Goal: Transaction & Acquisition: Purchase product/service

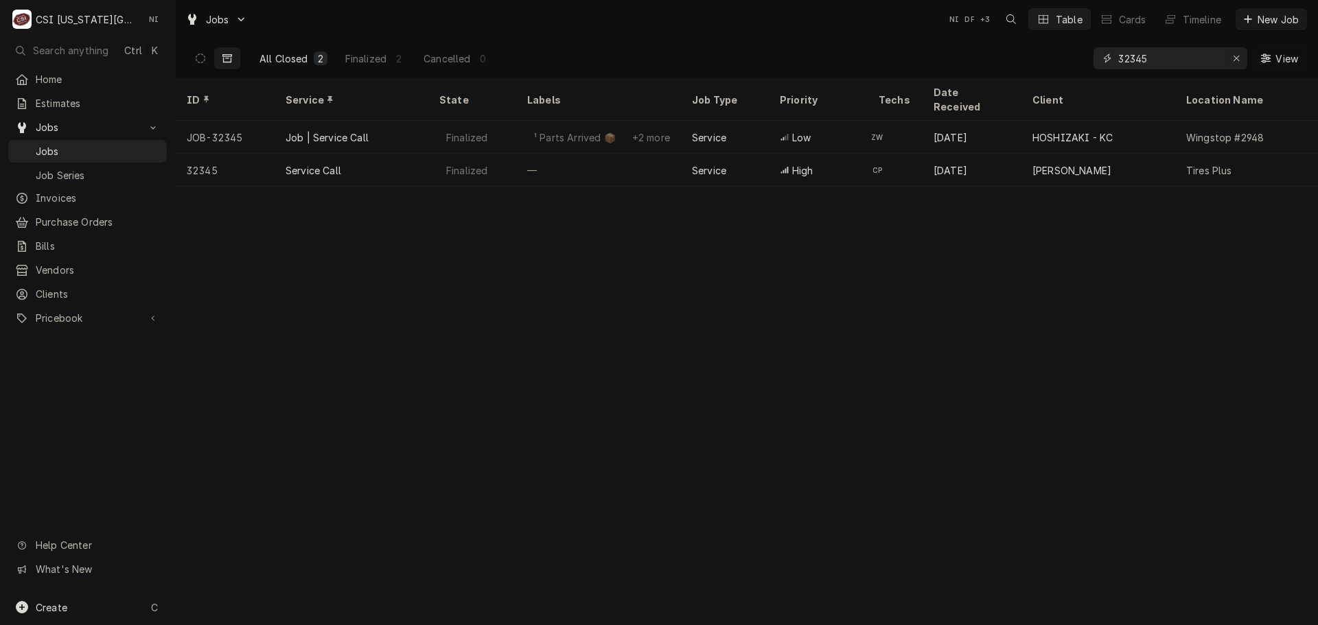
click at [1233, 59] on icon "Erase input" at bounding box center [1237, 59] width 8 height 10
paste input "32875"
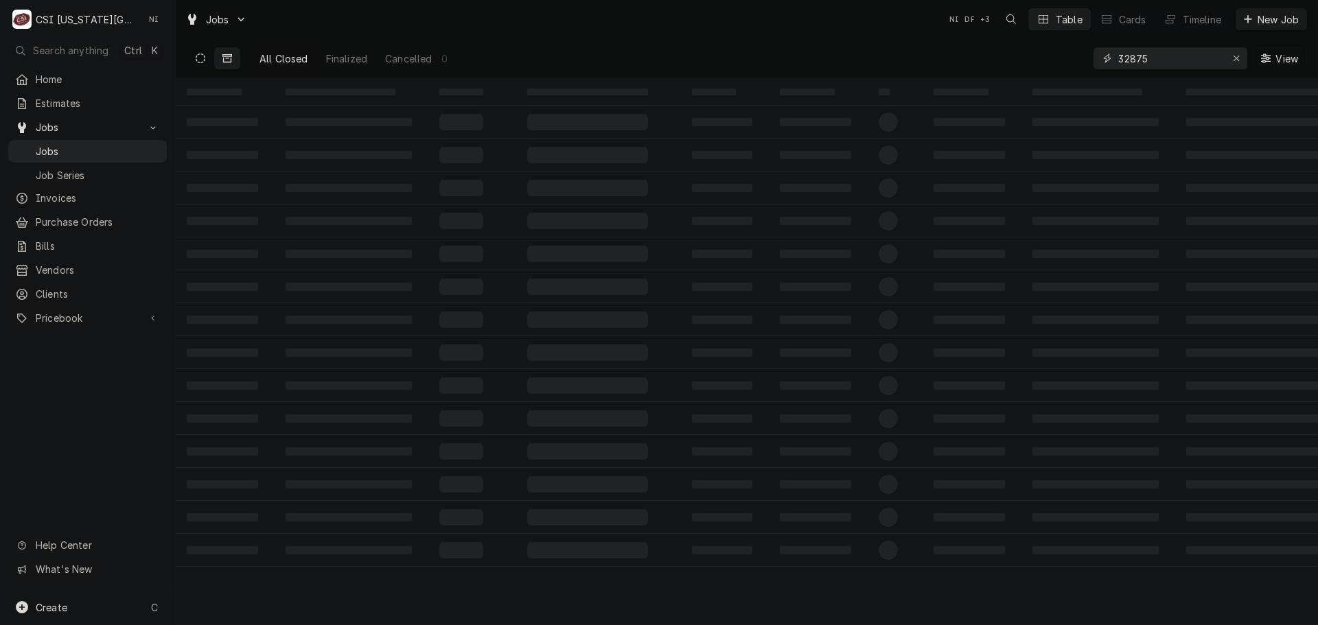
type input "32875"
click at [200, 61] on icon "Dynamic Content Wrapper" at bounding box center [201, 59] width 10 height 10
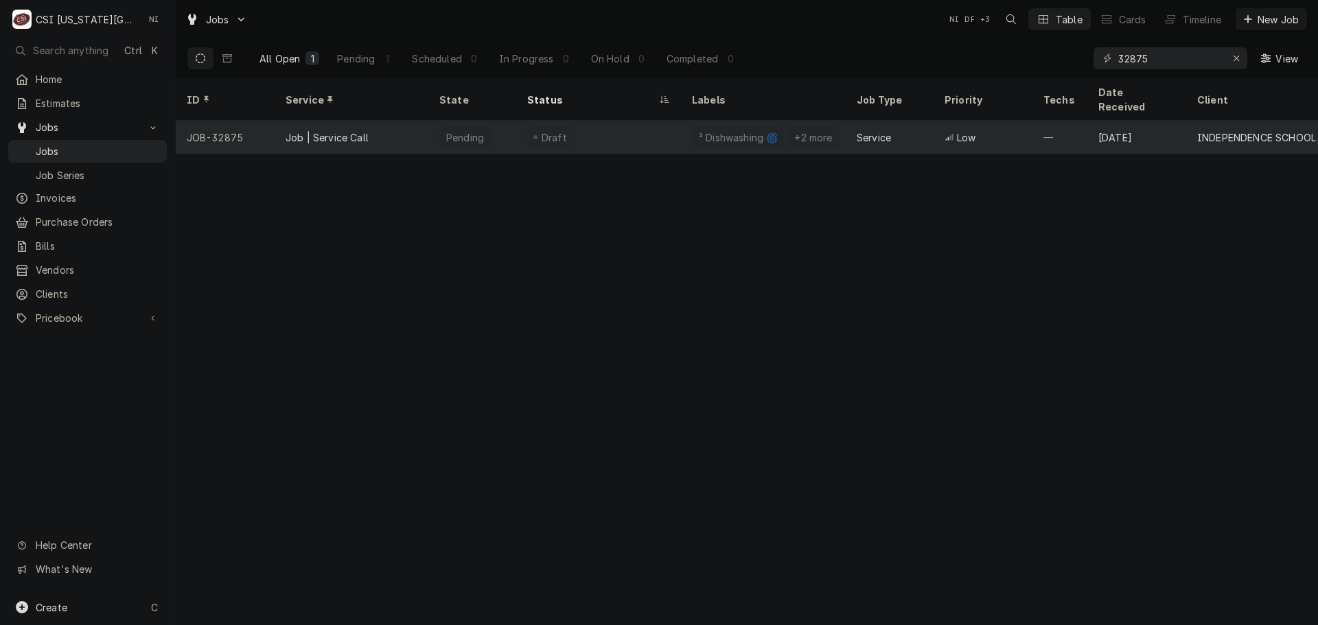
click at [632, 128] on div "Draft" at bounding box center [598, 137] width 165 height 33
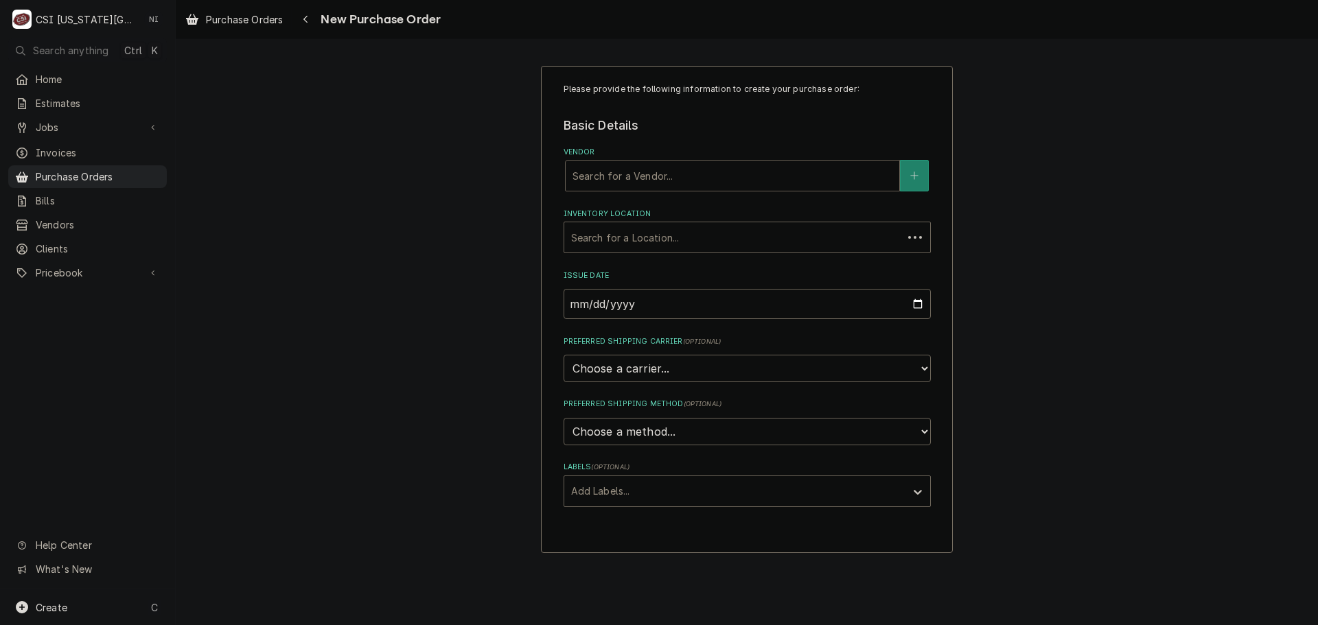
click at [678, 178] on div "Vendor" at bounding box center [732, 175] width 320 height 25
type input "prest"
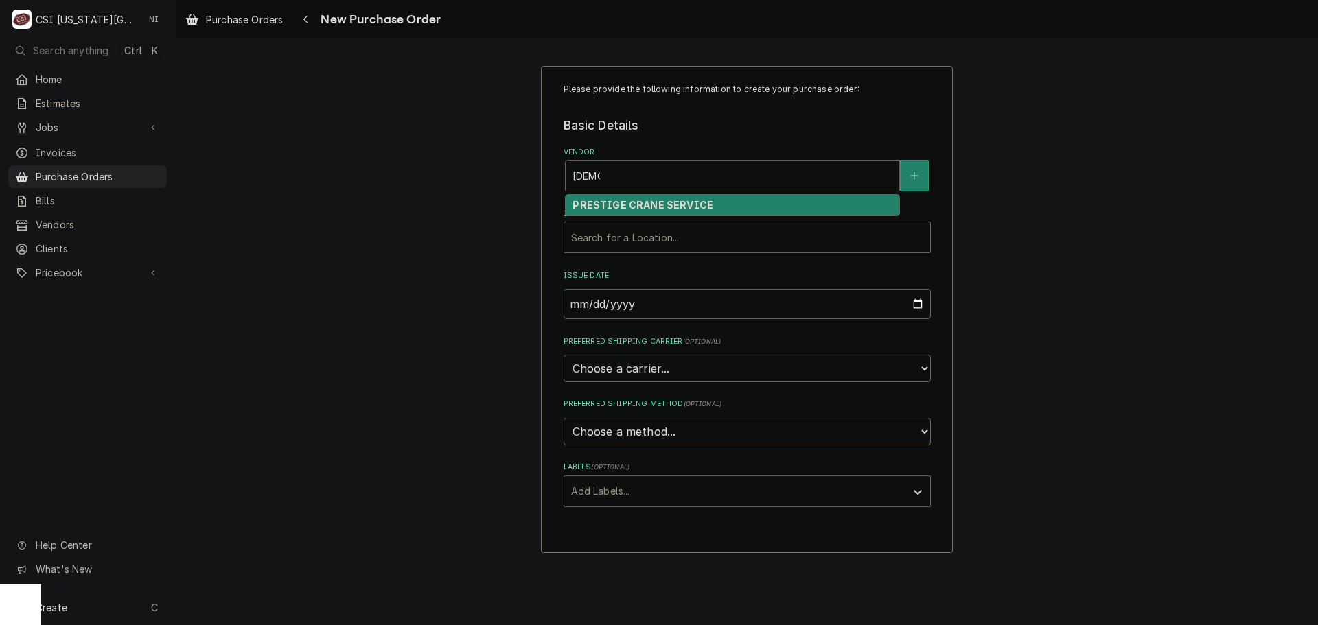
click at [692, 198] on div "PRESTIGE CRANE SERVICE" at bounding box center [733, 205] width 334 height 21
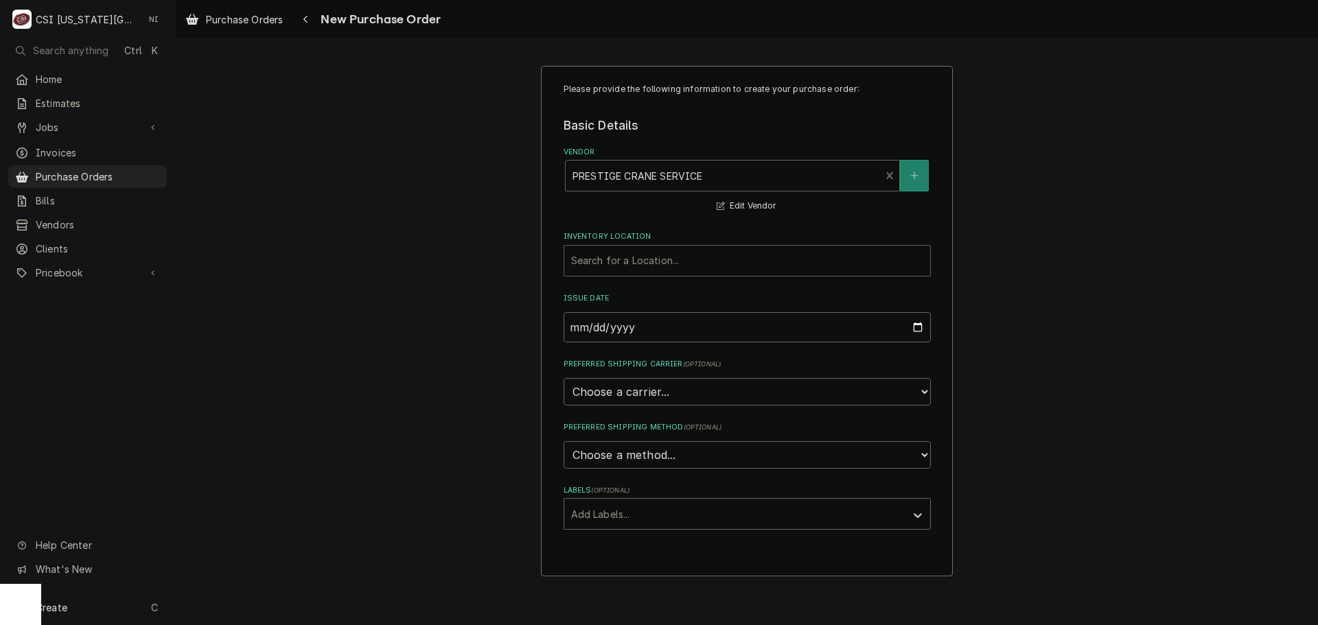
click at [693, 260] on div "Inventory Location" at bounding box center [747, 260] width 352 height 25
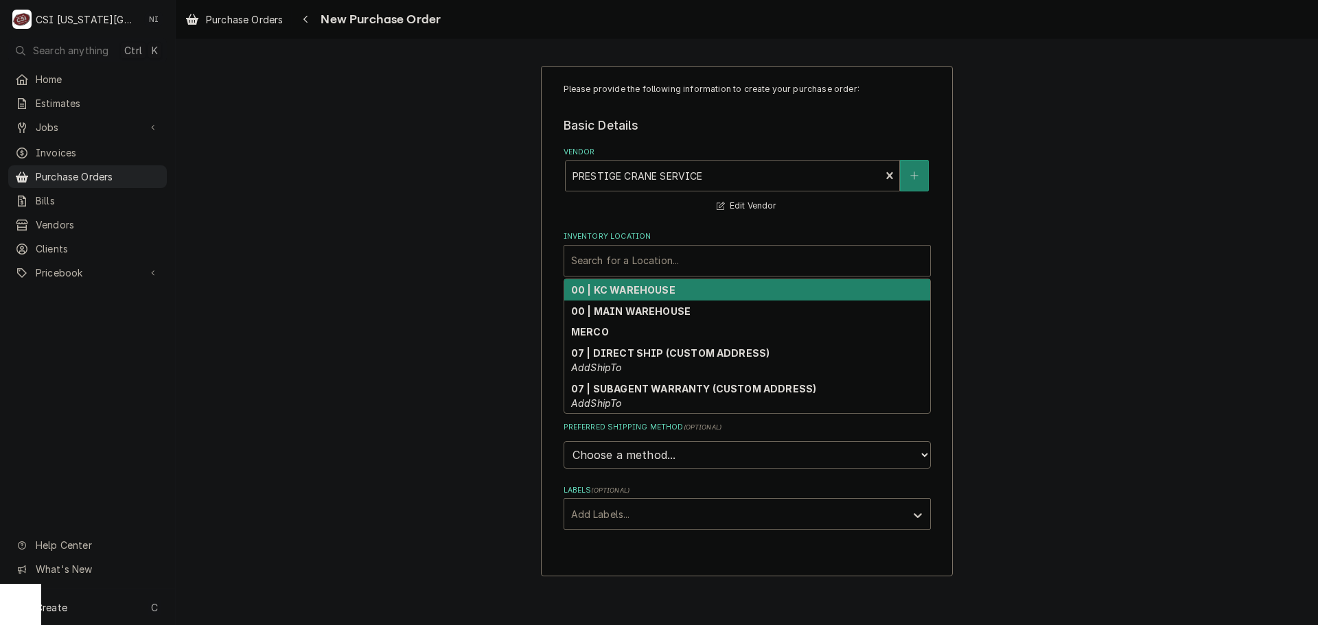
click at [656, 294] on strong "00 | KC WAREHOUSE" at bounding box center [623, 290] width 104 height 12
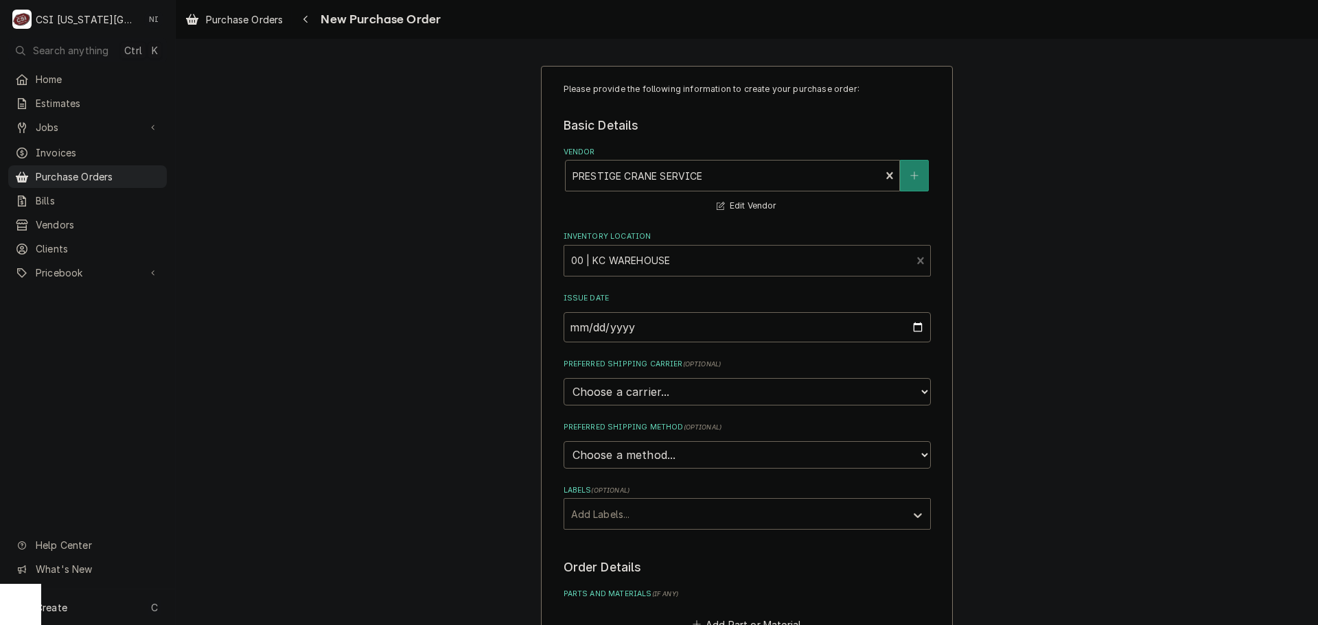
click at [658, 506] on div "Labels" at bounding box center [734, 514] width 327 height 25
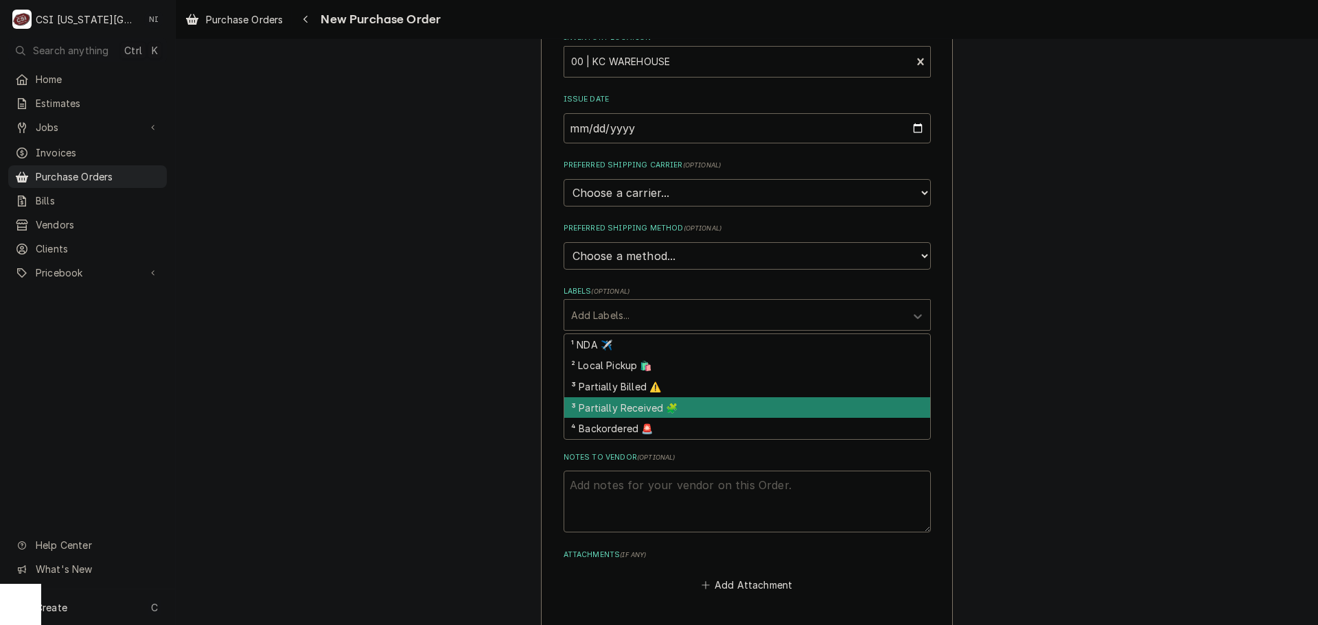
scroll to position [206, 0]
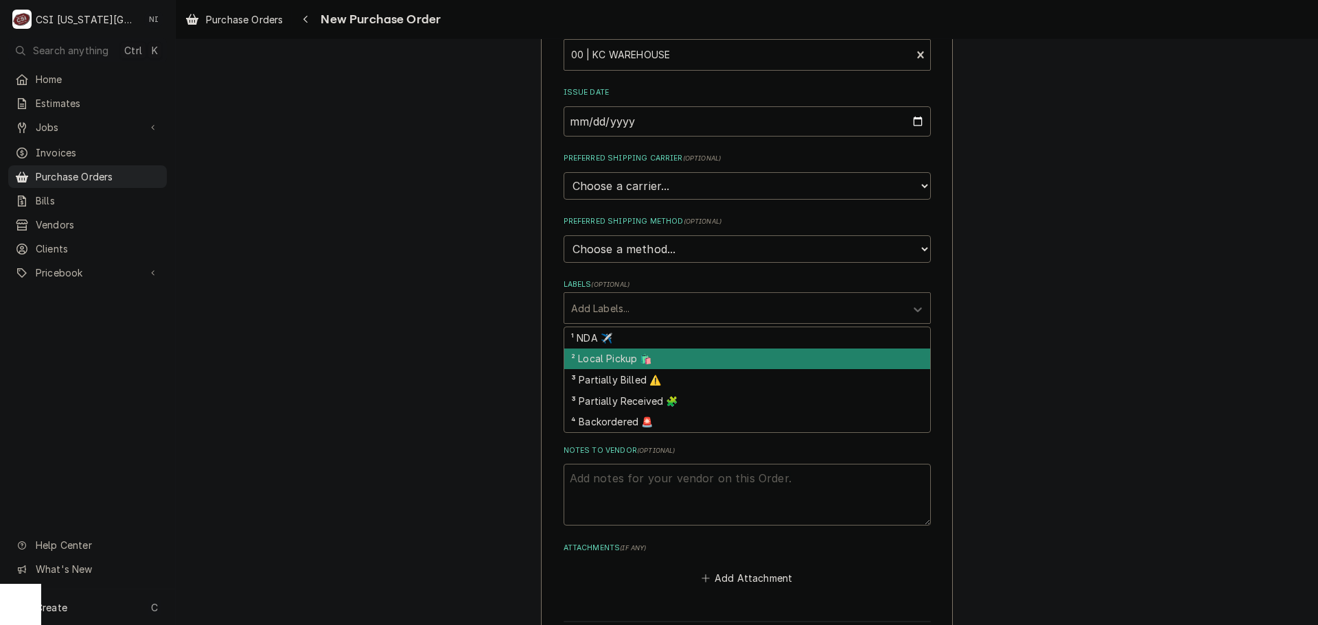
click at [651, 359] on div "² Local Pickup 🛍️" at bounding box center [747, 359] width 366 height 21
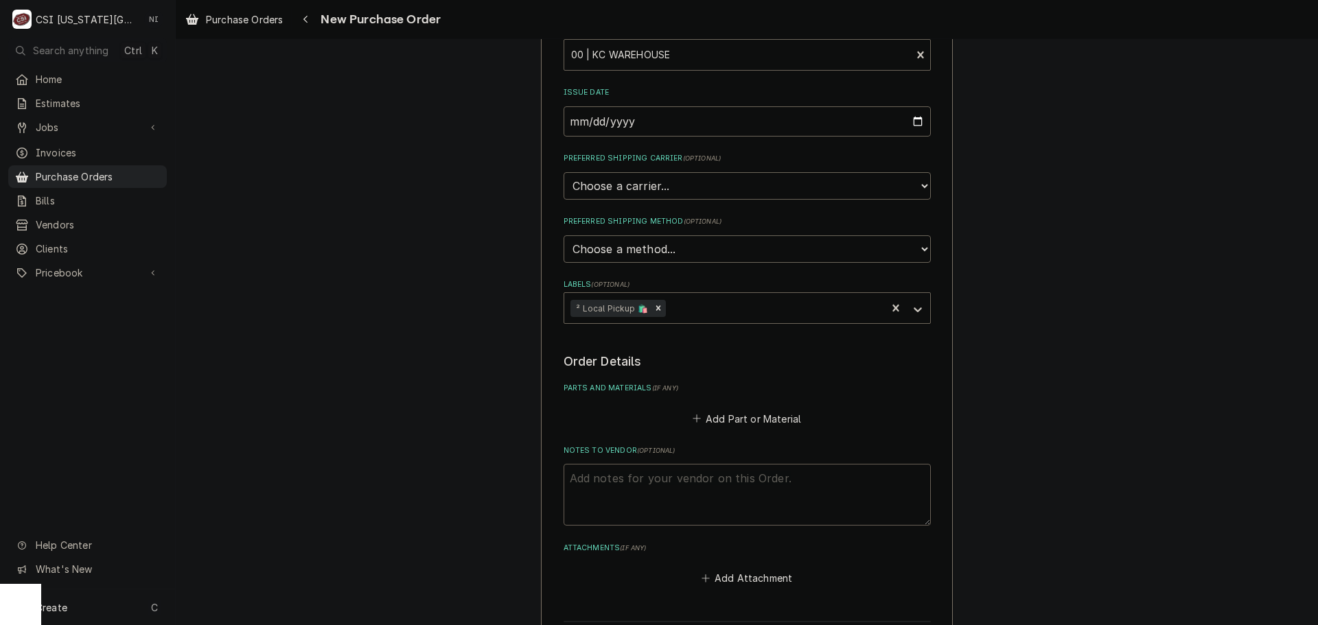
click at [656, 471] on textarea "Notes to Vendor ( optional )" at bounding box center [747, 495] width 367 height 62
type textarea "x"
type textarea "m"
type textarea "x"
type textarea "ma"
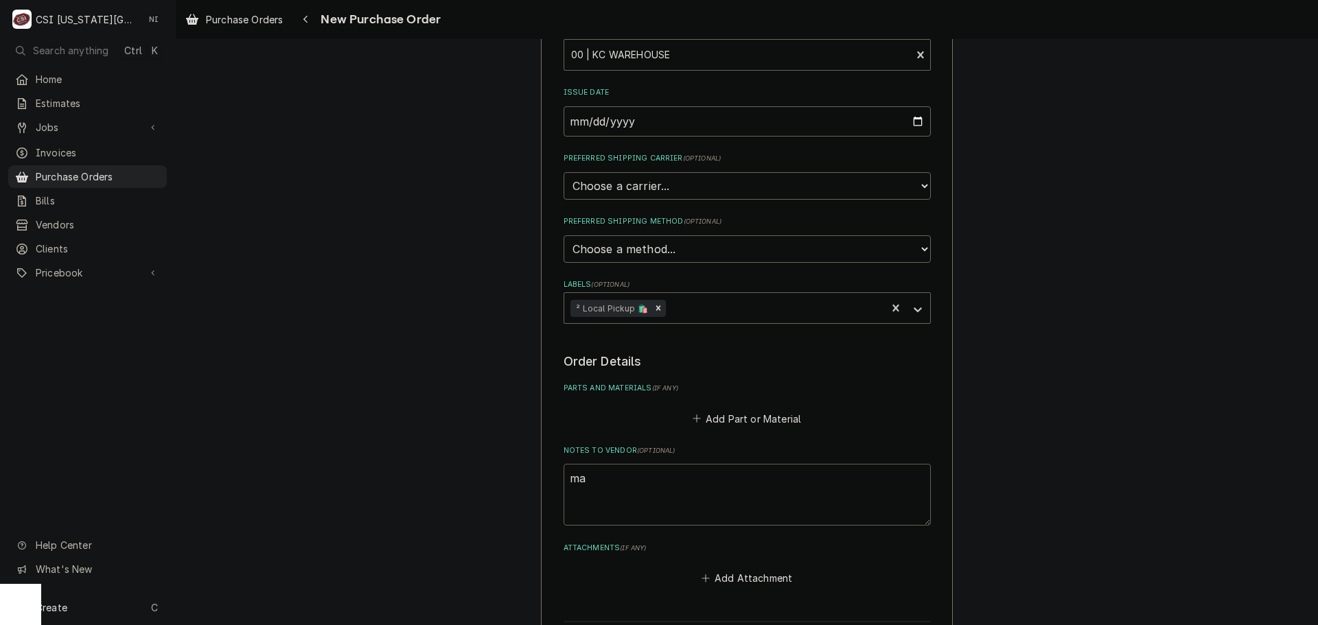
type textarea "x"
type textarea "mas"
type textarea "x"
type textarea "mast"
type textarea "x"
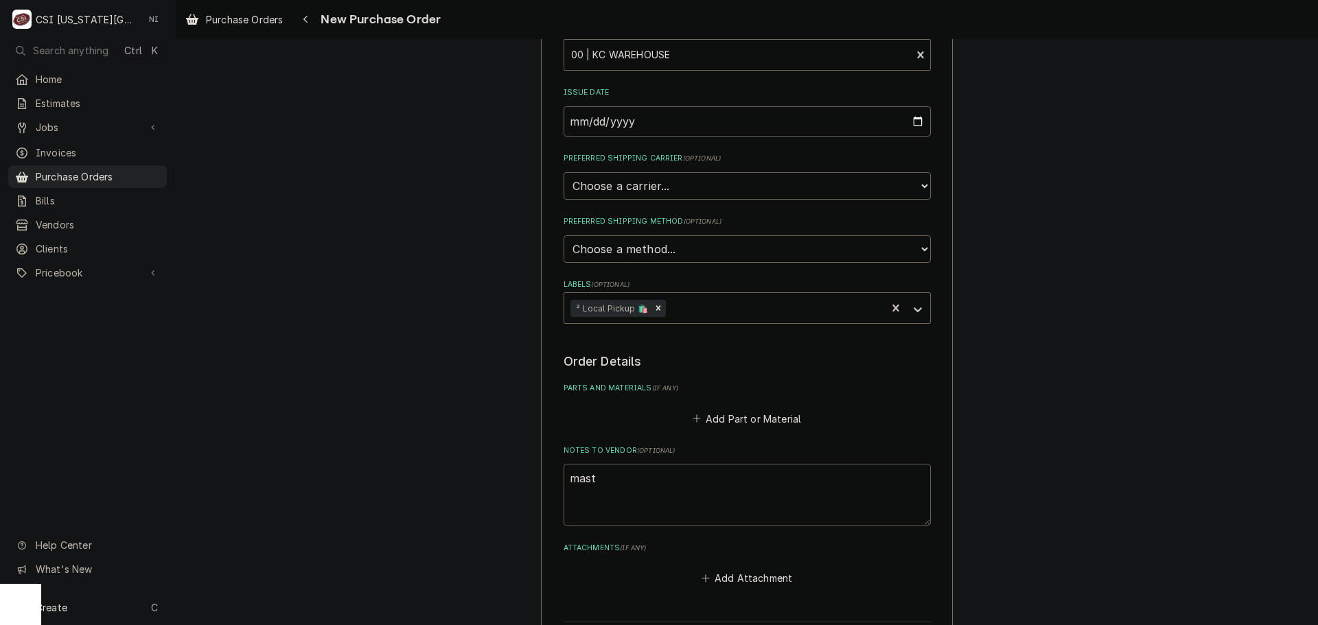
type textarea "maste"
type textarea "x"
type textarea "master"
type textarea "x"
type textarea "masters"
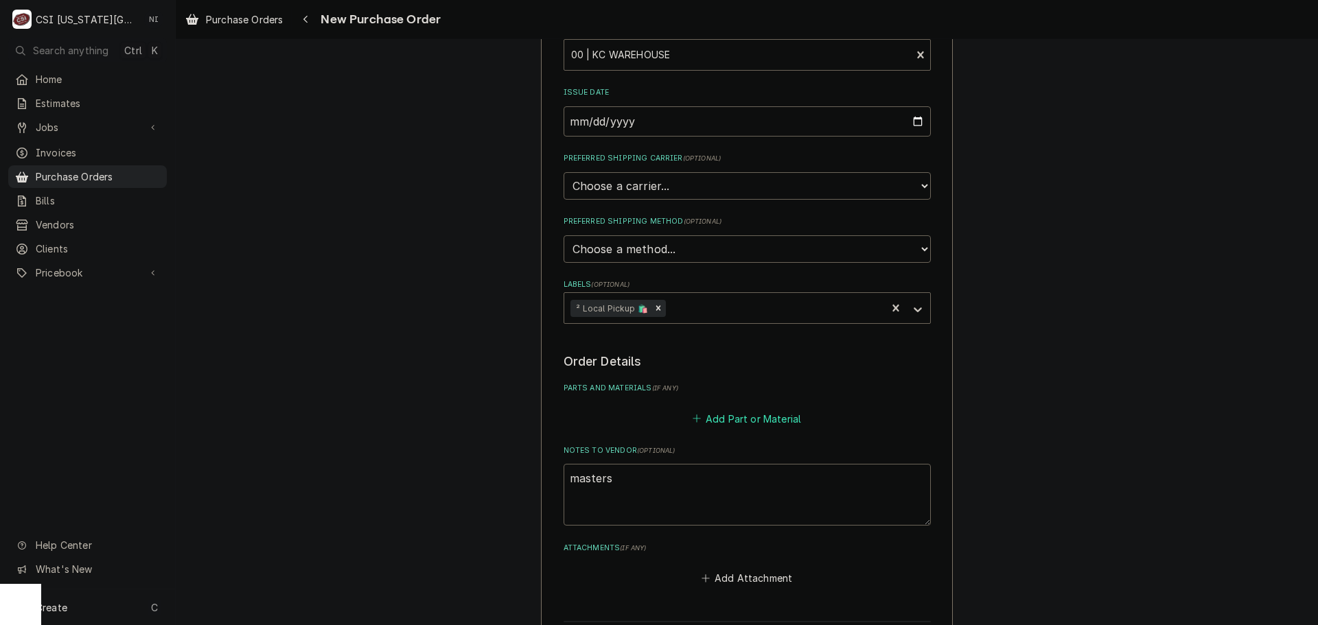
click at [741, 415] on button "Add Part or Material" at bounding box center [746, 418] width 113 height 19
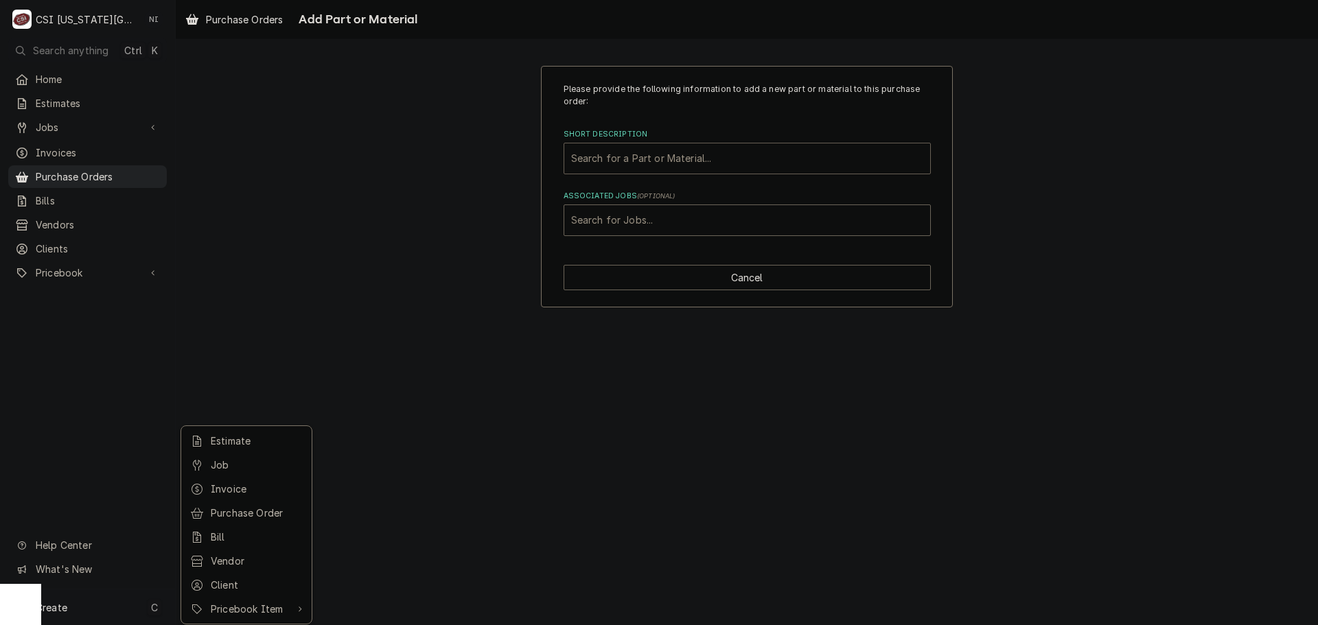
click at [642, 163] on html "C CSI Kansas City NI Search anything Ctrl K Home Estimates Jobs Jobs Job Series…" at bounding box center [659, 312] width 1318 height 625
click at [642, 163] on div "Short Description" at bounding box center [747, 158] width 352 height 25
type input "crane"
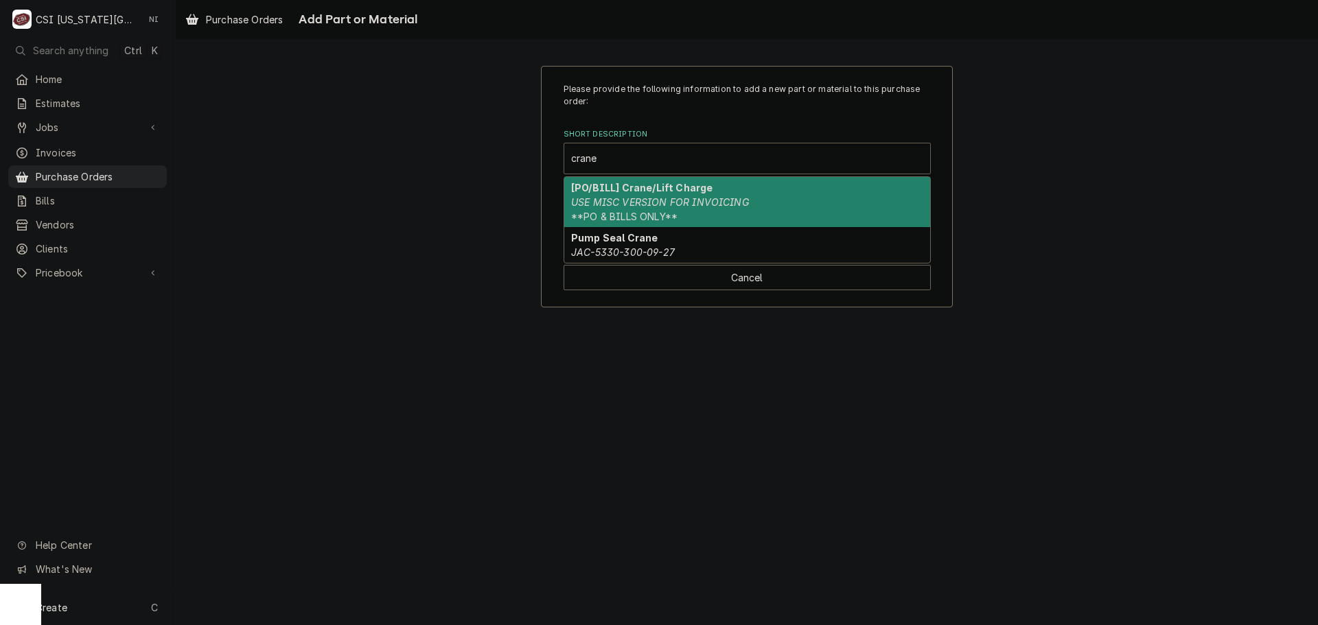
click at [650, 202] on em "USE MISC VERSION FOR INVOICING" at bounding box center [660, 202] width 178 height 12
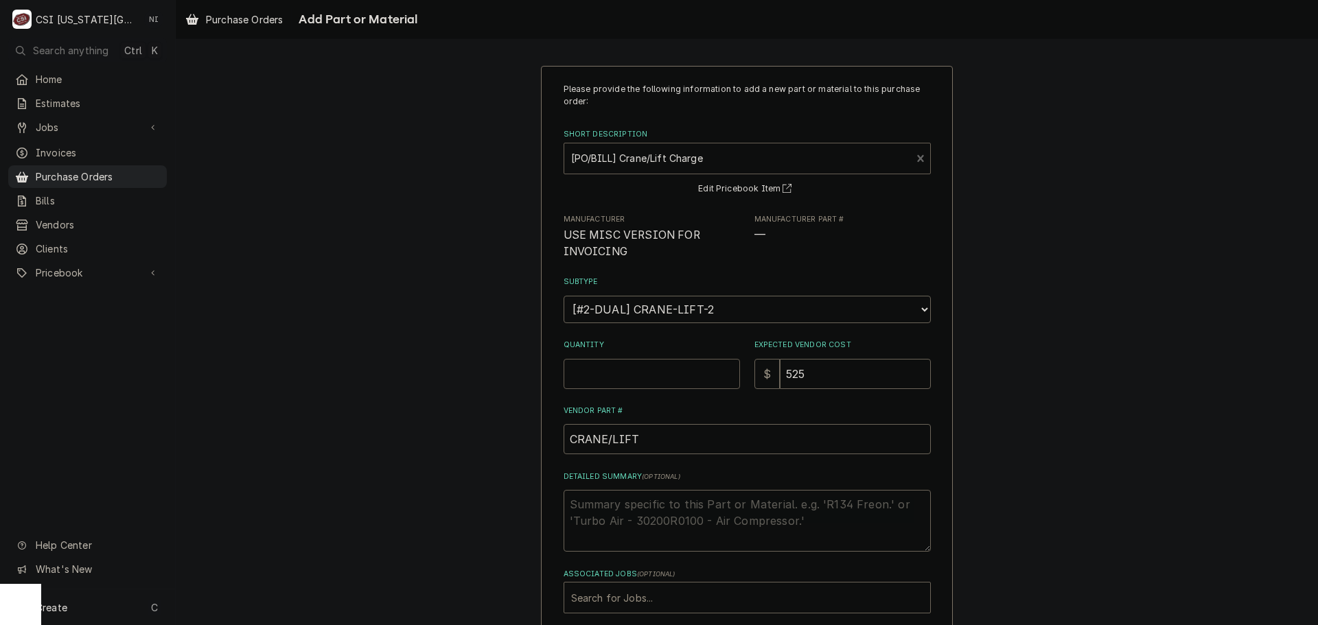
click at [629, 369] on input "Quantity" at bounding box center [652, 374] width 176 height 30
type textarea "x"
type input "1"
type textarea "x"
type input "0"
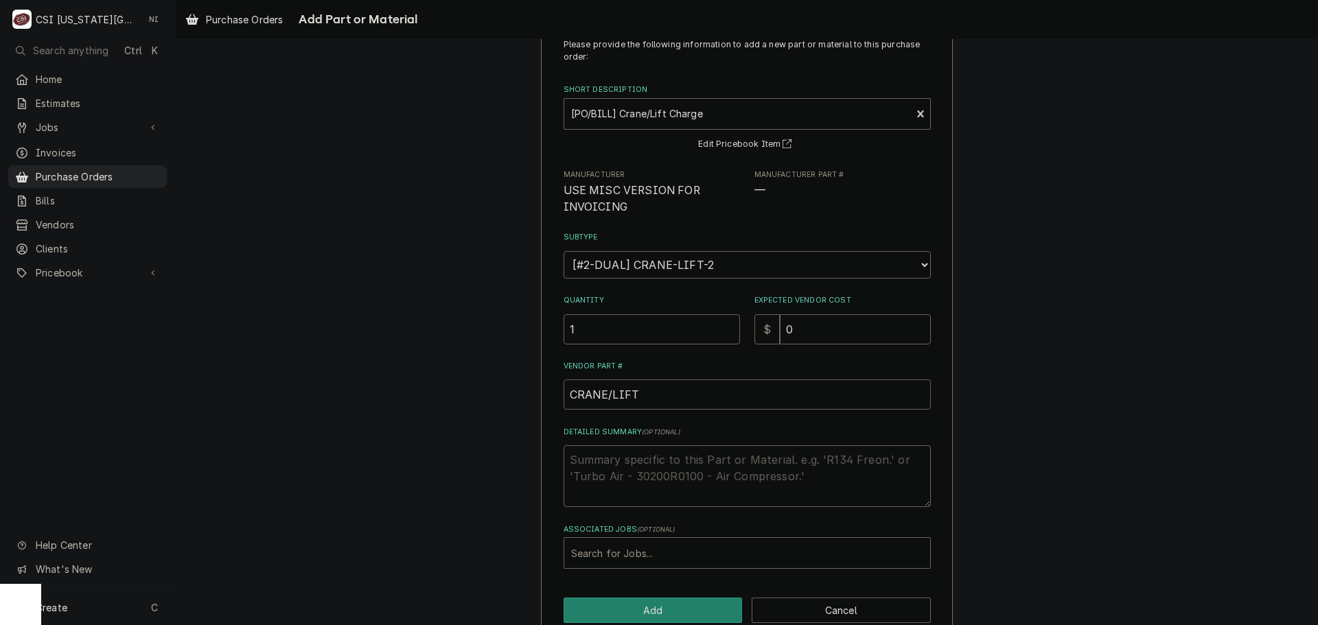
scroll to position [69, 0]
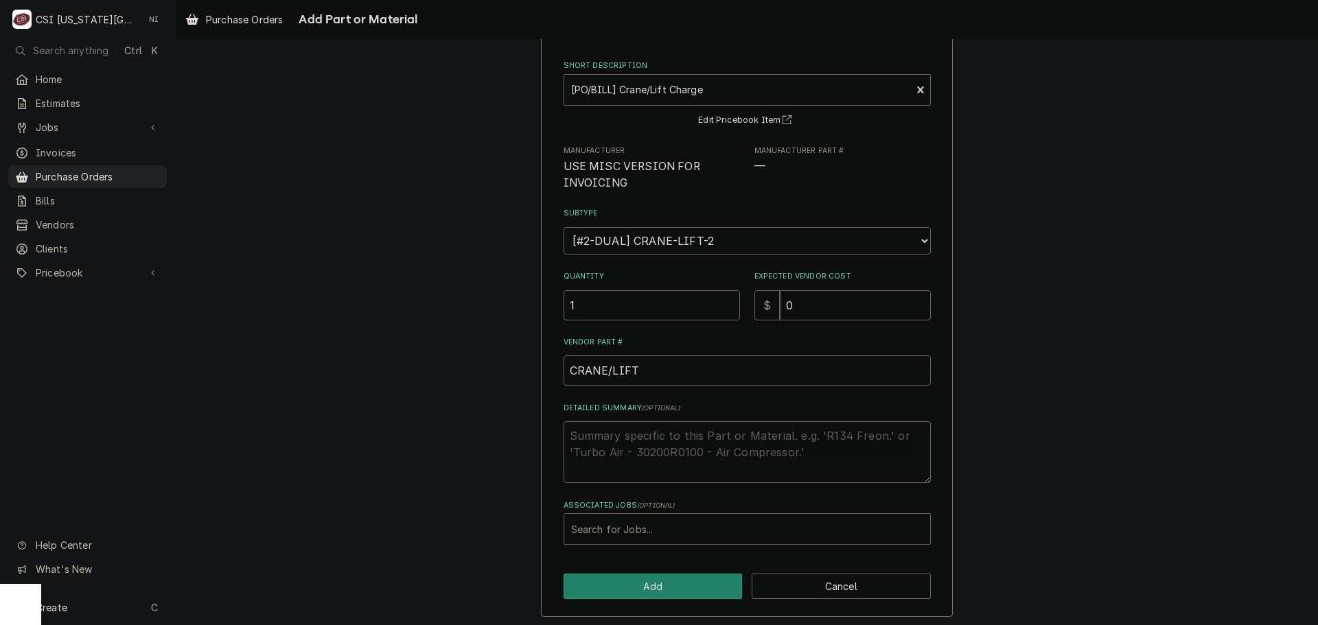
click at [655, 528] on div "Associated Jobs" at bounding box center [747, 529] width 352 height 25
type input "300288"
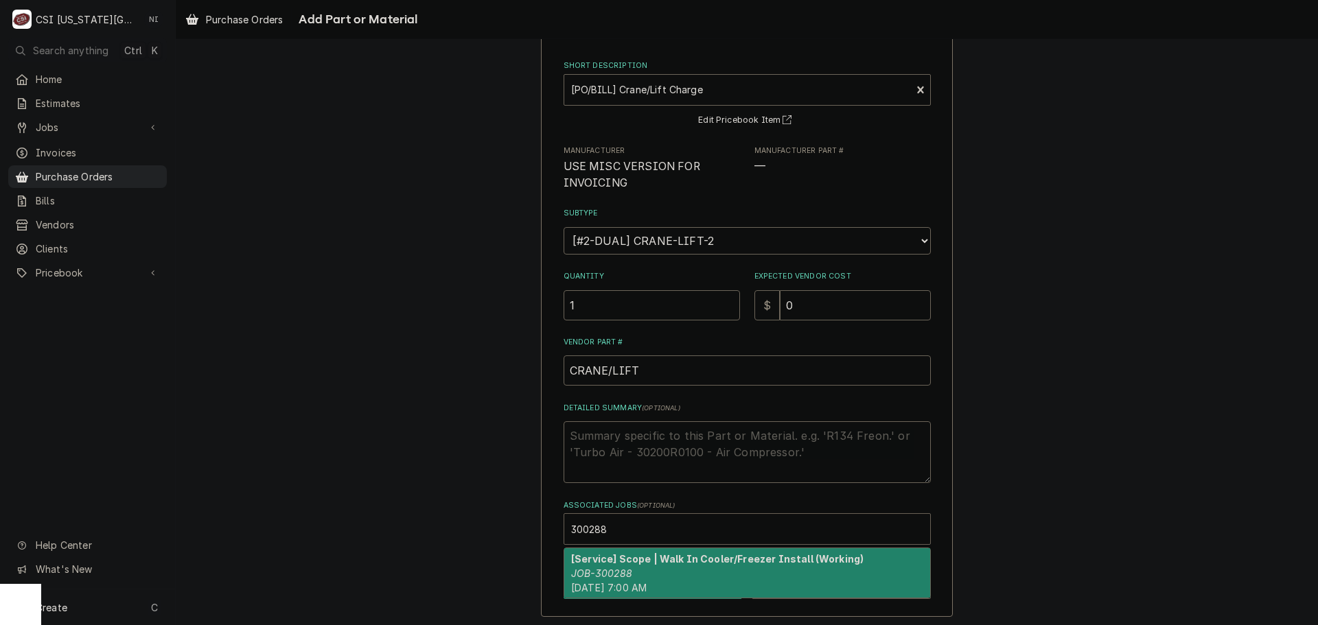
click at [715, 562] on strong "[Service] Scope | Walk In Cooler/Freezer Install (Working)" at bounding box center [717, 559] width 292 height 12
type textarea "x"
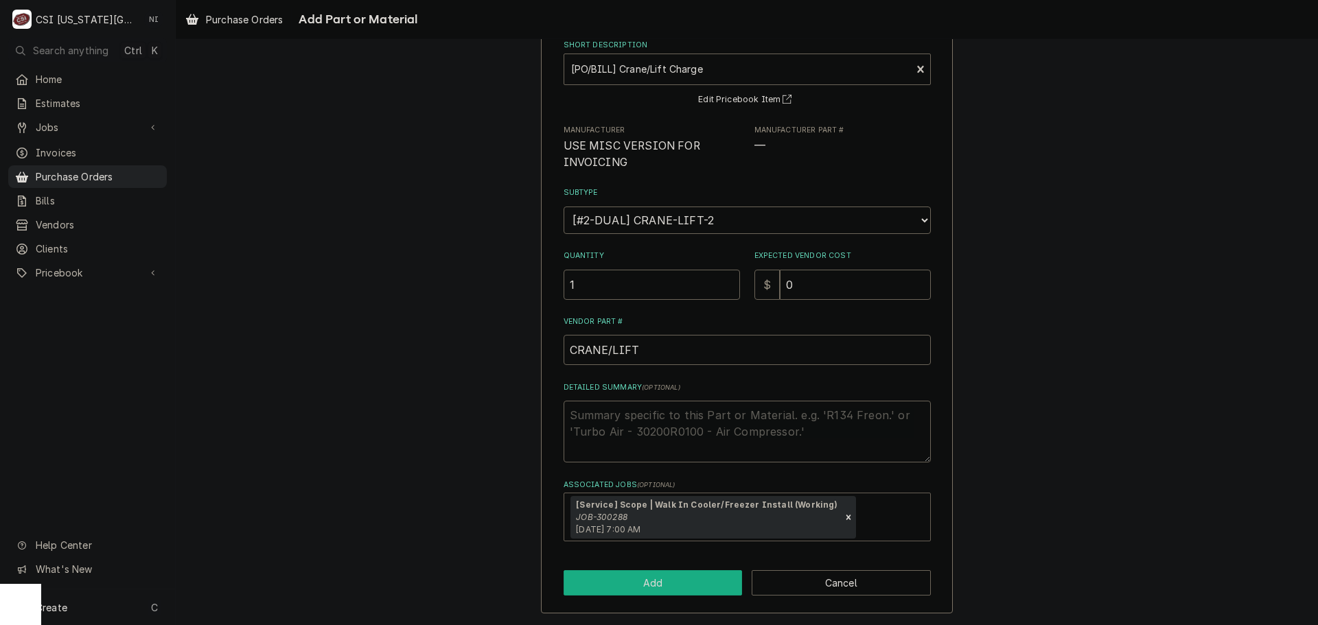
click at [682, 577] on button "Add" at bounding box center [653, 582] width 179 height 25
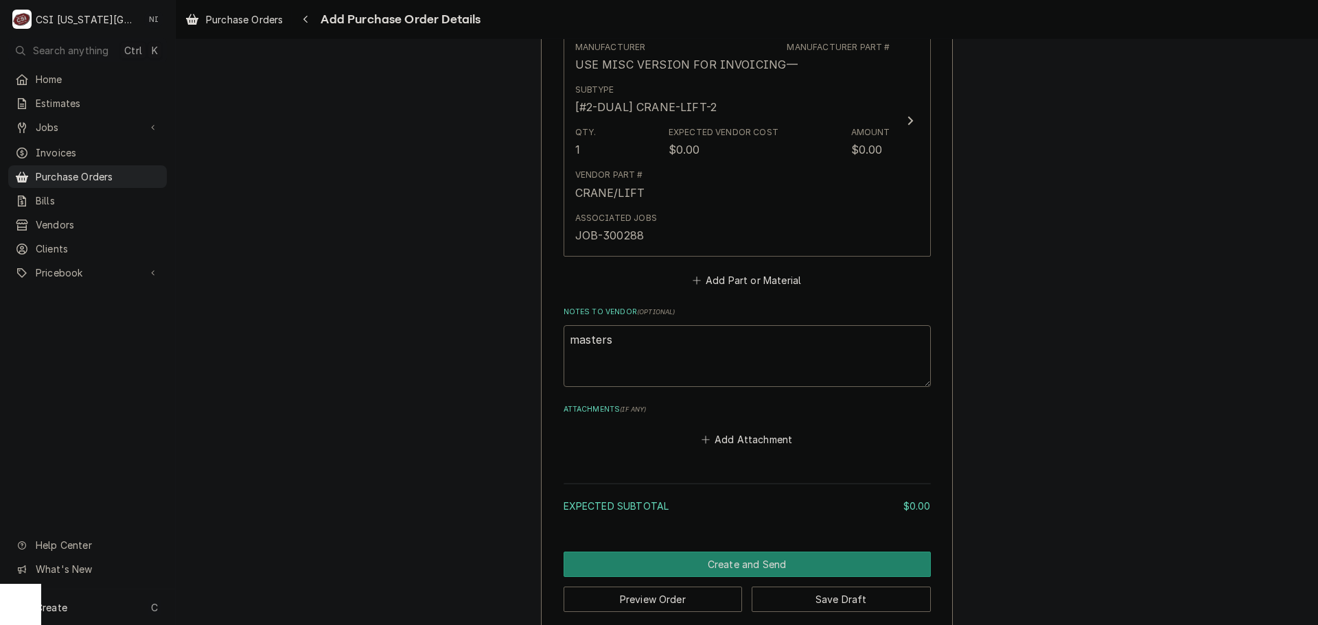
scroll to position [639, 0]
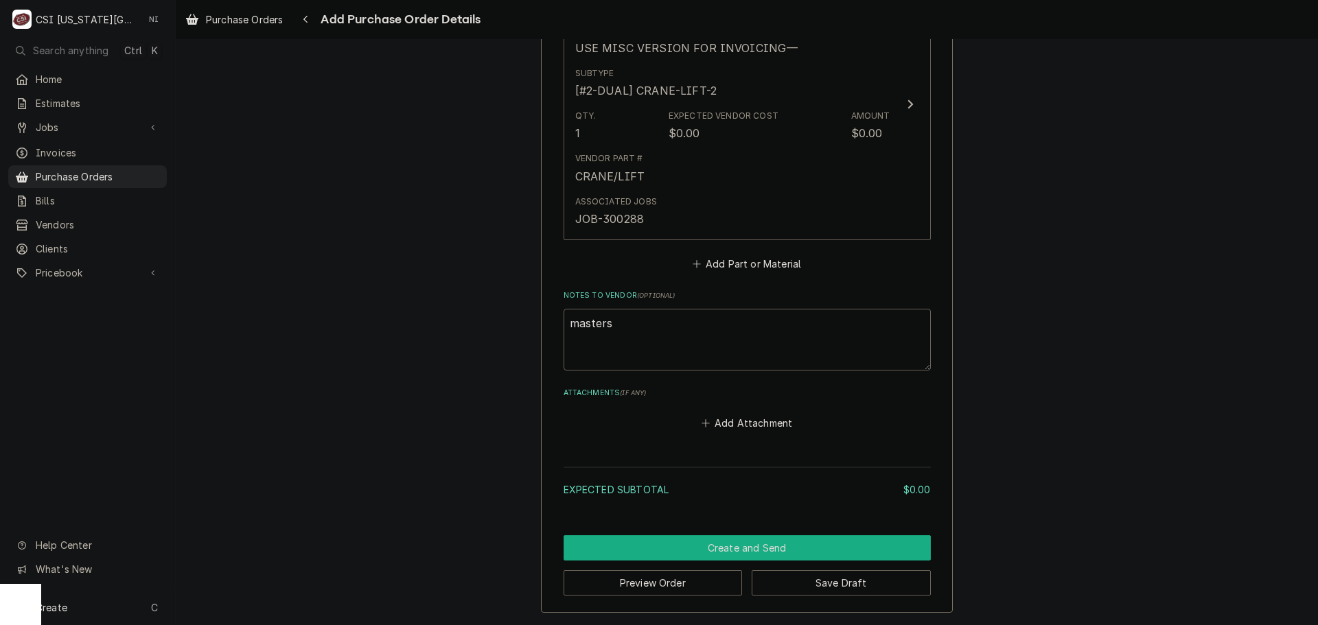
click at [742, 550] on button "Create and Send" at bounding box center [747, 547] width 367 height 25
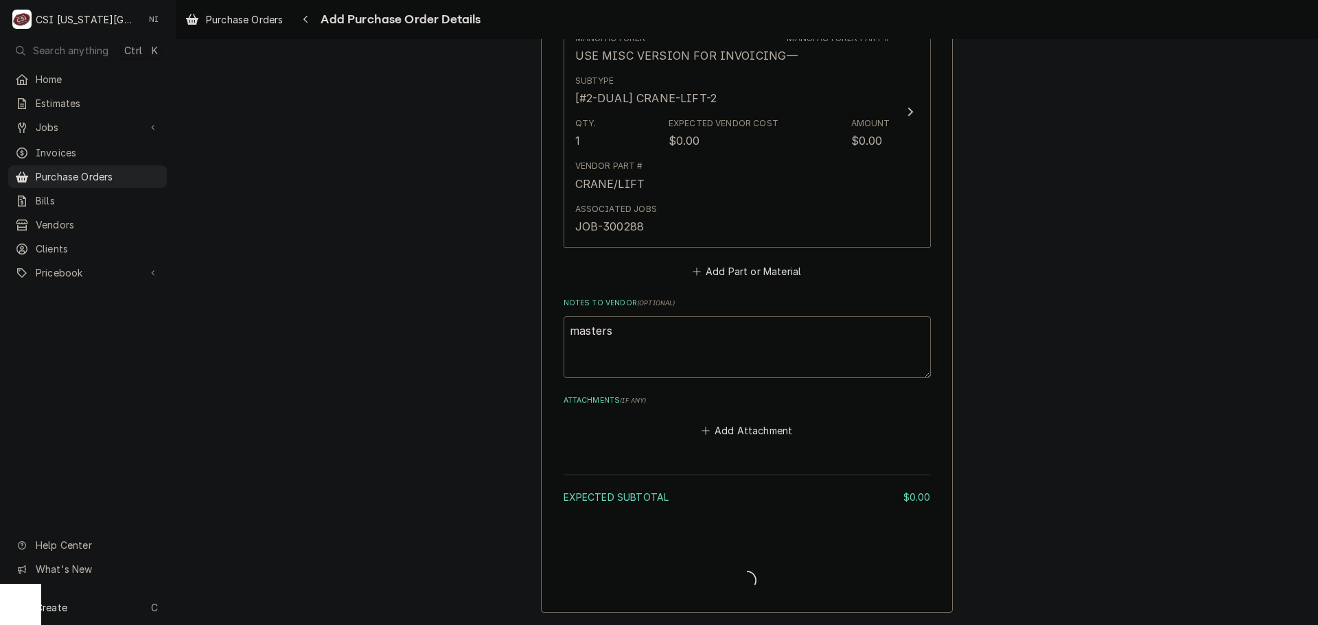
scroll to position [631, 0]
type textarea "x"
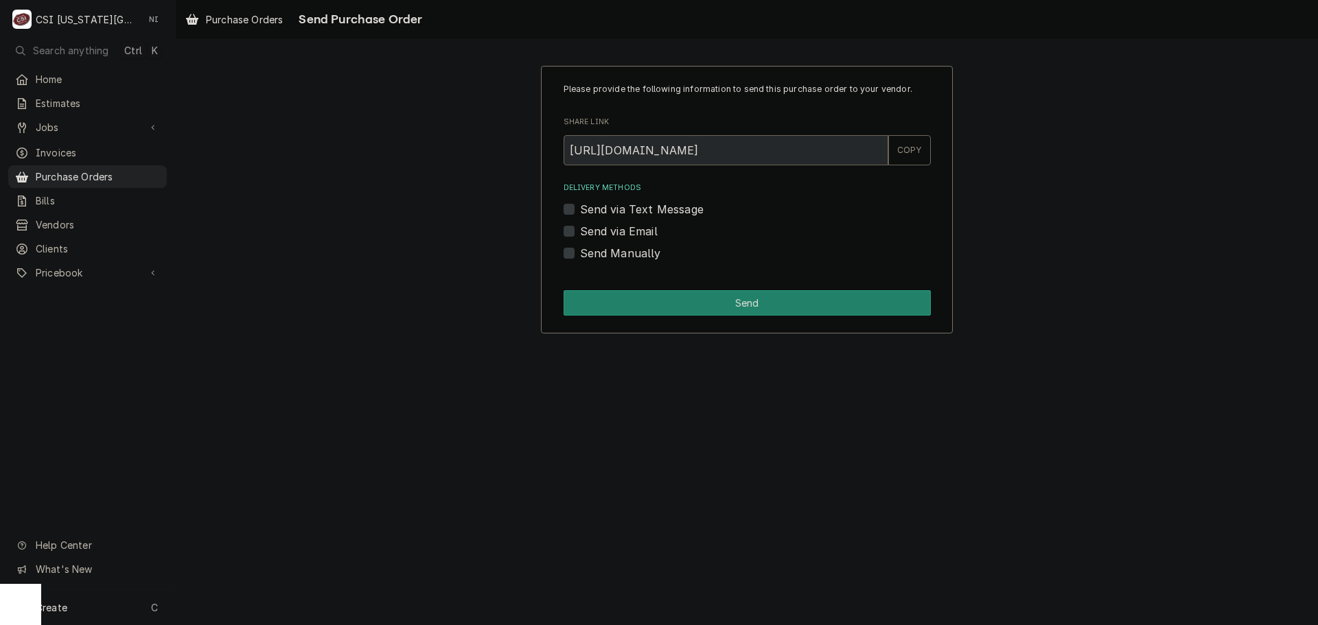
click at [580, 252] on label "Send Manually" at bounding box center [620, 253] width 81 height 16
click at [580, 252] on input "Send Manually" at bounding box center [763, 260] width 367 height 30
checkbox input "true"
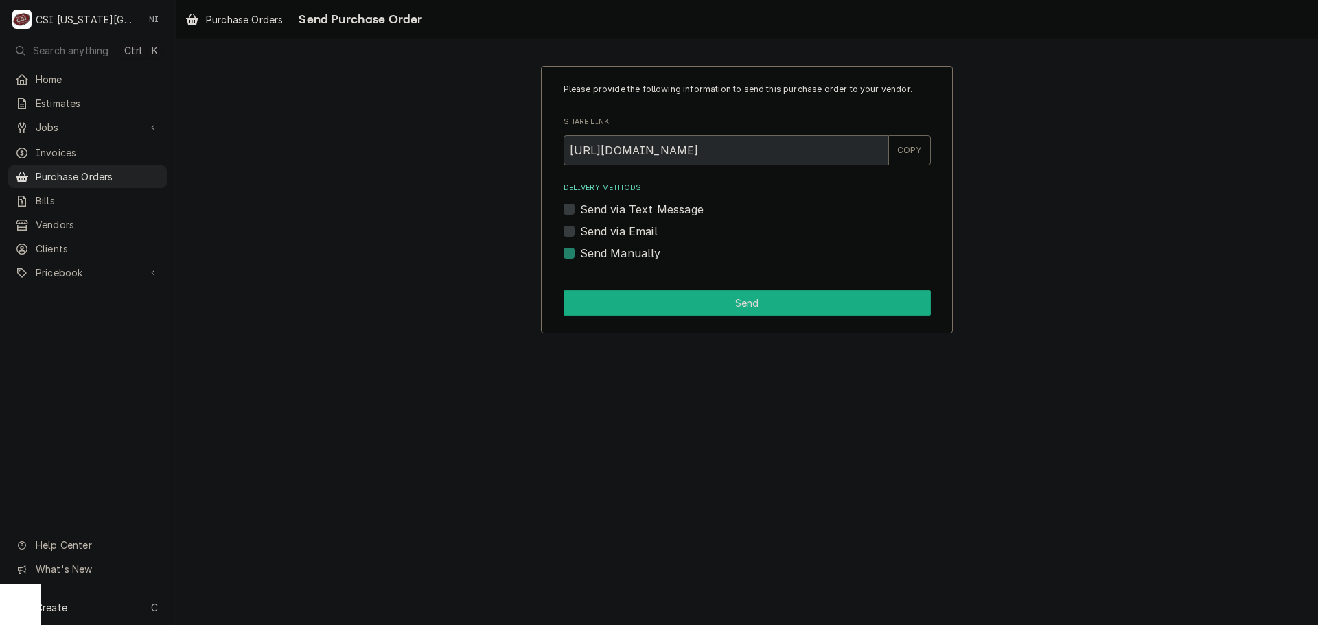
click at [640, 297] on button "Send" at bounding box center [747, 302] width 367 height 25
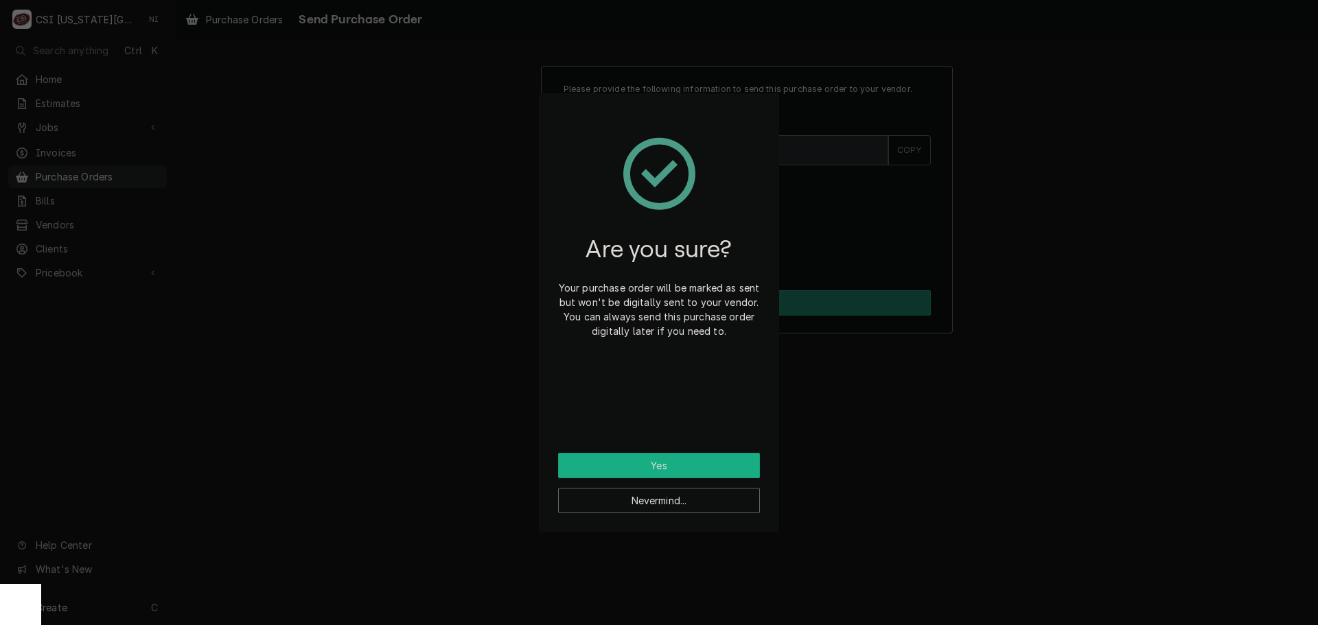
click at [672, 465] on button "Yes" at bounding box center [659, 465] width 202 height 25
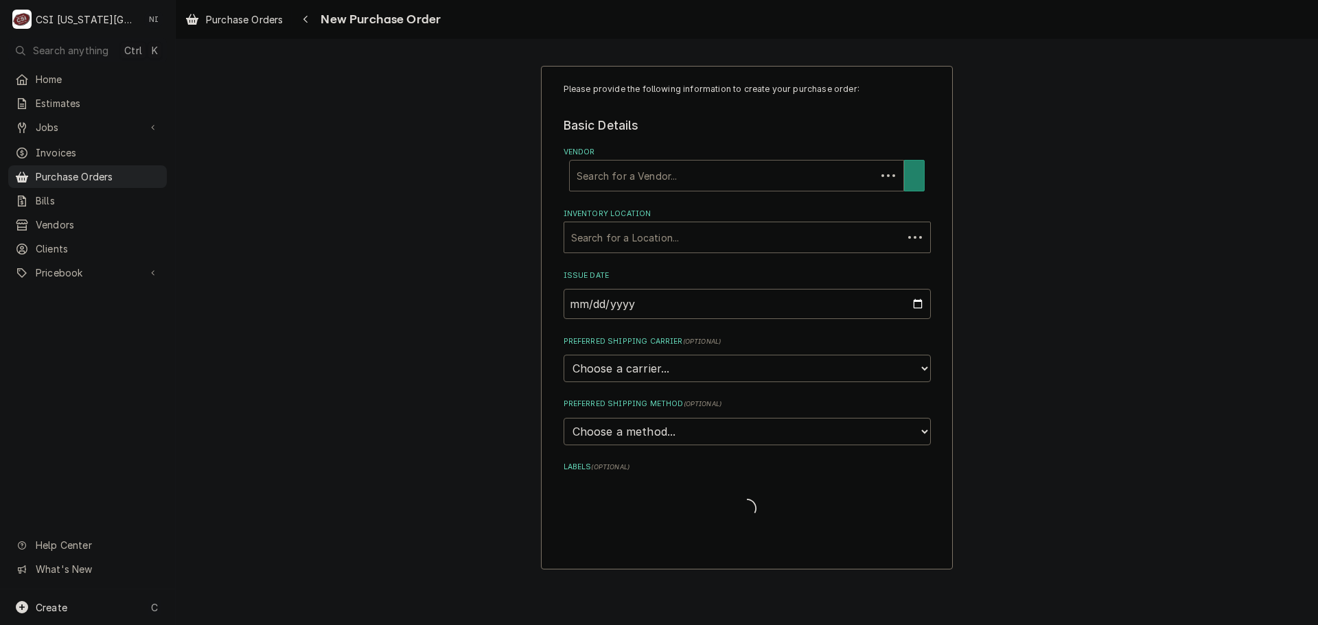
click at [691, 174] on div "Vendor" at bounding box center [723, 175] width 292 height 25
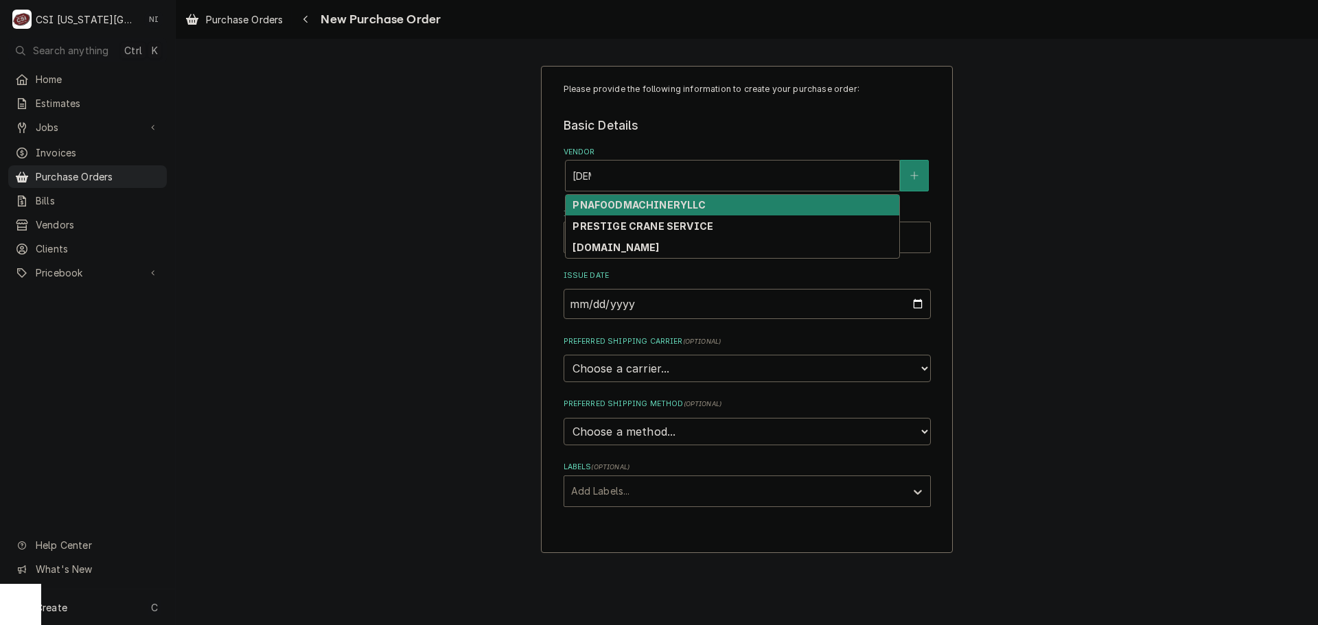
type input "[PERSON_NAME]"
click at [696, 207] on strong "PRESTIGE CRANE SERVICE" at bounding box center [642, 205] width 141 height 12
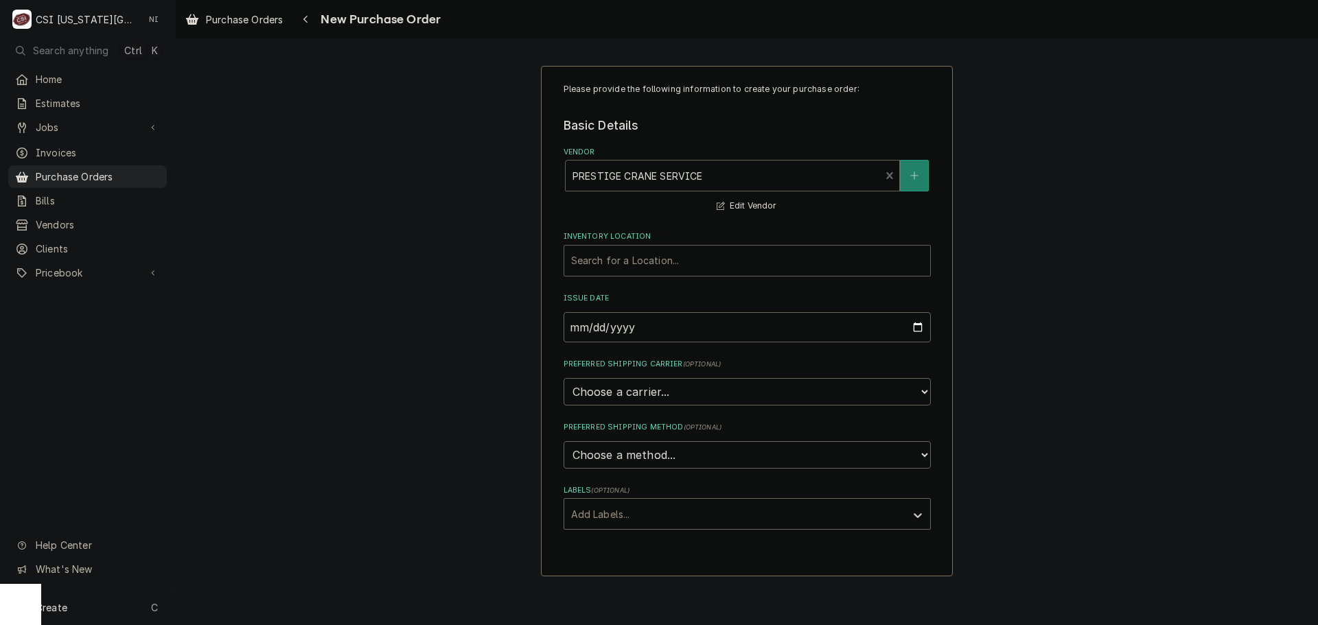
click at [696, 255] on div "Inventory Location" at bounding box center [747, 260] width 352 height 25
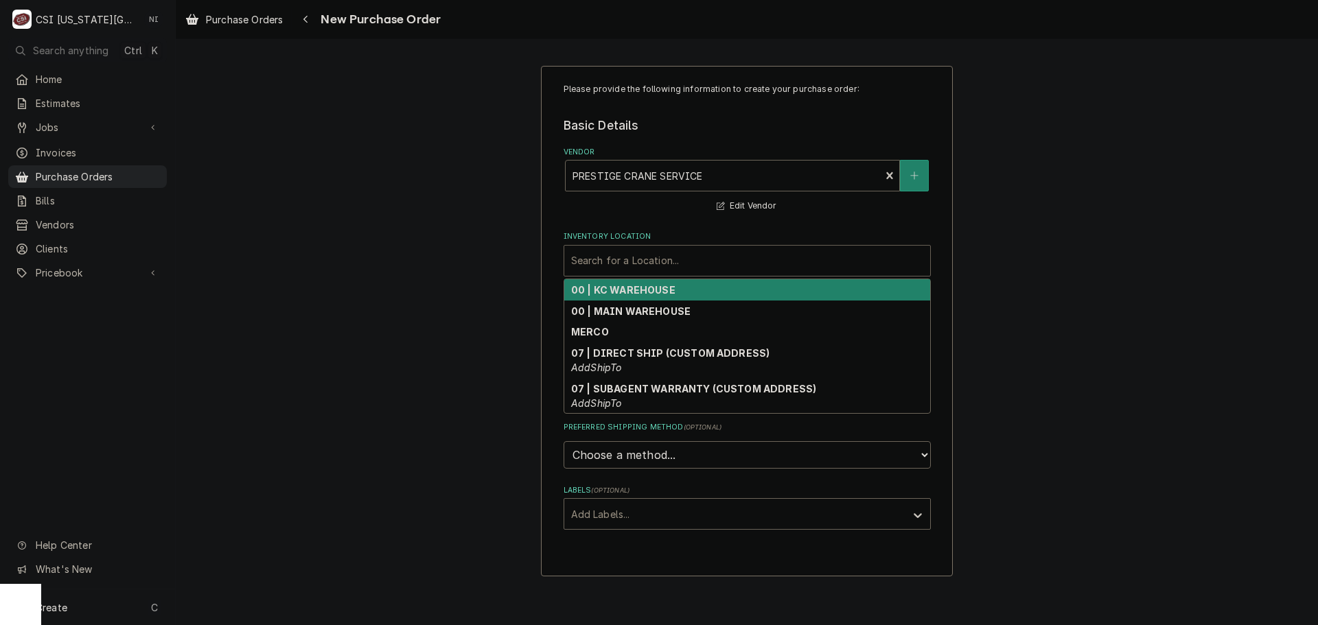
click at [651, 292] on strong "00 | KC WAREHOUSE" at bounding box center [623, 290] width 104 height 12
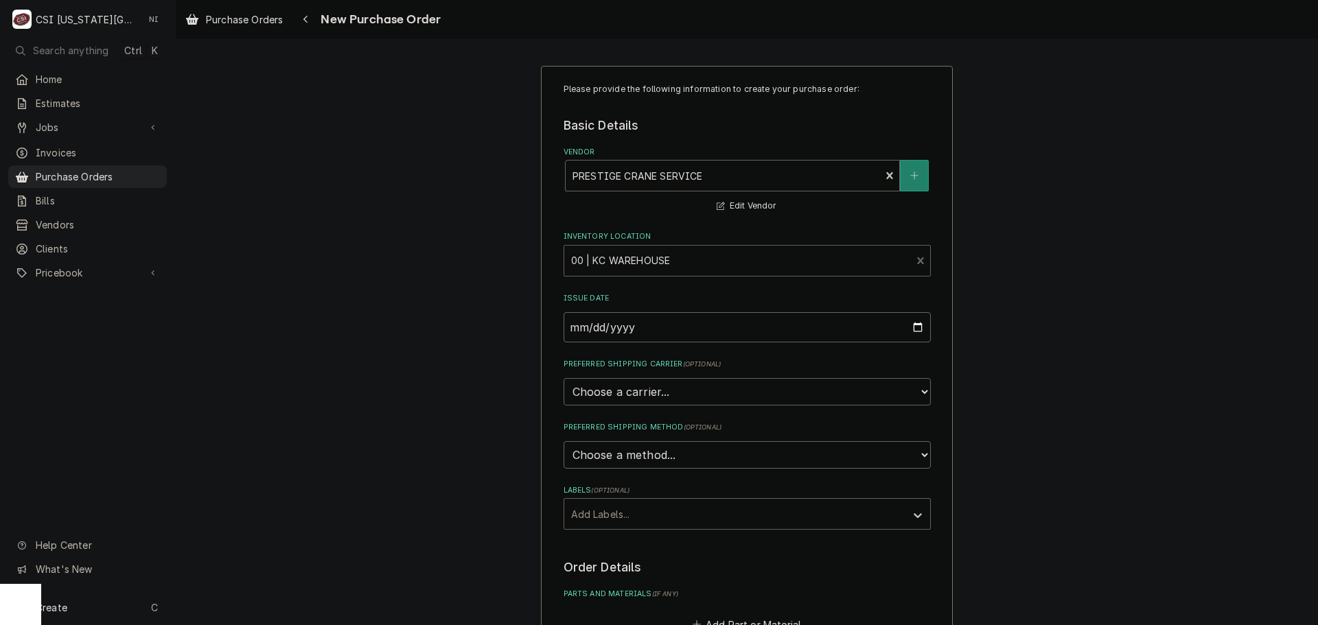
click at [642, 512] on div "Labels" at bounding box center [734, 514] width 327 height 25
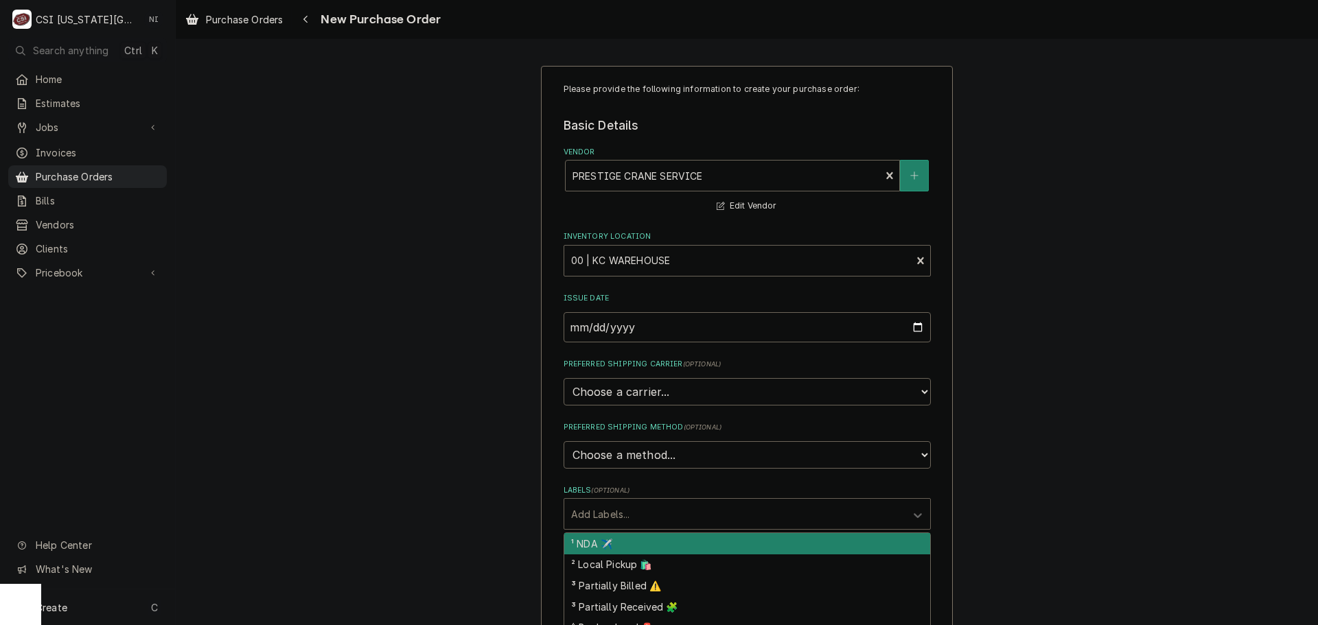
click at [636, 568] on div "² Local Pickup 🛍️" at bounding box center [747, 565] width 366 height 21
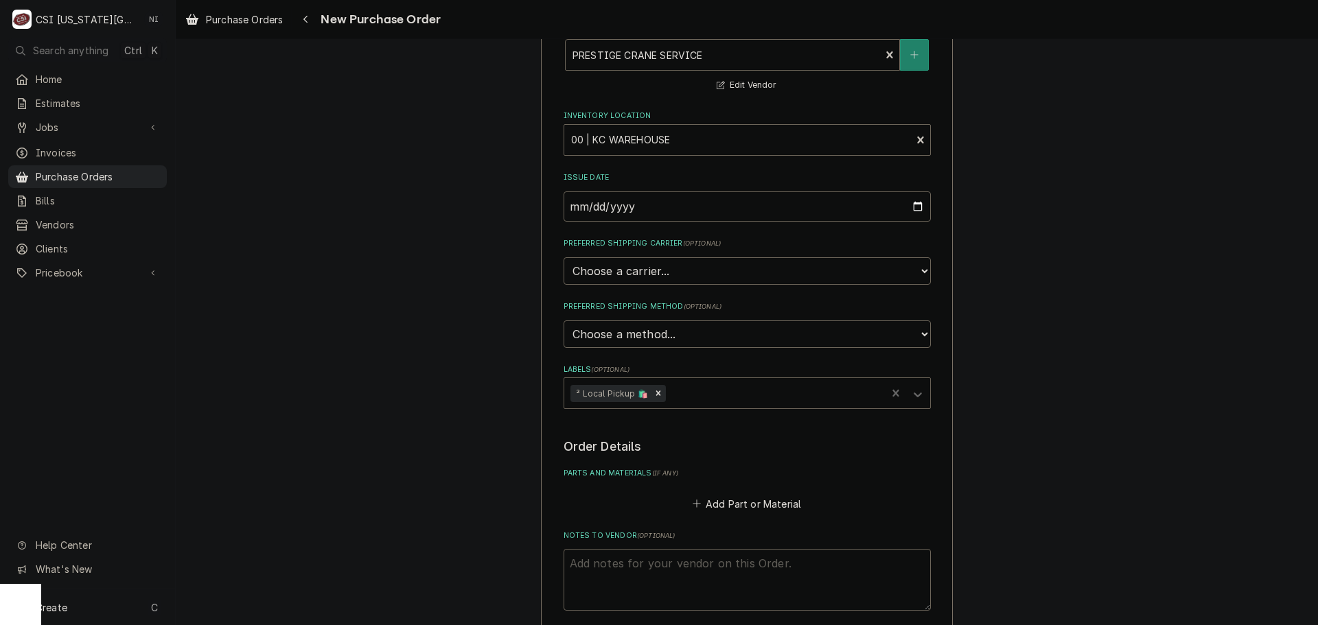
scroll to position [206, 0]
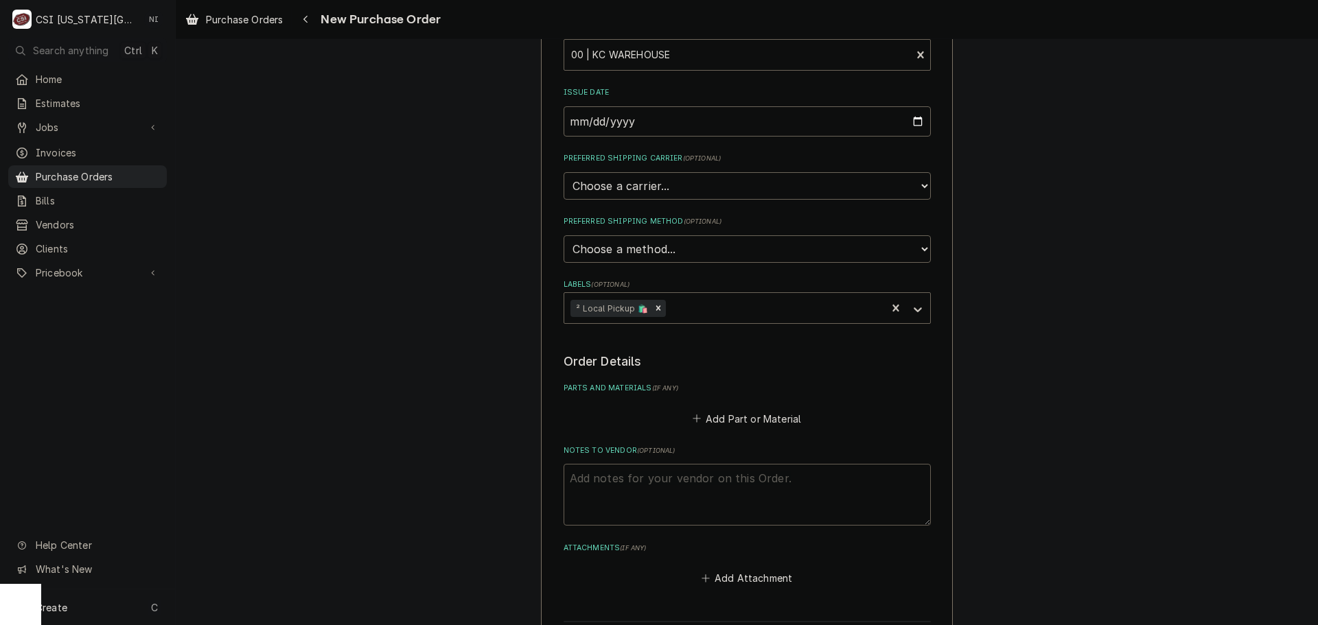
click at [635, 481] on textarea "Notes to Vendor ( optional )" at bounding box center [747, 495] width 367 height 62
type textarea "x"
type textarea "c"
type textarea "x"
type textarea "cr"
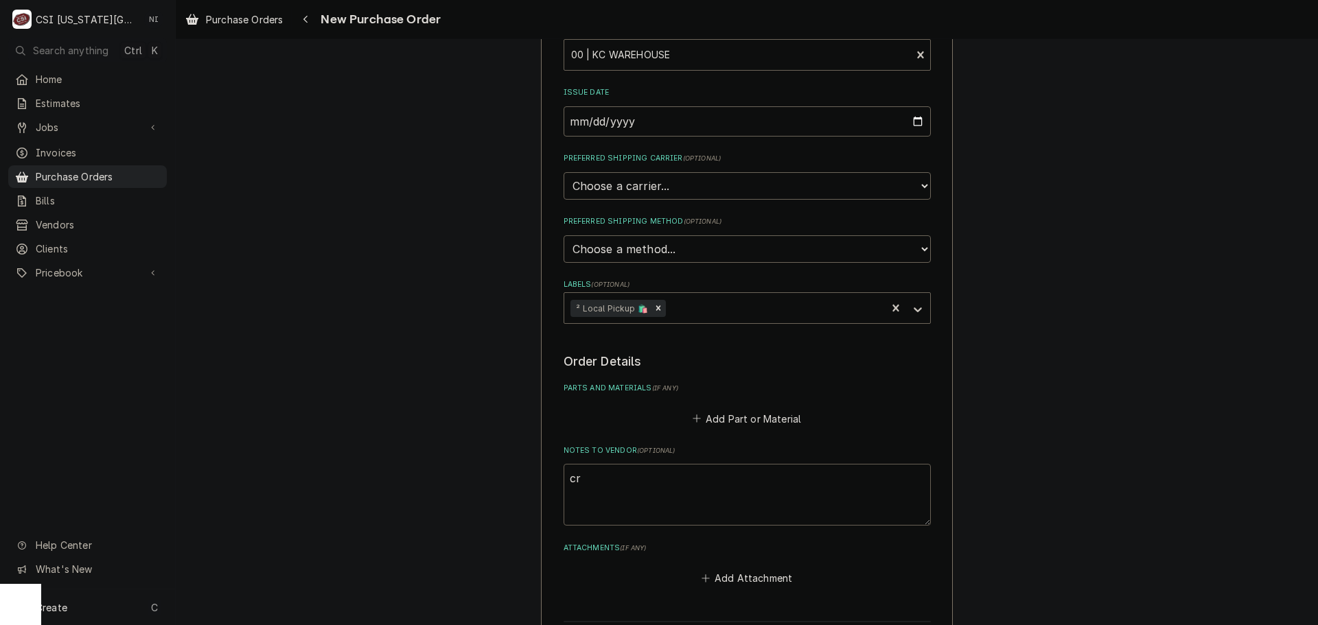
type textarea "x"
type textarea "cra"
type textarea "x"
type textarea "cran"
type textarea "x"
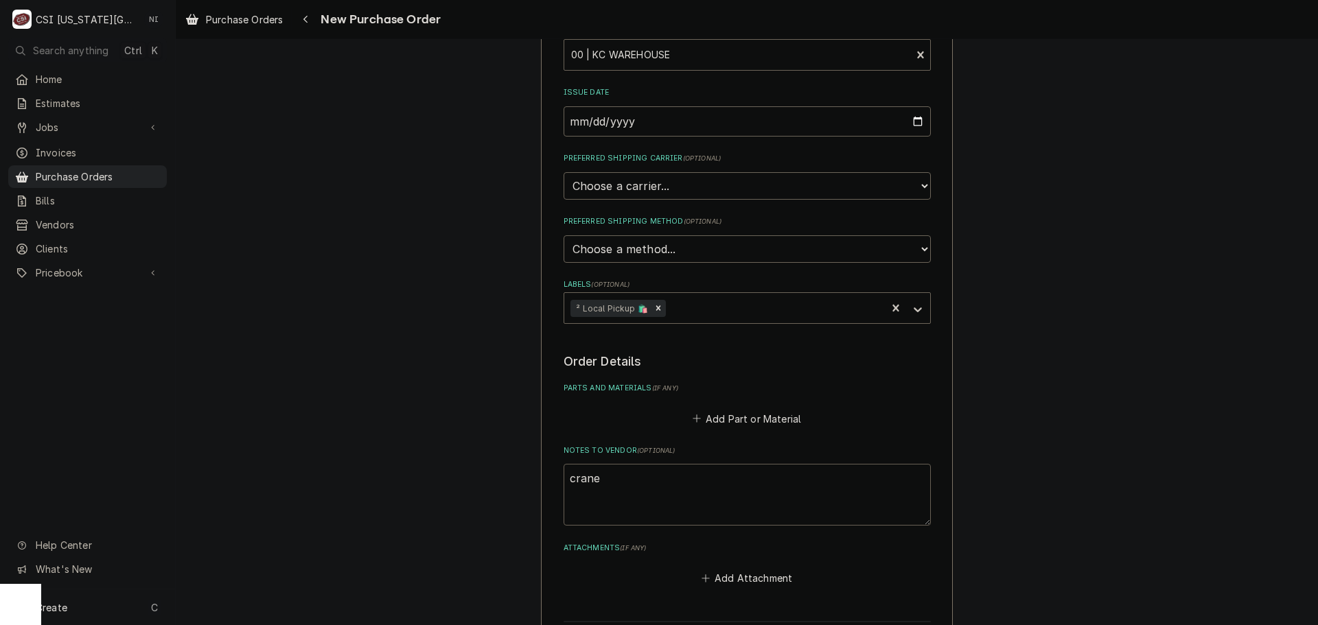
type textarea "crane"
click at [714, 404] on div "Add Part or Material" at bounding box center [747, 415] width 367 height 27
click at [729, 423] on button "Add Part or Material" at bounding box center [746, 418] width 113 height 19
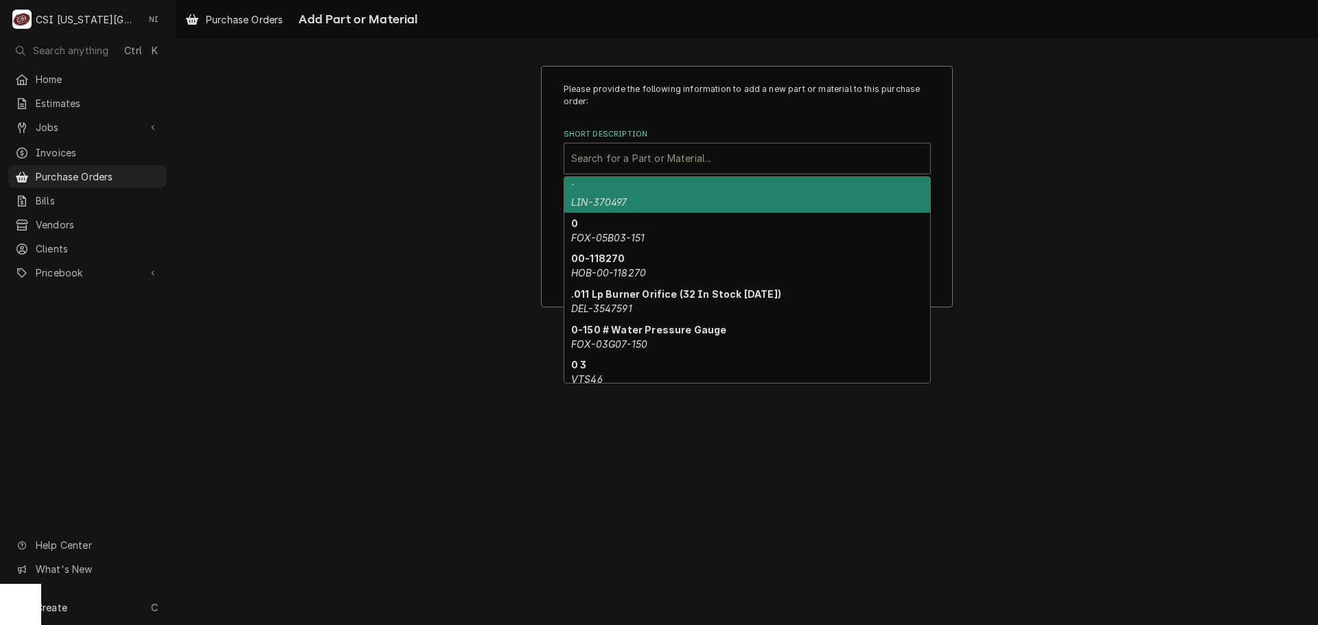
click at [673, 159] on div "Short Description" at bounding box center [747, 158] width 352 height 25
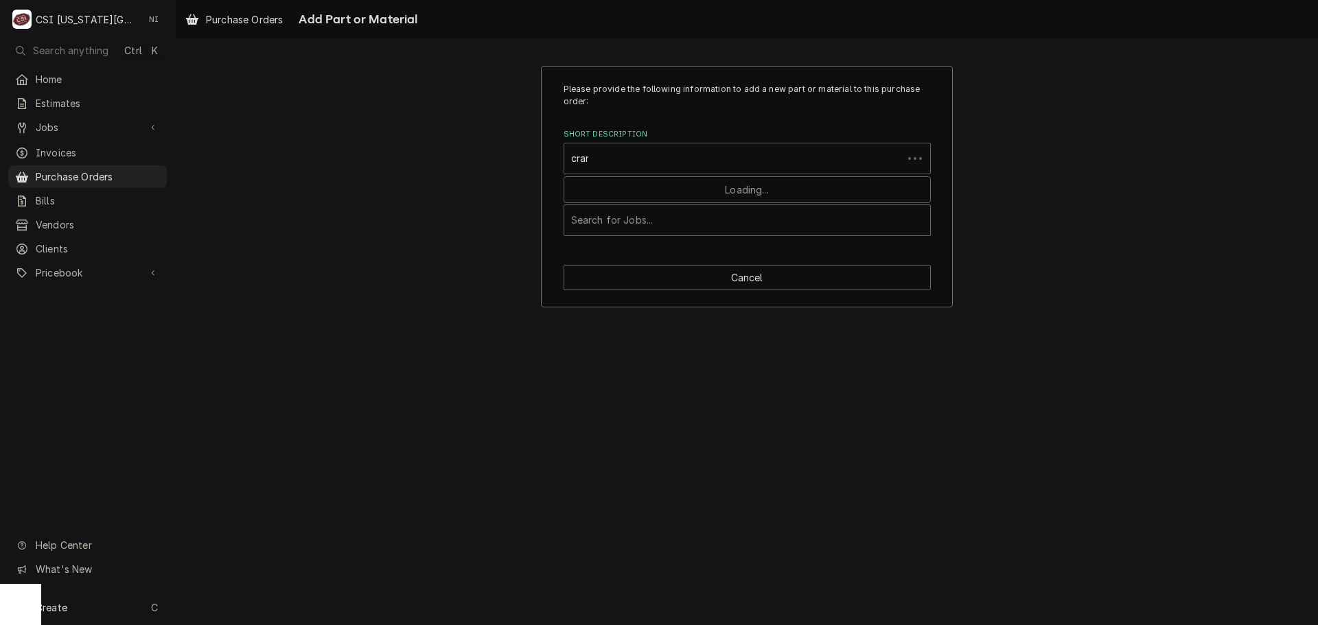
type input "crane"
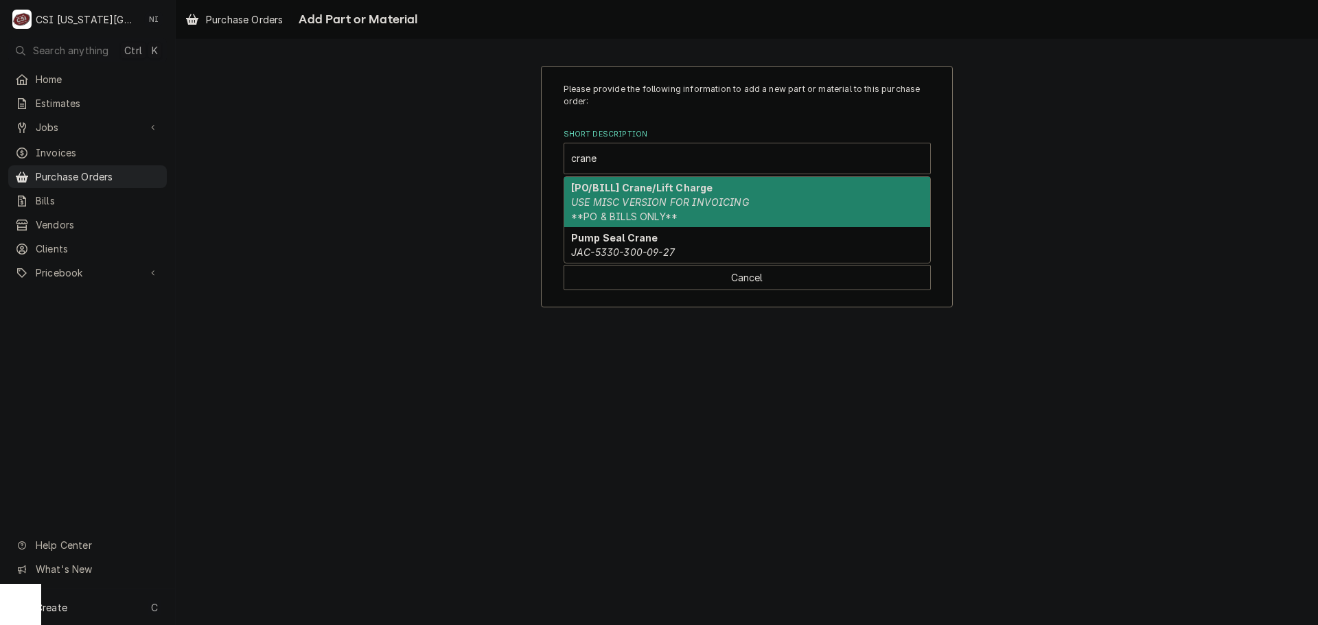
click at [669, 187] on strong "[PO/BILL] Crane/Lift Charge" at bounding box center [641, 188] width 141 height 12
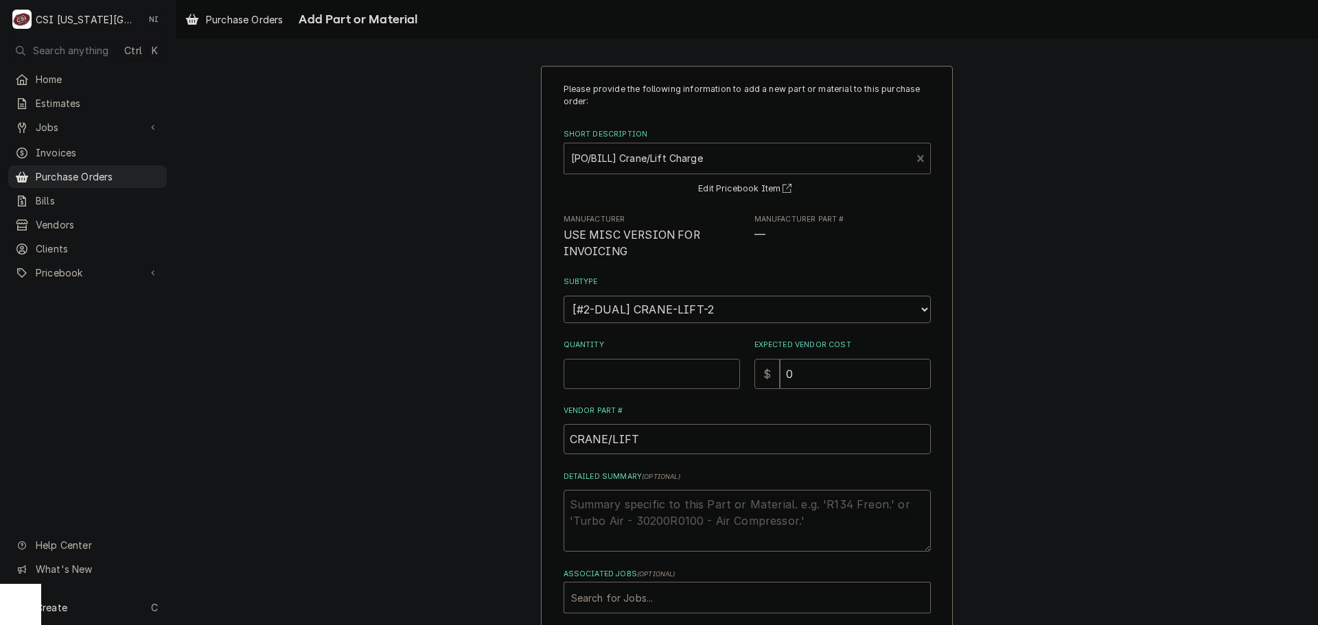
drag, startPoint x: 629, startPoint y: 365, endPoint x: 628, endPoint y: 372, distance: 7.0
click at [629, 368] on input "Quantity" at bounding box center [652, 374] width 176 height 30
type textarea "x"
type input "1"
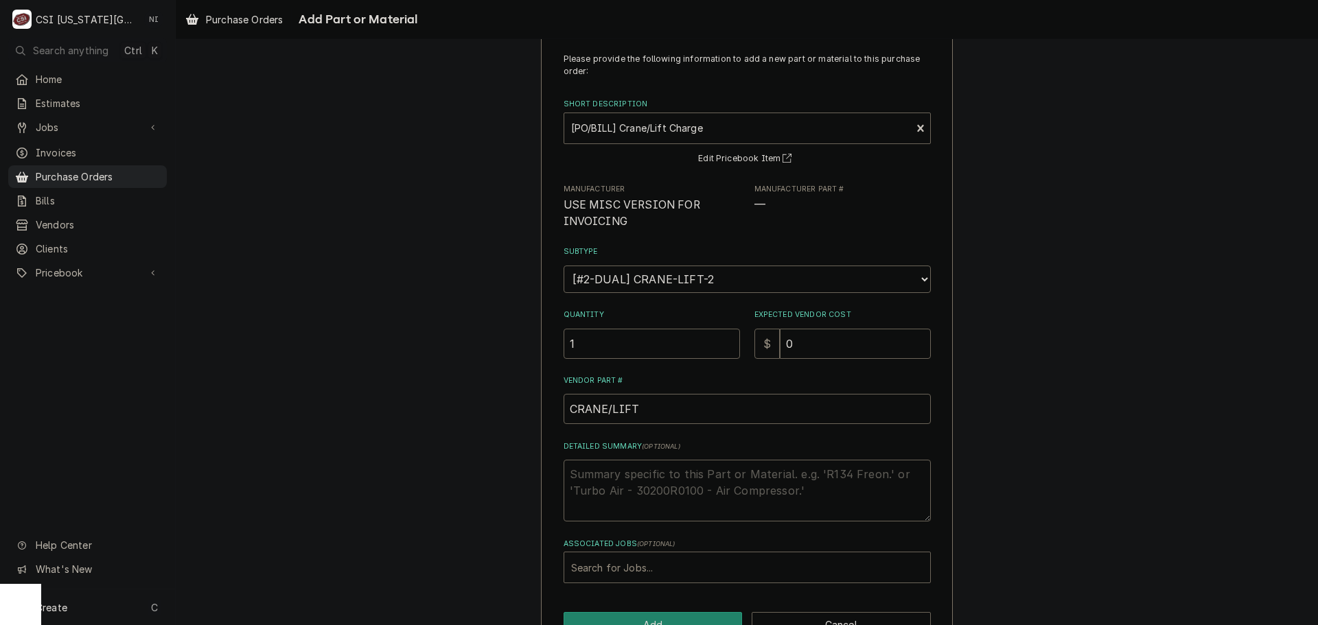
scroll to position [72, 0]
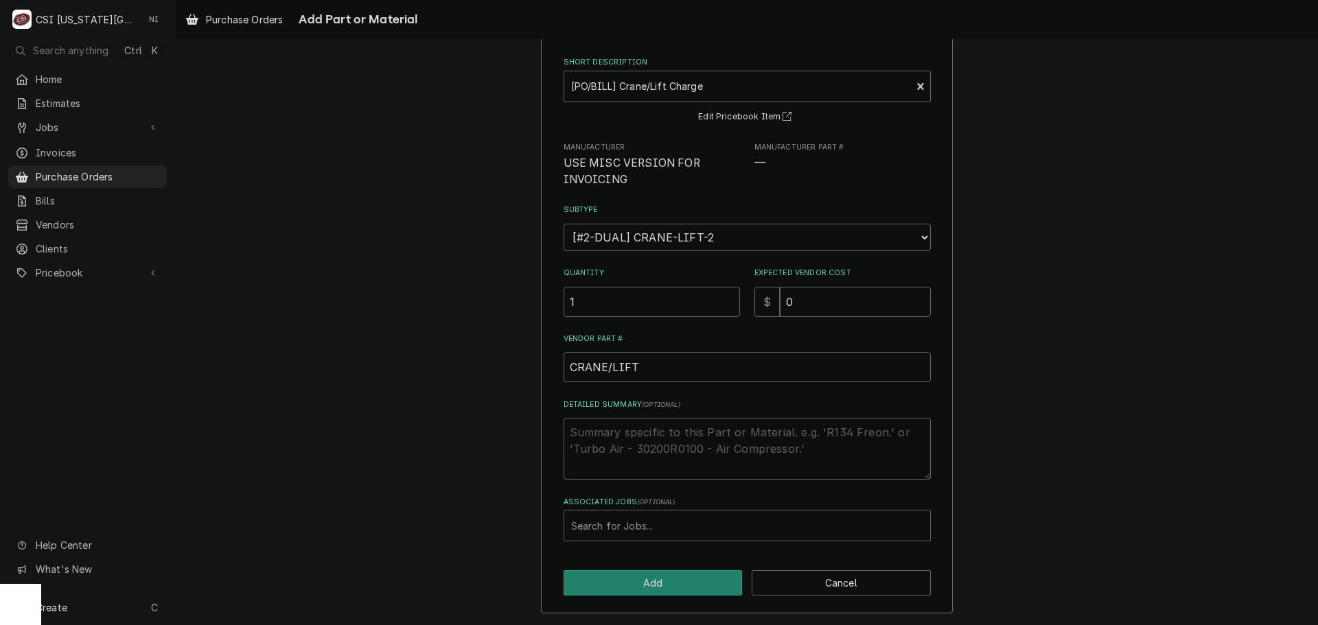
click at [656, 518] on div "Associated Jobs" at bounding box center [747, 525] width 352 height 25
type input "31175"
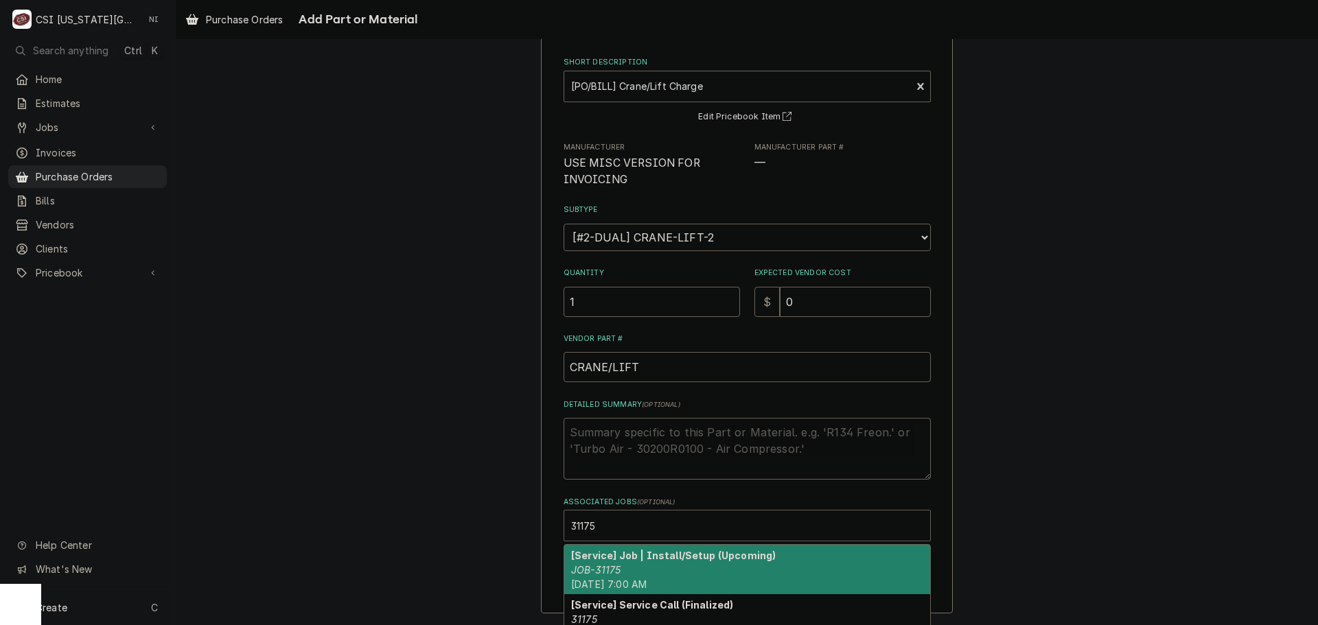
click at [650, 574] on div "[Service] Job | Install/Setup (Upcoming) JOB-31175 Mon, Sep 22nd, 2025 - 7:00 AM" at bounding box center [747, 570] width 366 height 50
type textarea "x"
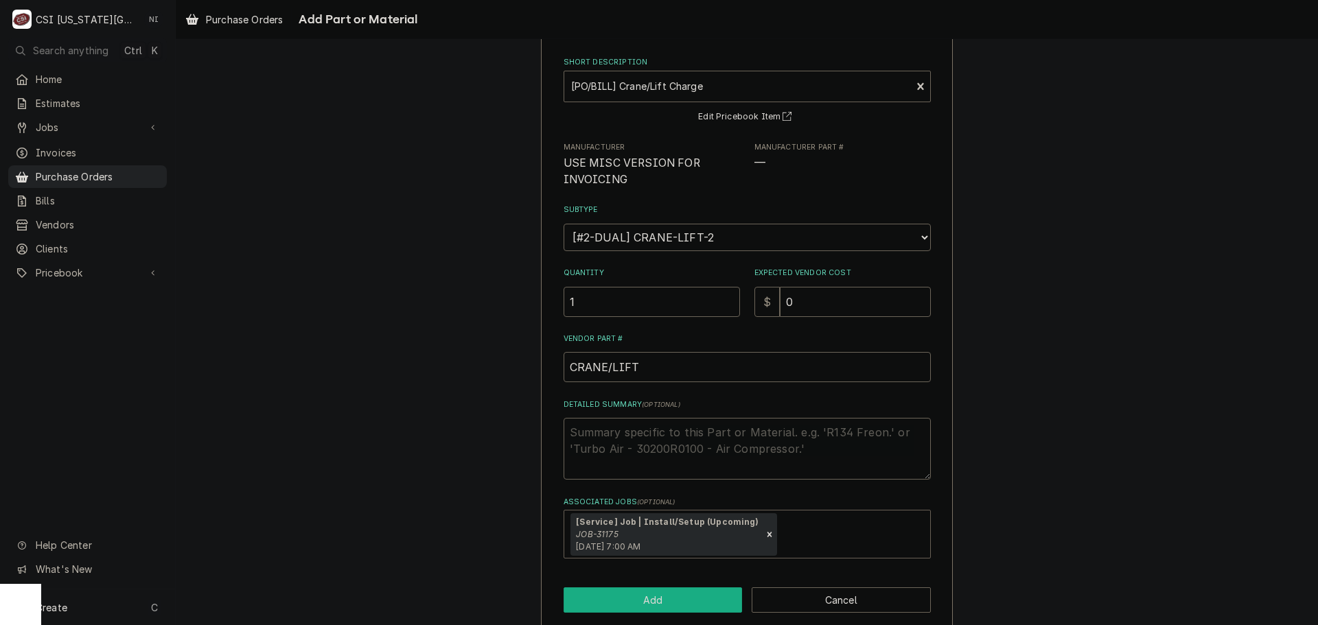
click at [656, 590] on button "Add" at bounding box center [653, 600] width 179 height 25
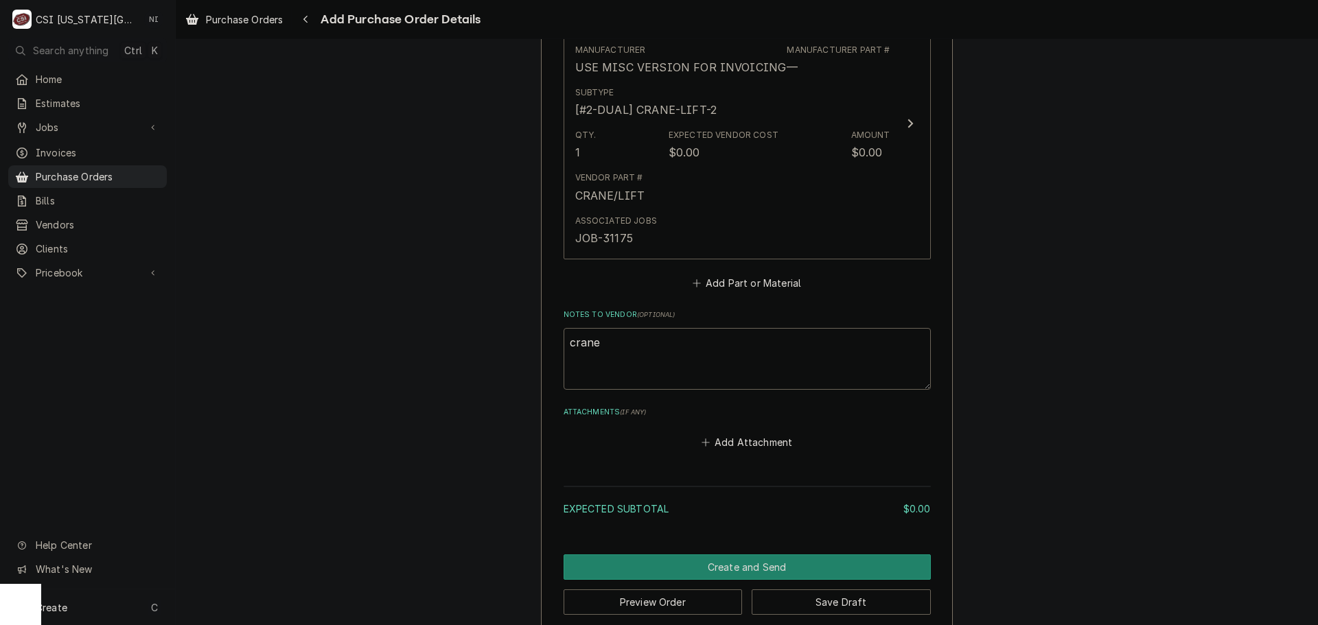
scroll to position [639, 0]
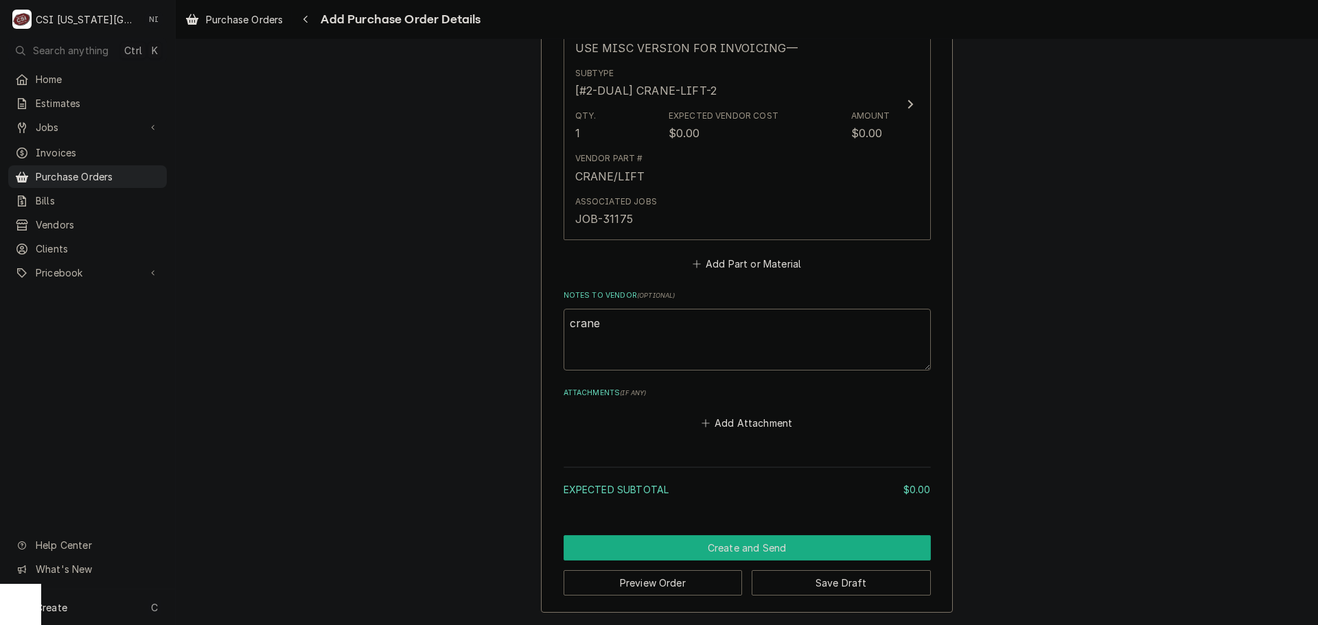
click at [761, 545] on button "Create and Send" at bounding box center [747, 547] width 367 height 25
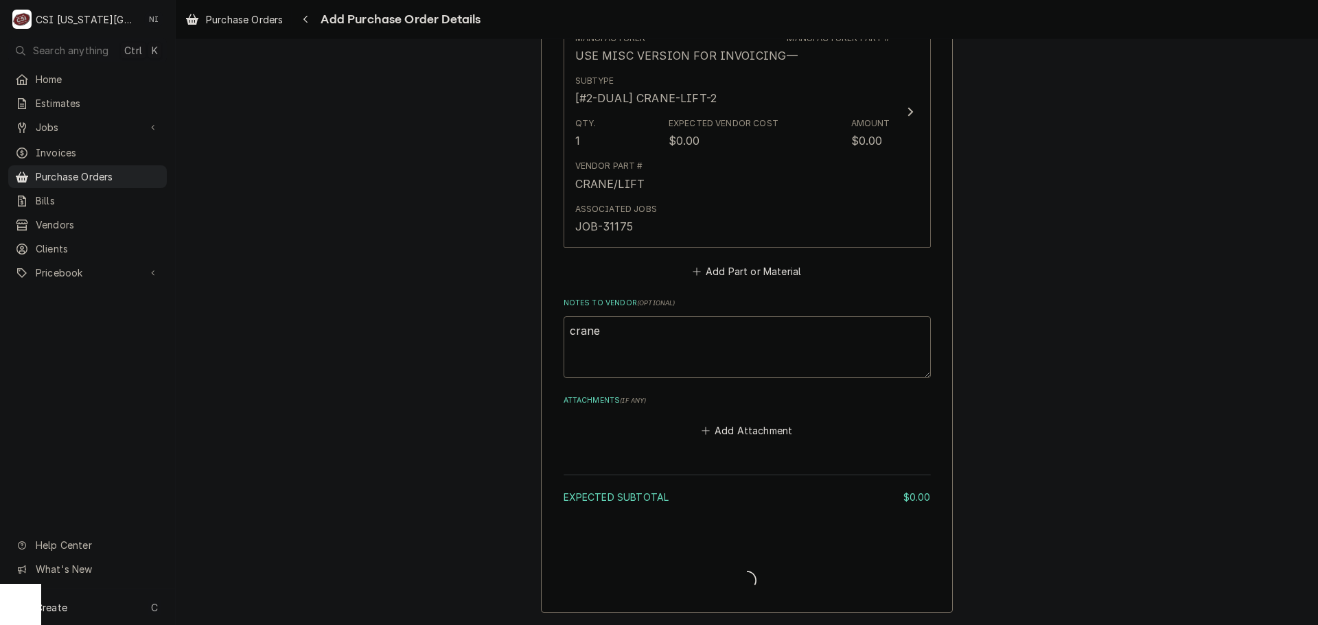
scroll to position [631, 0]
type textarea "x"
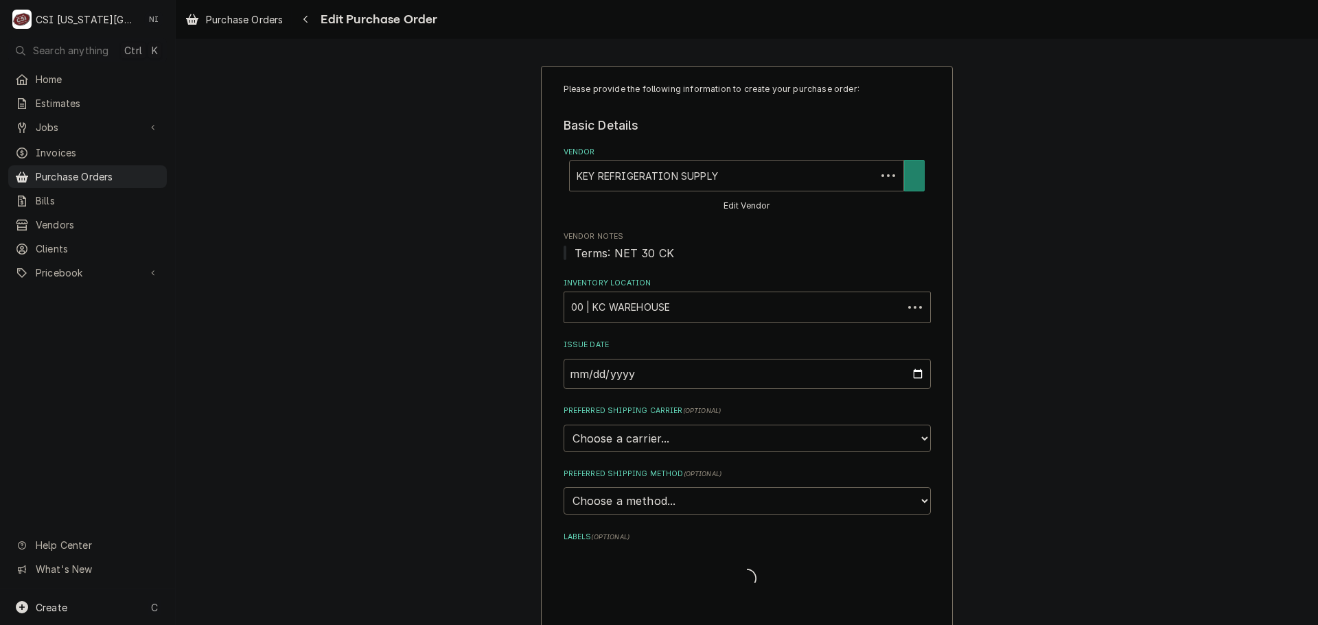
type textarea "x"
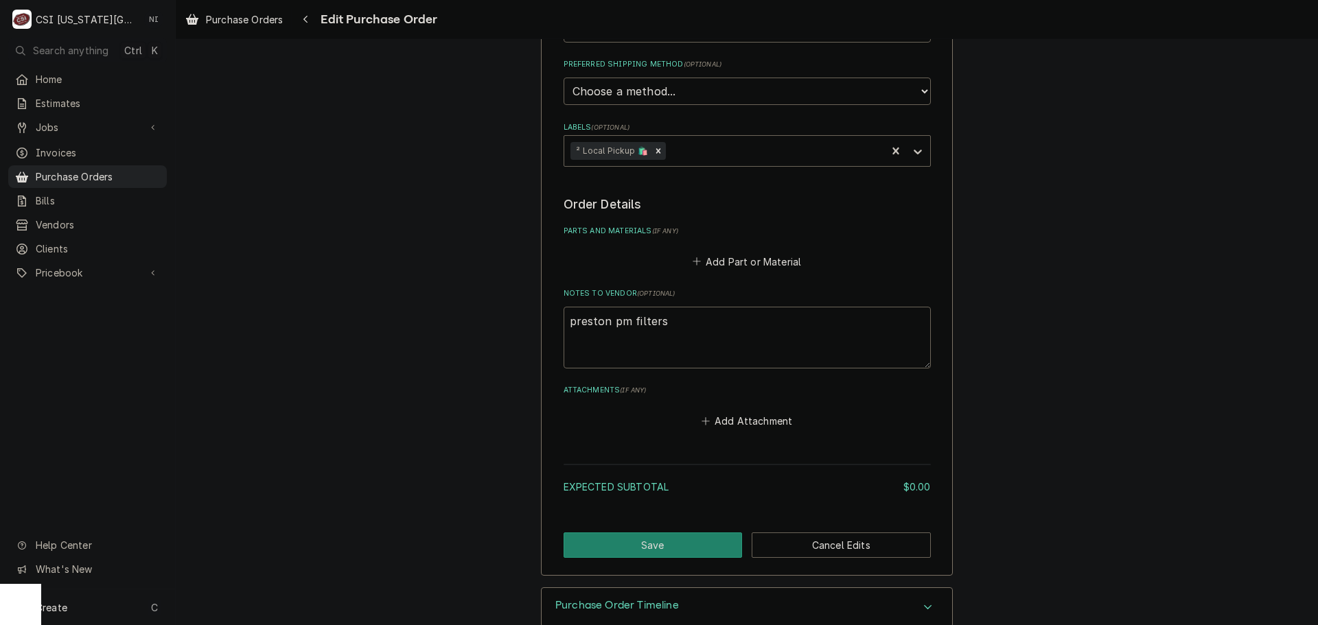
scroll to position [412, 0]
click at [741, 262] on button "Add Part or Material" at bounding box center [746, 259] width 113 height 19
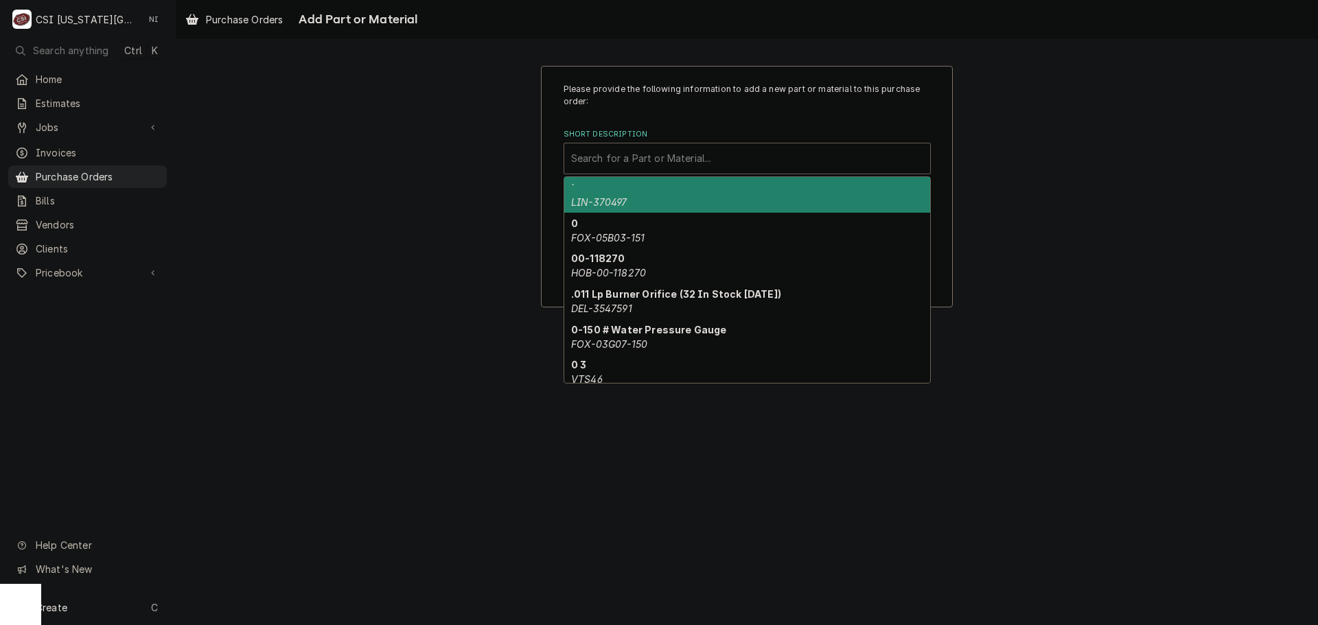
click at [686, 154] on div "Short Description" at bounding box center [747, 158] width 352 height 25
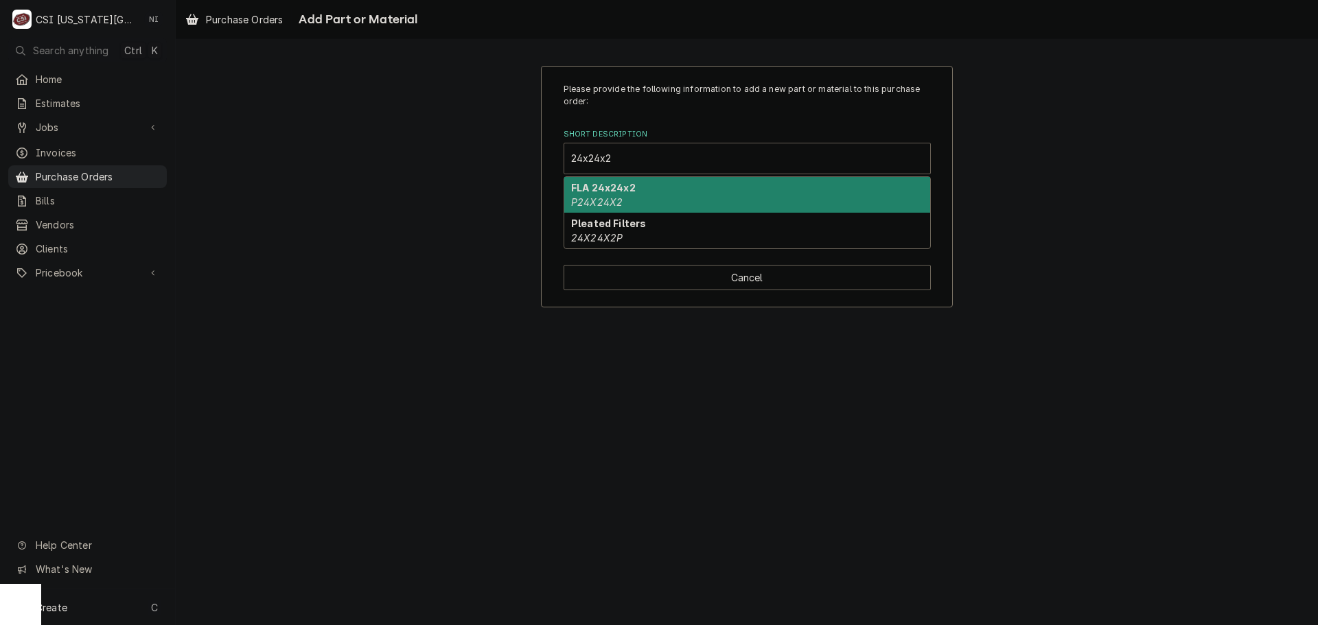
type input "24x24x2p"
click at [620, 198] on em "24X24X2P" at bounding box center [596, 202] width 51 height 12
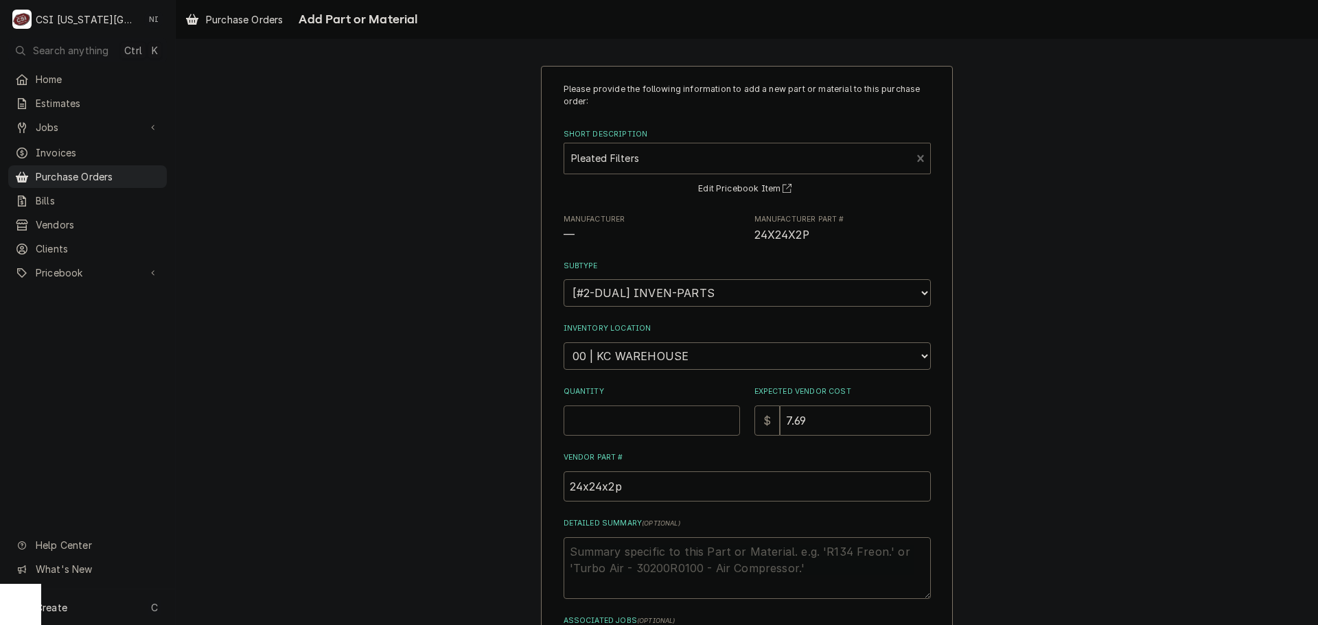
click at [617, 431] on input "Quantity" at bounding box center [652, 421] width 176 height 30
type textarea "x"
type input "1"
type textarea "x"
type input "12"
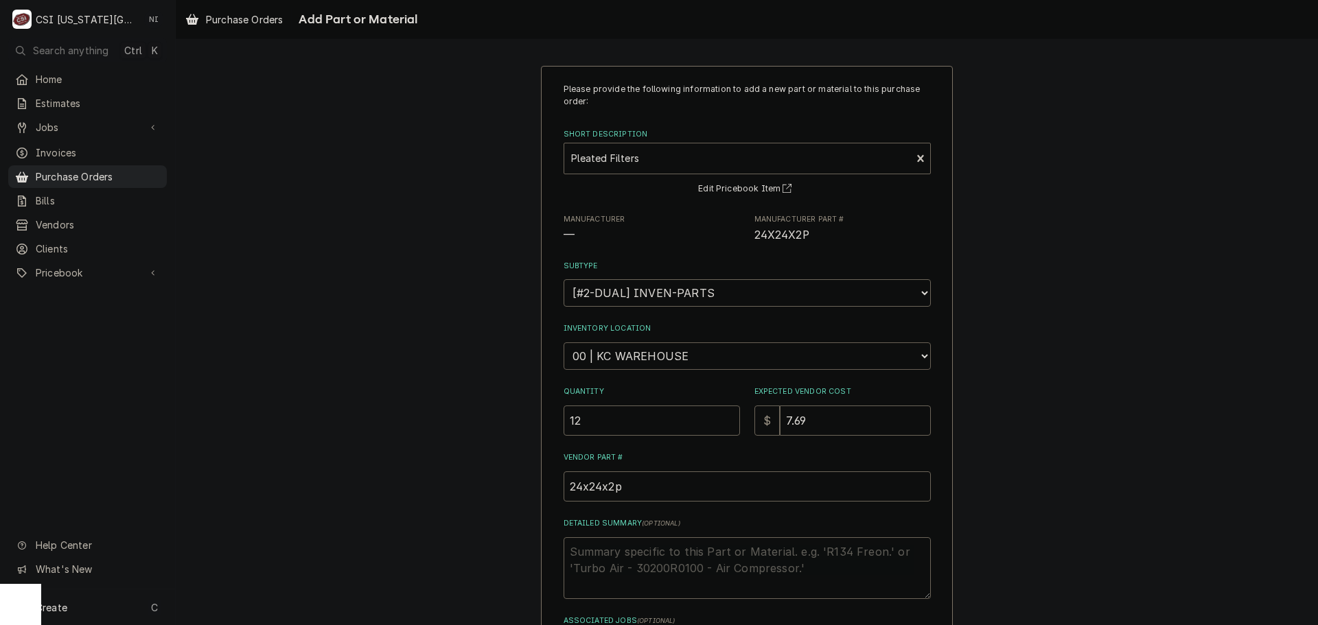
click at [747, 358] on select "Choose a location... 00 | KC WAREHOUSE 00 | MAIN WAREHOUSE 01 | BRIAN BREAZIER …" at bounding box center [747, 356] width 367 height 27
select select "2698"
click at [564, 343] on select "Choose a location... 00 | KC WAREHOUSE 00 | MAIN WAREHOUSE 01 | BRIAN BREAZIER …" at bounding box center [747, 356] width 367 height 27
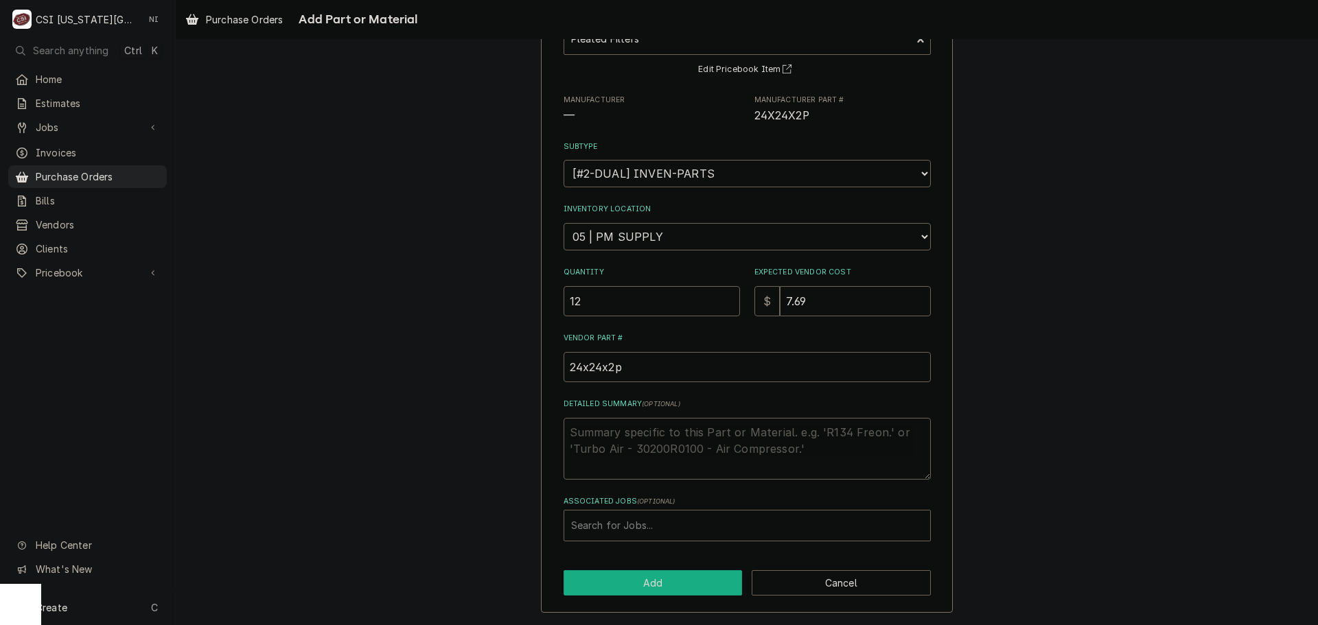
click at [654, 588] on button "Add" at bounding box center [653, 582] width 179 height 25
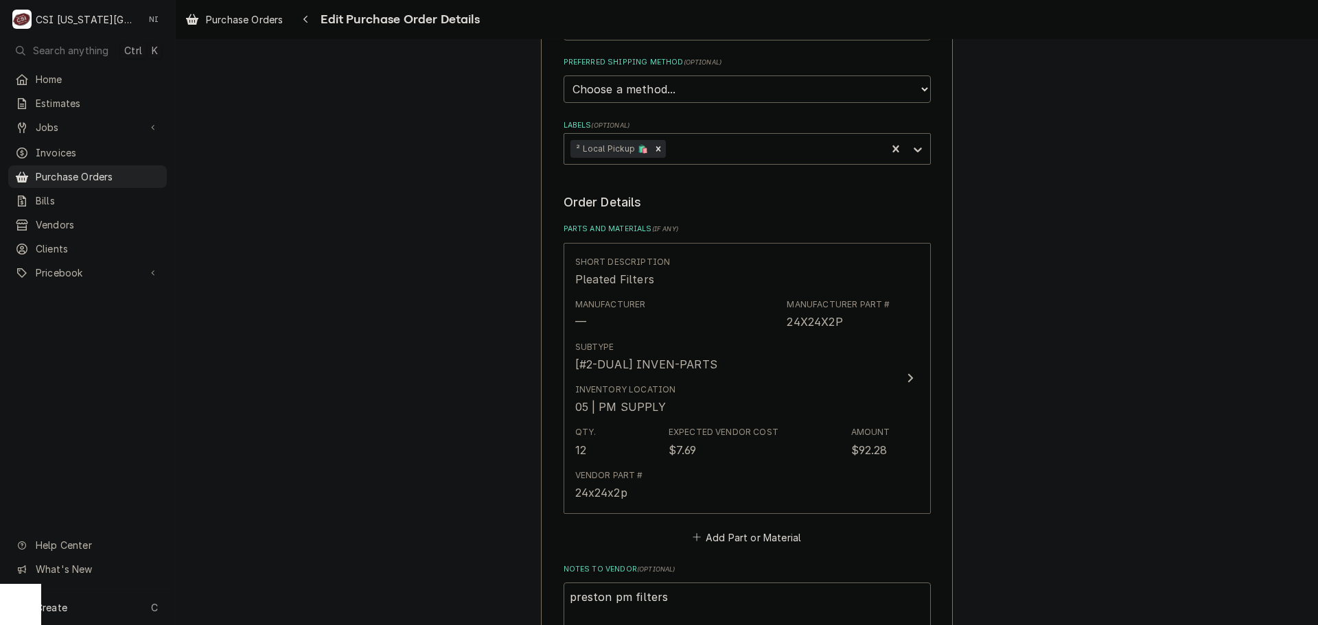
scroll to position [715, 0]
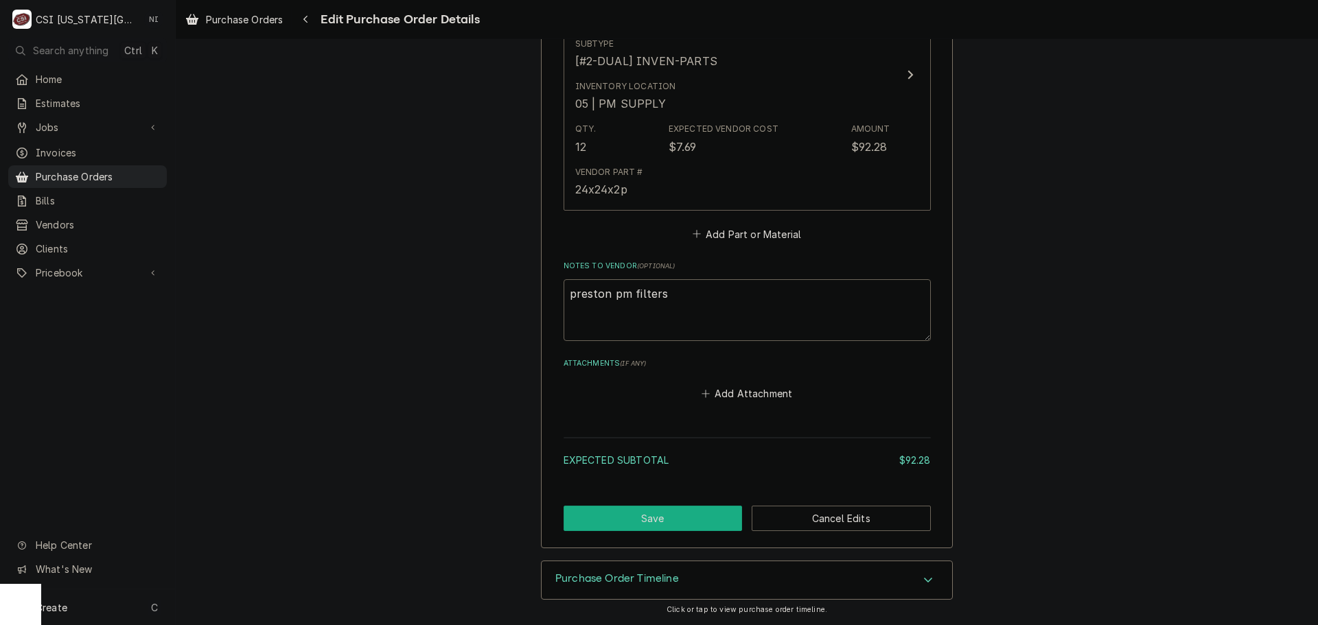
click at [684, 514] on button "Save" at bounding box center [653, 518] width 179 height 25
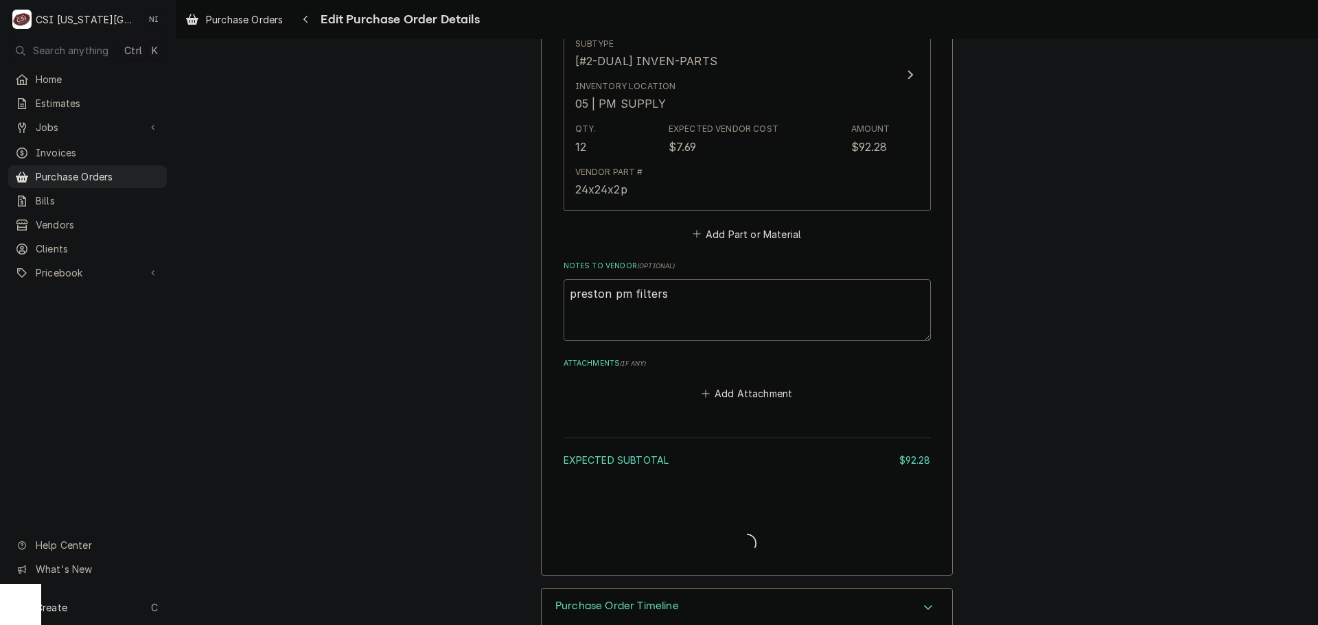
type textarea "x"
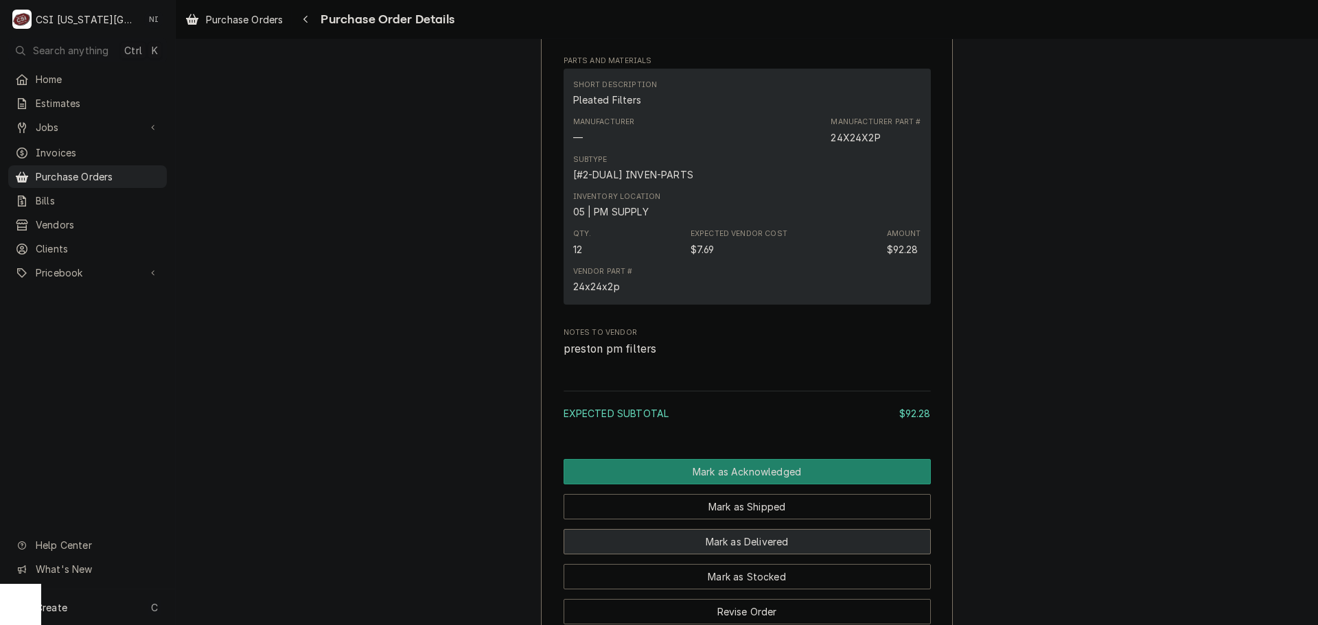
scroll to position [961, 0]
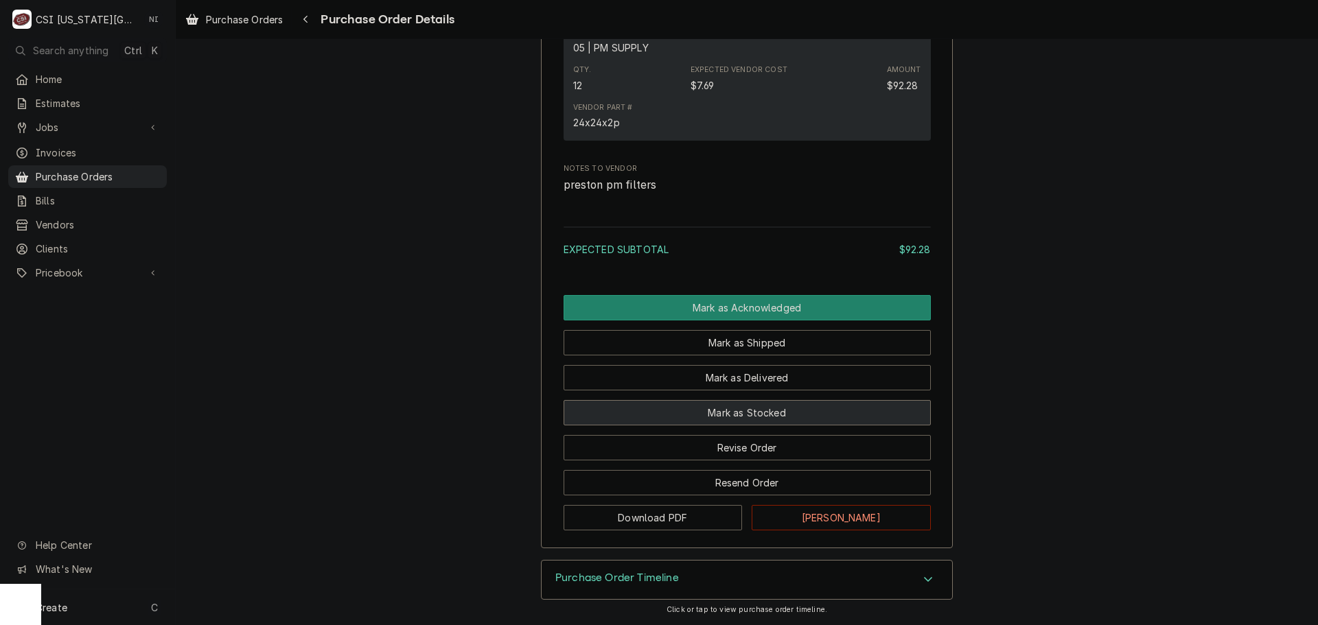
click at [751, 426] on button "Mark as Stocked" at bounding box center [747, 412] width 367 height 25
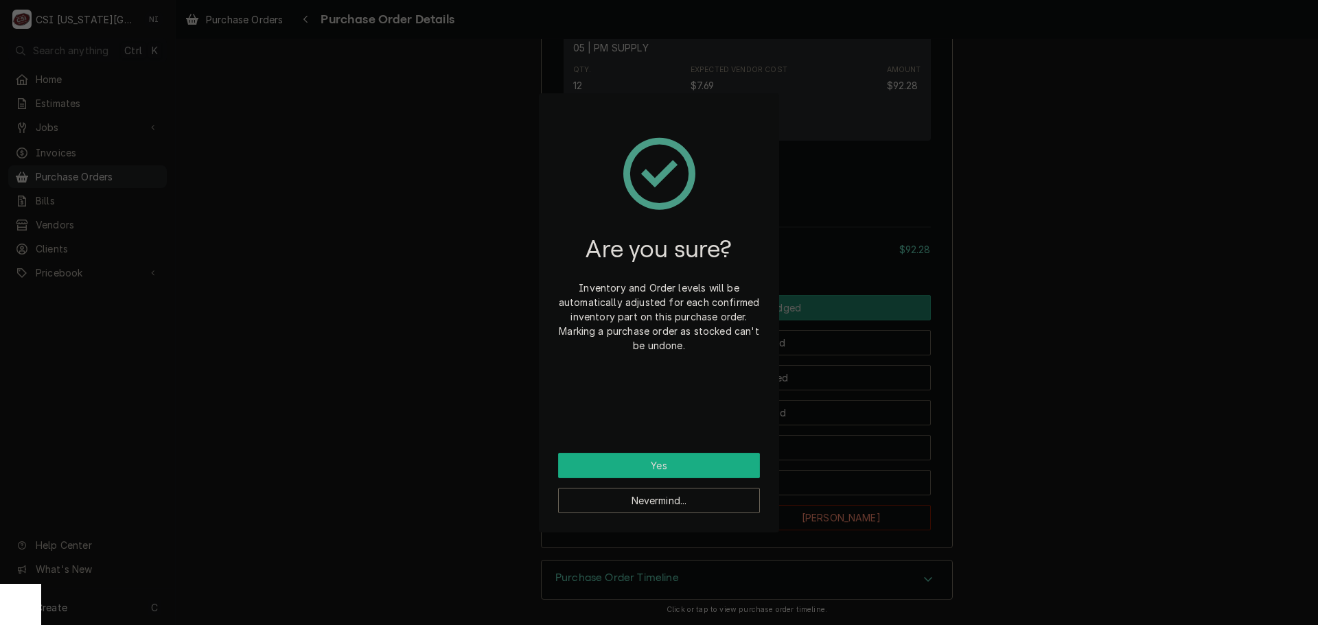
click at [666, 467] on button "Yes" at bounding box center [659, 465] width 202 height 25
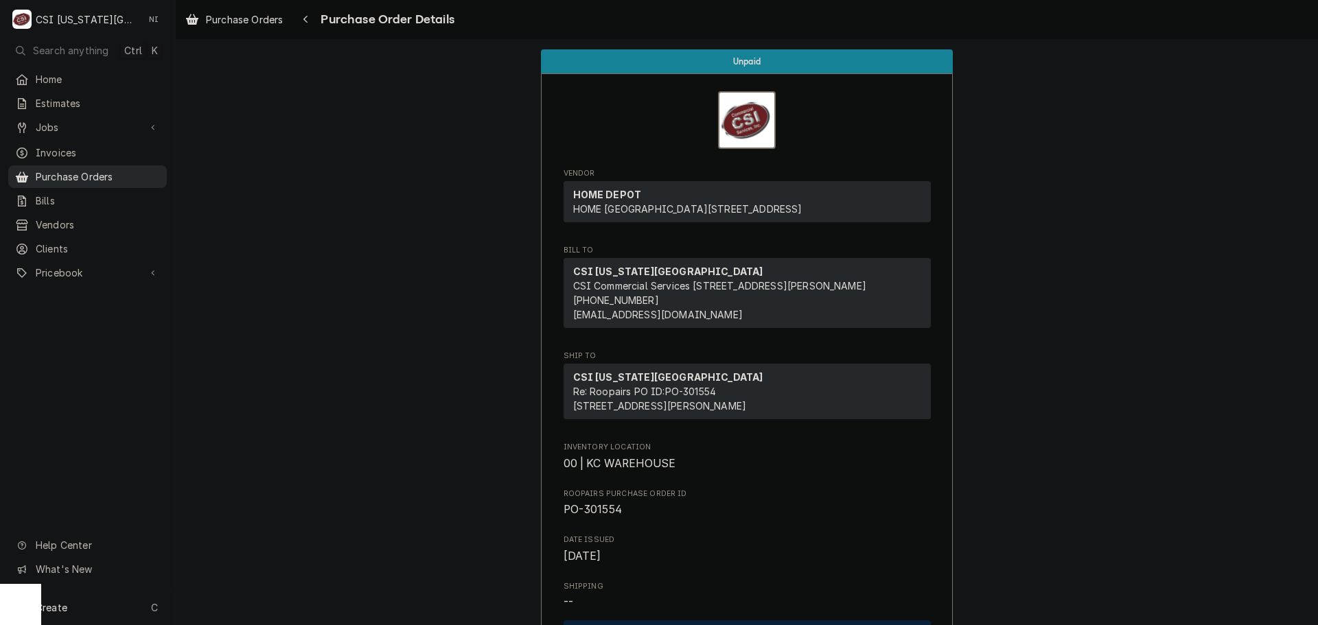
click at [156, 175] on span "Purchase Orders" at bounding box center [98, 177] width 124 height 14
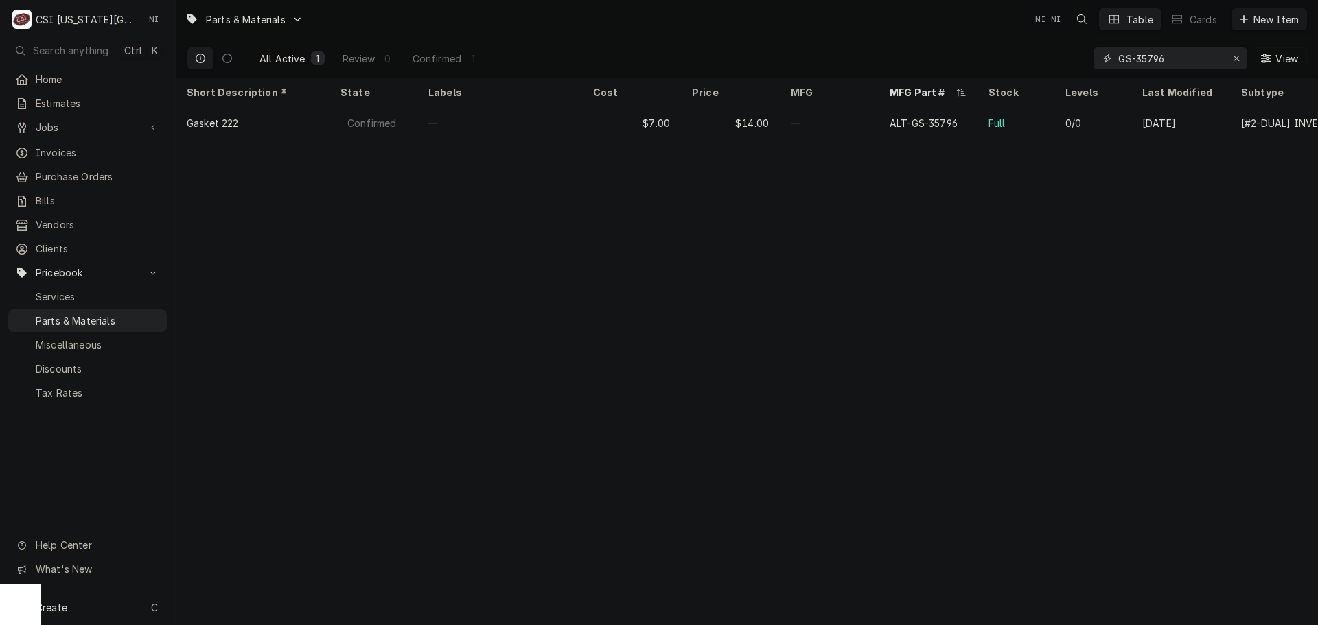
click at [1235, 55] on icon "Erase input" at bounding box center [1237, 59] width 8 height 10
click at [1209, 61] on input "Dynamic Content Wrapper" at bounding box center [1169, 58] width 103 height 22
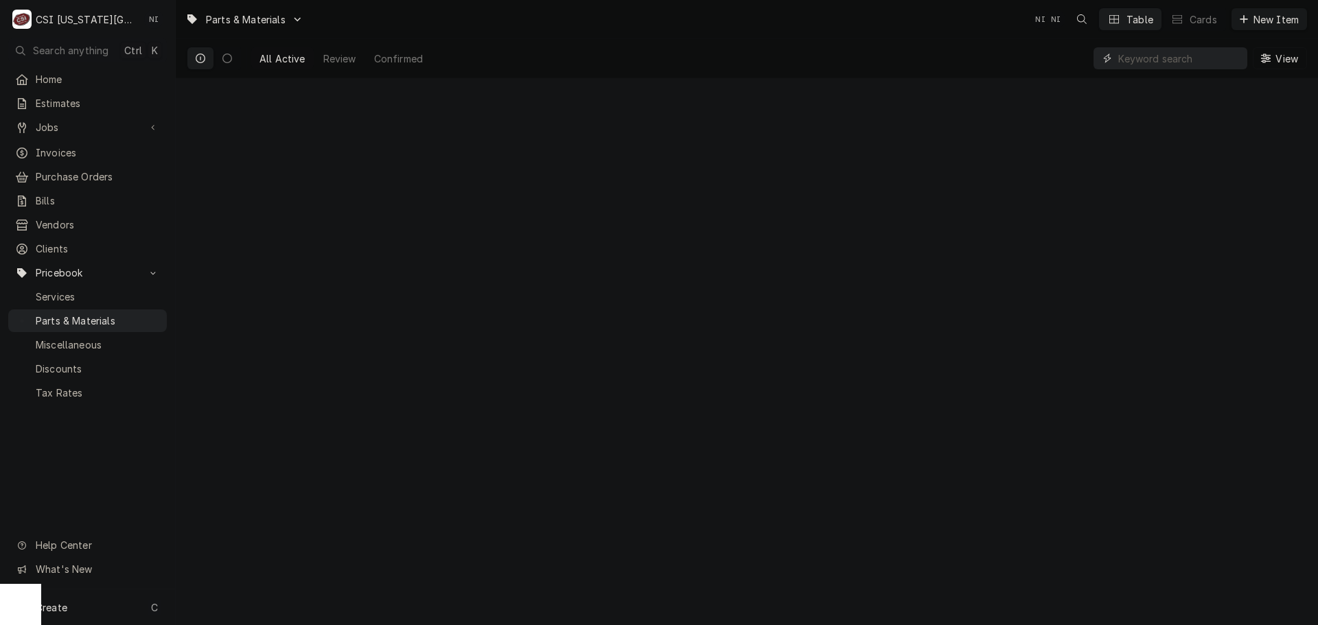
paste input "00636.42"
type input "00636.42"
click at [126, 607] on div "Create C" at bounding box center [87, 608] width 175 height 36
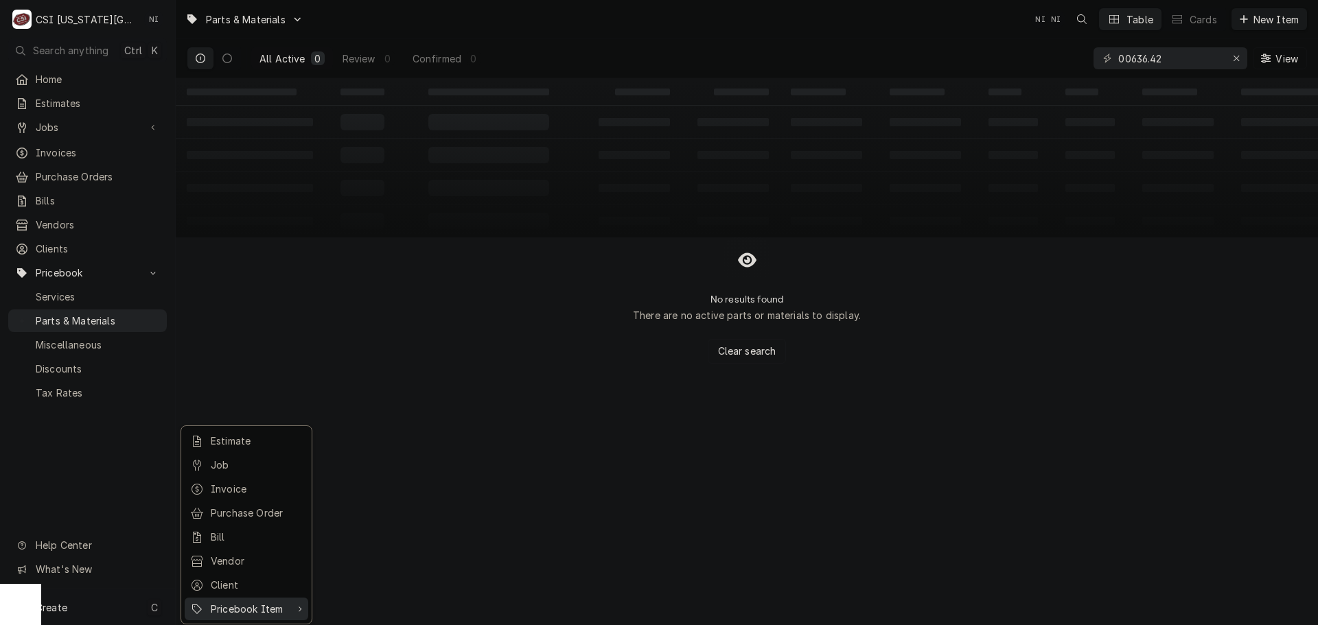
click at [262, 608] on div "Pricebook Item" at bounding box center [251, 609] width 80 height 14
click at [379, 531] on div "Part or Material" at bounding box center [363, 529] width 95 height 17
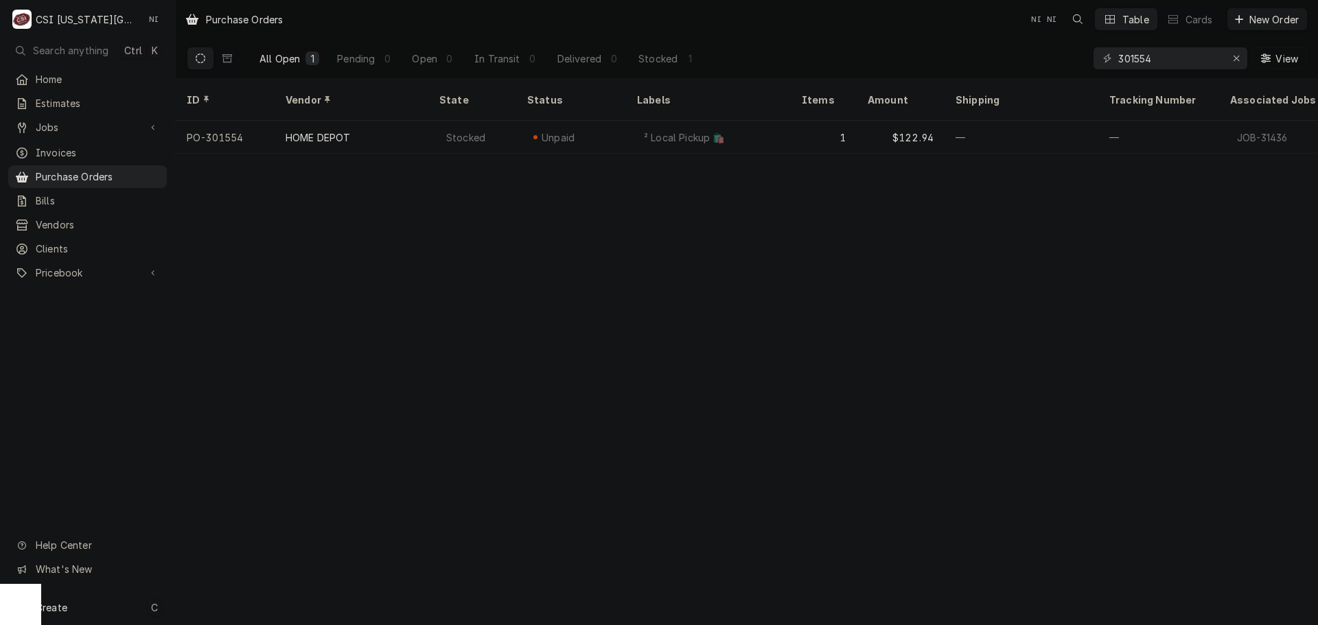
click at [131, 612] on div "Create C" at bounding box center [87, 608] width 175 height 36
click at [254, 505] on div "Purchase Order" at bounding box center [246, 513] width 118 height 17
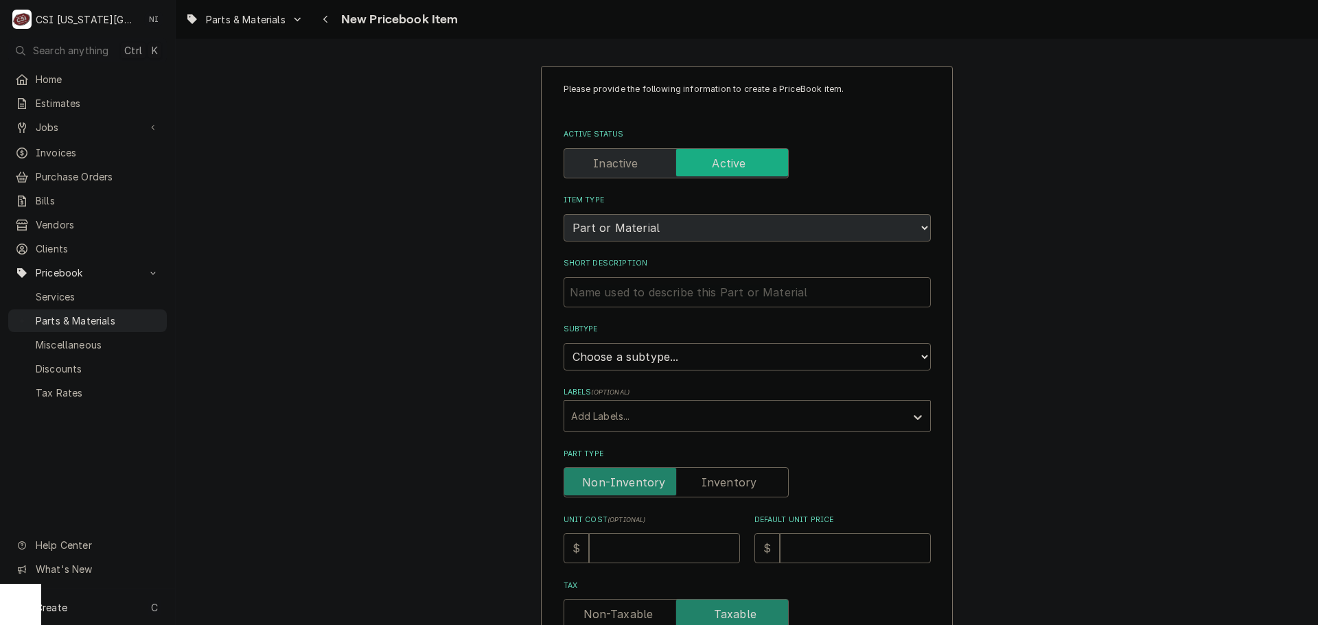
click at [728, 292] on input "Short Description" at bounding box center [747, 292] width 367 height 30
paste input "Door Guide, EZ Glide, 28/1/2""
type textarea "x"
type input "Door Guide, EZ Glide, 28/1/2""
click at [676, 364] on select "Choose a subtype... [#2-DUAL] AFTERHRS-WH-CHG-2 [#2-DUAL] [PERSON_NAME]-EQUIP […" at bounding box center [747, 356] width 367 height 27
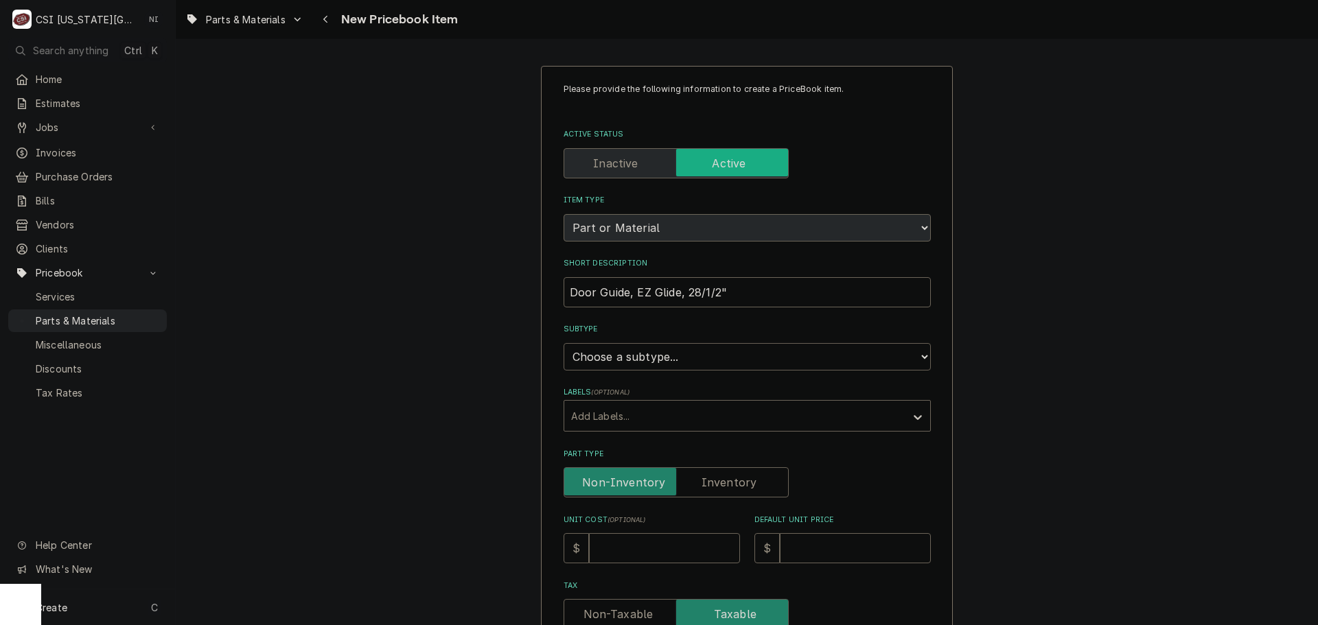
select select "45"
click at [564, 343] on select "Choose a subtype... [#2-DUAL] AFTERHRS-WH-CHG-2 [#2-DUAL] [PERSON_NAME]-EQUIP […" at bounding box center [747, 356] width 367 height 27
type textarea "x"
click at [710, 476] on label "Part Type" at bounding box center [676, 482] width 225 height 30
click at [710, 476] on input "Part Type" at bounding box center [676, 482] width 213 height 30
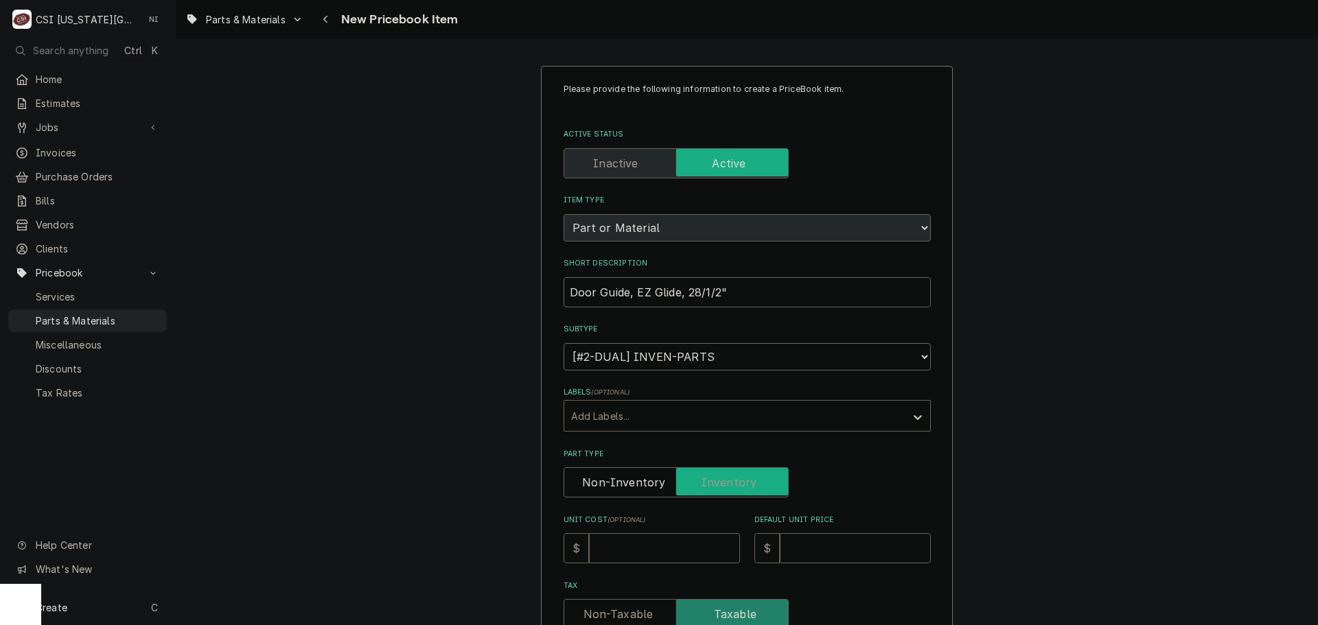
checkbox input "true"
click at [656, 546] on input "Unit Cost ( optional )" at bounding box center [664, 548] width 151 height 30
type textarea "x"
type input "1"
type textarea "x"
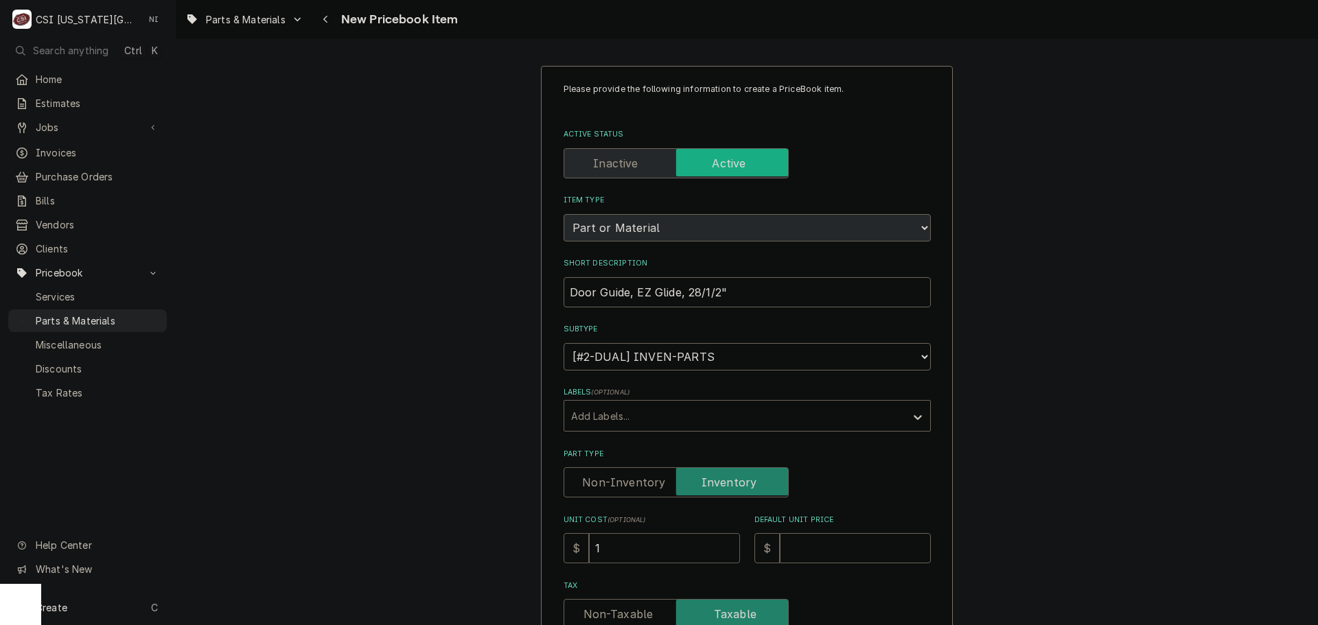
type input "13"
type textarea "x"
type input "13.4"
type textarea "x"
type input "13.43"
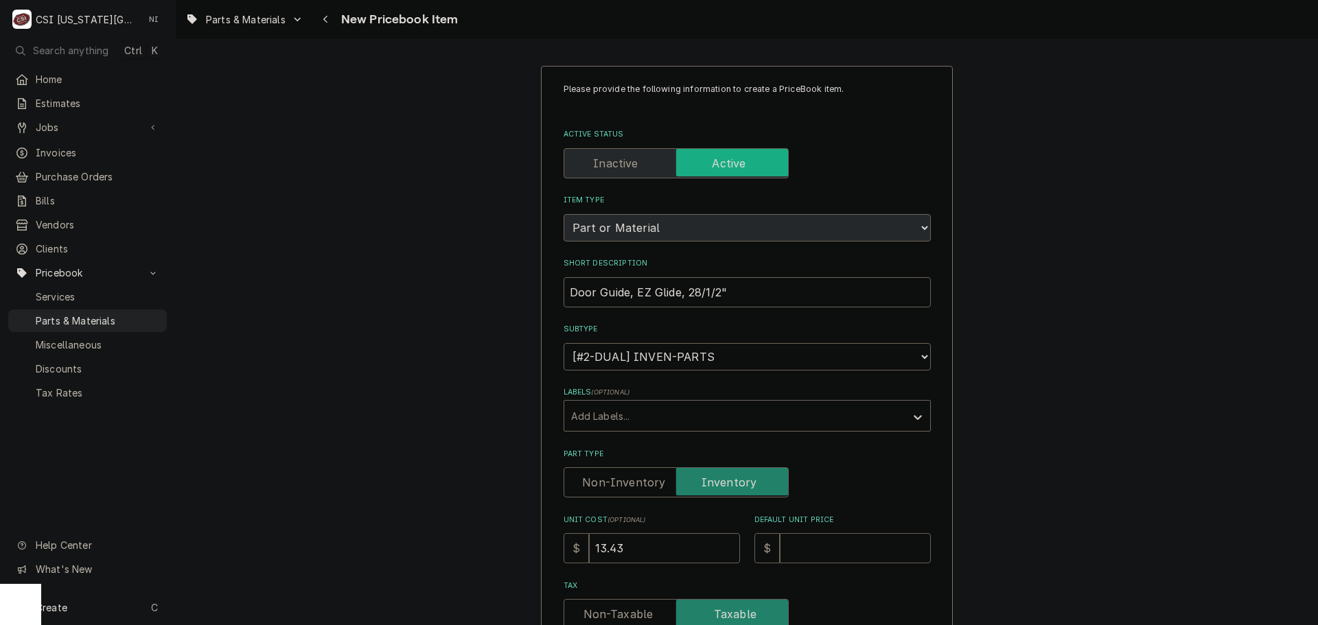
type textarea "x"
type input "1"
type textarea "x"
type input "17"
type textarea "x"
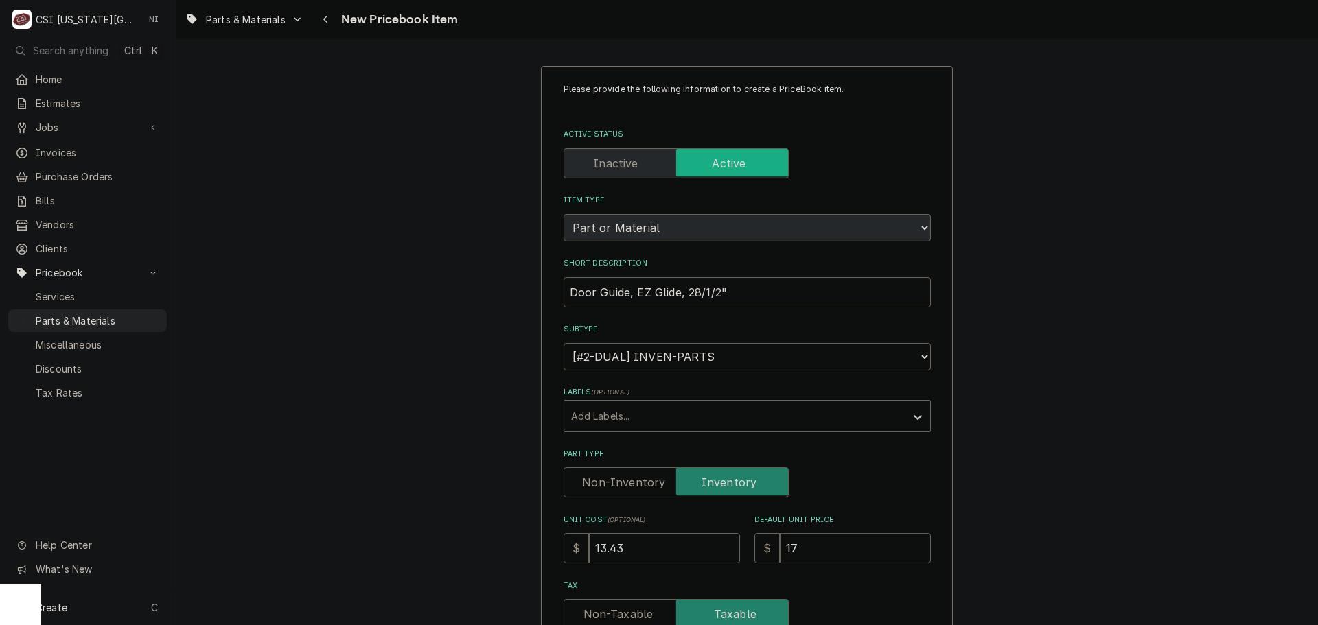
type input "17.6"
type textarea "x"
type input "17.66"
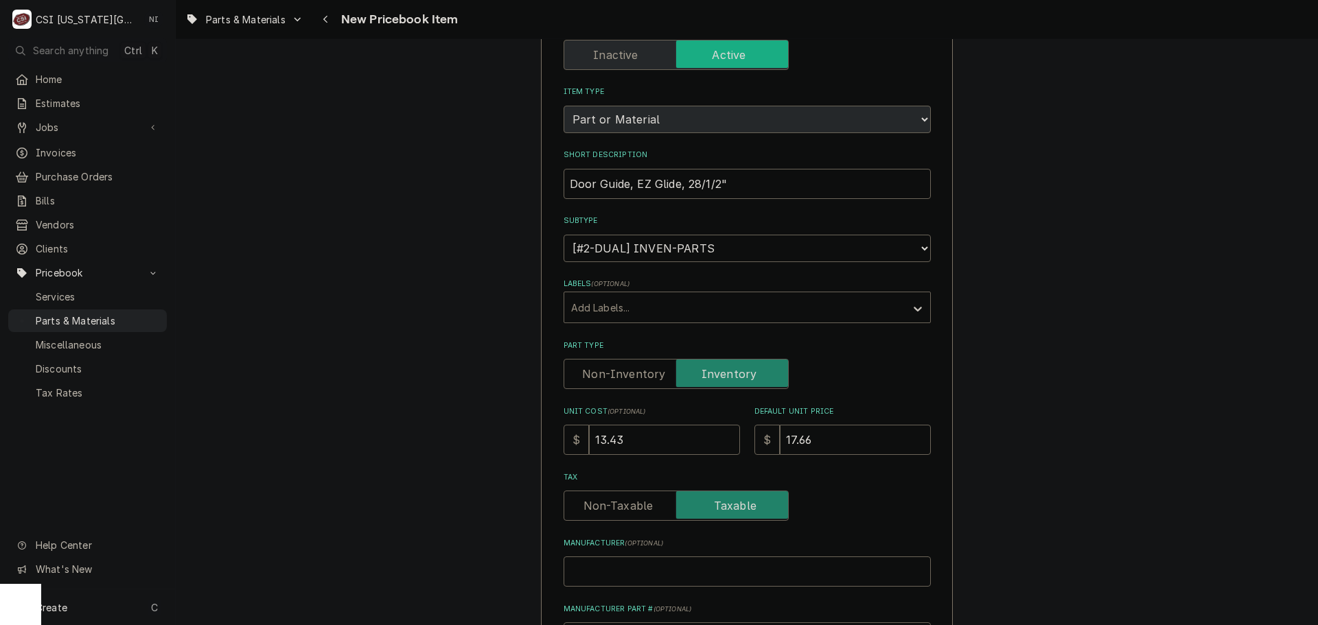
scroll to position [206, 0]
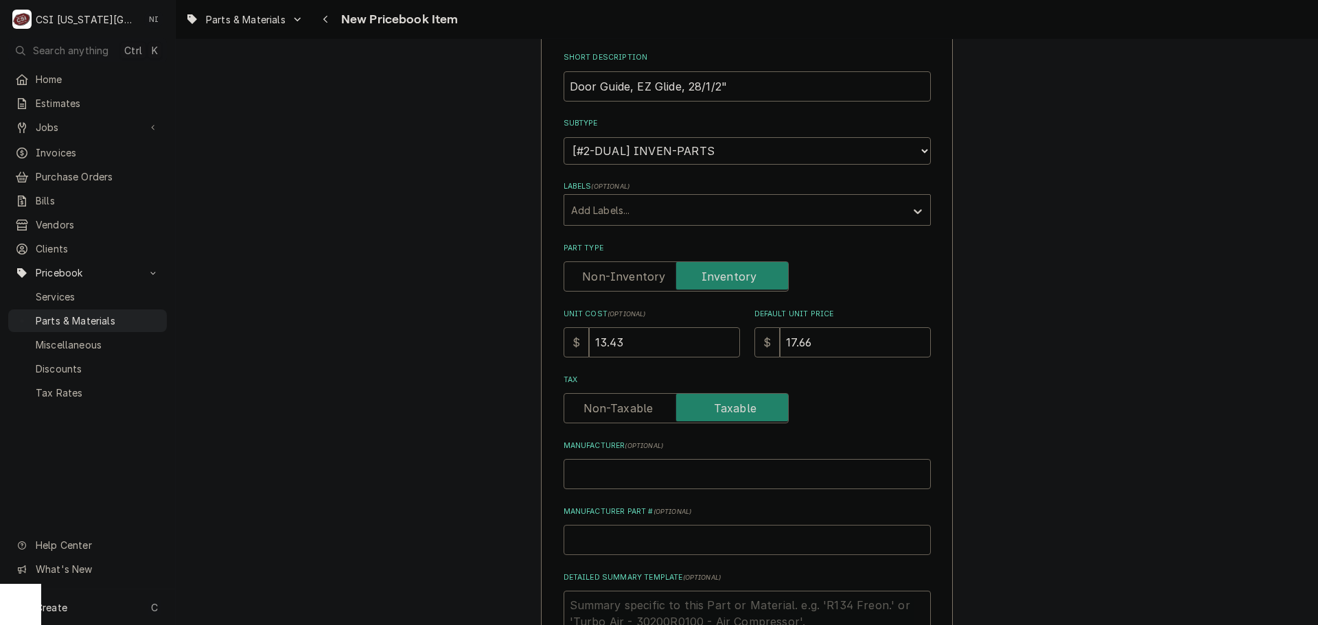
click at [638, 534] on input "Manufacturer Part # ( optional )" at bounding box center [747, 540] width 367 height 30
type textarea "x"
type input "M"
type textarea "x"
type input "MC"
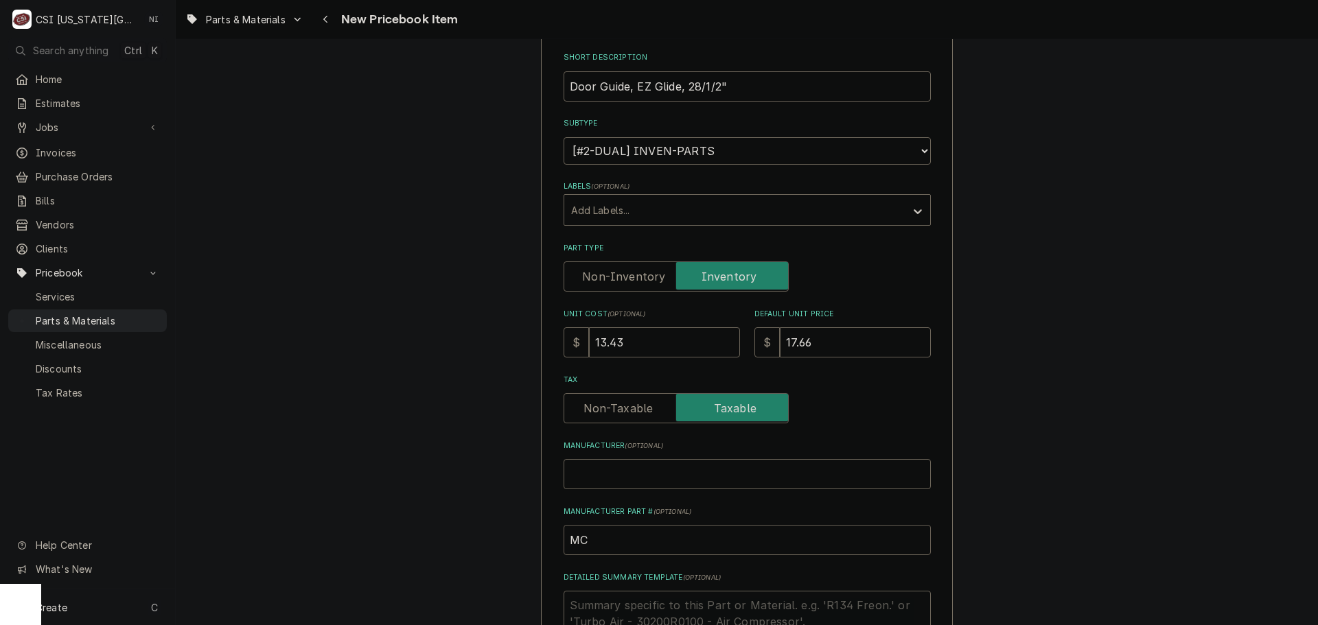
type textarea "x"
type input "MCA"
type textarea "x"
type input "MC"
type textarea "x"
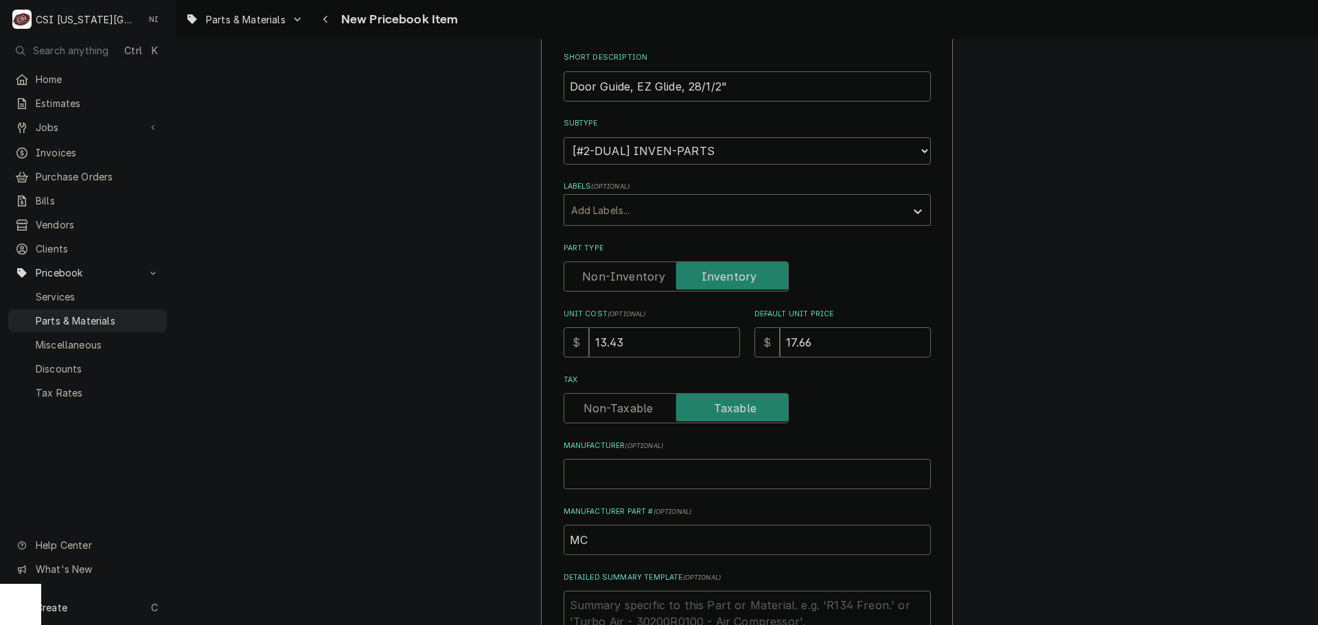
type input "M"
type textarea "x"
type input "C"
type textarea "x"
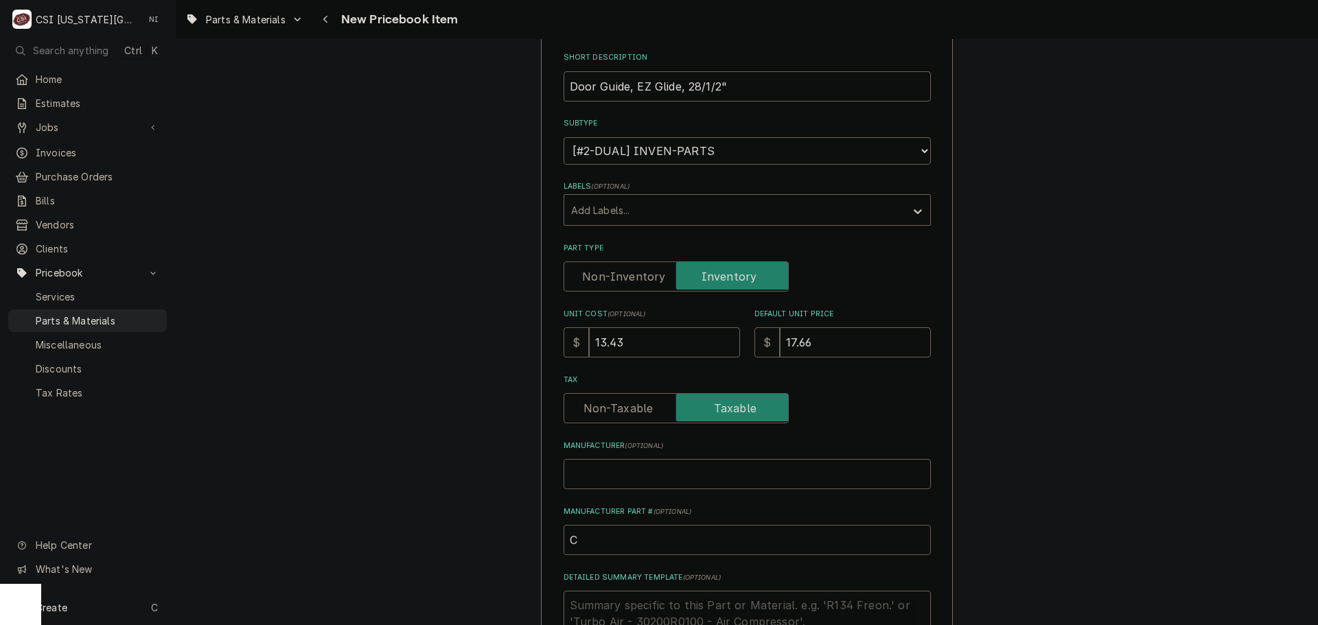
type input "CM"
type textarea "x"
type input "CMA"
type textarea "x"
type input "CMA-"
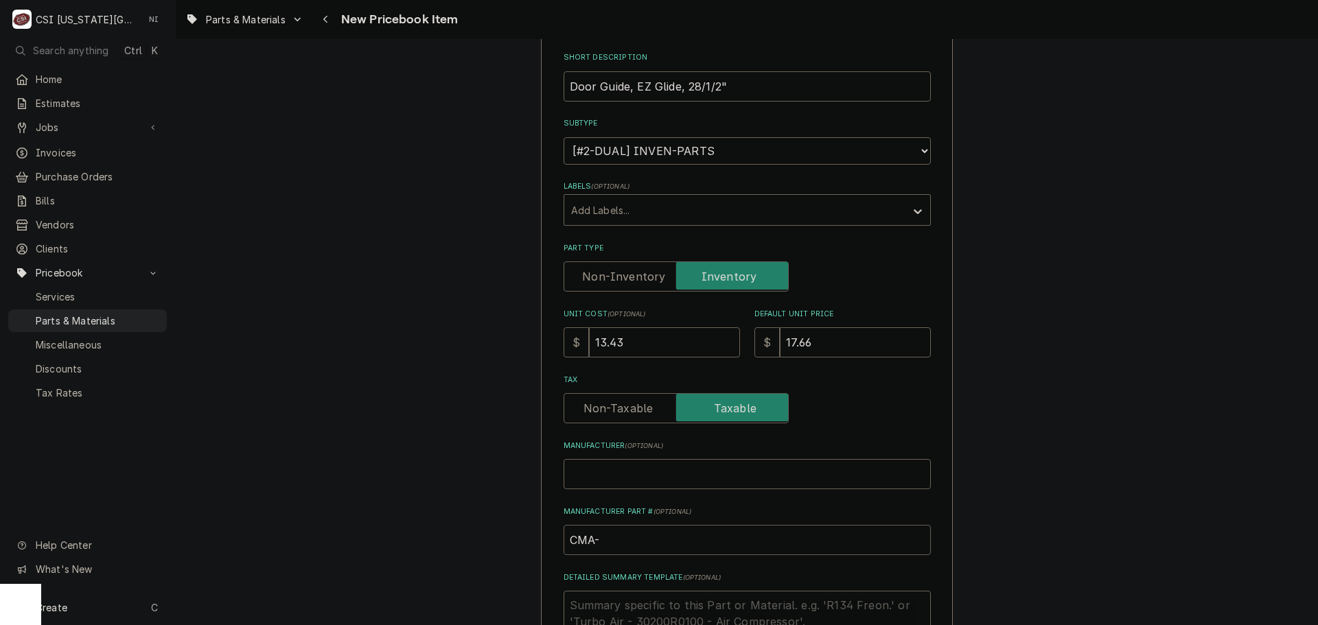
click at [622, 533] on input "CMA-" at bounding box center [747, 540] width 367 height 30
paste input "00636.42"
type textarea "x"
drag, startPoint x: 662, startPoint y: 540, endPoint x: 533, endPoint y: 547, distance: 129.3
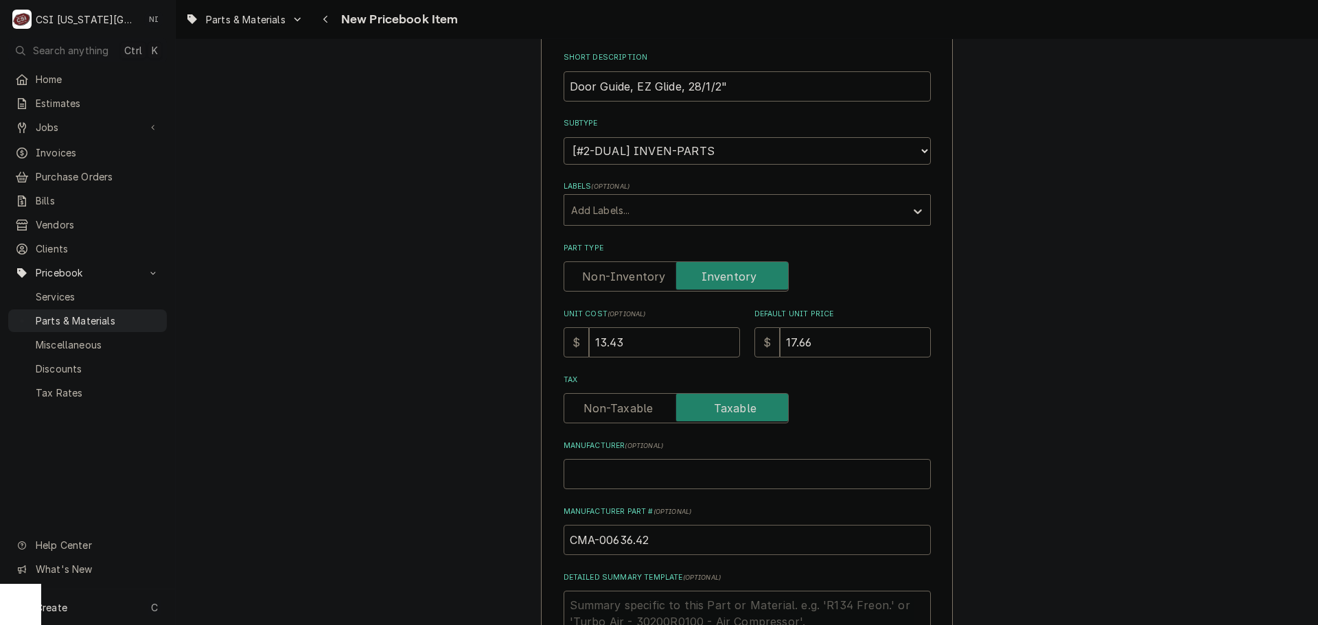
type input "CMA-00636.42"
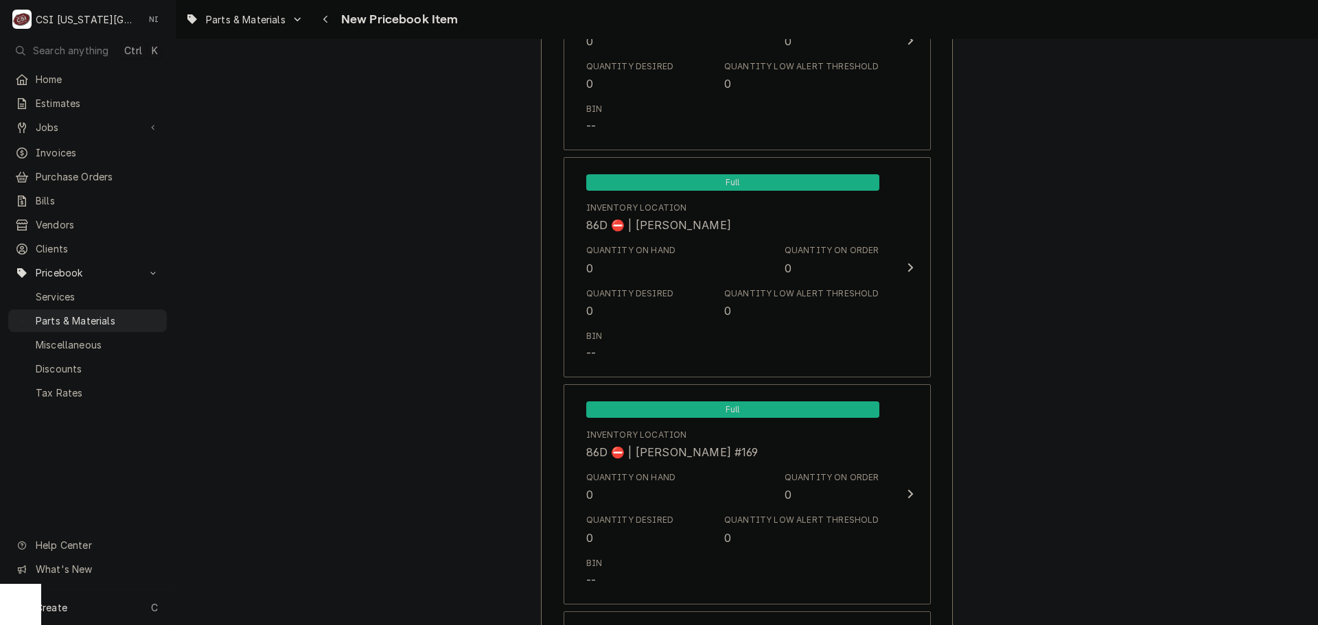
scroll to position [12999, 0]
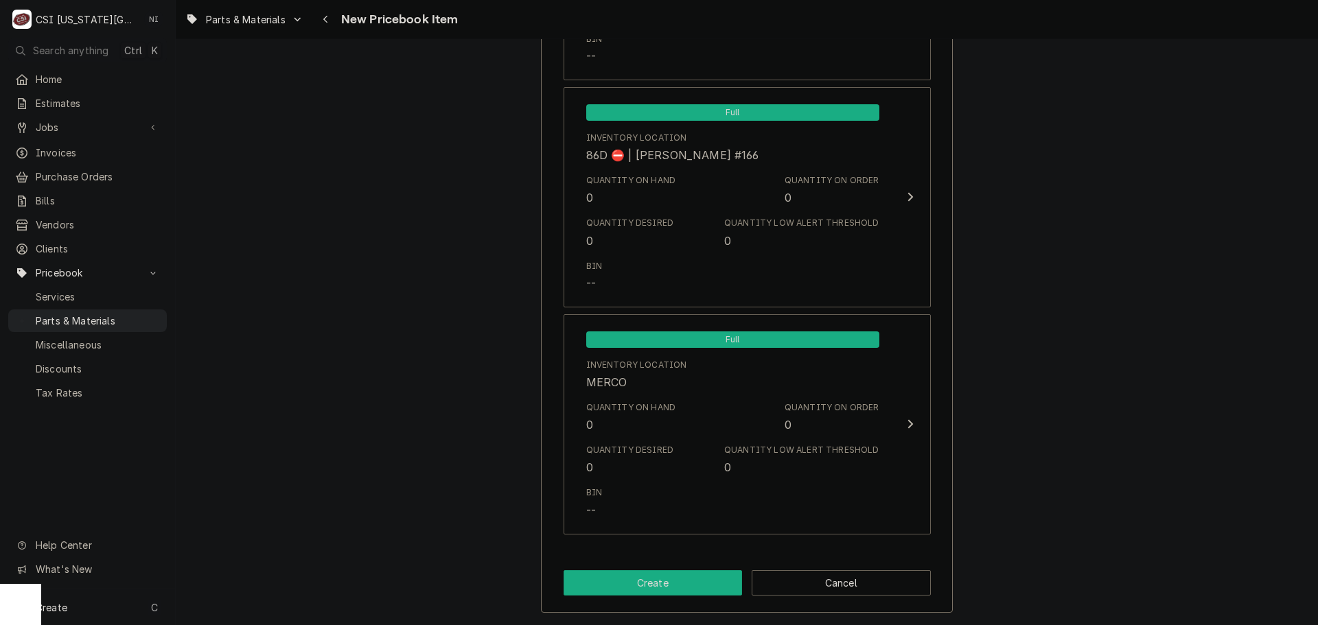
click at [658, 592] on button "Create" at bounding box center [653, 582] width 179 height 25
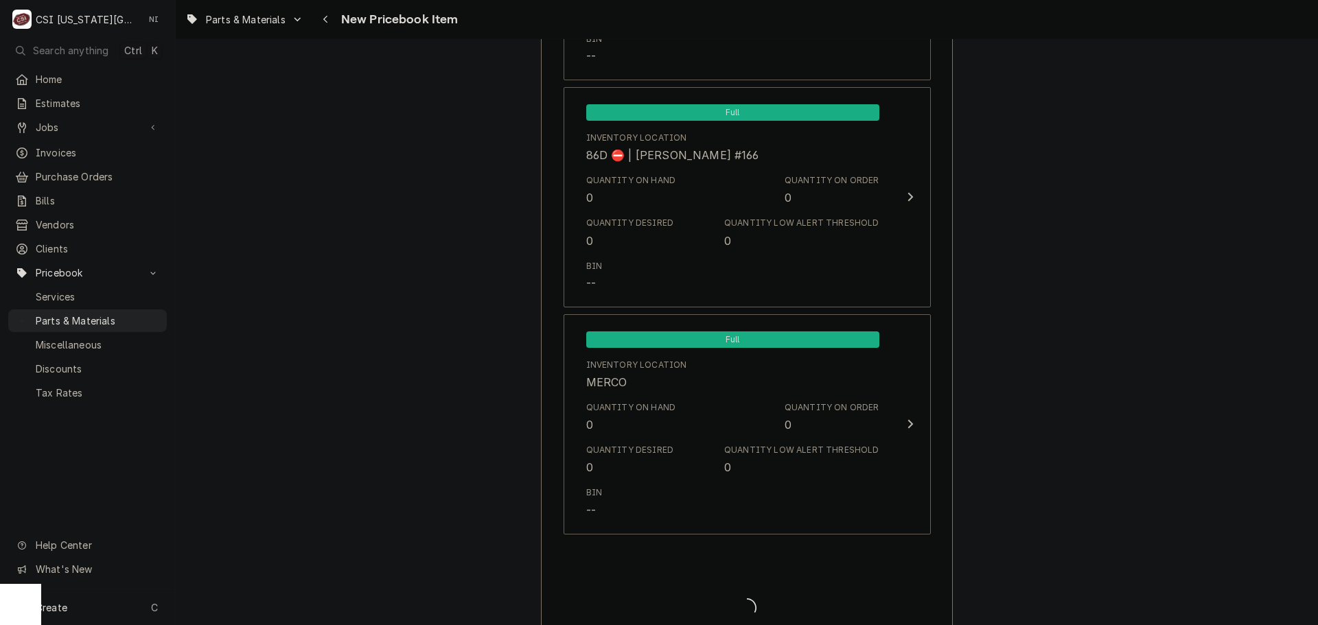
type textarea "x"
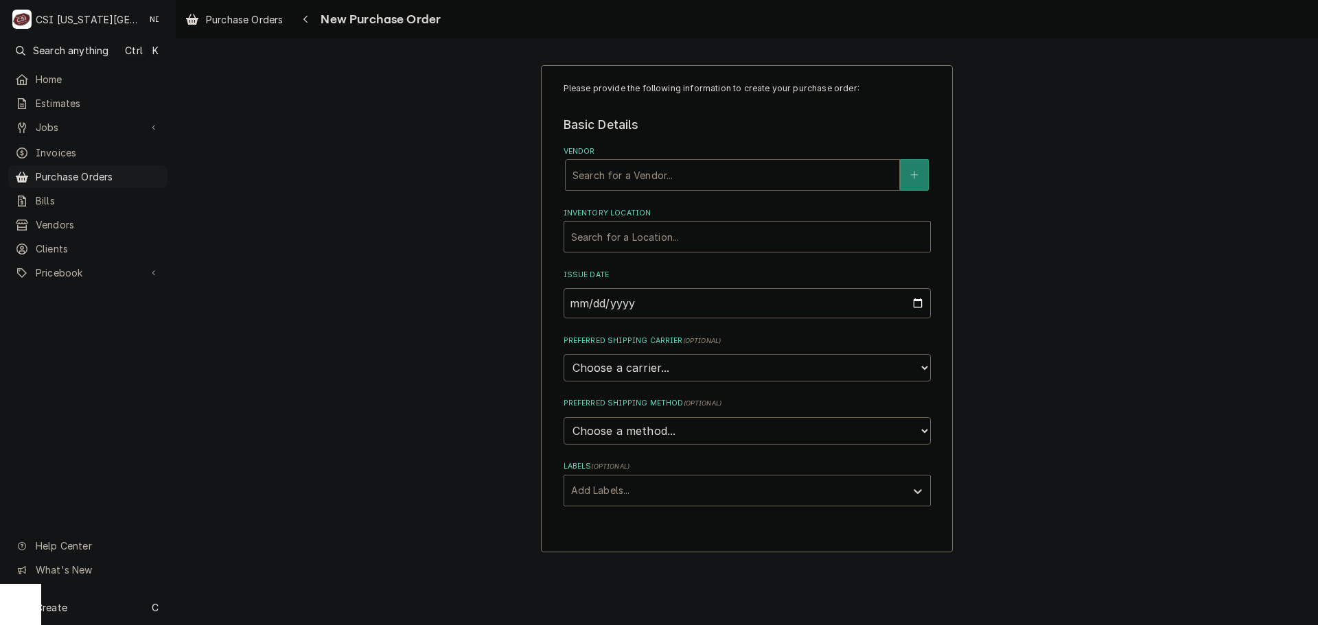
click at [641, 175] on div "Vendor" at bounding box center [732, 175] width 320 height 25
type input "CMA"
click at [635, 200] on div "CMA" at bounding box center [733, 204] width 334 height 21
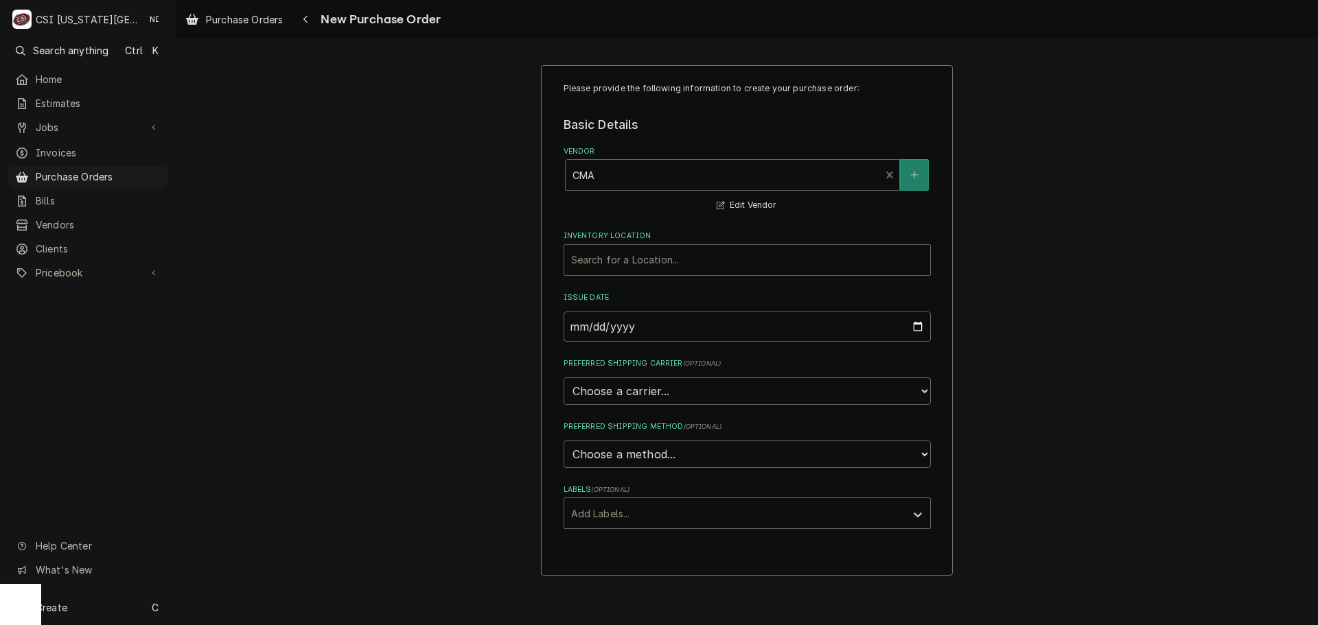
click at [637, 260] on div "Inventory Location" at bounding box center [747, 260] width 352 height 25
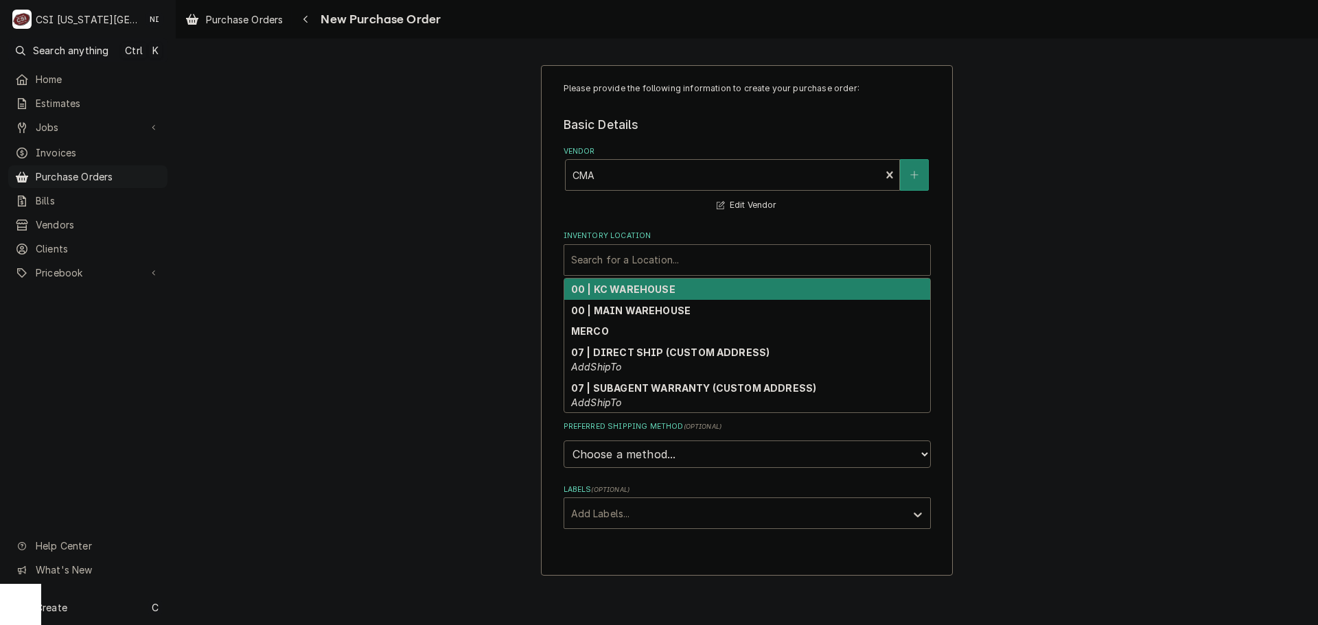
click at [635, 291] on strong "00 | KC WAREHOUSE" at bounding box center [623, 289] width 104 height 12
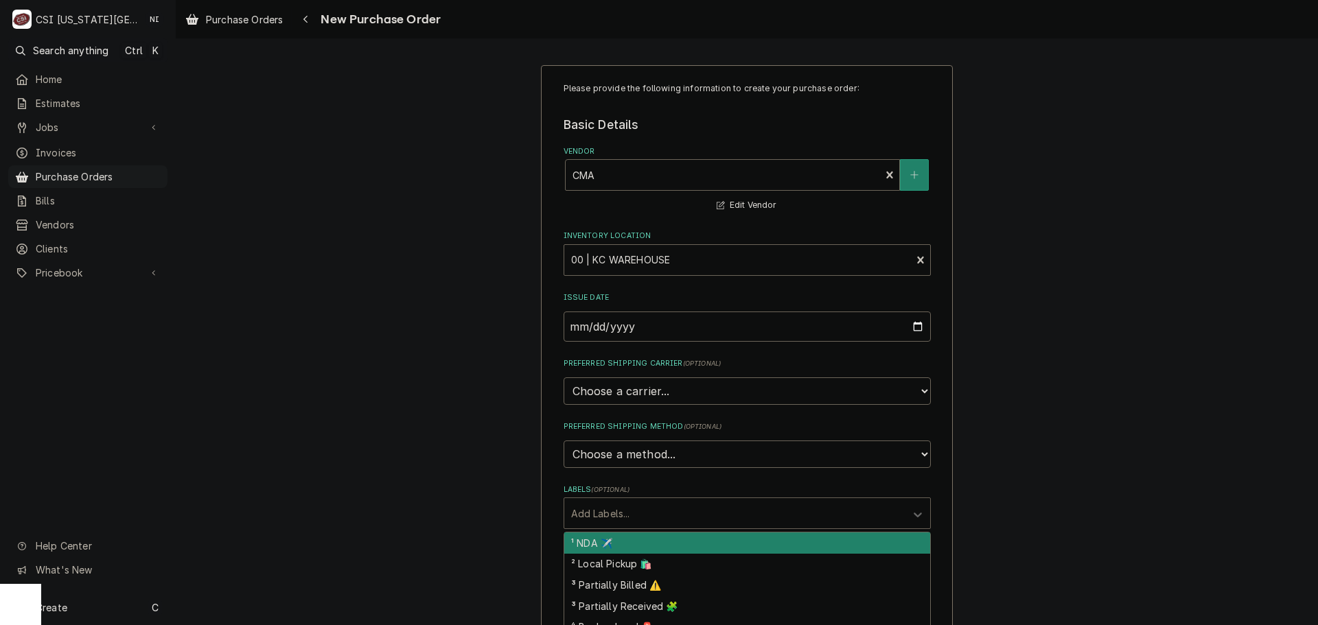
click at [626, 529] on div "Add Labels..." at bounding box center [734, 513] width 341 height 30
click at [620, 550] on div "¹ NDA ✈️" at bounding box center [747, 543] width 366 height 21
type textarea "x"
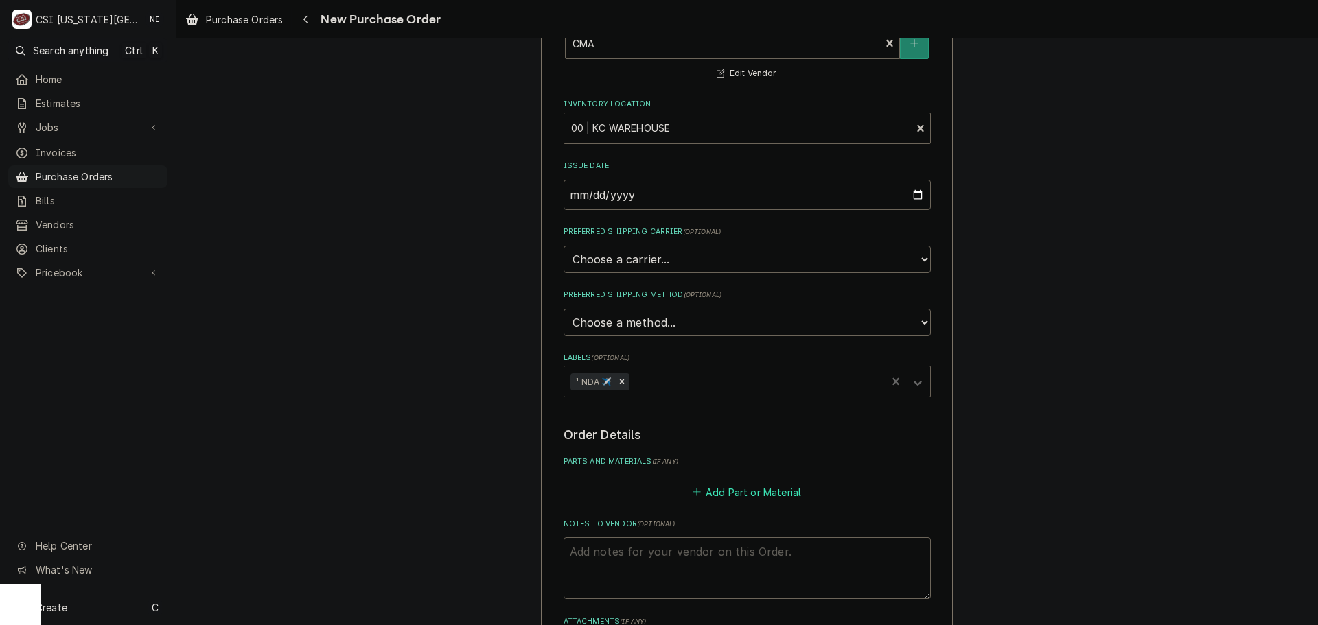
scroll to position [137, 0]
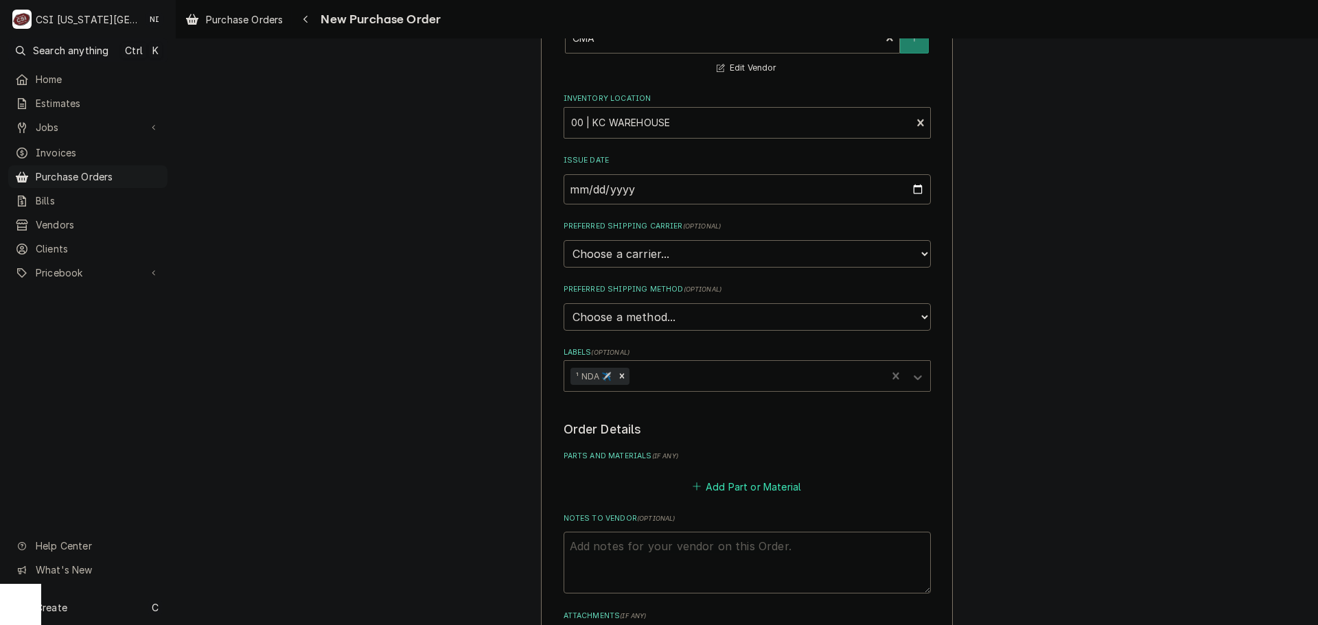
click at [723, 485] on button "Add Part or Material" at bounding box center [746, 486] width 113 height 19
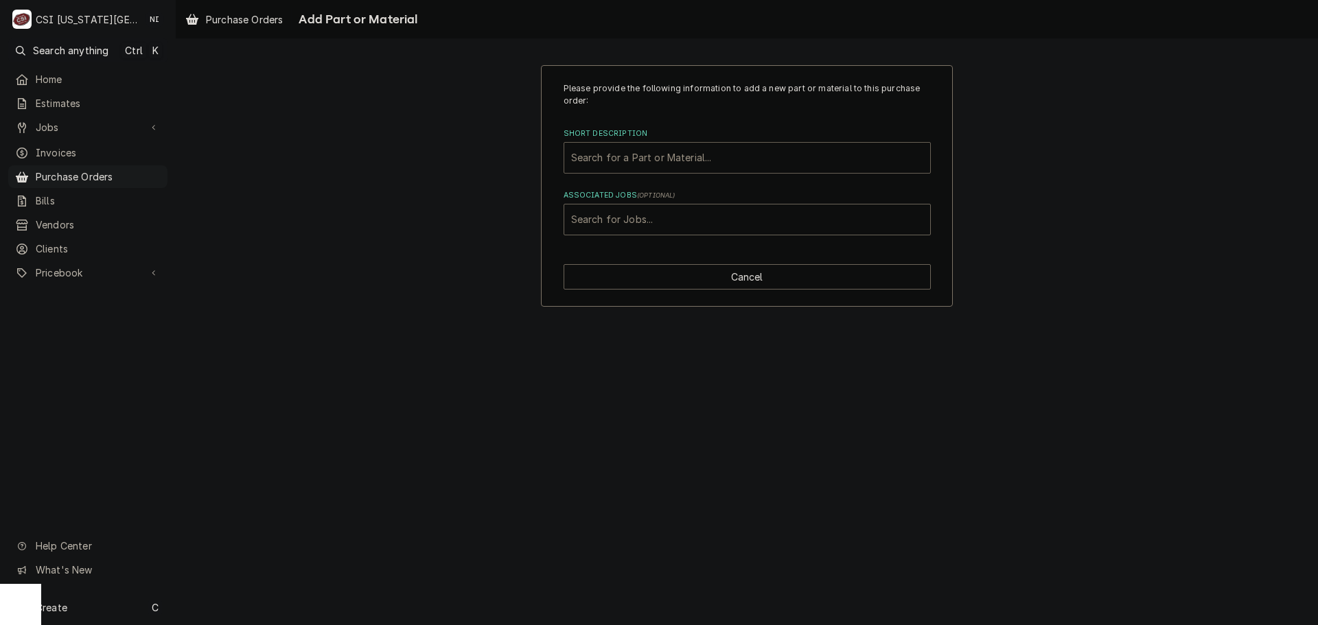
click at [660, 164] on div "Short Description" at bounding box center [747, 158] width 352 height 25
paste input "CMA-00636.42"
type input "CMA-00636.42"
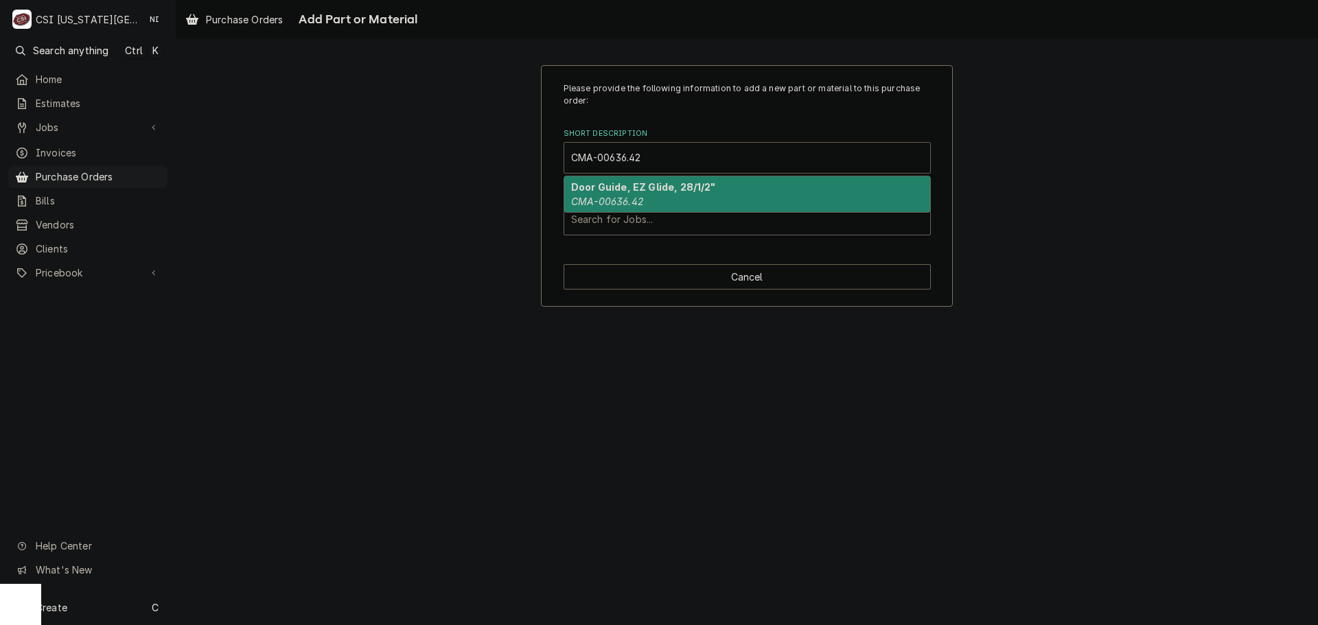
click at [633, 193] on strong "Door Guide, EZ Glide, 28/1/2"" at bounding box center [643, 187] width 145 height 12
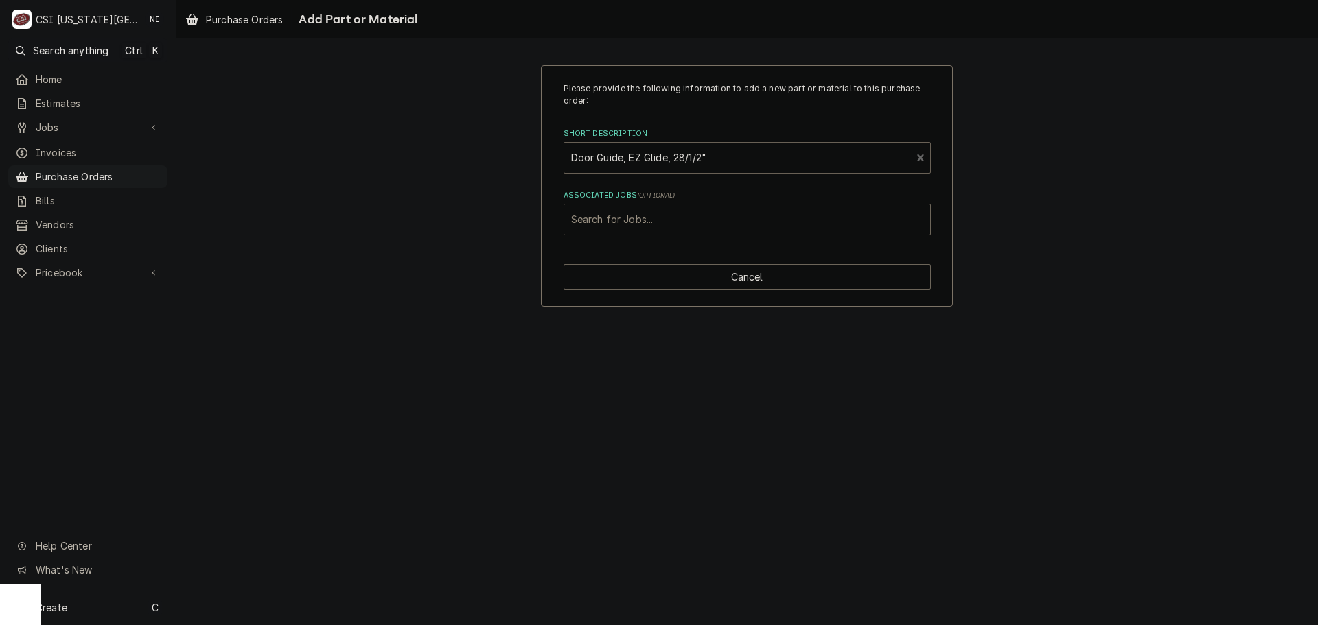
type textarea "x"
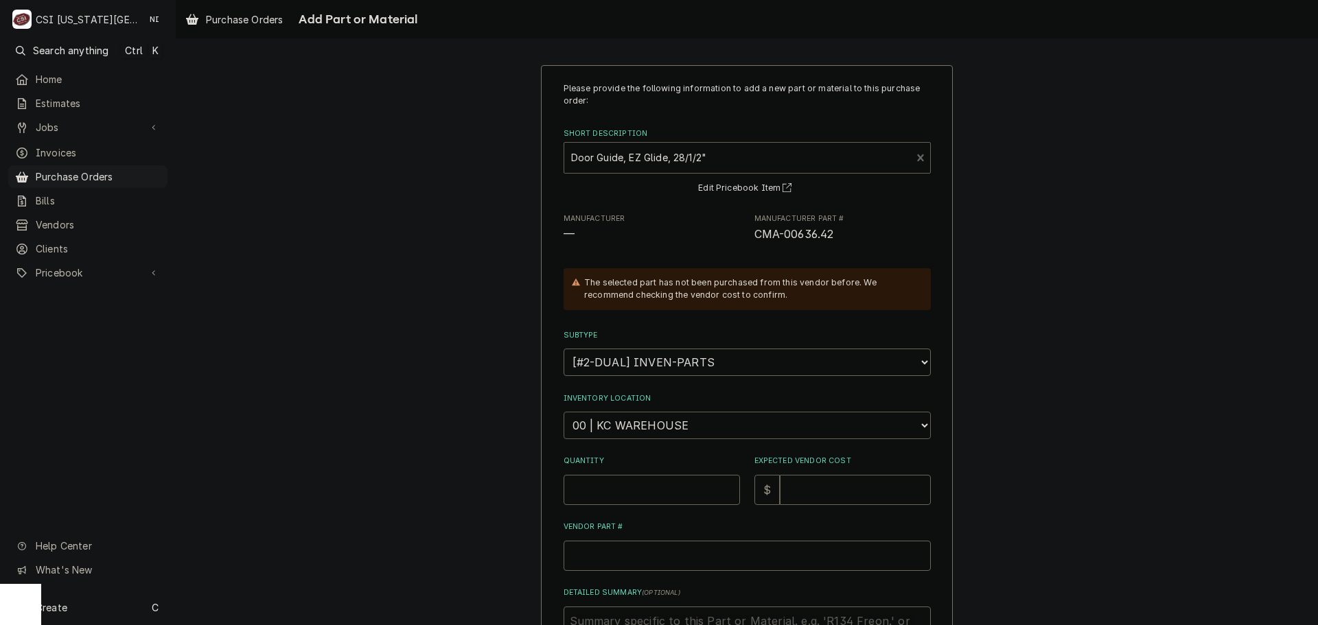
click at [618, 422] on select "Choose a location... 00 | KC WAREHOUSE 00 | MAIN WAREHOUSE 01 | [PERSON_NAME] #…" at bounding box center [747, 425] width 367 height 27
select select "2756"
click at [564, 412] on select "Choose a location... 00 | KC WAREHOUSE 00 | MAIN WAREHOUSE 01 | [PERSON_NAME] #…" at bounding box center [747, 425] width 367 height 27
click at [615, 496] on input "Quantity" at bounding box center [652, 490] width 176 height 30
type textarea "x"
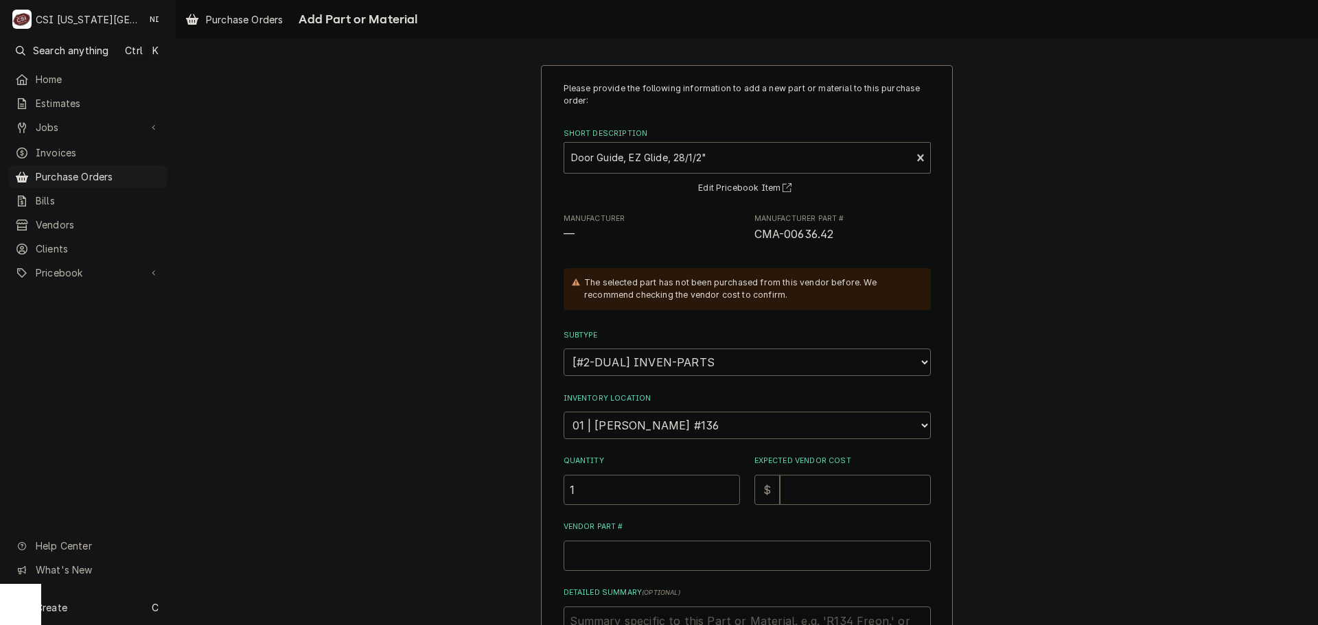
type input "1"
type textarea "x"
type input "1"
type textarea "x"
type input "13"
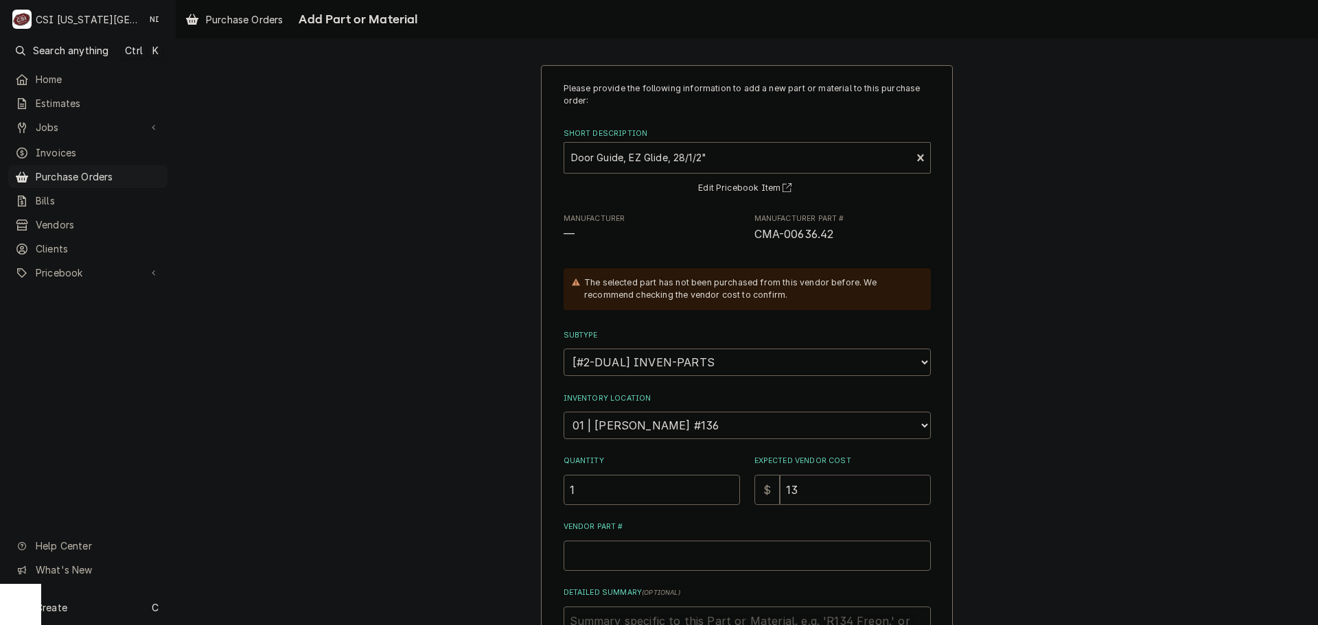
type textarea "x"
type input "13.4"
type textarea "x"
type input "13.43"
click at [673, 561] on input "Vendor Part #" at bounding box center [747, 556] width 367 height 30
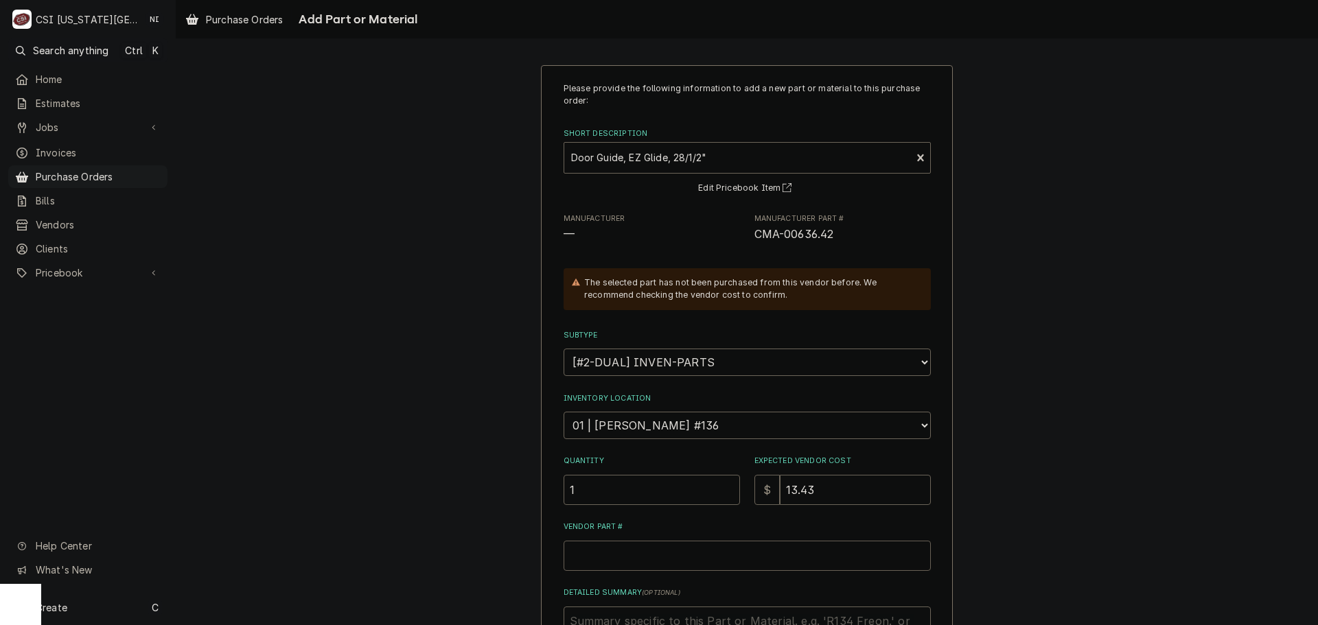
paste input "CMA-00636.42"
type textarea "x"
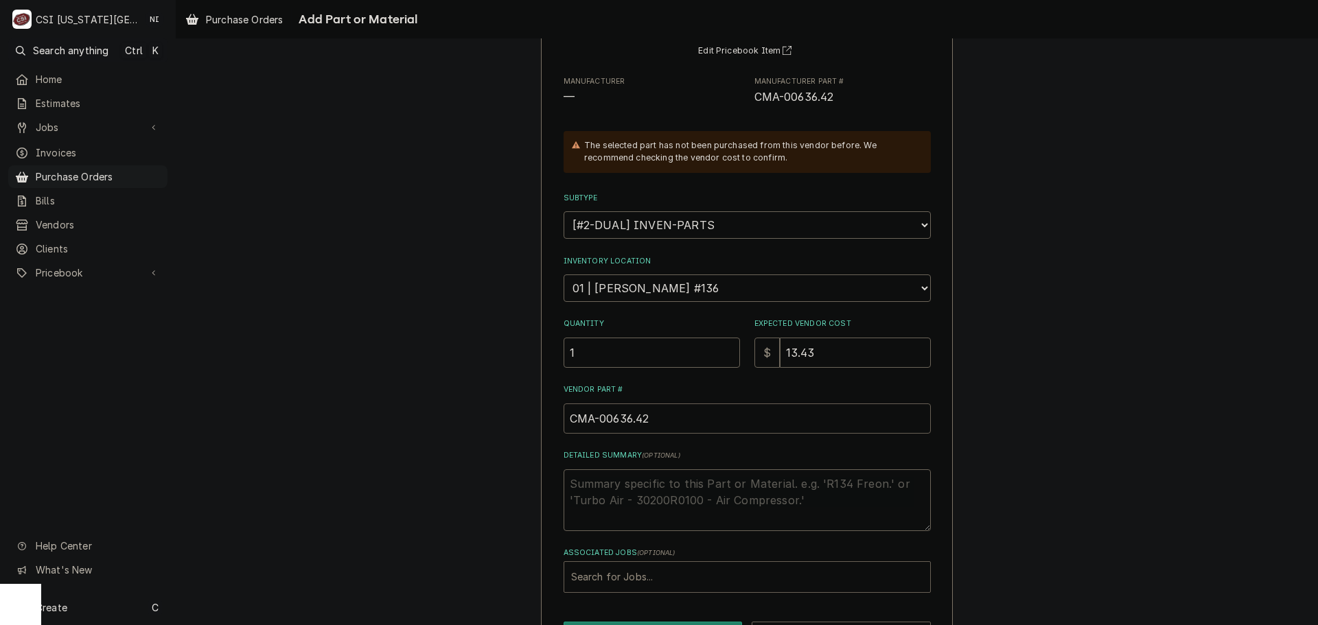
type input "CMA-00636.42"
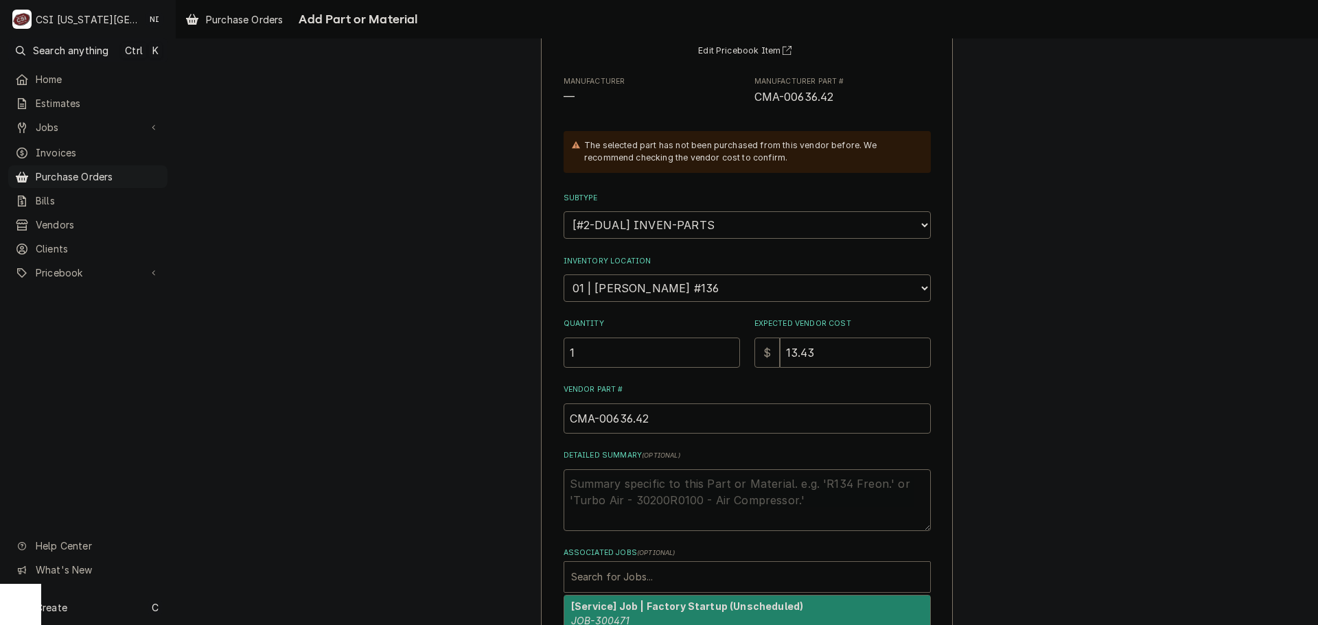
click at [664, 574] on div "Associated Jobs" at bounding box center [747, 577] width 352 height 25
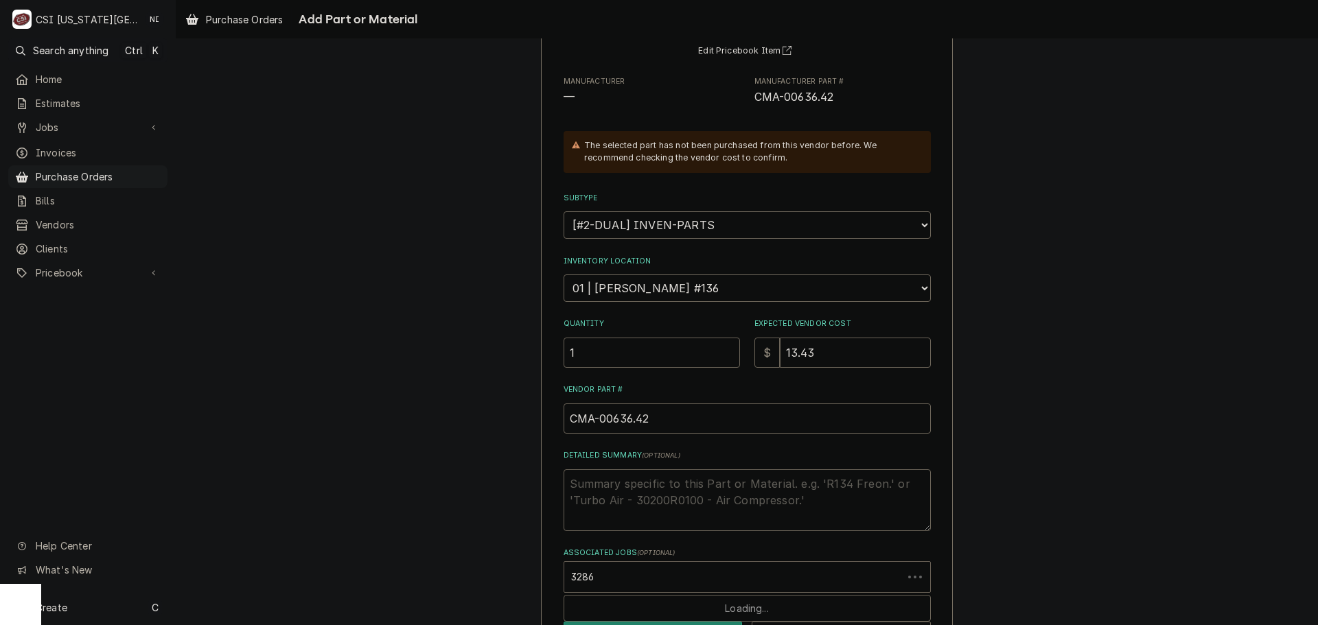
type input "32864"
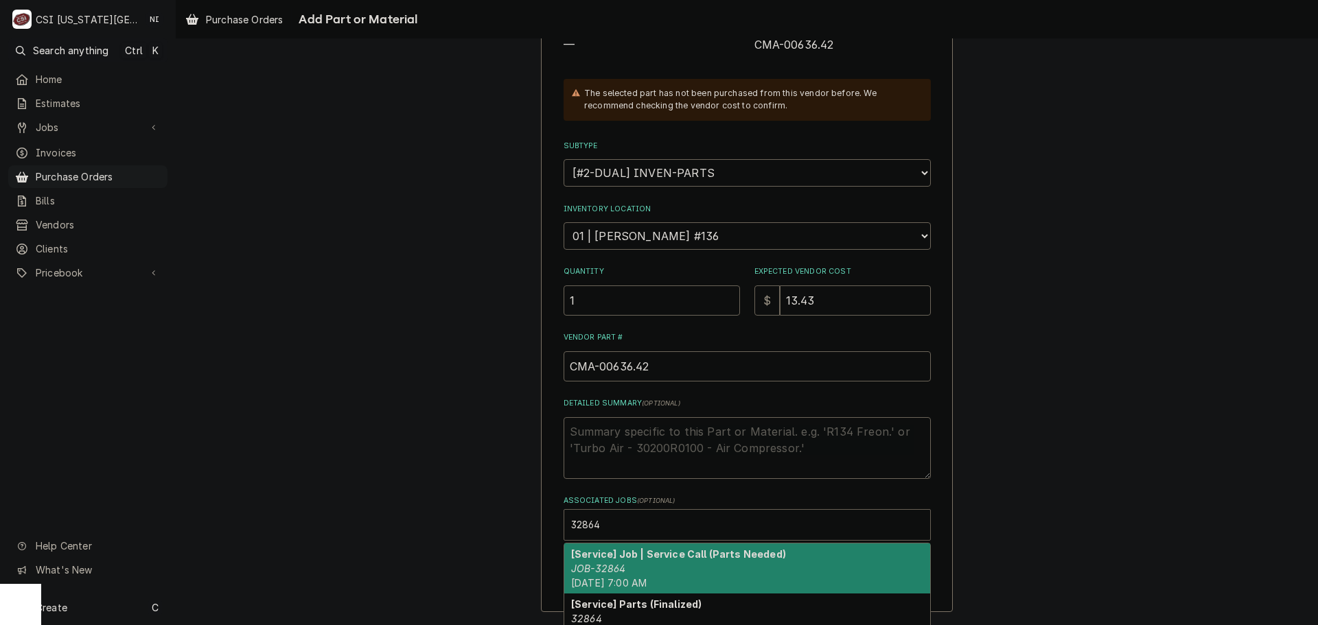
click at [668, 559] on strong "[Service] Job | Service Call (Parts Needed)" at bounding box center [678, 554] width 215 height 12
type textarea "x"
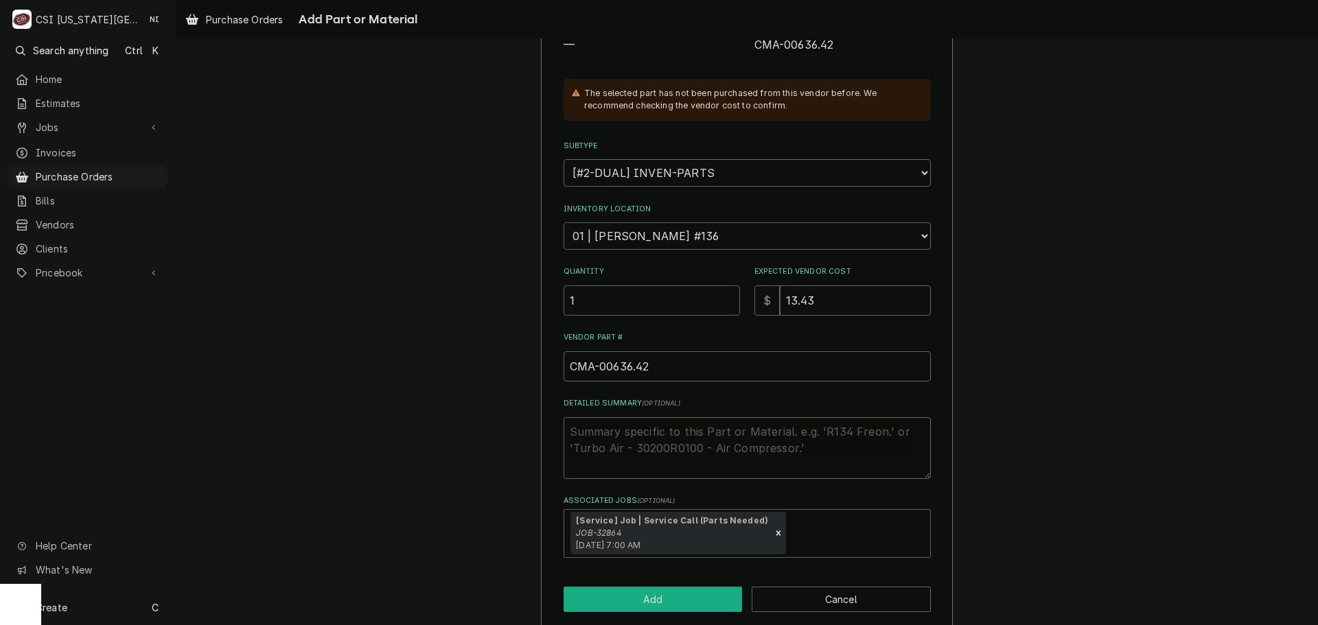
click at [656, 603] on button "Add" at bounding box center [653, 599] width 179 height 25
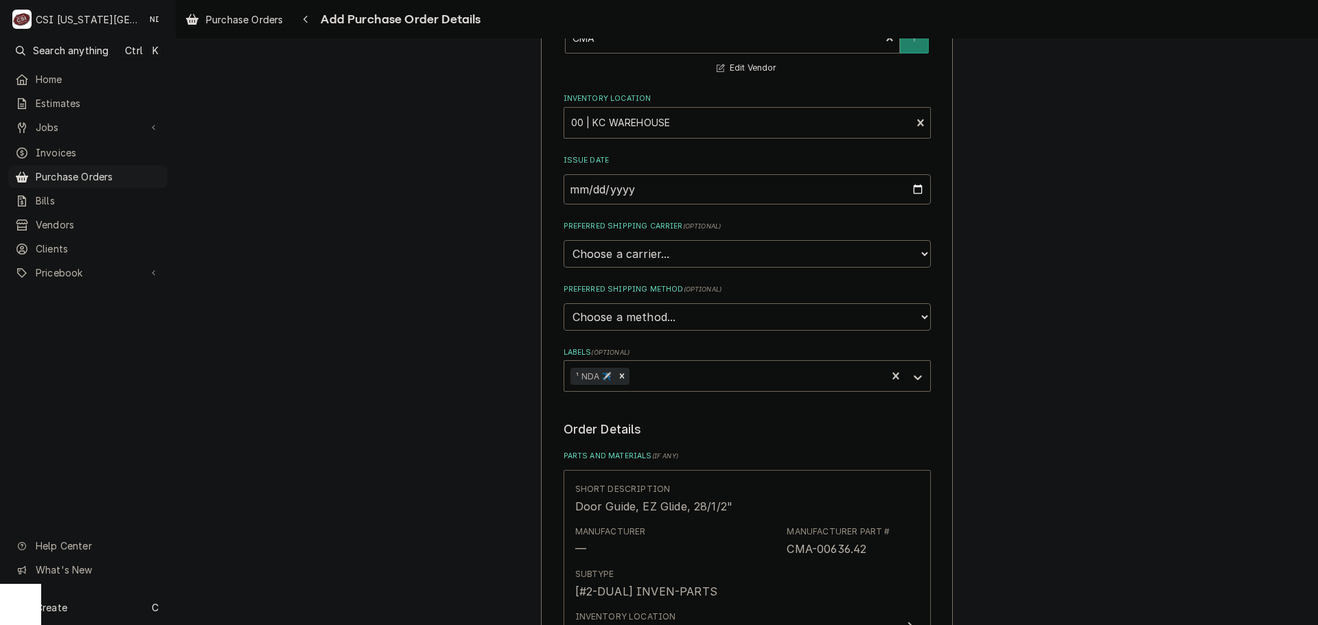
scroll to position [412, 0]
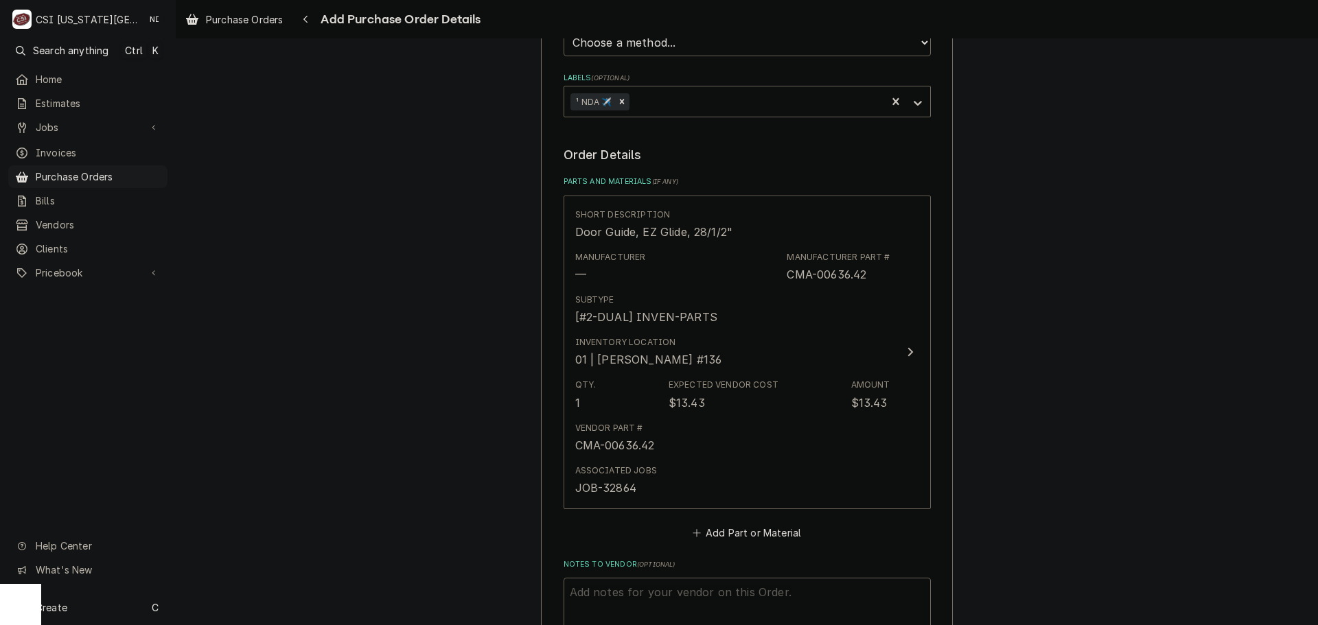
click at [748, 544] on fieldset "Order Details Parts and Materials ( if any ) Short Description Door Guide, EZ G…" at bounding box center [747, 423] width 367 height 555
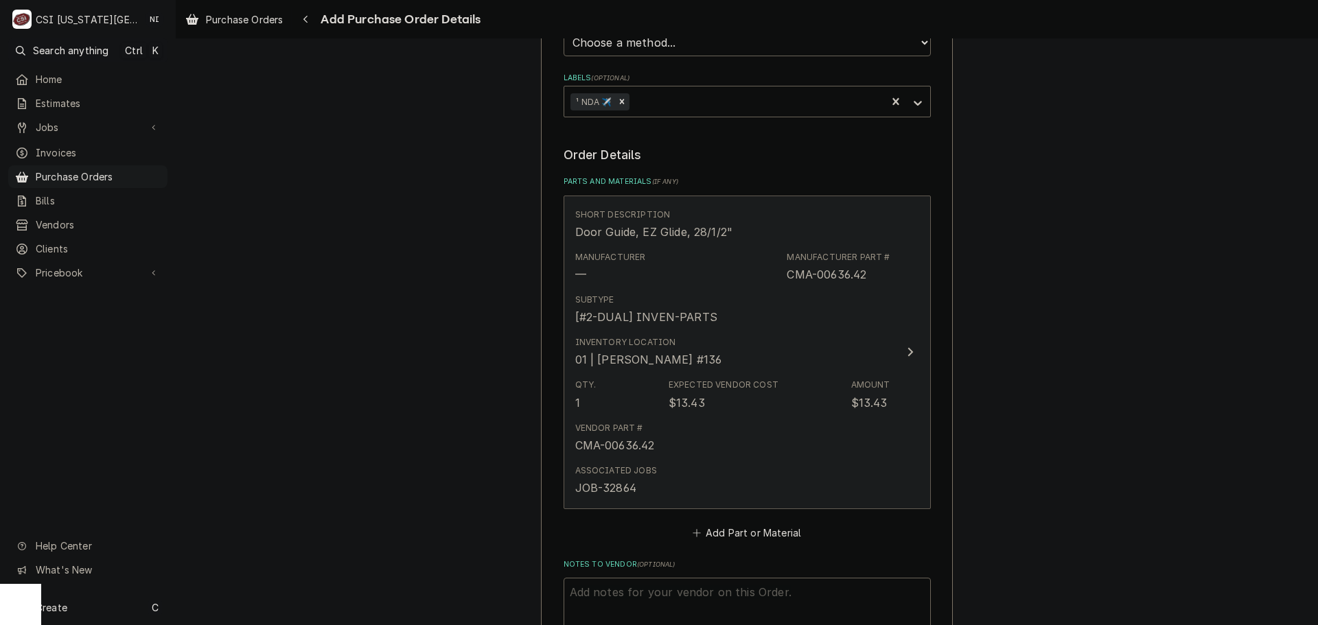
type textarea "x"
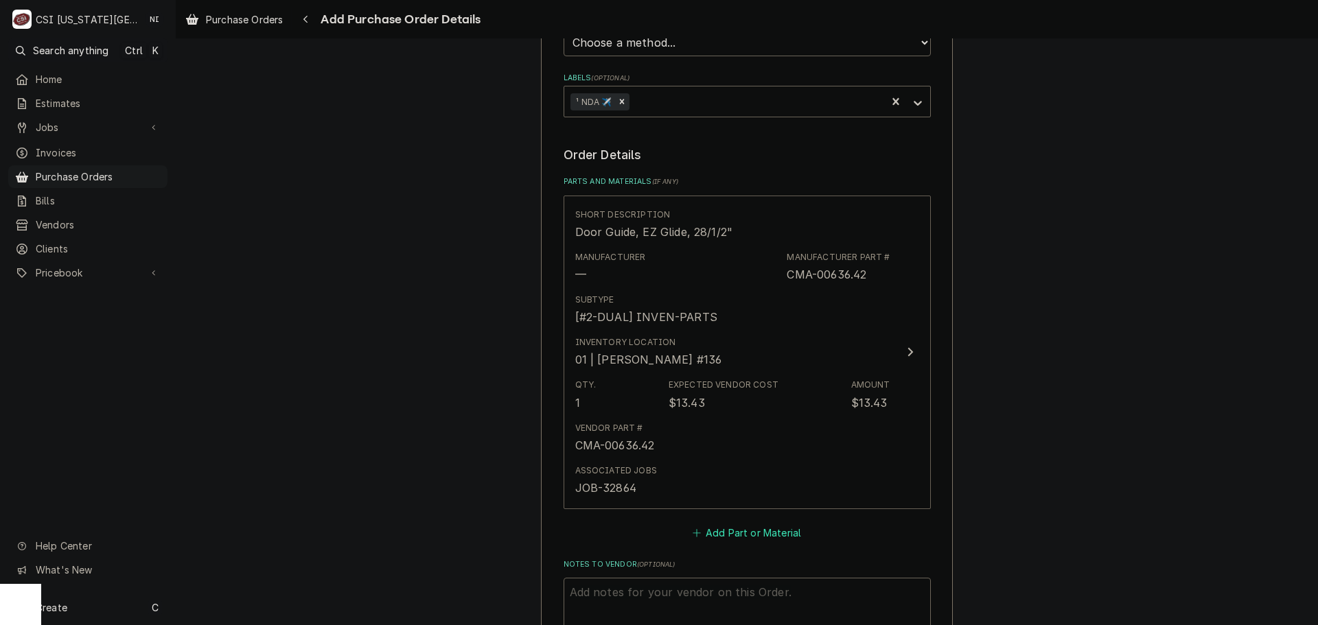
click at [750, 531] on button "Add Part or Material" at bounding box center [746, 532] width 113 height 19
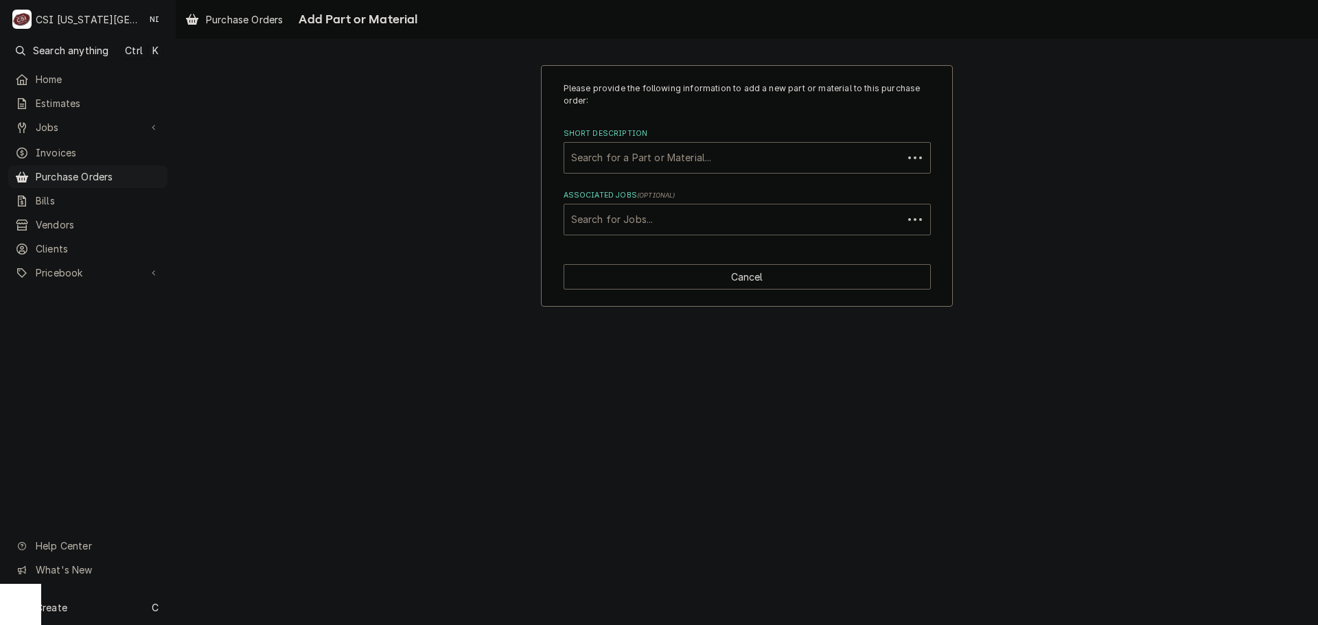
click at [682, 221] on div "Associated Jobs" at bounding box center [733, 219] width 325 height 25
type input "32864"
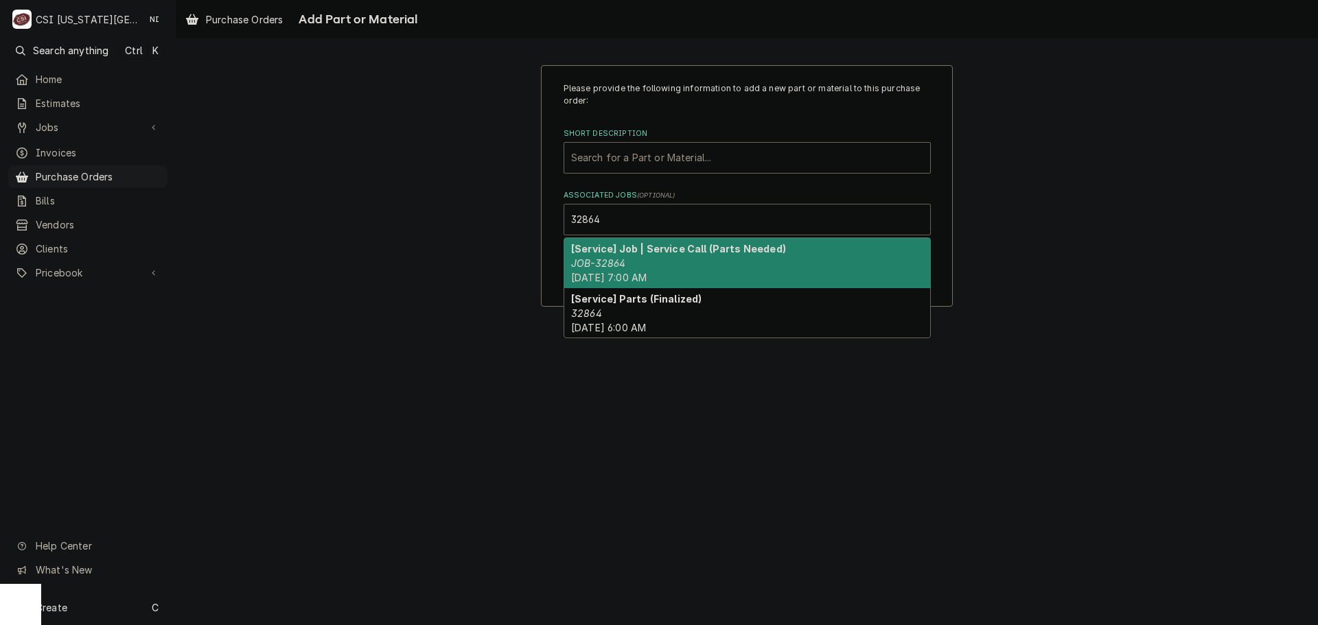
drag, startPoint x: 676, startPoint y: 253, endPoint x: 693, endPoint y: 190, distance: 65.3
click at [677, 253] on strong "[Service] Job | Service Call (Parts Needed)" at bounding box center [678, 249] width 215 height 12
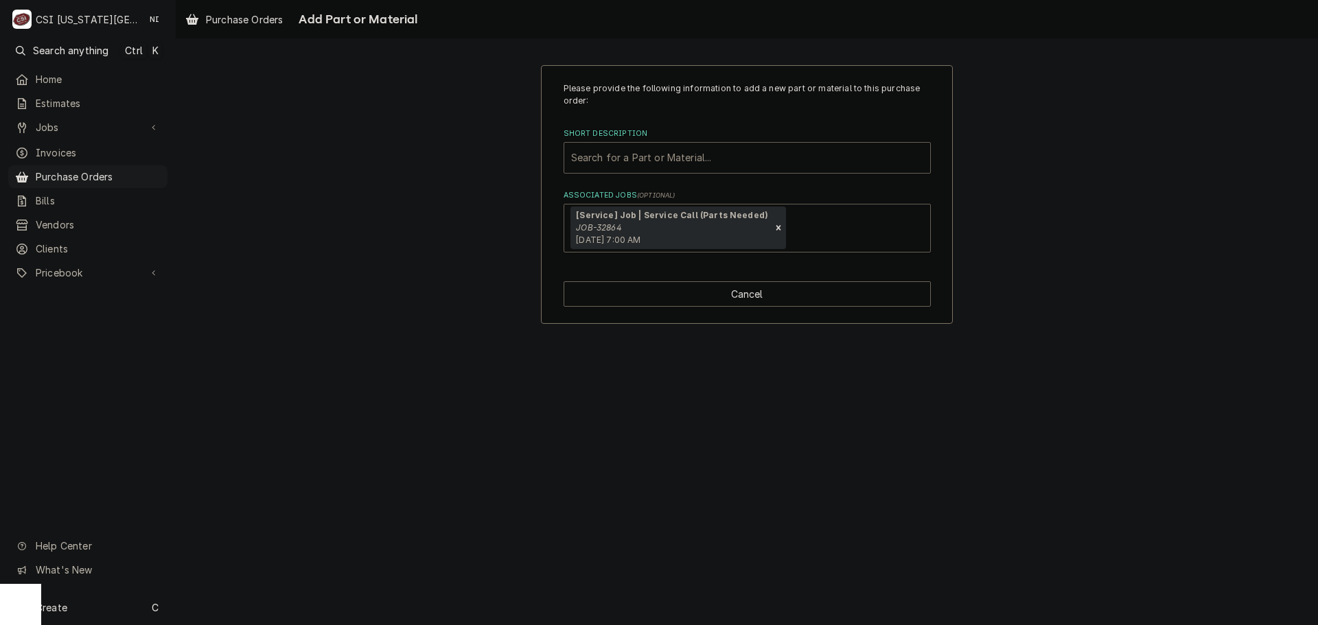
click at [688, 155] on div "Short Description" at bounding box center [747, 158] width 352 height 25
paste input "CMA-13463.14"
type input "CMA-13463.14"
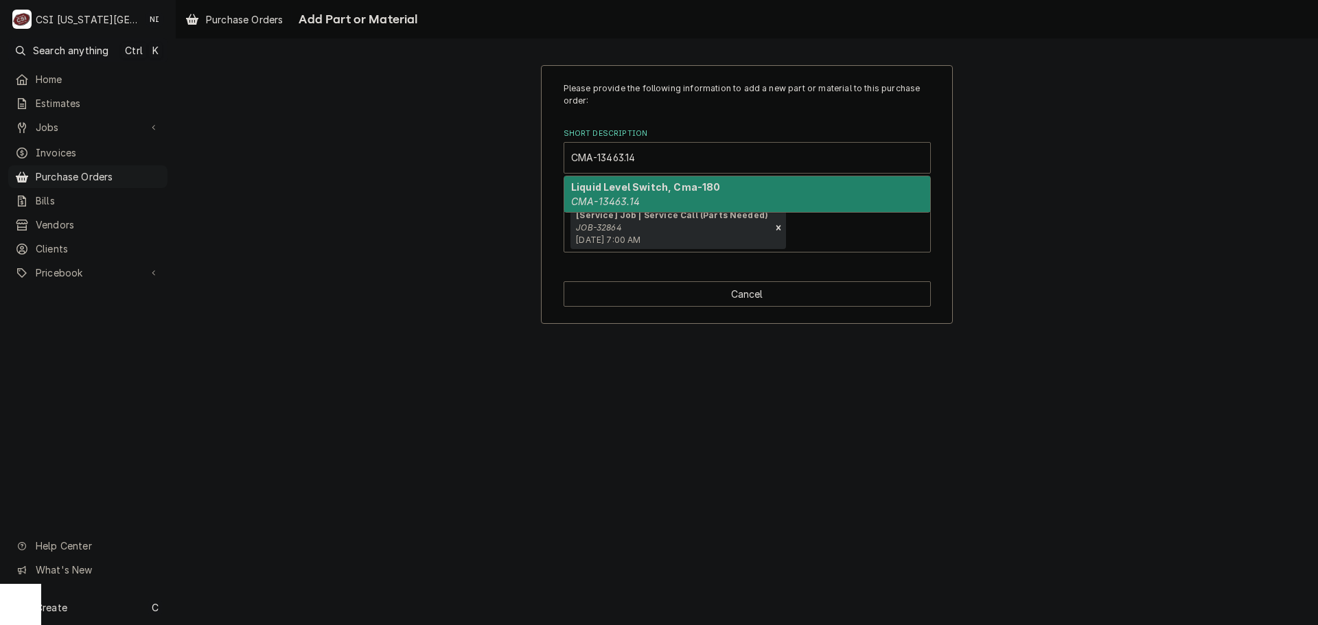
click at [657, 200] on div "Liquid Level Switch, Cma-180 CMA-13463.14" at bounding box center [747, 194] width 366 height 36
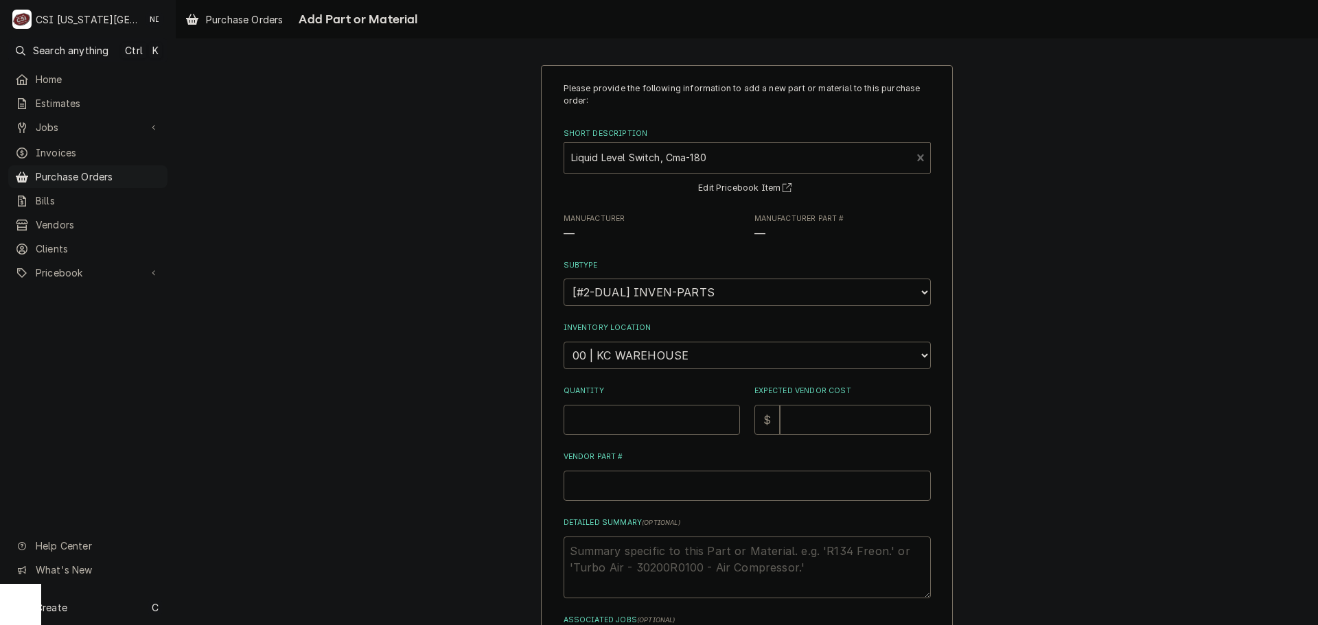
type textarea "x"
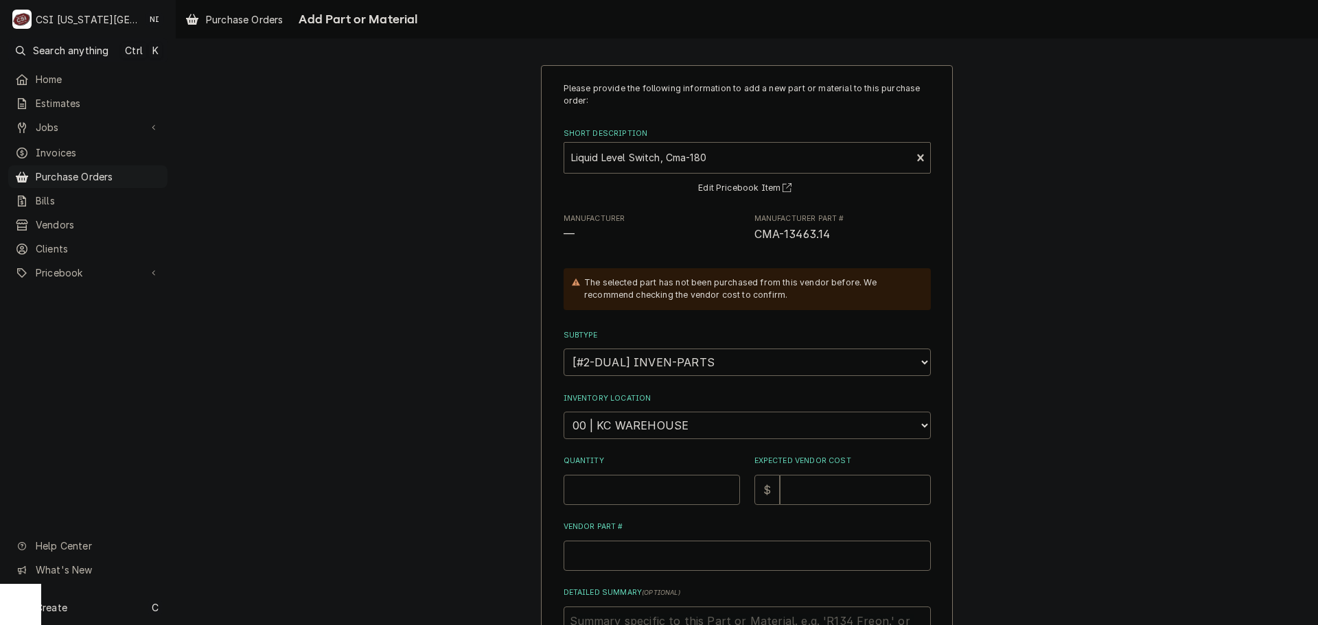
click at [691, 438] on select "Choose a location... 00 | KC WAREHOUSE 00 | MAIN WAREHOUSE 01 | BRIAN BREAZIER …" at bounding box center [747, 425] width 367 height 27
select select "2756"
click at [564, 412] on select "Choose a location... 00 | KC WAREHOUSE 00 | MAIN WAREHOUSE 01 | BRIAN BREAZIER …" at bounding box center [747, 425] width 367 height 27
click at [648, 489] on input "Quantity" at bounding box center [652, 490] width 176 height 30
type textarea "x"
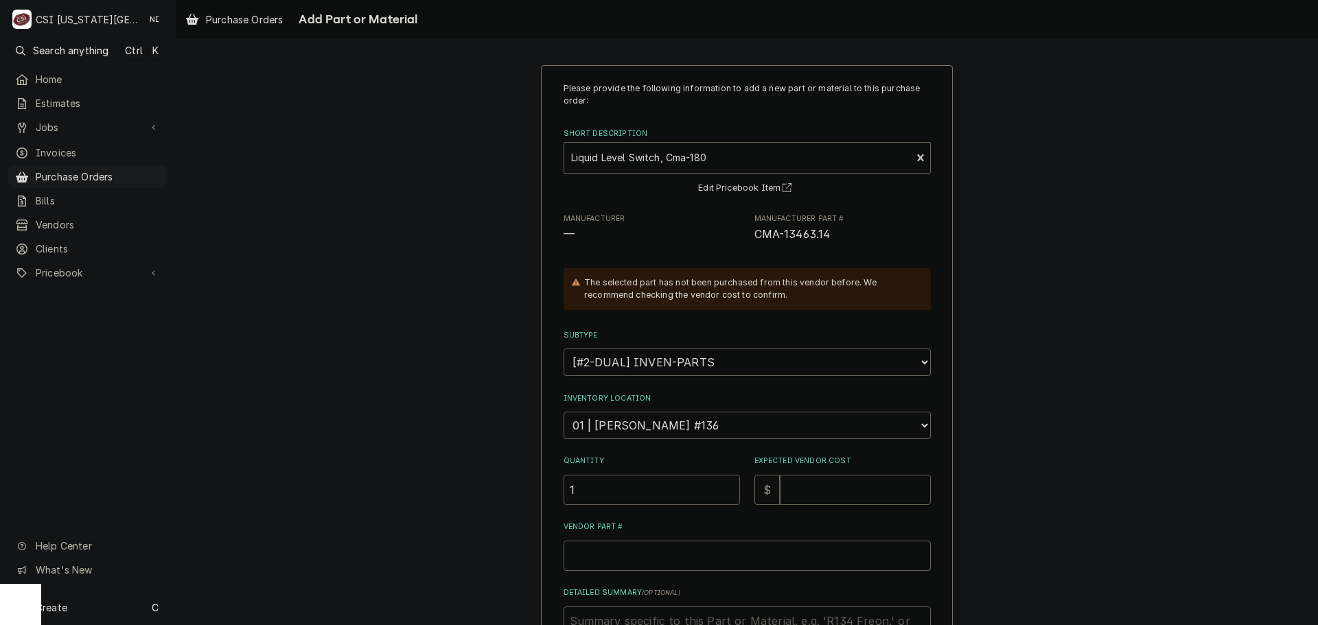
type input "1"
type textarea "x"
type input "1"
type textarea "x"
type input "13"
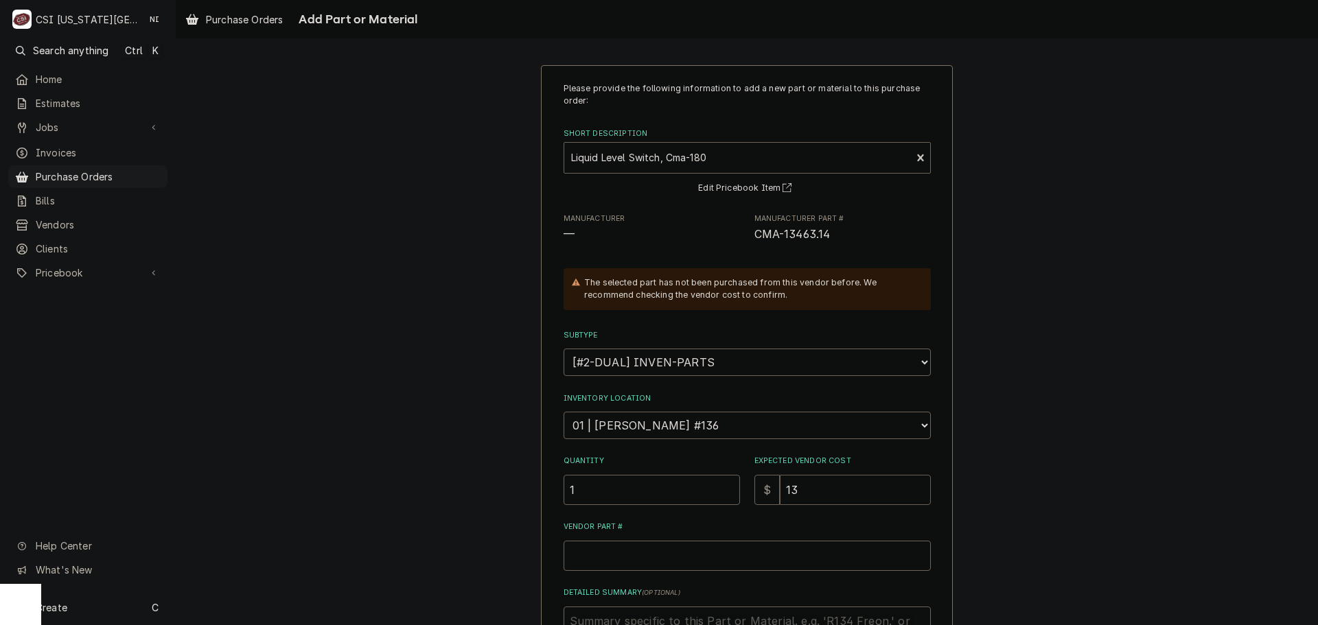
type textarea "x"
type input "138"
type textarea "x"
type input "138.4"
type textarea "x"
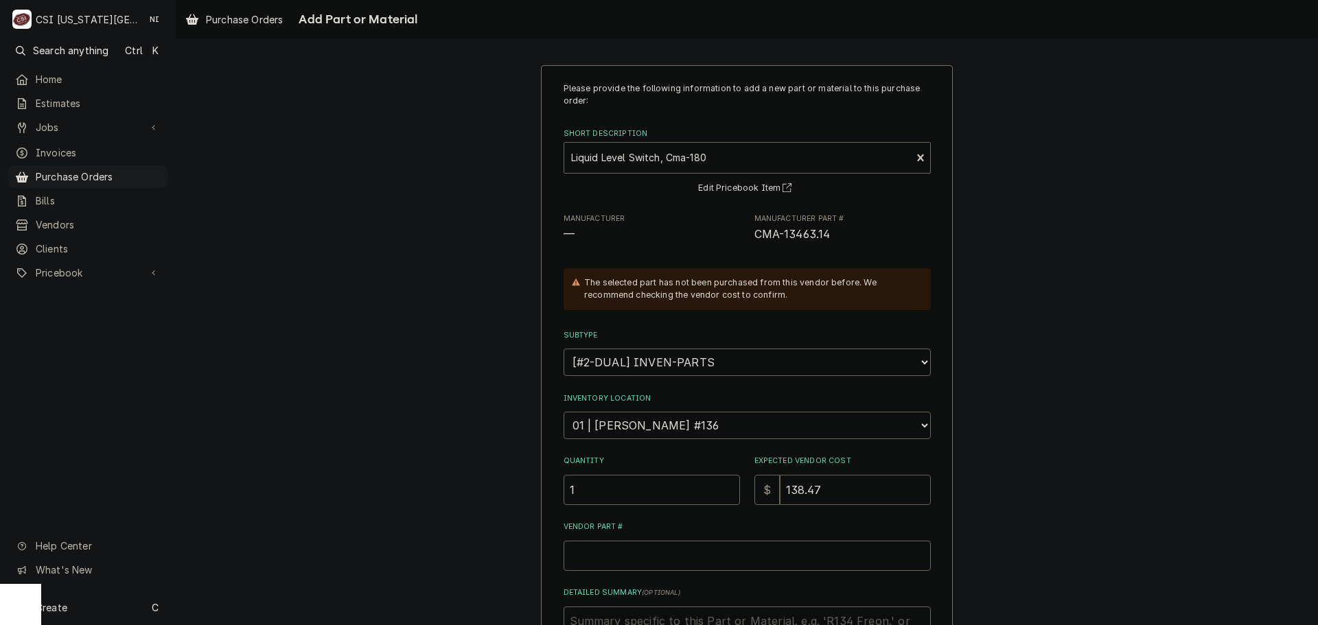
type input "138.47"
click at [652, 555] on input "Vendor Part #" at bounding box center [747, 556] width 367 height 30
paste input "CMA-13463.14"
type textarea "x"
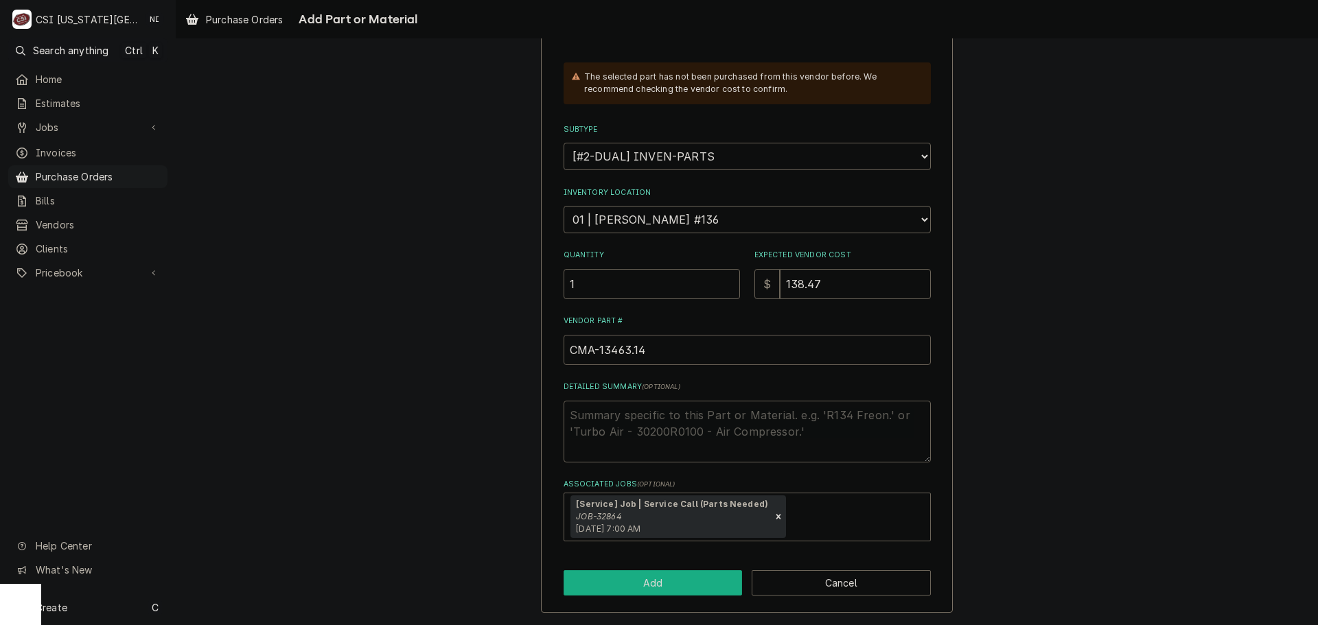
type input "CMA-13463.14"
click at [702, 591] on button "Add" at bounding box center [653, 582] width 179 height 25
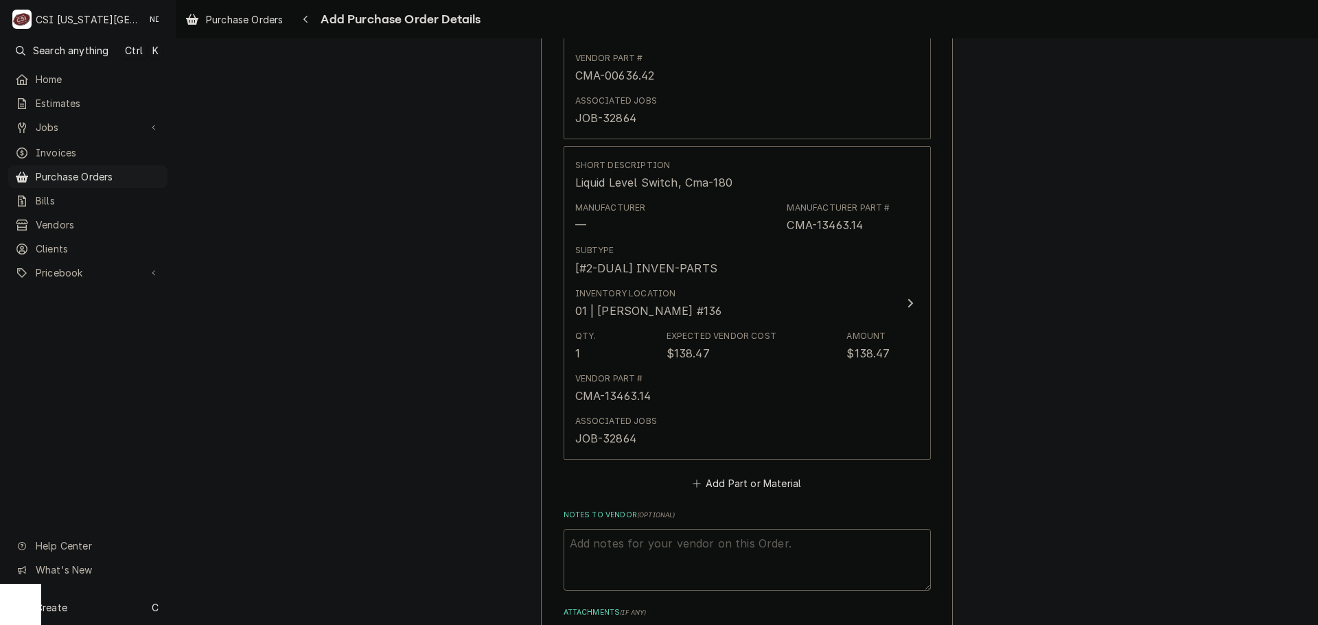
scroll to position [1002, 0]
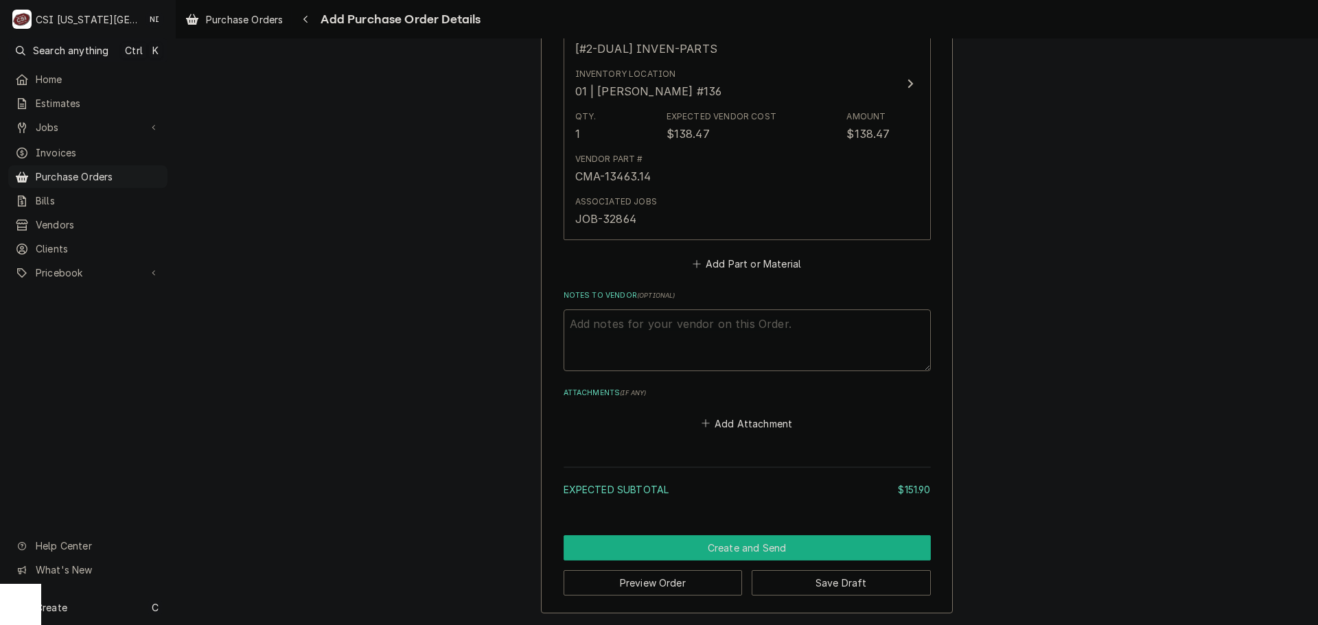
click at [737, 546] on button "Create and Send" at bounding box center [747, 547] width 367 height 25
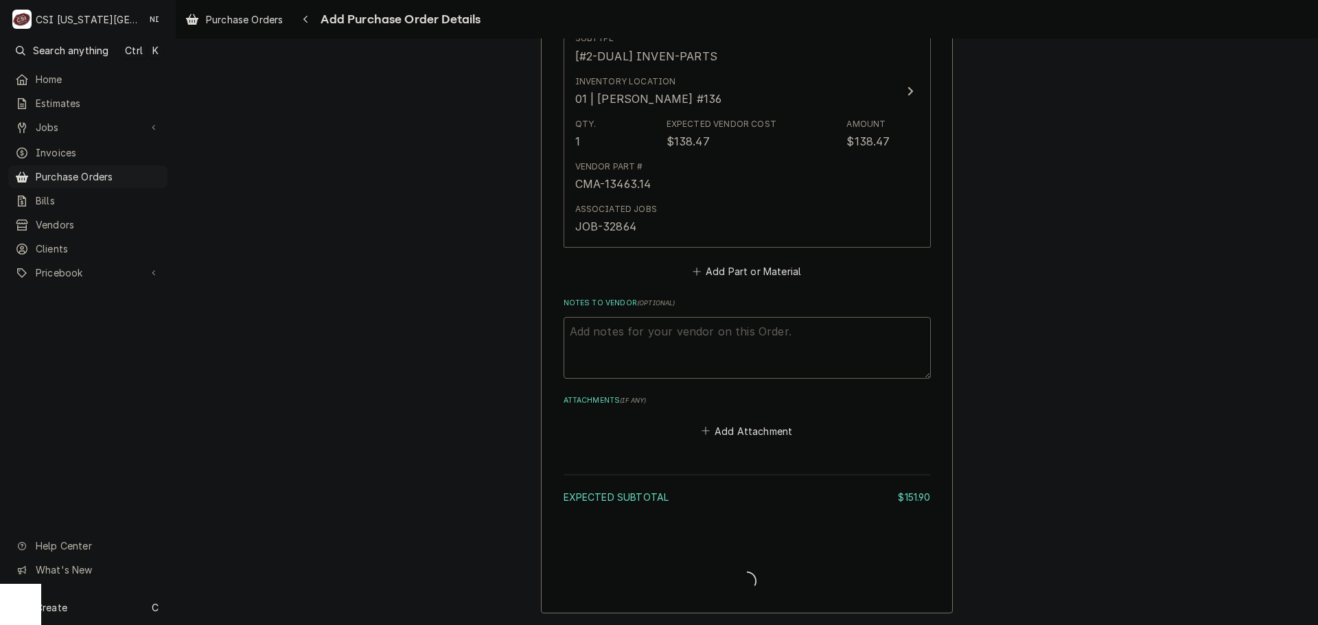
scroll to position [995, 0]
type textarea "x"
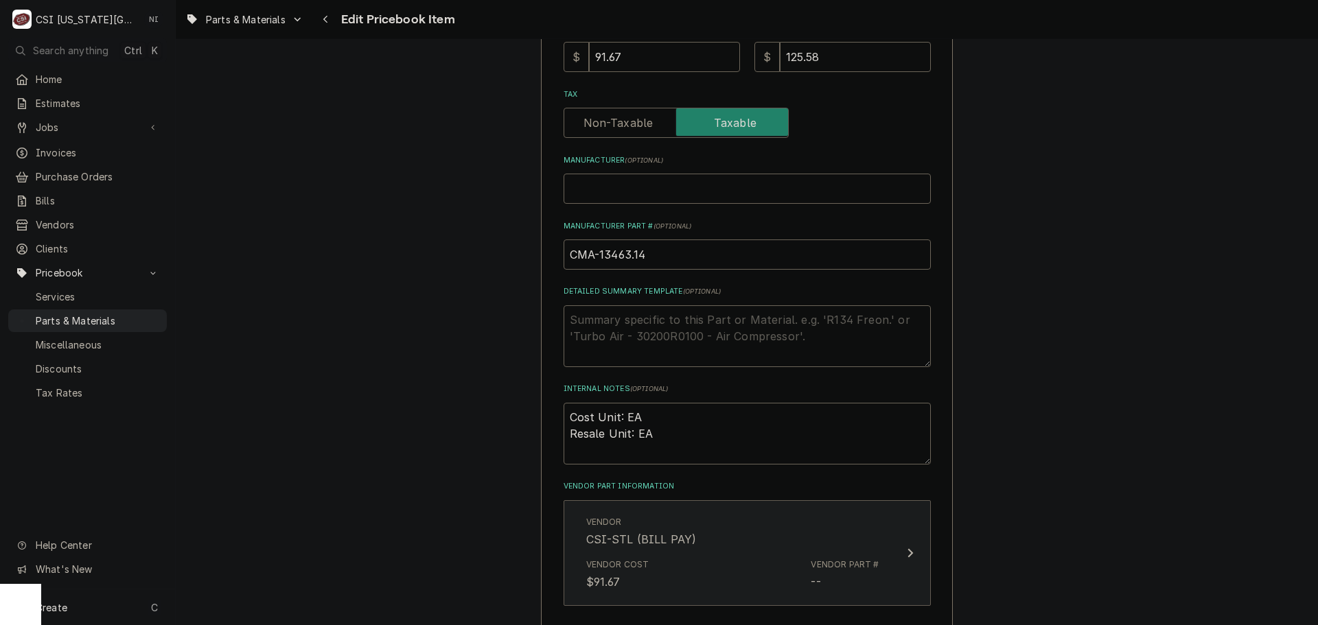
scroll to position [686, 0]
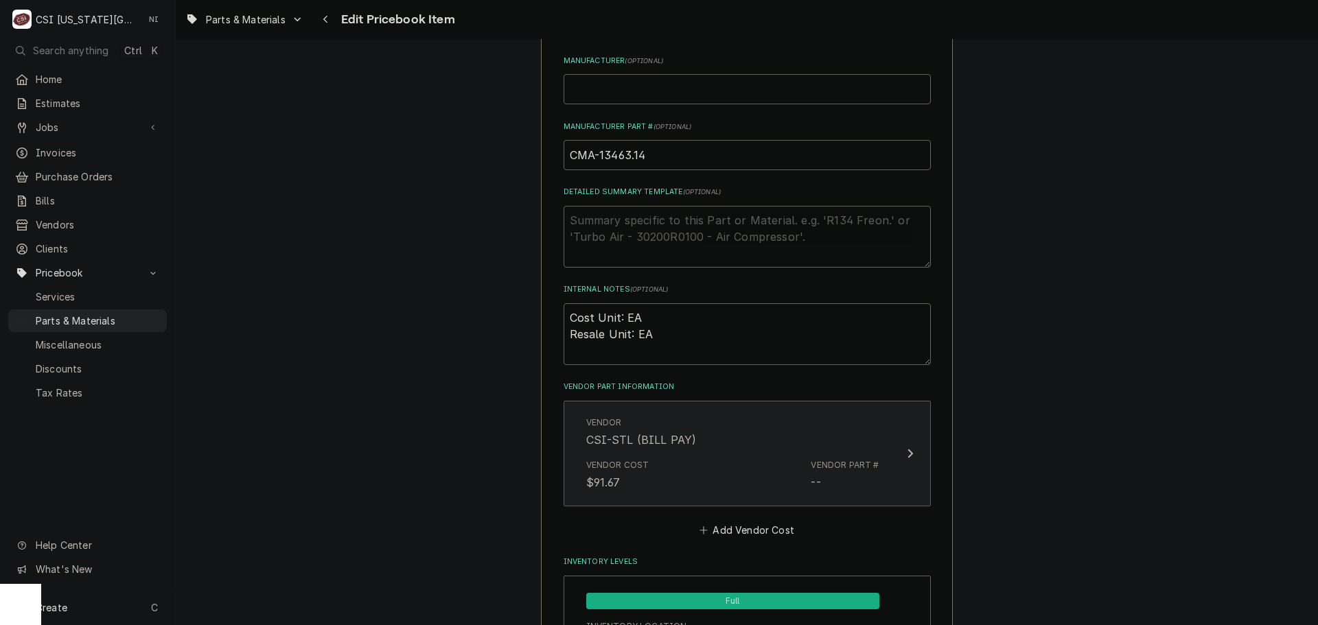
click at [739, 435] on div "Vendor CSI-STL (BILL PAY)" at bounding box center [732, 432] width 293 height 43
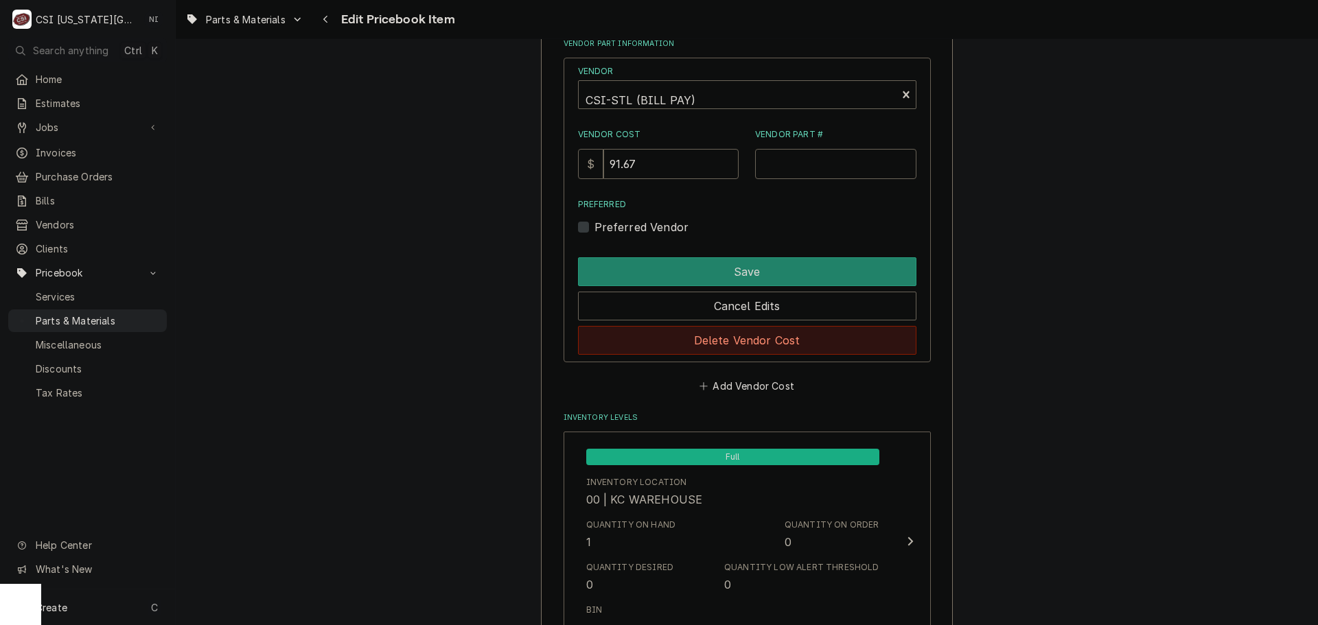
click at [734, 349] on button "Delete Vendor Cost" at bounding box center [747, 340] width 338 height 29
type textarea "x"
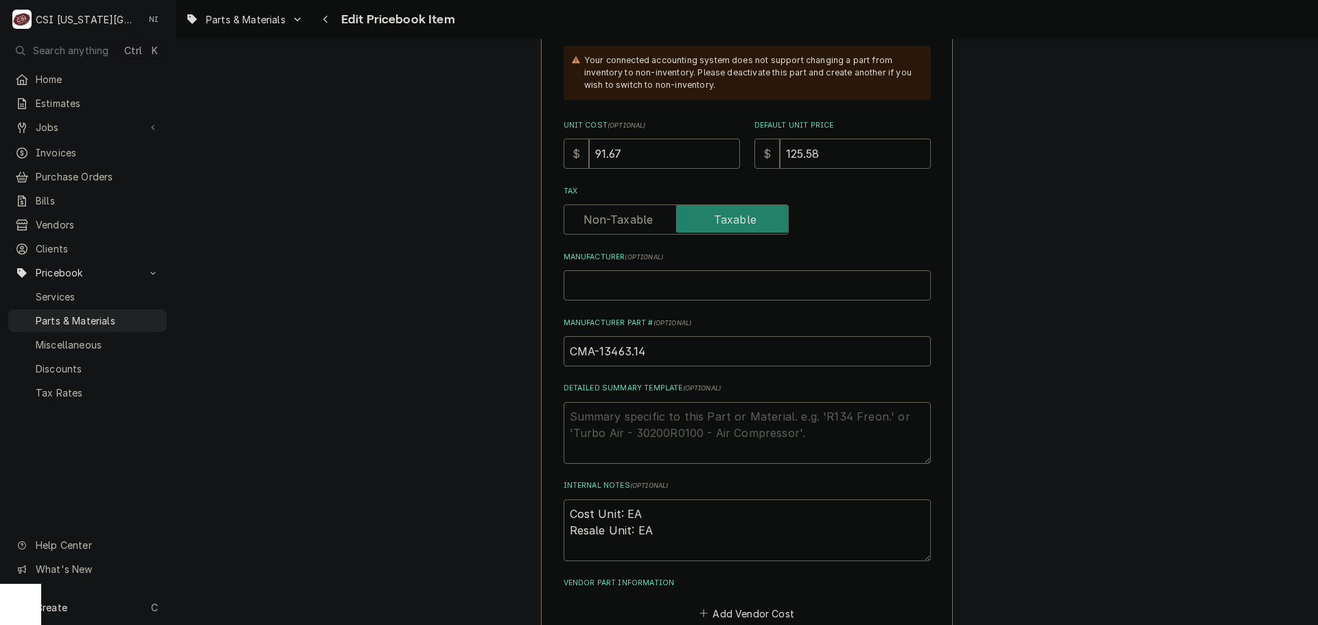
scroll to position [343, 0]
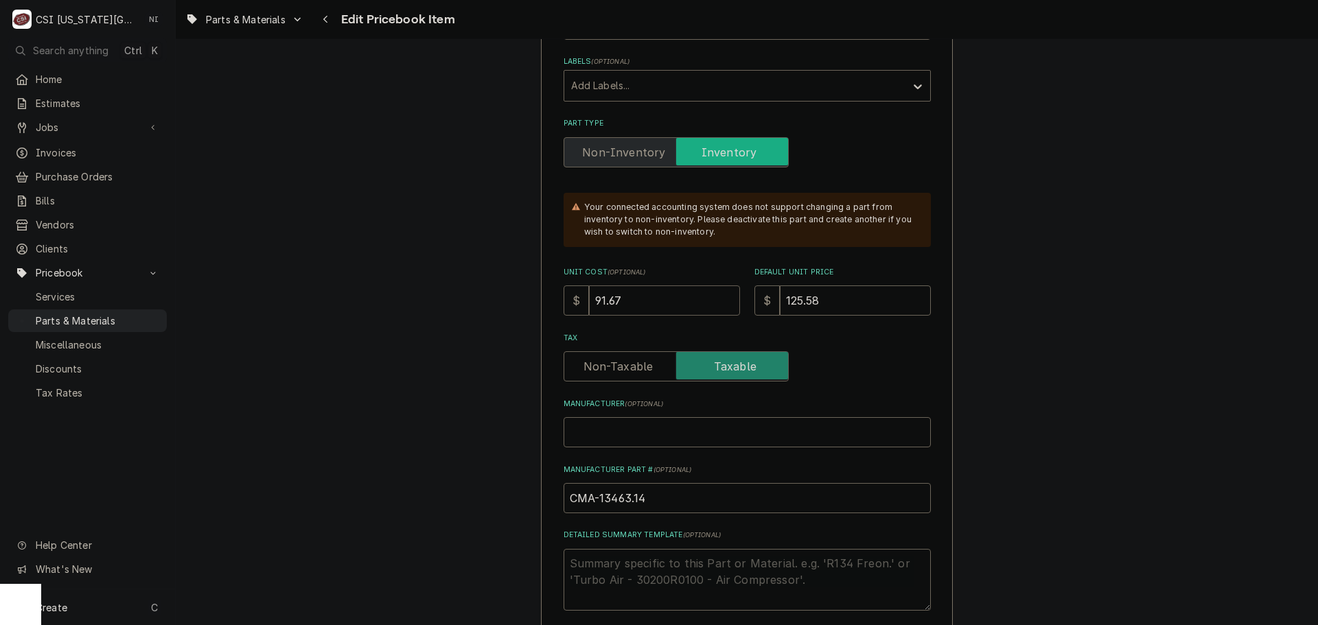
drag, startPoint x: 640, startPoint y: 299, endPoint x: 516, endPoint y: 301, distance: 123.6
type input "1"
type textarea "x"
type input "13"
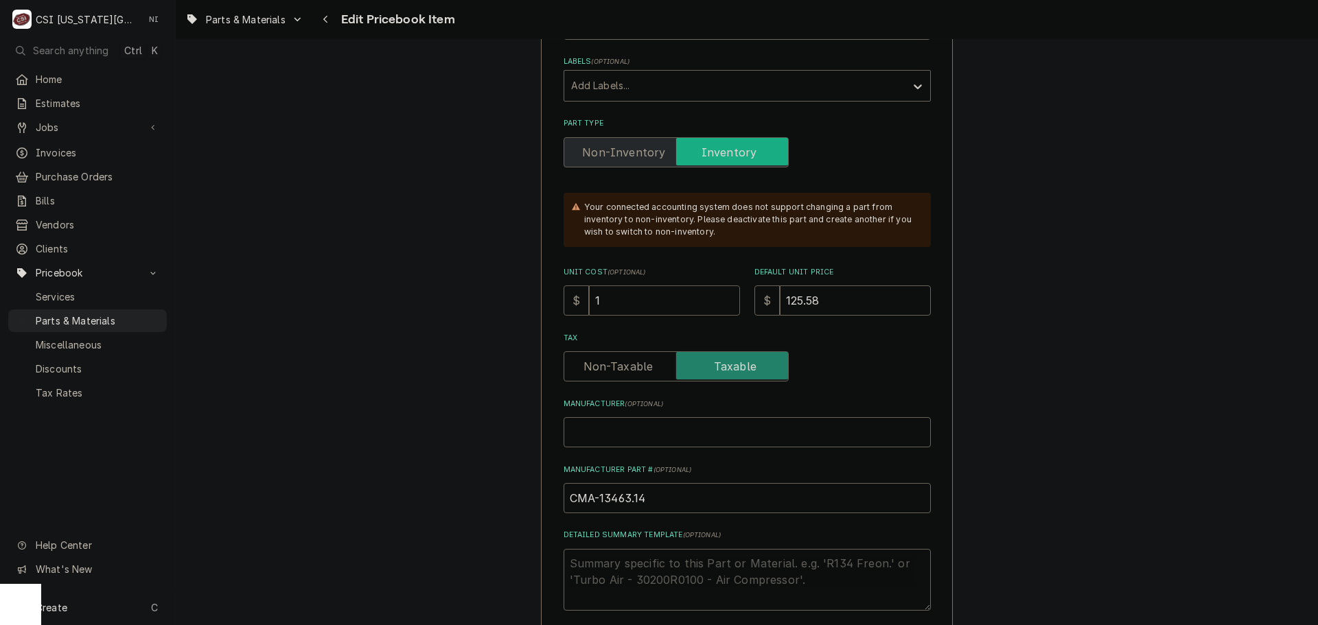
type textarea "x"
type input "138"
type textarea "x"
type input "138.41"
type textarea "x"
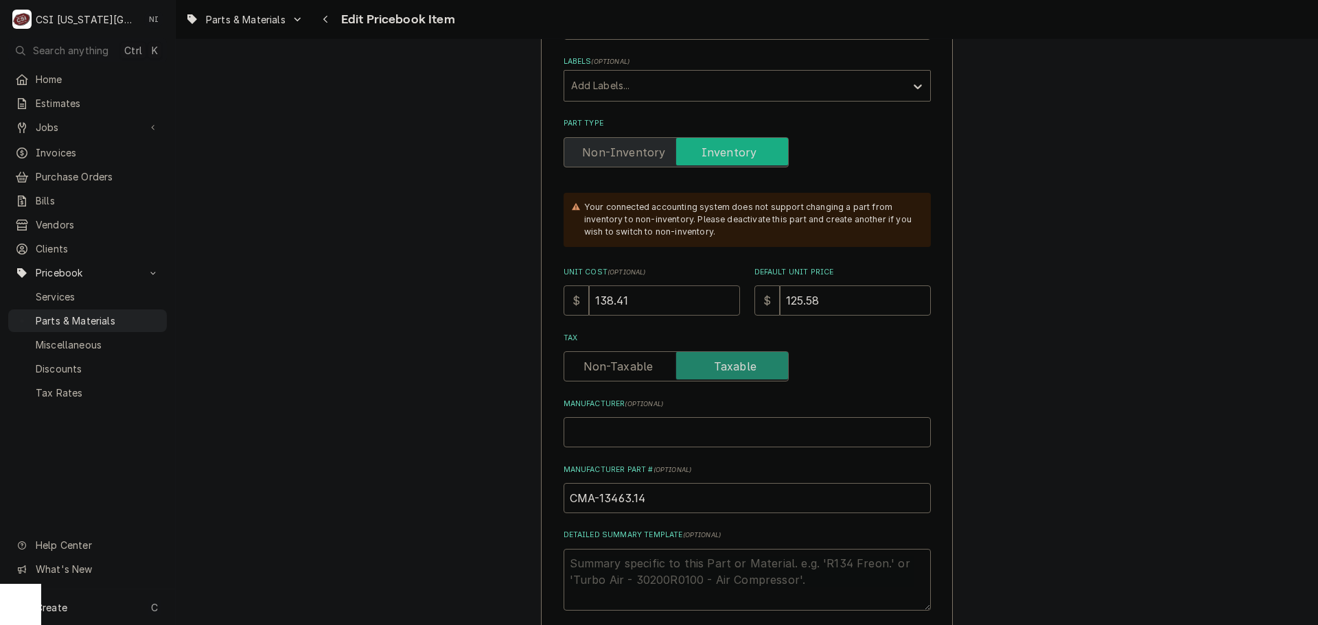
type input "138.417"
type textarea "x"
type input "138.41"
type textarea "x"
type input "138.4"
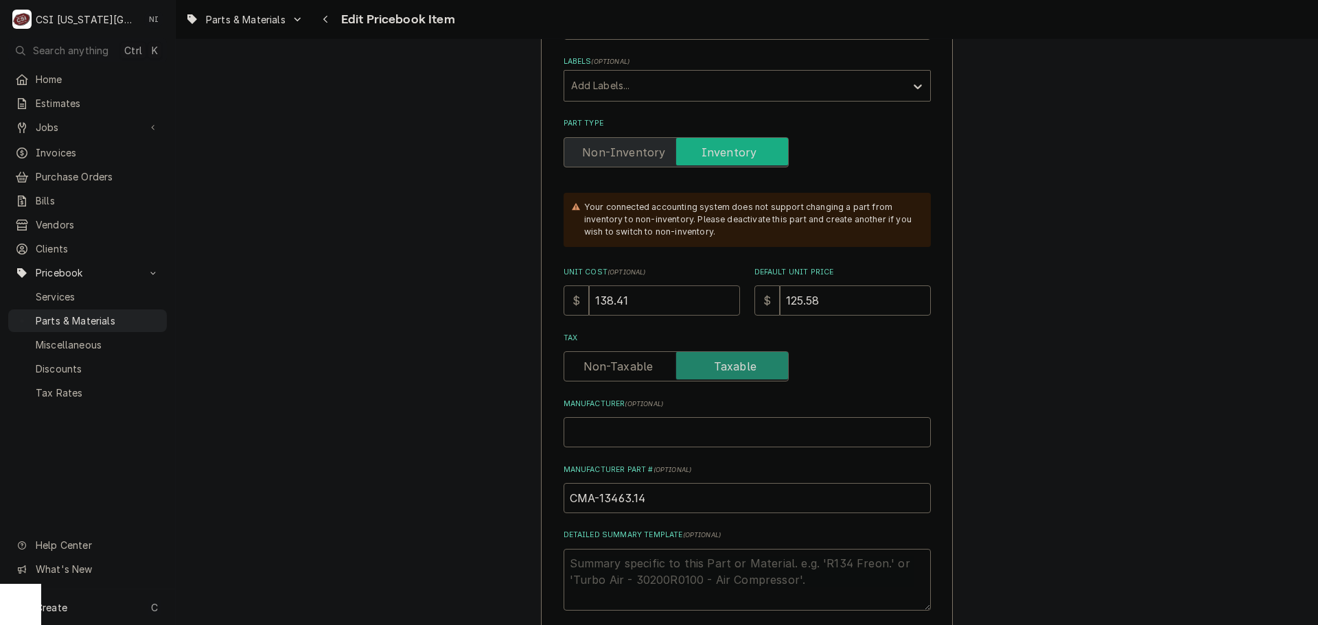
type textarea "x"
type input "138.47"
type textarea "x"
type input "138.47"
type input "1"
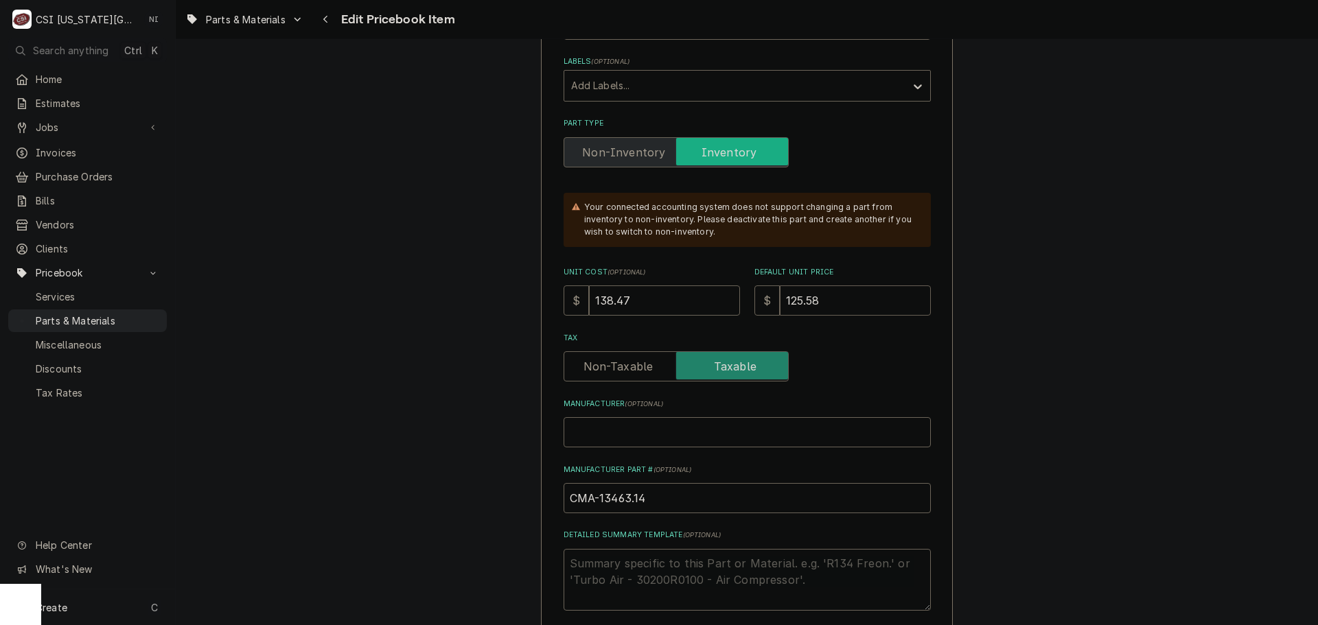
type textarea "x"
type input "18"
type textarea "x"
type input "182"
type textarea "x"
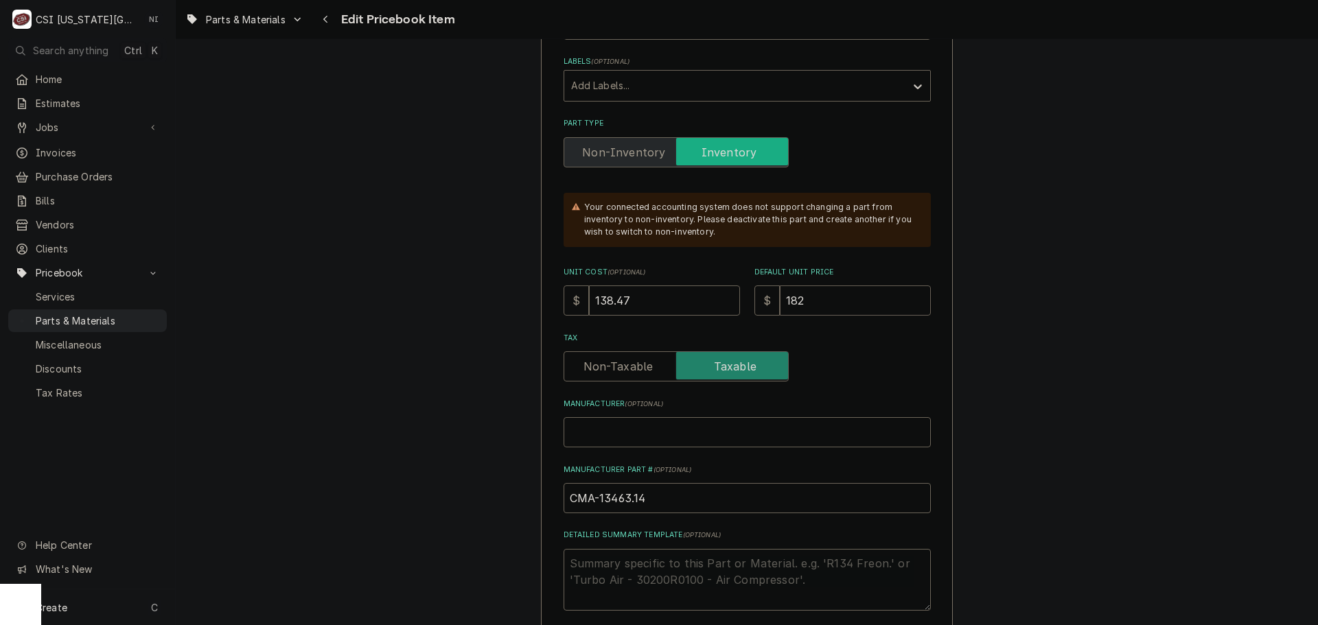
type input "182.1"
type textarea "x"
type input "182.19"
type textarea "x"
type input "182.19"
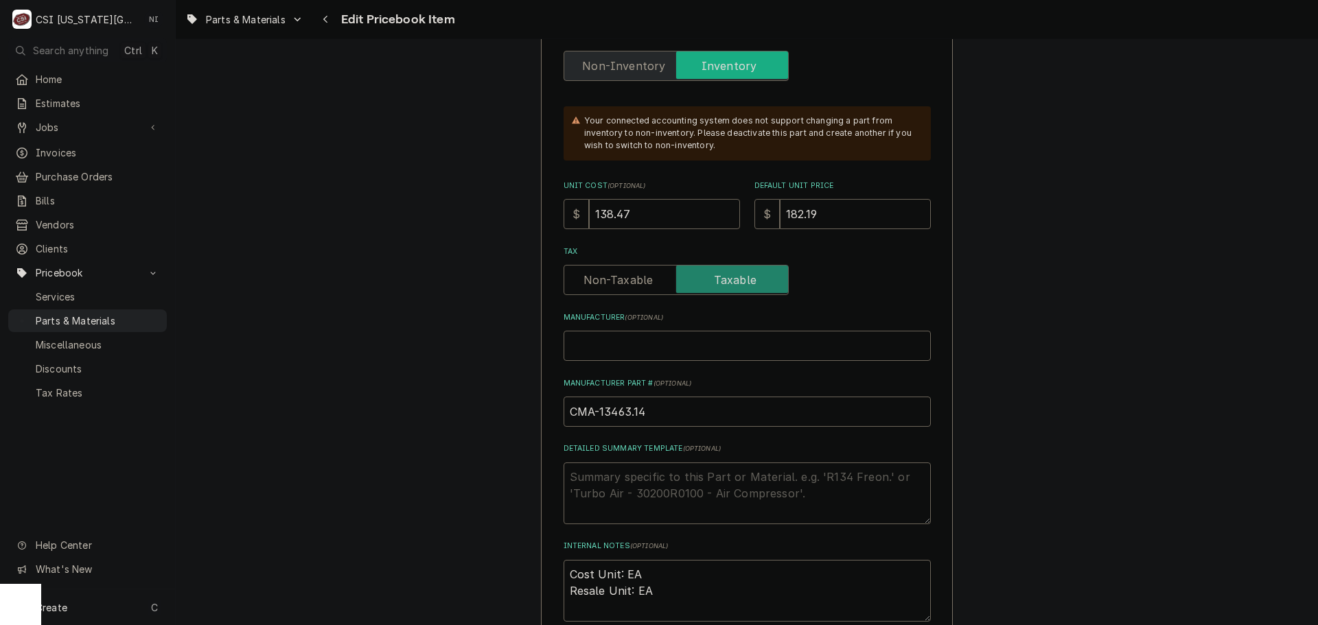
scroll to position [480, 0]
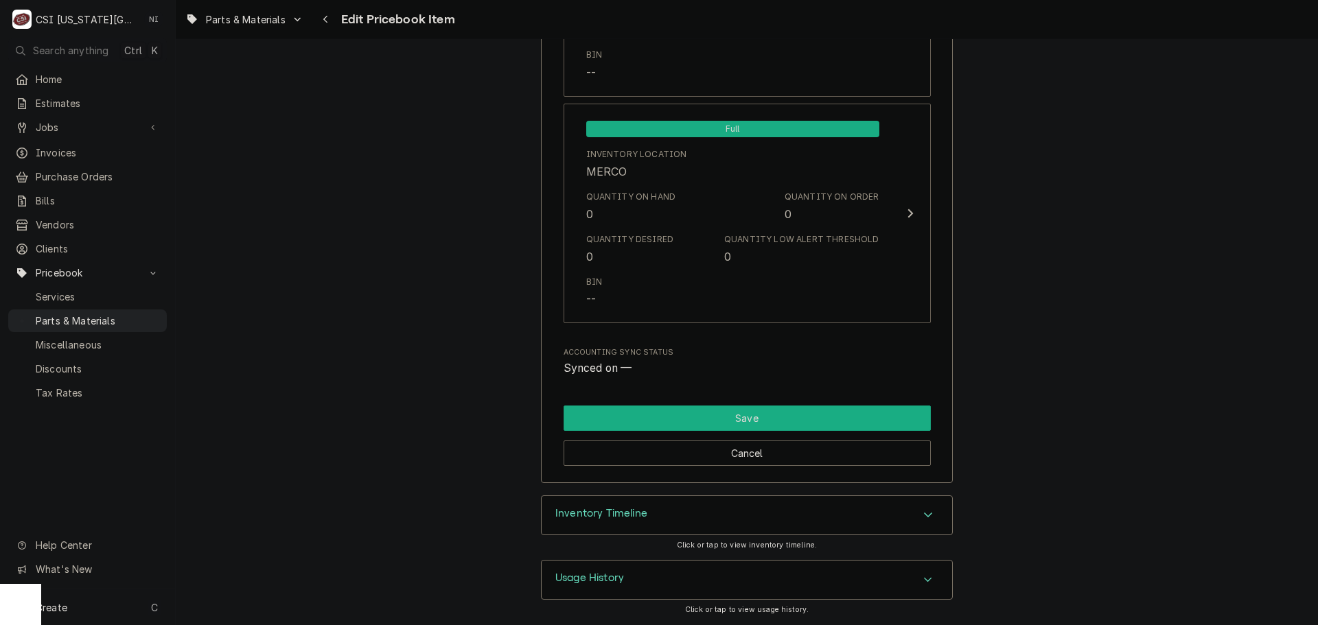
click at [774, 413] on button "Save" at bounding box center [747, 418] width 367 height 25
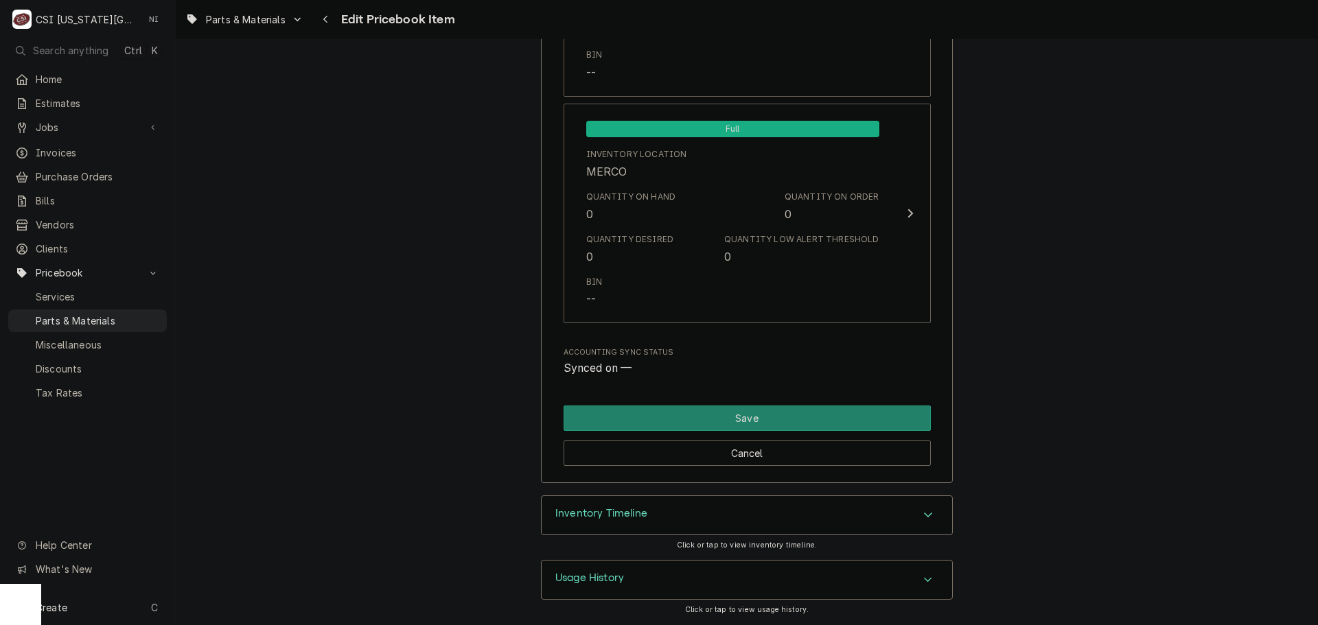
scroll to position [13298, 0]
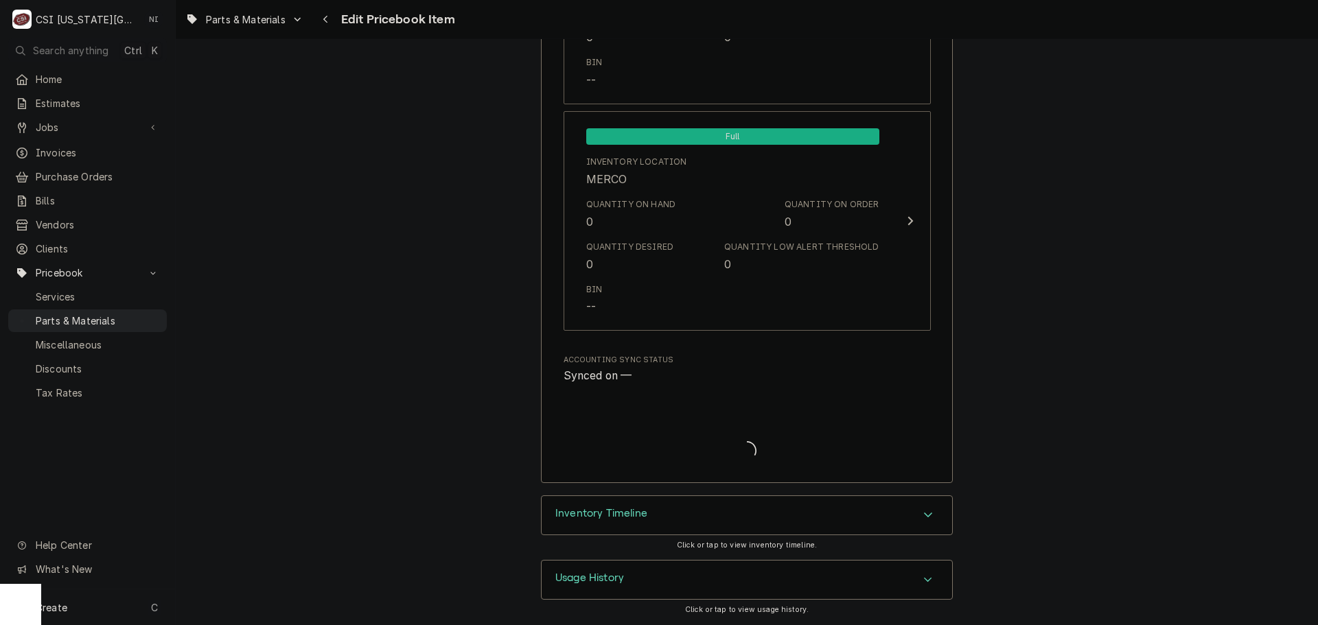
type textarea "x"
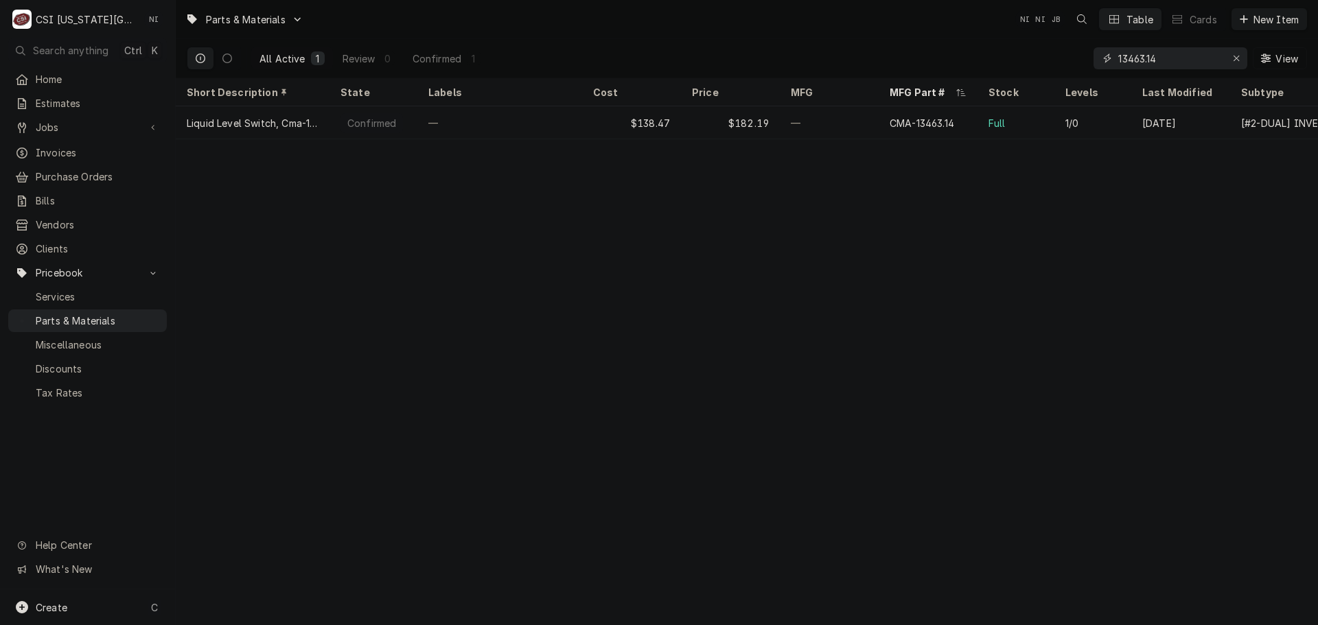
click at [1239, 59] on icon "Erase input" at bounding box center [1237, 59] width 8 height 10
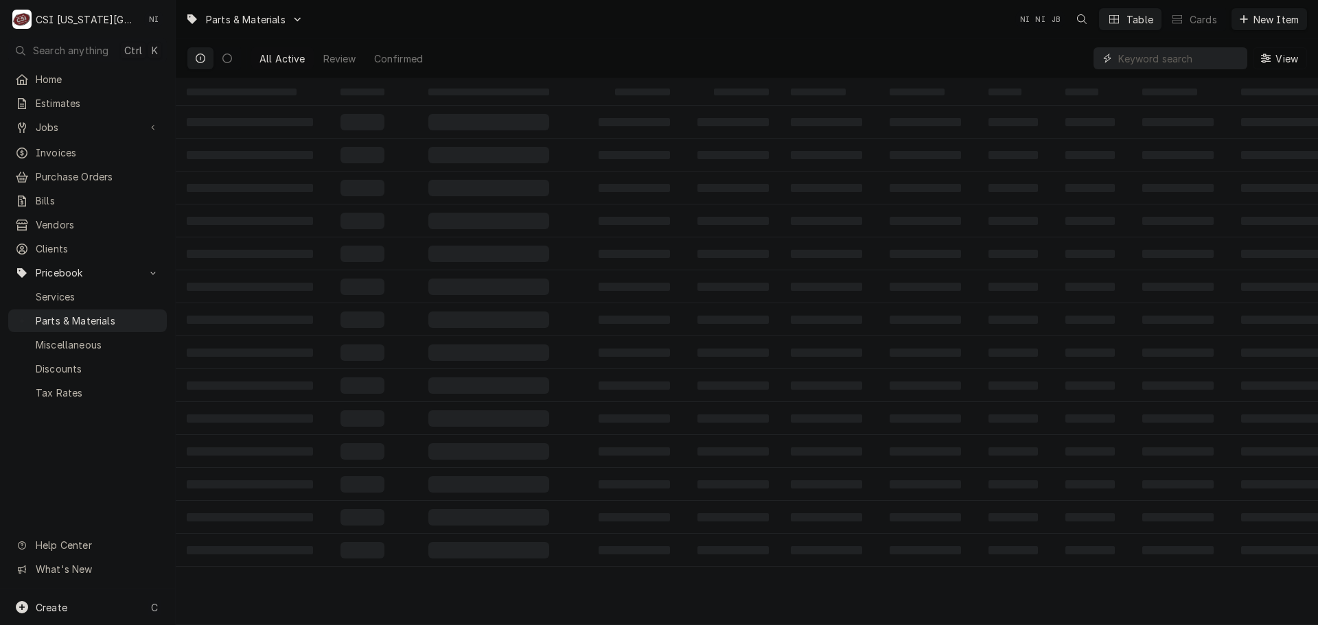
paste input "00-918579"
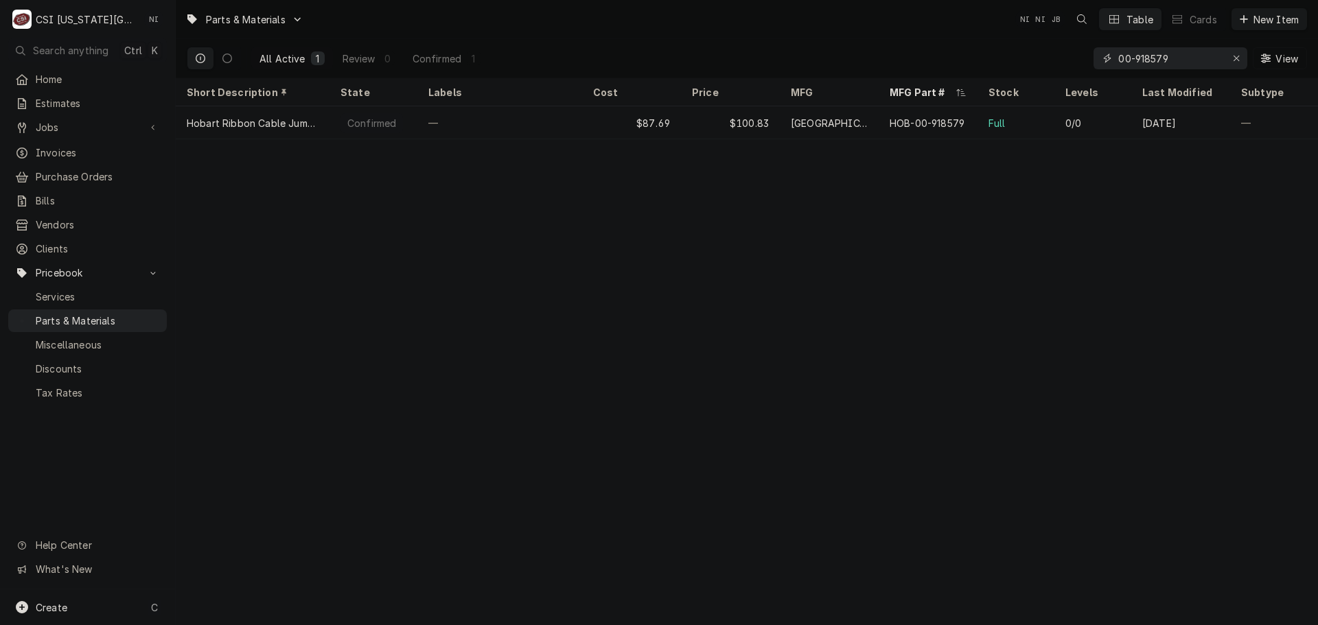
type input "00-918579"
click at [1237, 56] on icon "Erase input" at bounding box center [1237, 59] width 8 height 10
paste input "[PHONE_NUMBER]"
type input "[PHONE_NUMBER]"
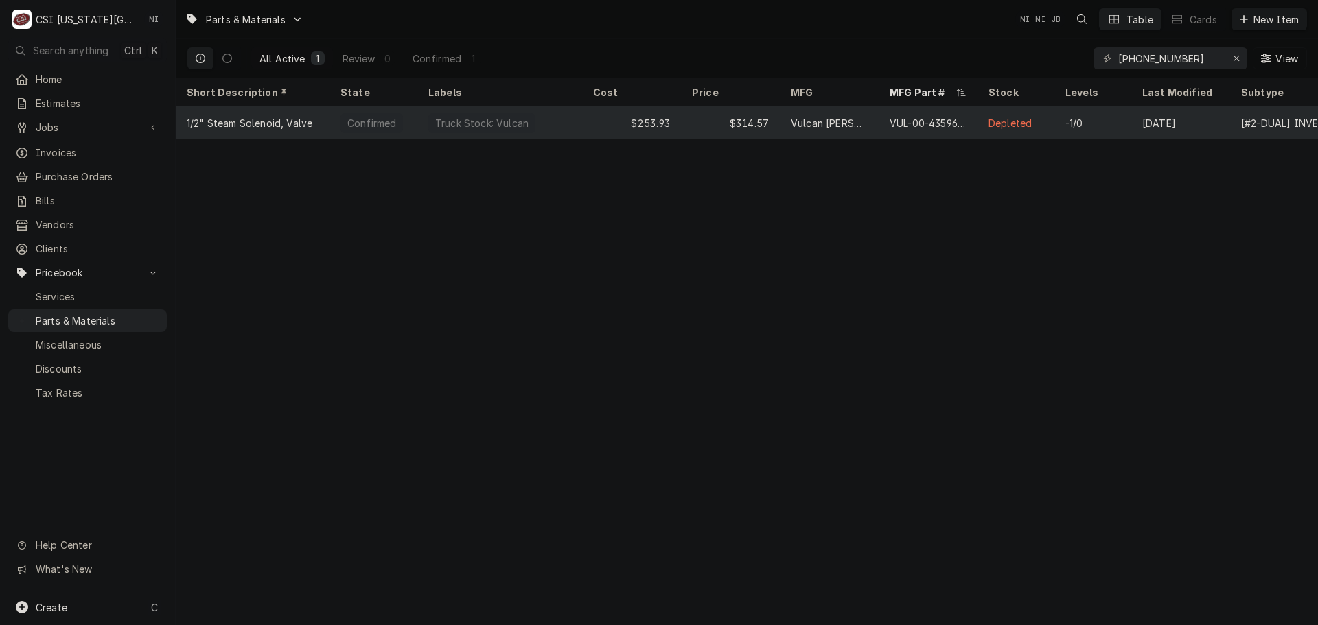
click at [706, 124] on div "$314.57" at bounding box center [730, 122] width 99 height 33
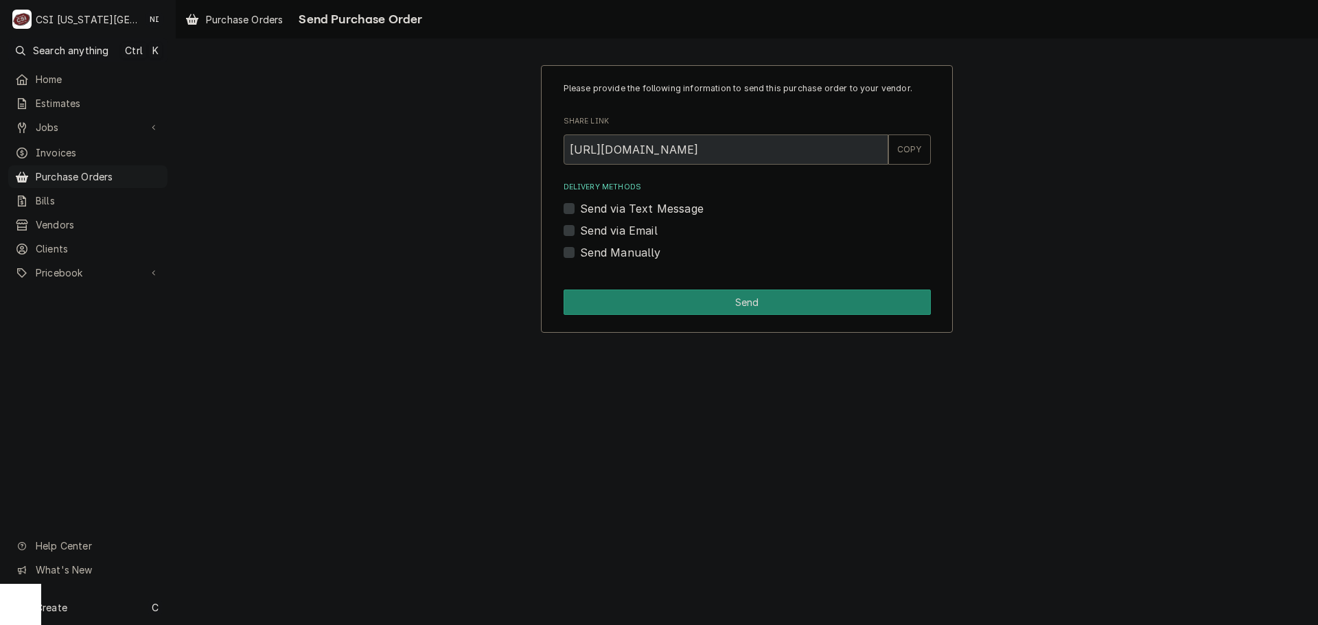
click at [580, 227] on label "Send via Email" at bounding box center [619, 230] width 78 height 16
click at [580, 227] on input "Send via Email" at bounding box center [763, 237] width 367 height 30
checkbox input "true"
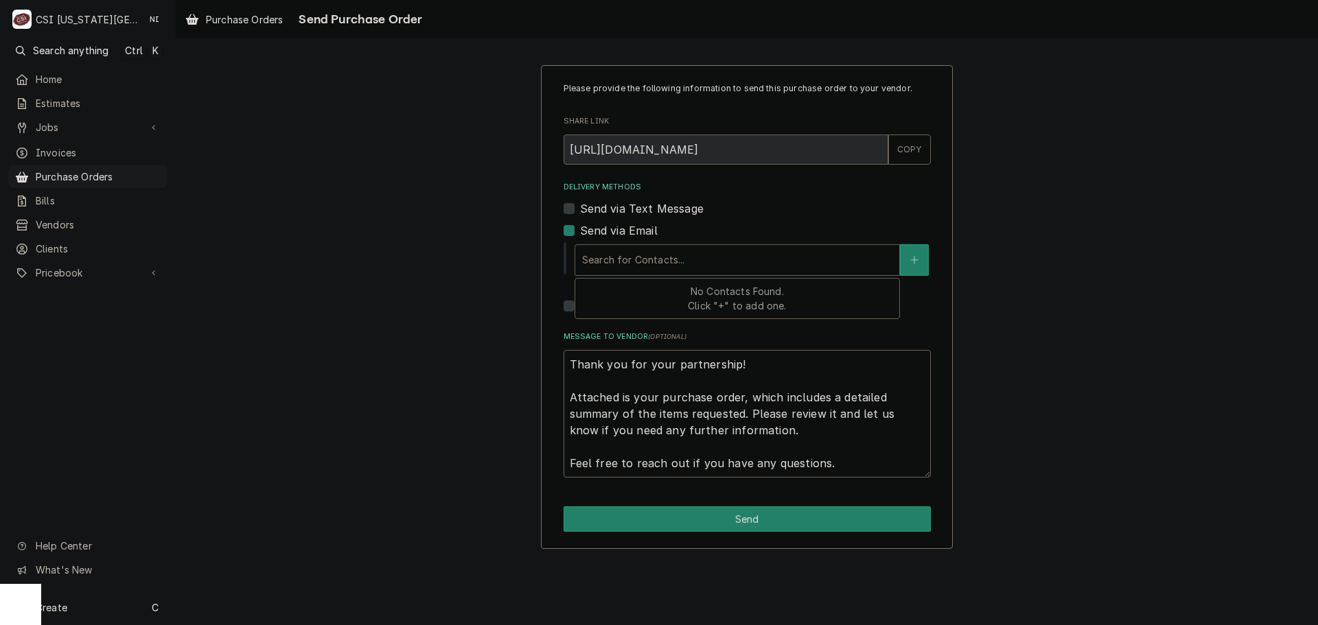
click at [721, 257] on div "Delivery Methods" at bounding box center [737, 260] width 310 height 25
click at [911, 255] on button "Delivery Methods" at bounding box center [914, 260] width 29 height 32
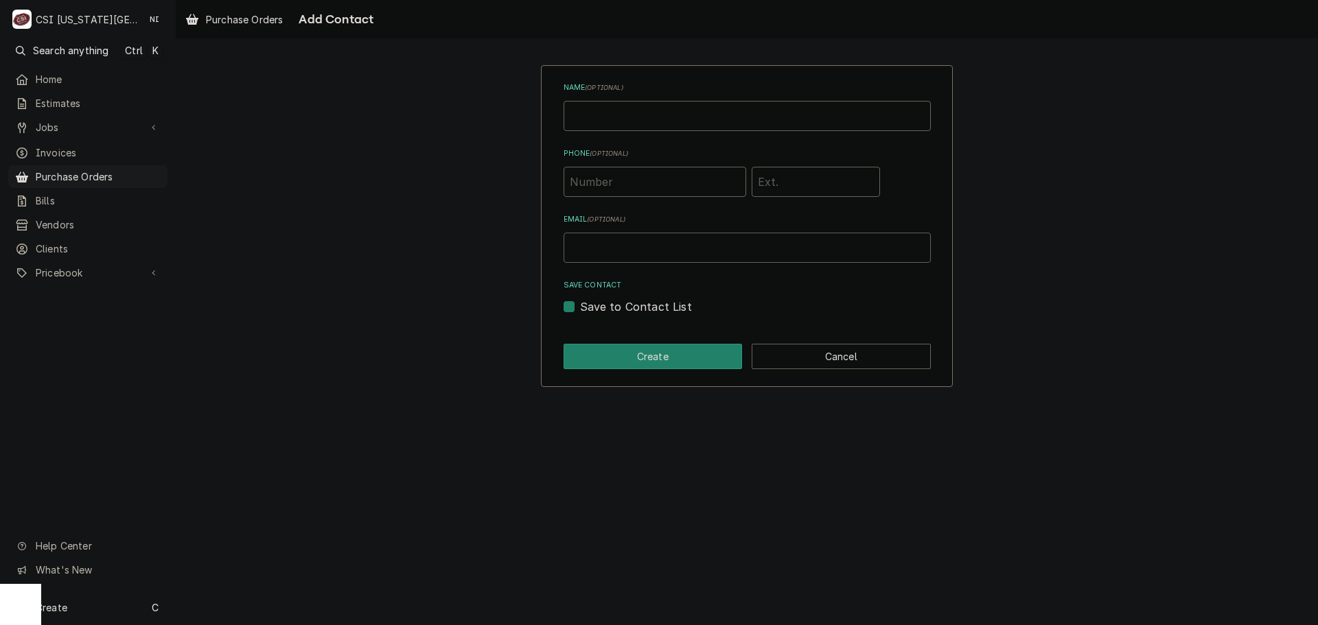
click at [682, 251] on input "Email ( optional )" at bounding box center [747, 248] width 367 height 30
type input "[EMAIL_ADDRESS][PERSON_NAME][DOMAIN_NAME]"
click at [1093, 224] on div "Name ( optional ) Phone ( optional ) Email ( optional ) [EMAIL_ADDRESS][PERSON_…" at bounding box center [747, 226] width 1142 height 346
click at [651, 378] on div "Name ( optional ) Phone ( optional ) Email ( optional ) nate.ingram@csi1.com Sa…" at bounding box center [747, 226] width 412 height 322
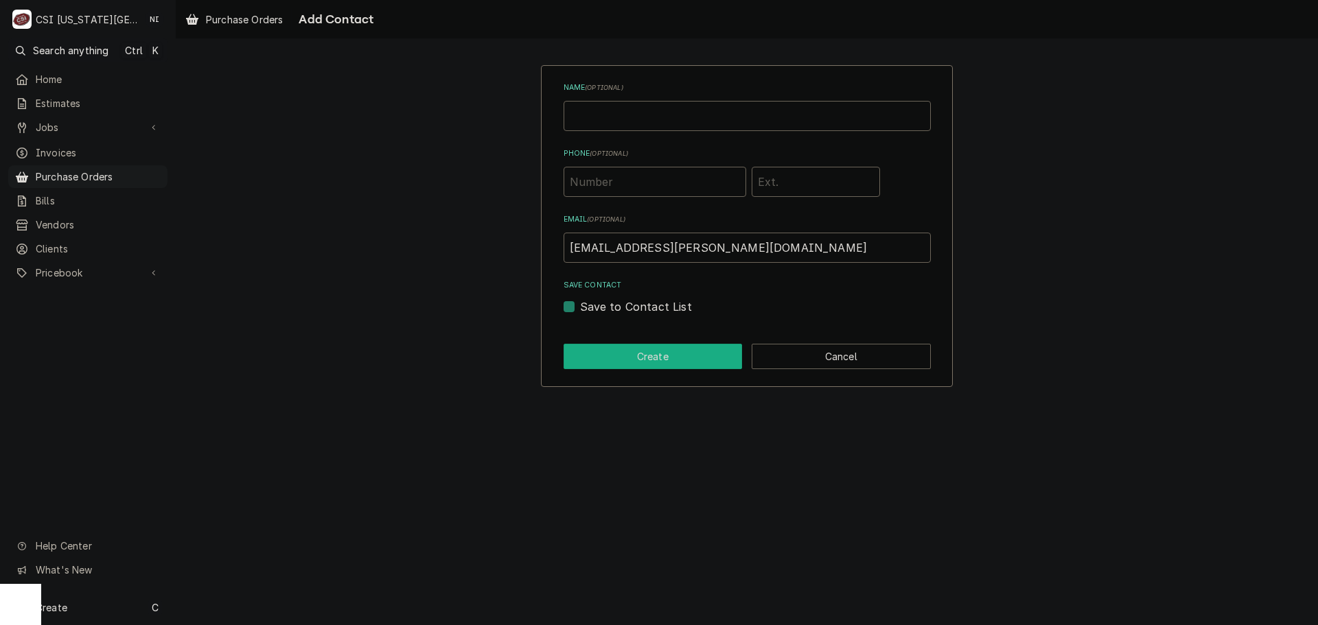
click at [653, 368] on button "Create" at bounding box center [653, 356] width 179 height 25
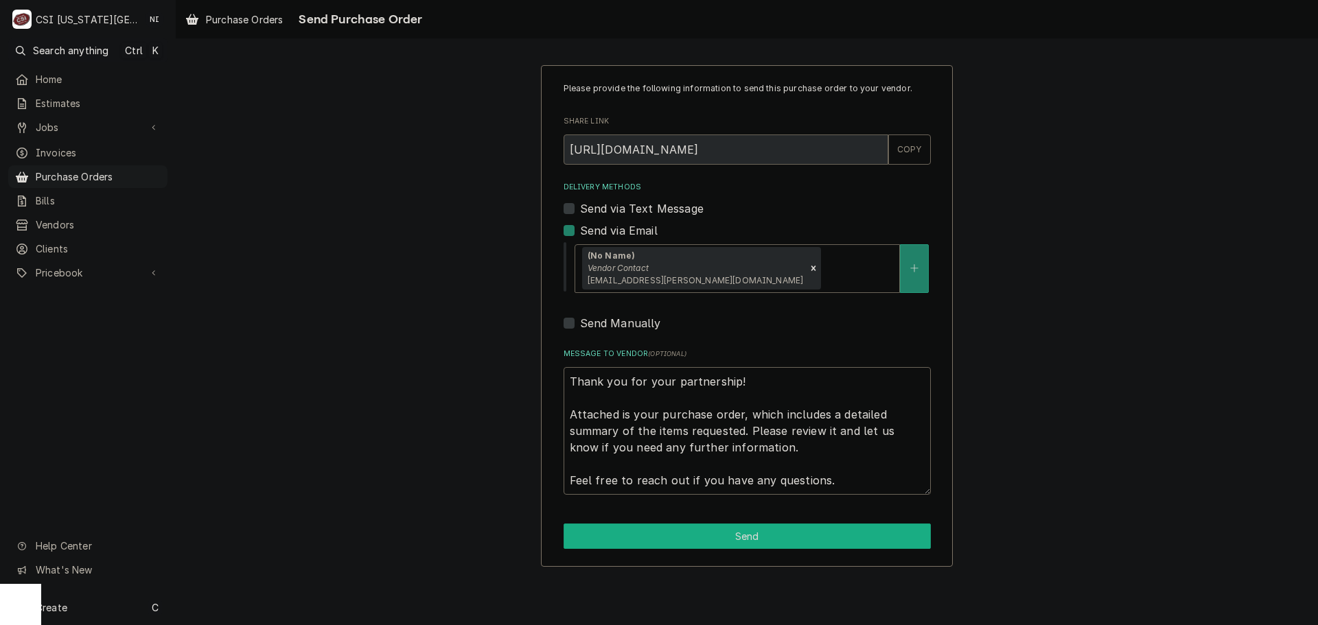
click at [798, 529] on button "Send" at bounding box center [747, 536] width 367 height 25
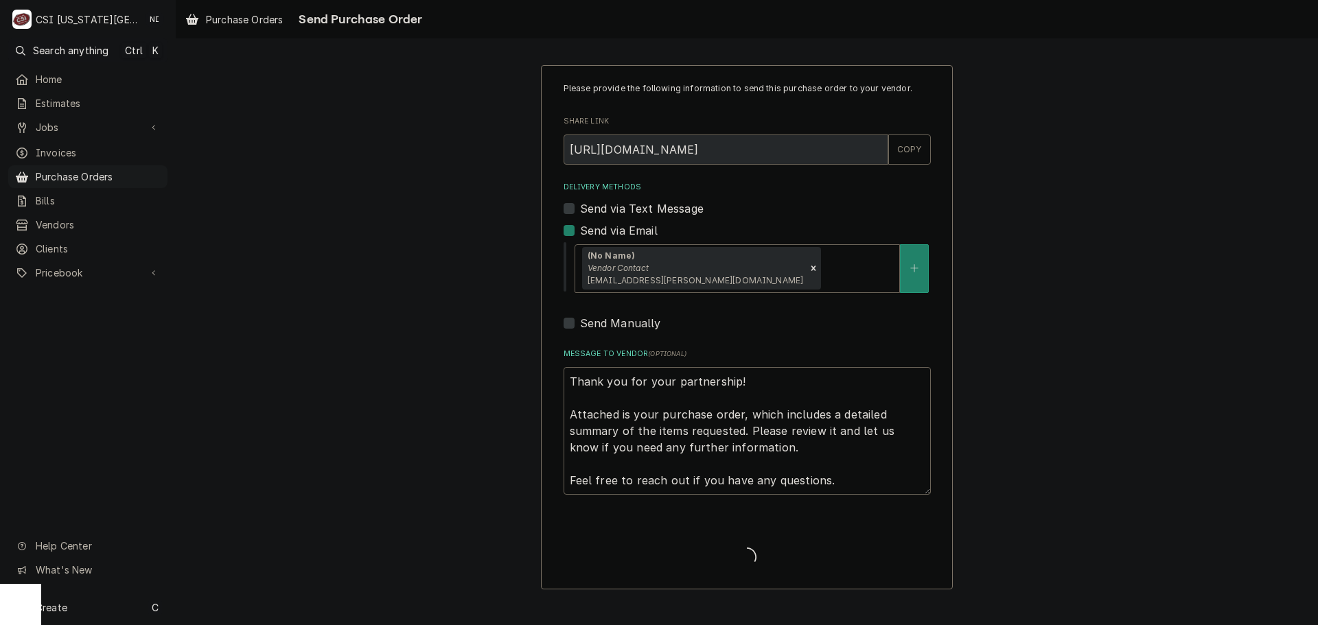
type textarea "x"
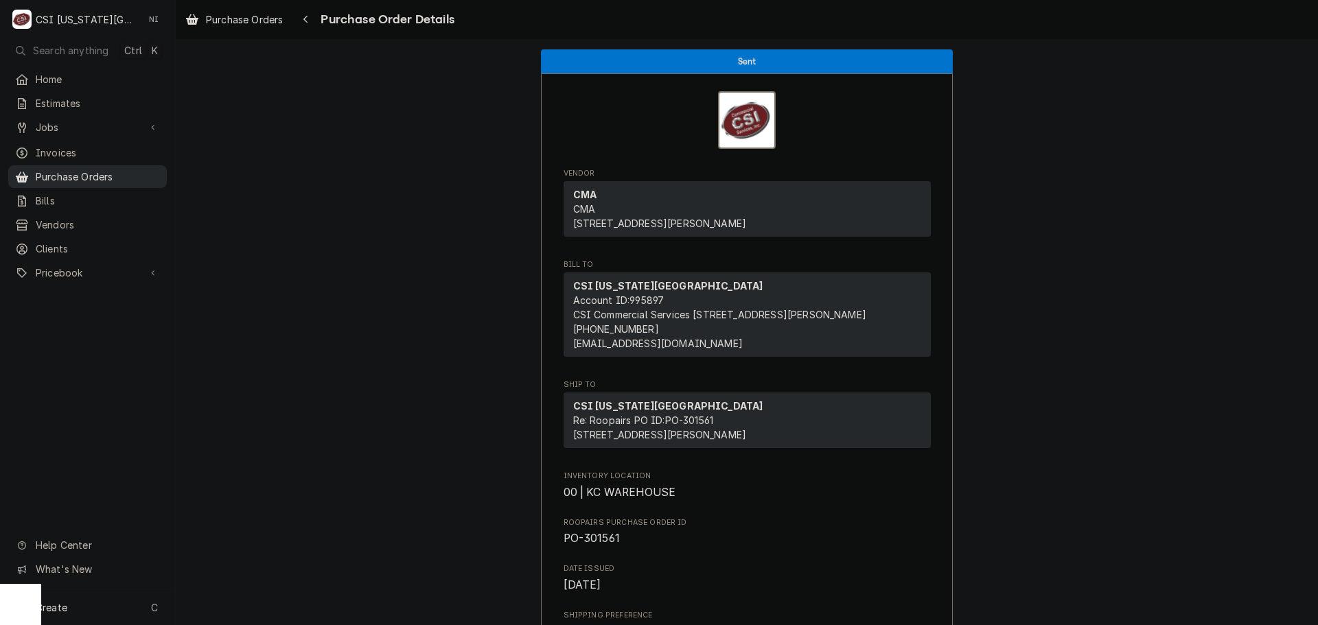
drag, startPoint x: 116, startPoint y: 171, endPoint x: 124, endPoint y: 181, distance: 12.8
click at [116, 171] on span "Purchase Orders" at bounding box center [98, 177] width 124 height 14
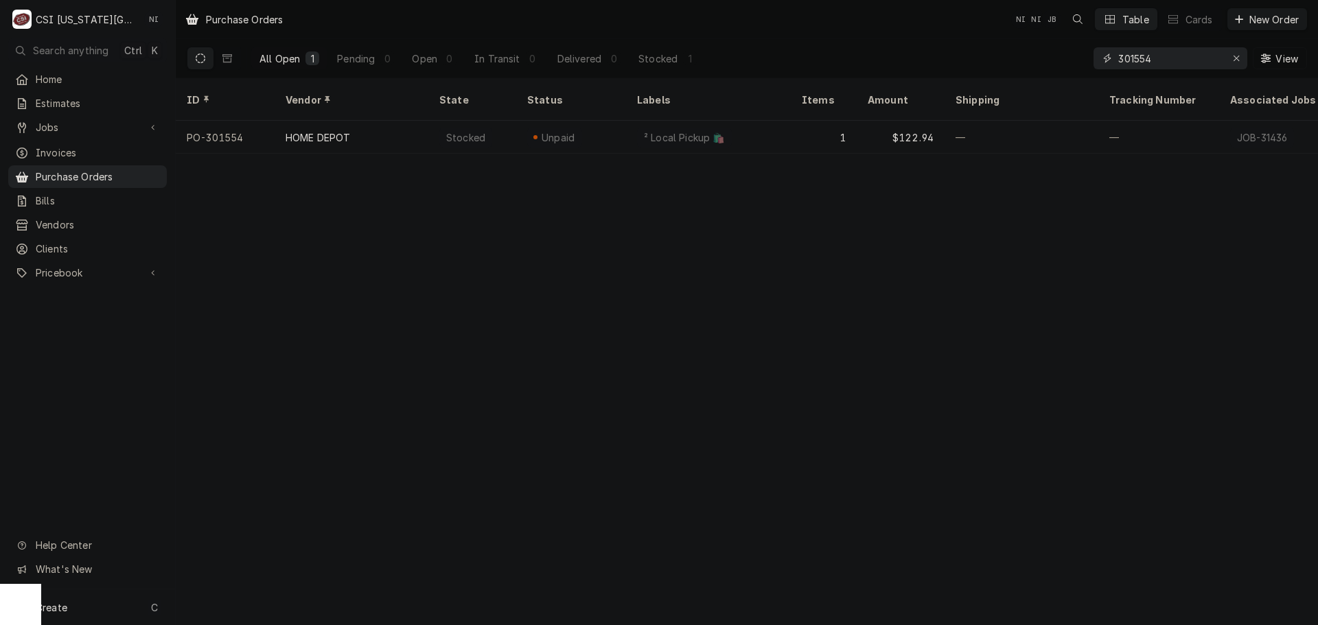
drag, startPoint x: 1085, startPoint y: 54, endPoint x: 990, endPoint y: 51, distance: 95.5
click at [991, 51] on div "All Open 1 Pending 0 Open 0 In Transit 0 Delivered 0 Stocked 1 301554 View" at bounding box center [747, 58] width 1120 height 38
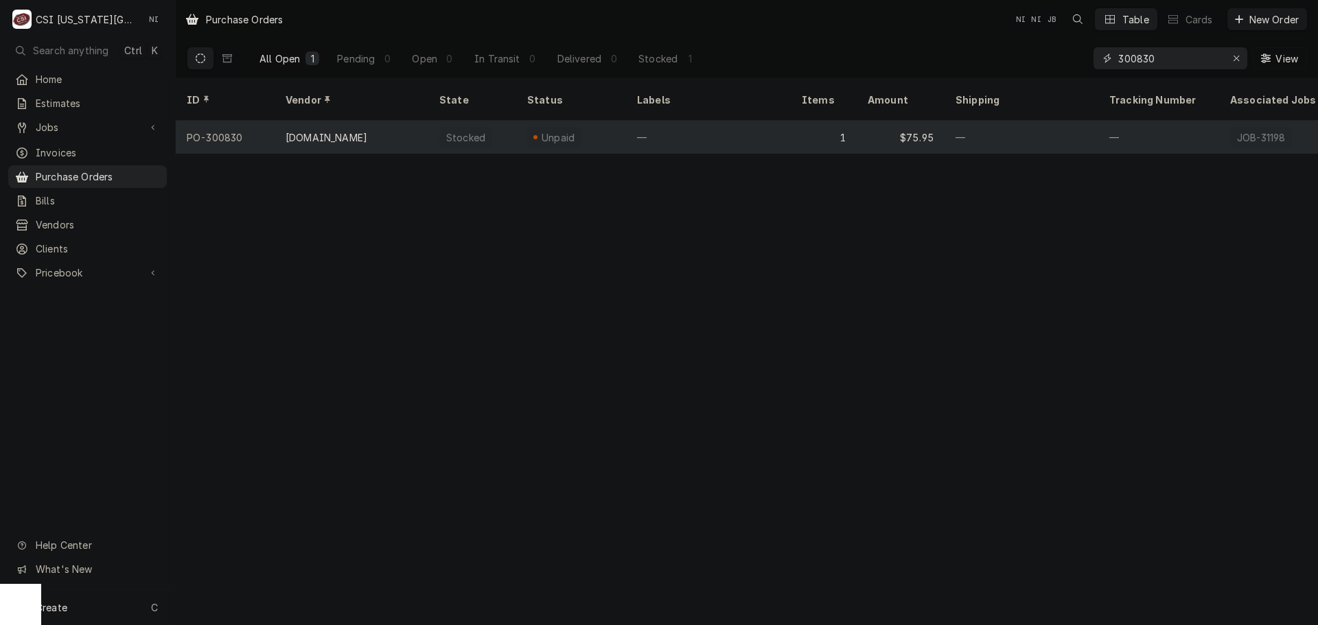
type input "300830"
click at [741, 121] on div "—" at bounding box center [708, 137] width 165 height 33
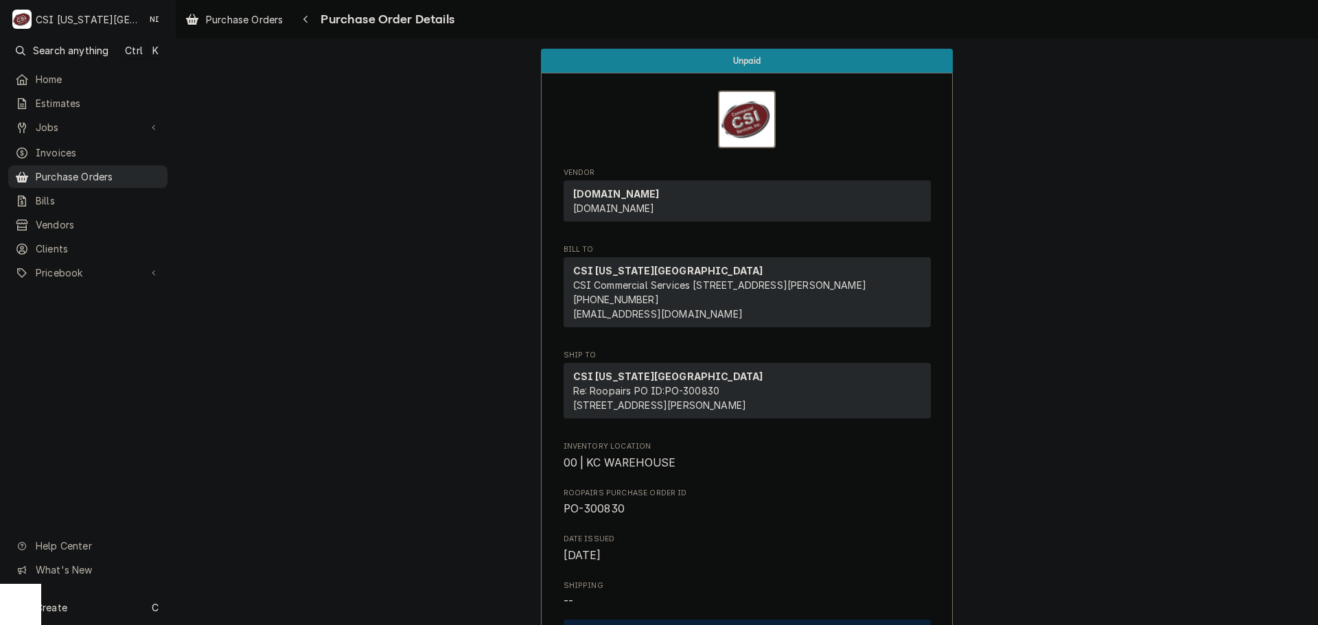
click at [124, 170] on span "Purchase Orders" at bounding box center [98, 177] width 125 height 14
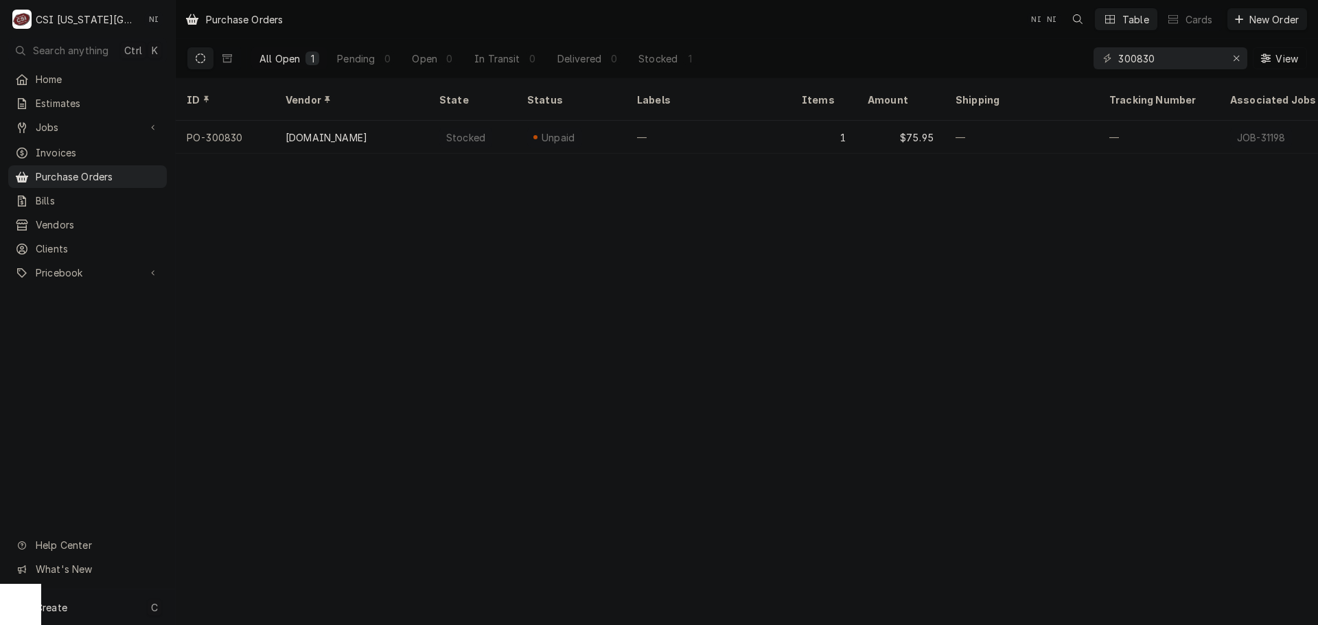
drag, startPoint x: 81, startPoint y: 623, endPoint x: 91, endPoint y: 614, distance: 13.6
click at [81, 623] on div "Create C" at bounding box center [87, 608] width 175 height 36
click at [91, 614] on html "C CSI [US_STATE] City NI Search anything Ctrl K Home Estimates Jobs Jobs Job Se…" at bounding box center [659, 312] width 1318 height 625
click at [137, 610] on div "Create C" at bounding box center [87, 608] width 175 height 36
drag, startPoint x: 268, startPoint y: 510, endPoint x: 283, endPoint y: 507, distance: 14.7
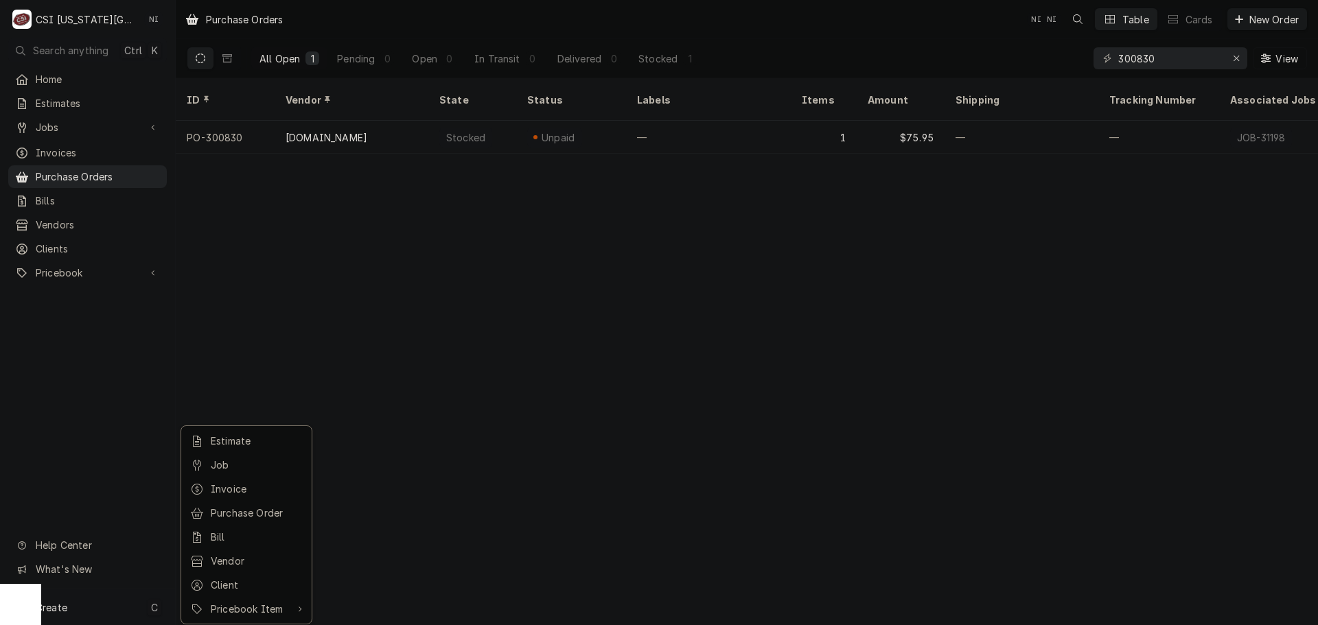
click at [268, 510] on div "Purchase Order" at bounding box center [257, 513] width 92 height 14
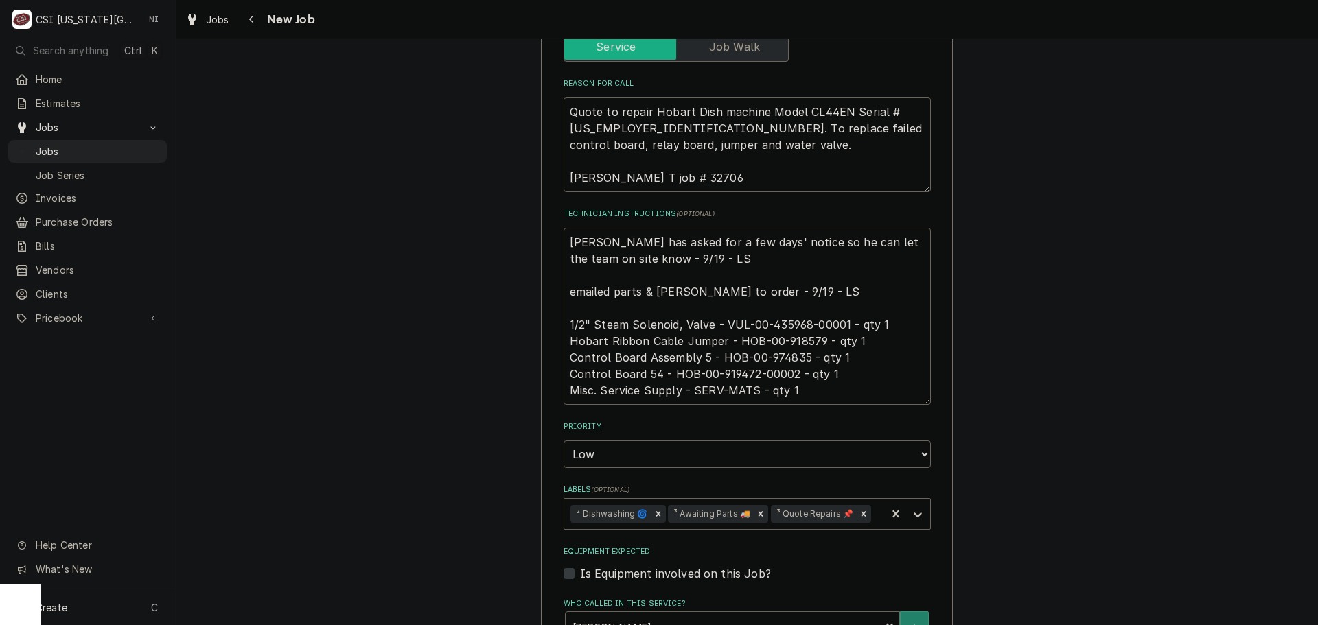
scroll to position [686, 0]
drag, startPoint x: 815, startPoint y: 323, endPoint x: 763, endPoint y: 325, distance: 52.2
click at [758, 325] on textarea "[PERSON_NAME] has asked for a few days' notice so he can let the team on site k…" at bounding box center [747, 315] width 367 height 177
drag, startPoint x: 800, startPoint y: 338, endPoint x: 745, endPoint y: 340, distance: 55.0
click at [745, 340] on textarea "[PERSON_NAME] has asked for a few days' notice so he can let the team on site k…" at bounding box center [747, 315] width 367 height 177
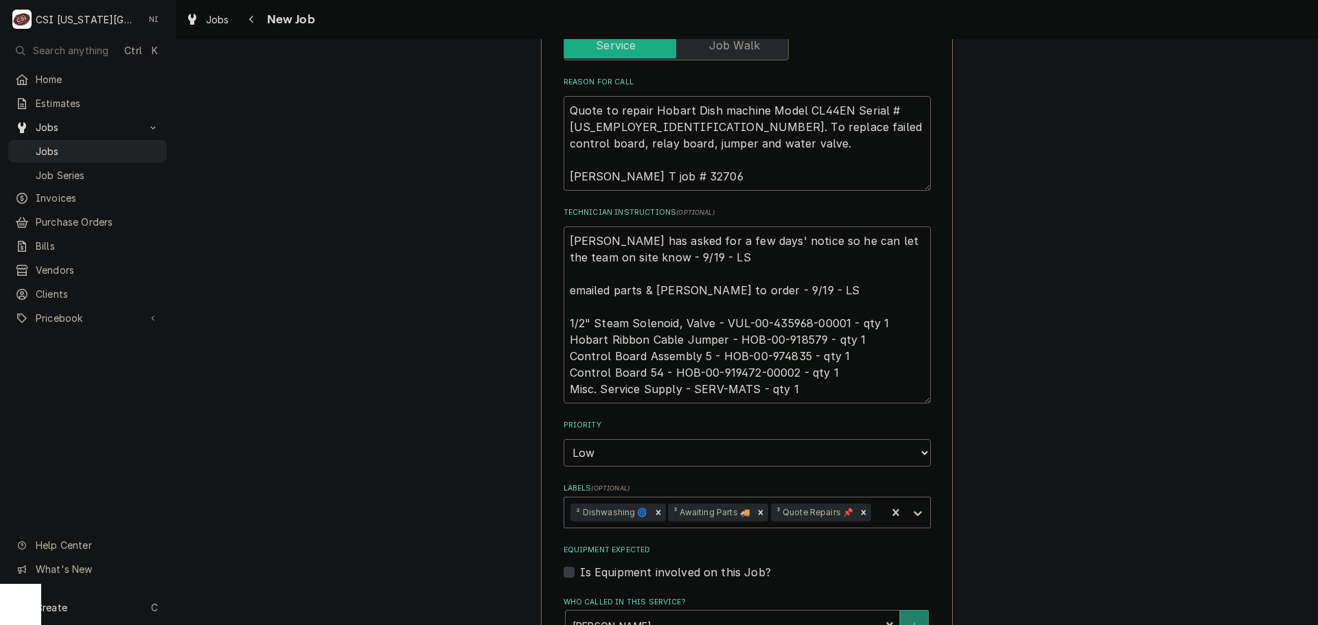
drag, startPoint x: 790, startPoint y: 356, endPoint x: 698, endPoint y: 358, distance: 92.0
click at [698, 358] on textarea "[PERSON_NAME] has asked for a few days' notice so he can let the team on site k…" at bounding box center [747, 315] width 367 height 177
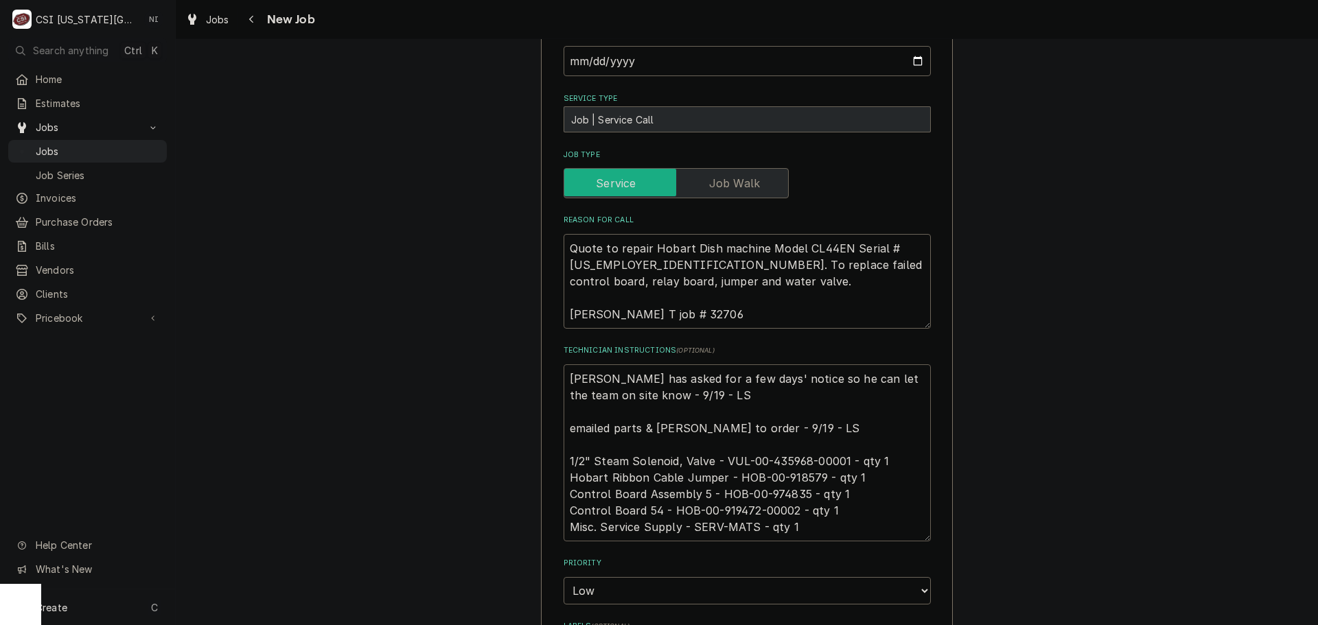
scroll to position [549, 0]
drag, startPoint x: 840, startPoint y: 445, endPoint x: 746, endPoint y: 448, distance: 94.1
click at [746, 448] on textarea "[PERSON_NAME] has asked for a few days' notice so he can let the team on site k…" at bounding box center [747, 452] width 367 height 177
type textarea "x"
click at [564, 364] on textarea "[PERSON_NAME] has asked for a few days' notice so he can let the team on site k…" at bounding box center [747, 452] width 367 height 177
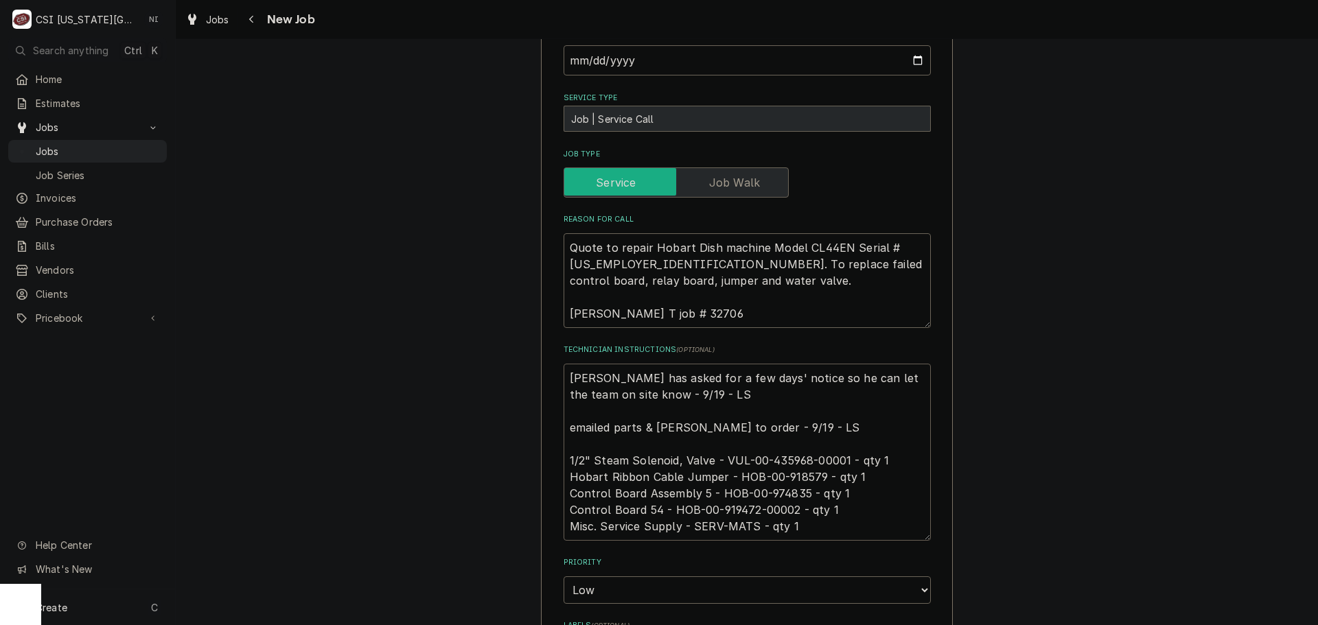
type textarea "[PERSON_NAME] has asked for a few days' notice so he can let the team on site k…"
type textarea "x"
type textarea "[PERSON_NAME] has asked for a few days' notice so he can let the team on site k…"
type textarea "x"
type textarea "p Brad Kramer has asked for a few days' notice so he can let the team on site k…"
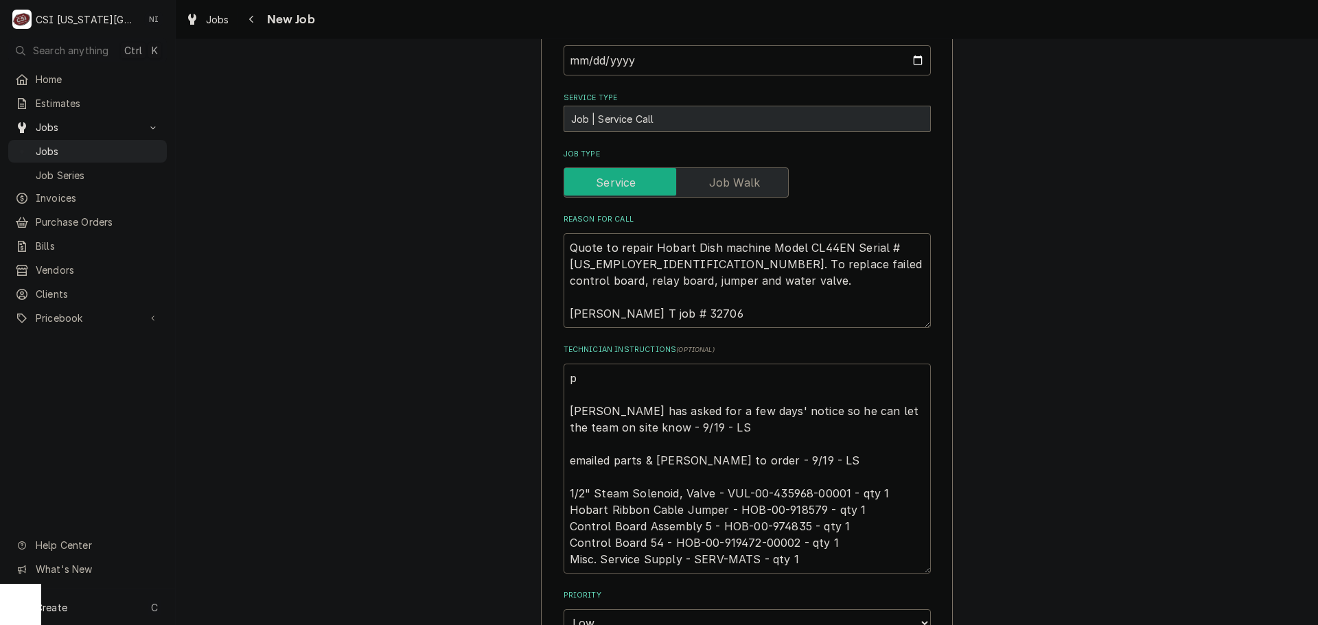
type textarea "x"
type textarea "pa Brad Kramer has asked for a few days' notice so he can let the team on site …"
type textarea "x"
type textarea "par Brad Kramer has asked for a few days' notice so he can let the team on site…"
type textarea "x"
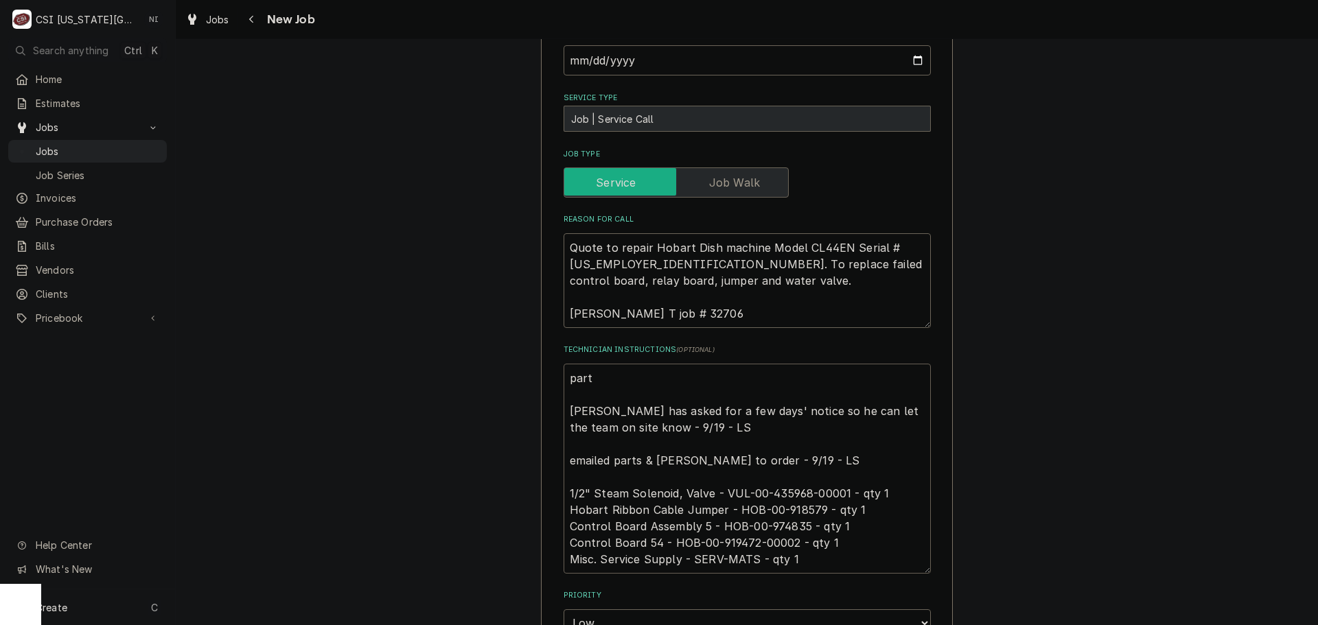
type textarea "parts Brad Kramer has asked for a few days' notice so he can let the team on si…"
type textarea "x"
type textarea "parts s Brad Kramer has asked for a few days' notice so he can let the team on …"
type textarea "x"
type textarea "parts so Brad Kramer has asked for a few days' notice so he can let the team on…"
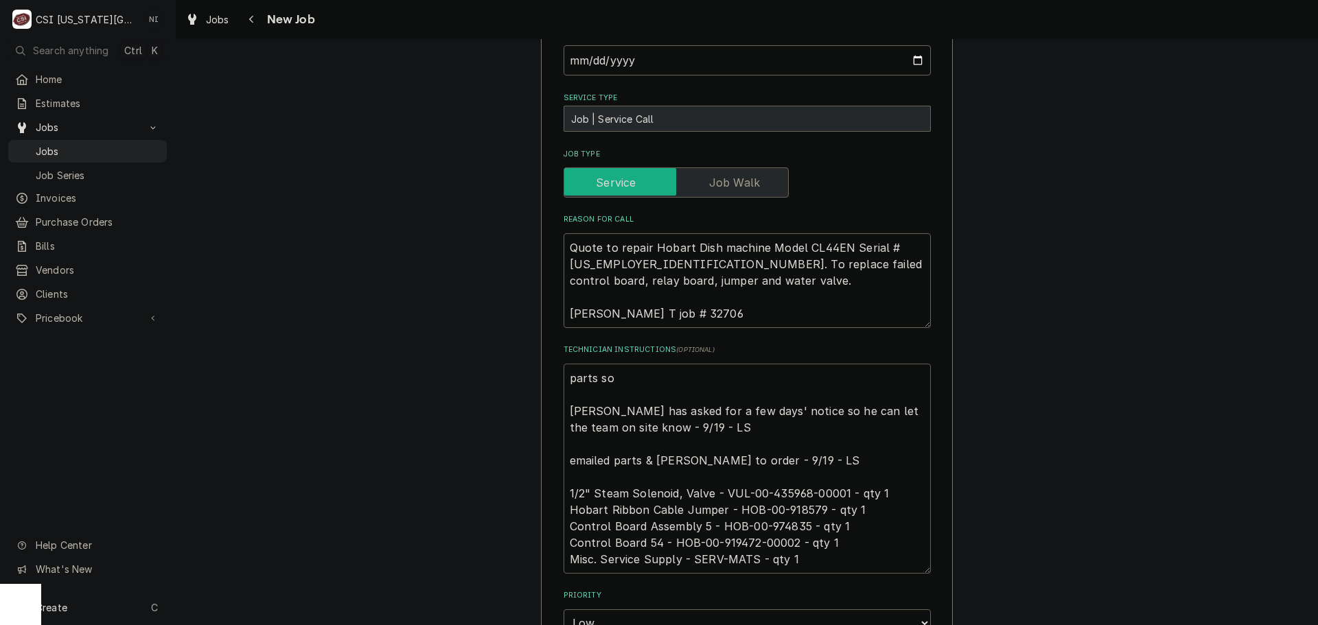
type textarea "x"
type textarea "parts sor Brad Kramer has asked for a few days' notice so he can let the team o…"
type textarea "x"
type textarea "parts sord Brad Kramer has asked for a few days' notice so he can let the team …"
type textarea "x"
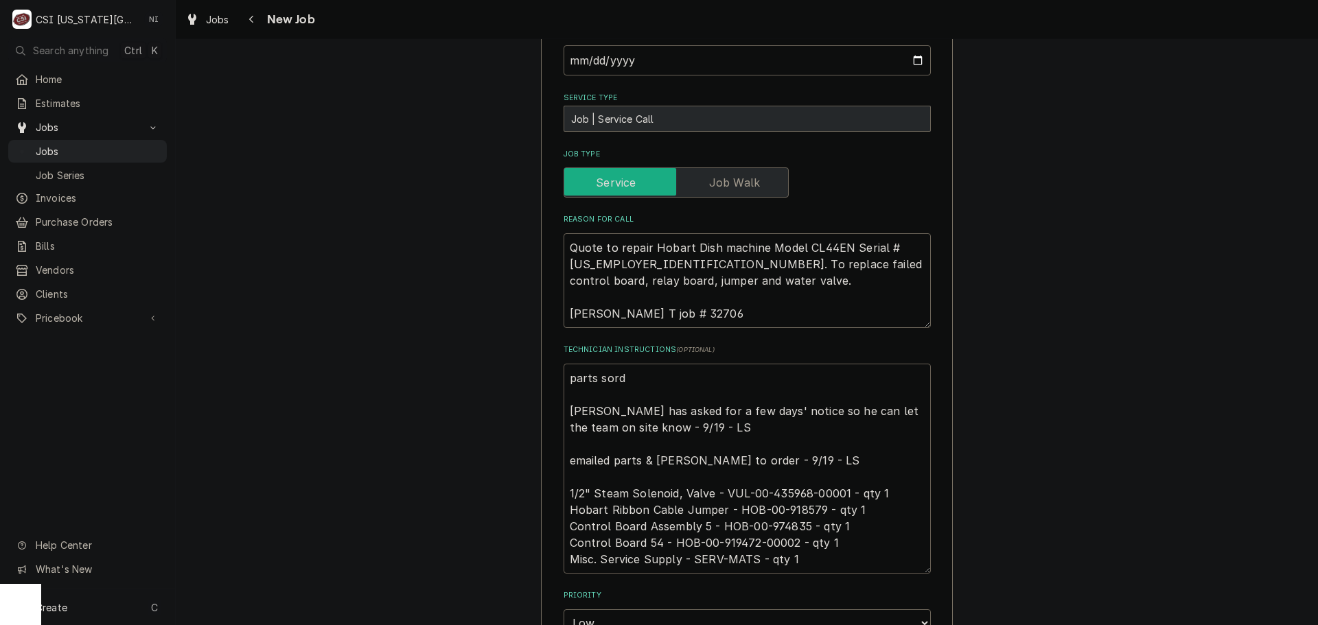
type textarea "parts sor Brad Kramer has asked for a few days' notice so he can let the team o…"
type textarea "x"
type textarea "parts so Brad Kramer has asked for a few days' notice so he can let the team on…"
type textarea "x"
type textarea "parts s Brad Kramer has asked for a few days' notice so he can let the team on …"
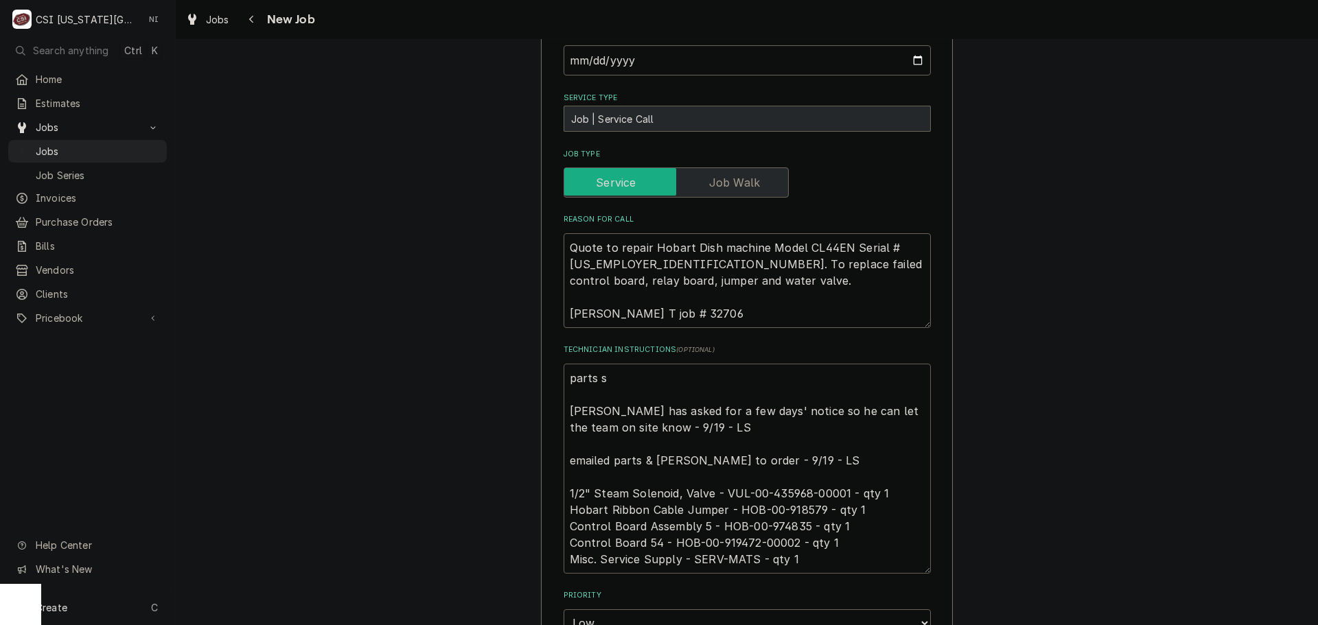
type textarea "x"
type textarea "parts Brad Kramer has asked for a few days' notice so he can let the team on si…"
type textarea "x"
type textarea "parts o Brad Kramer has asked for a few days' notice so he can let the team on …"
type textarea "x"
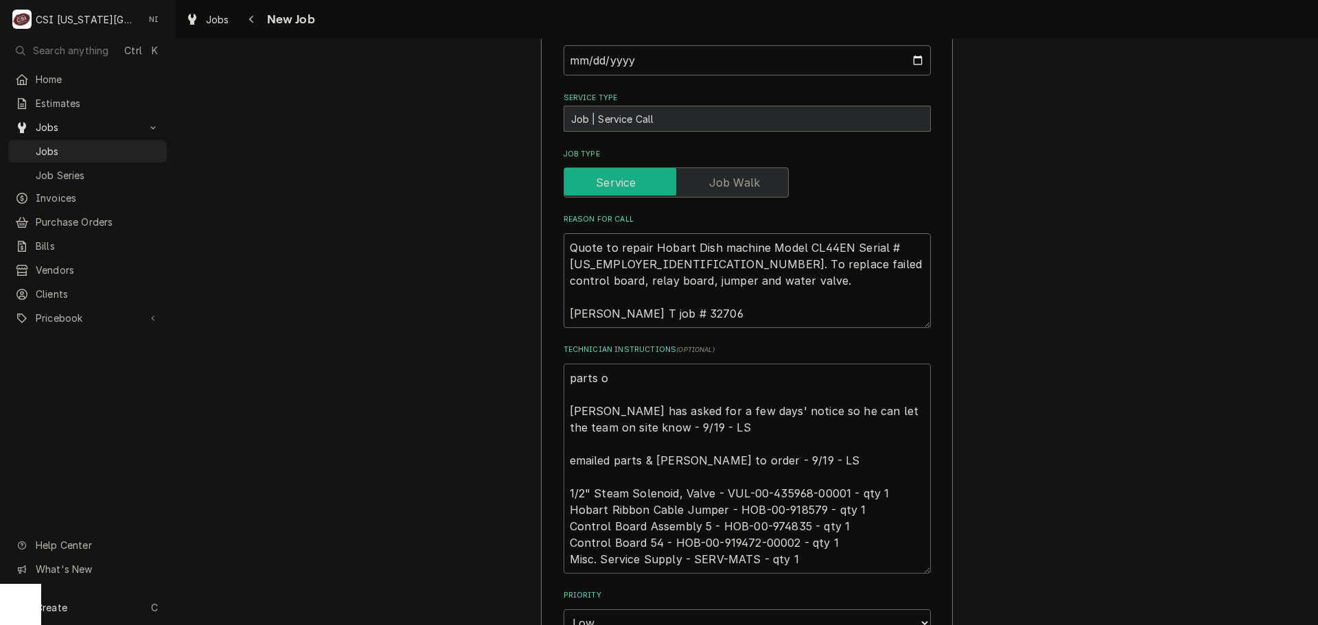
type textarea "parts or Brad Kramer has asked for a few days' notice so he can let the team on…"
type textarea "x"
type textarea "parts ord Brad Kramer has asked for a few days' notice so he can let the team o…"
type textarea "x"
type textarea "parts orde Brad Kramer has asked for a few days' notice so he can let the team …"
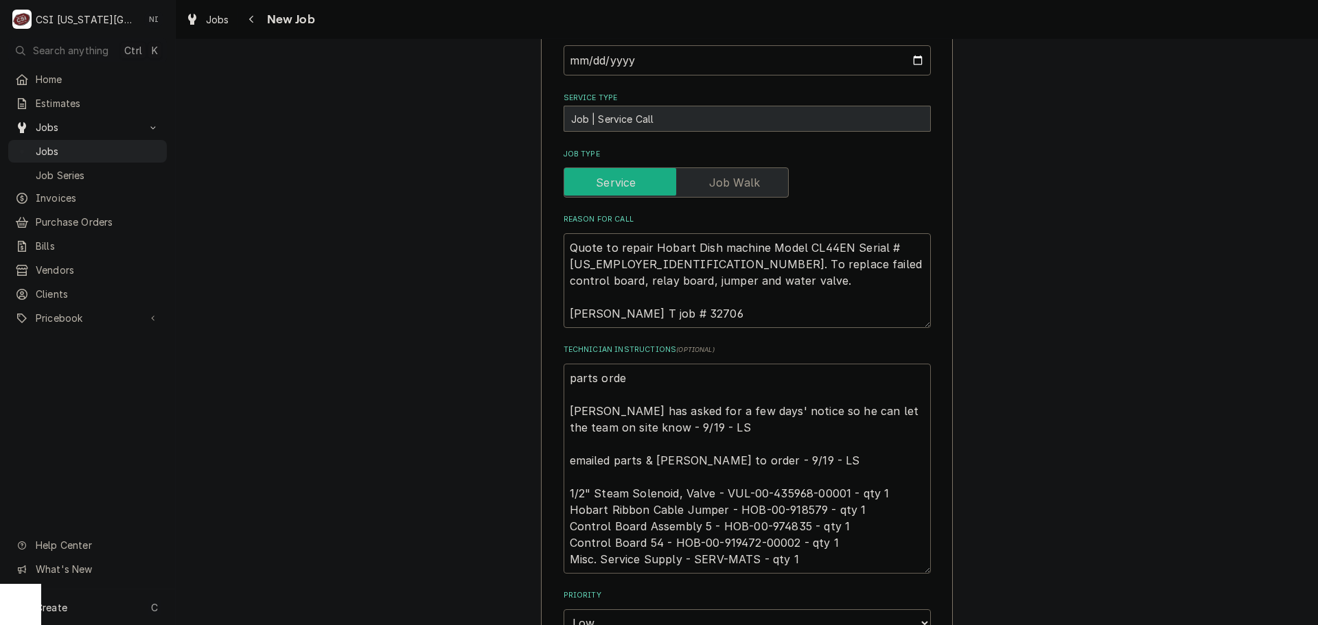
type textarea "x"
type textarea "parts order Brad Kramer has asked for a few days' notice so he can let the team…"
type textarea "x"
type textarea "parts ordere Brad Kramer has asked for a few days' notice so he can let the tea…"
type textarea "x"
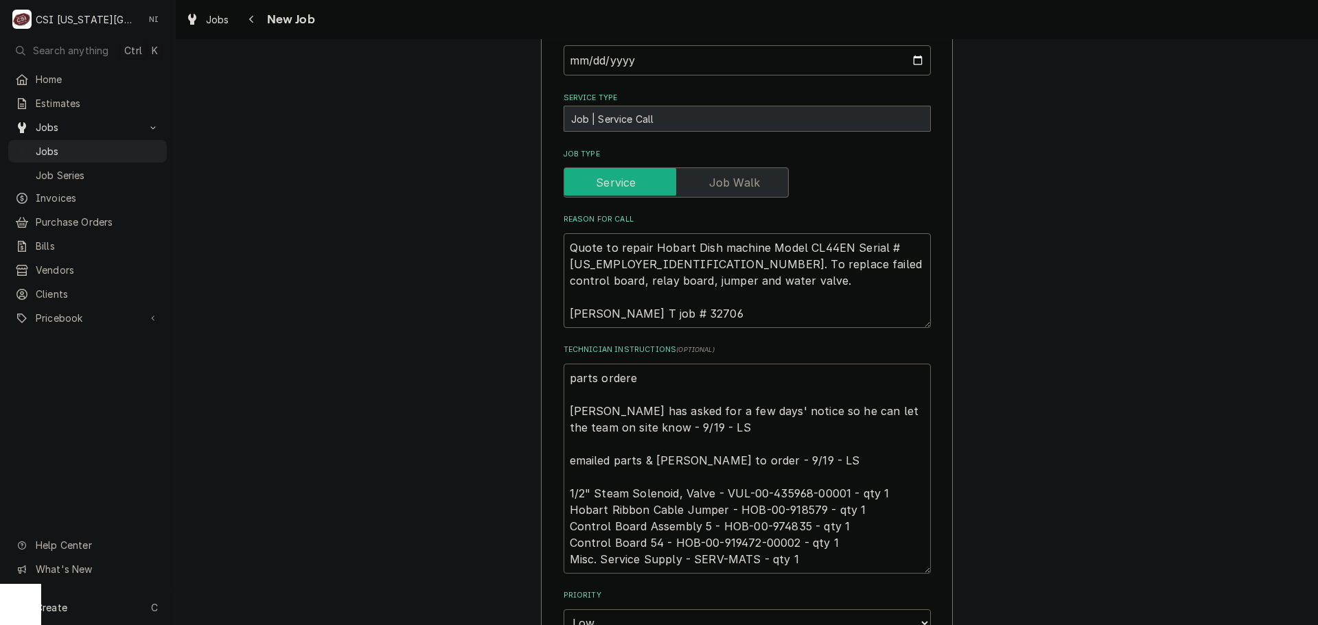
type textarea "parts ordered Brad Kramer has asked for a few days' notice so he can let the te…"
type textarea "x"
type textarea "parts ordered Brad Kramer has asked for a few days' notice so he can let the te…"
type textarea "x"
type textarea "parts ordered o Brad Kramer has asked for a few days' notice so he can let the …"
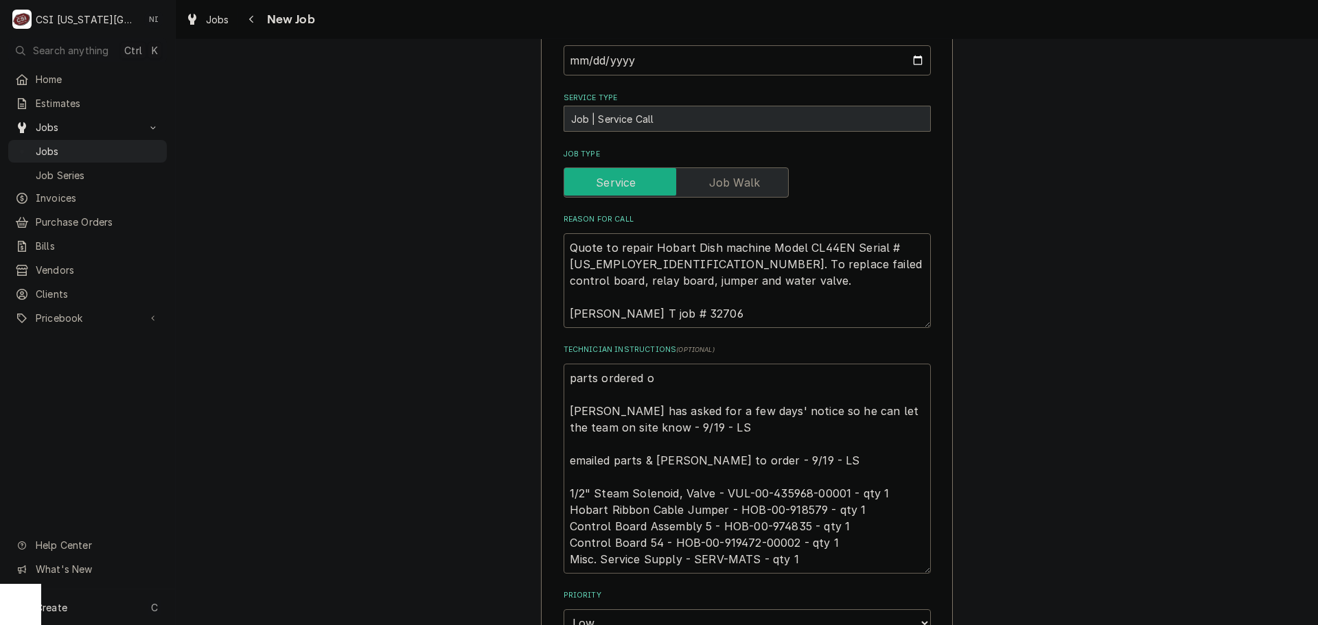
type textarea "x"
type textarea "parts ordered on Brad Kramer has asked for a few days' notice so he can let the…"
type textarea "x"
type textarea "parts ordered onP Brad Kramer has asked for a few days' notice so he can let th…"
type textarea "x"
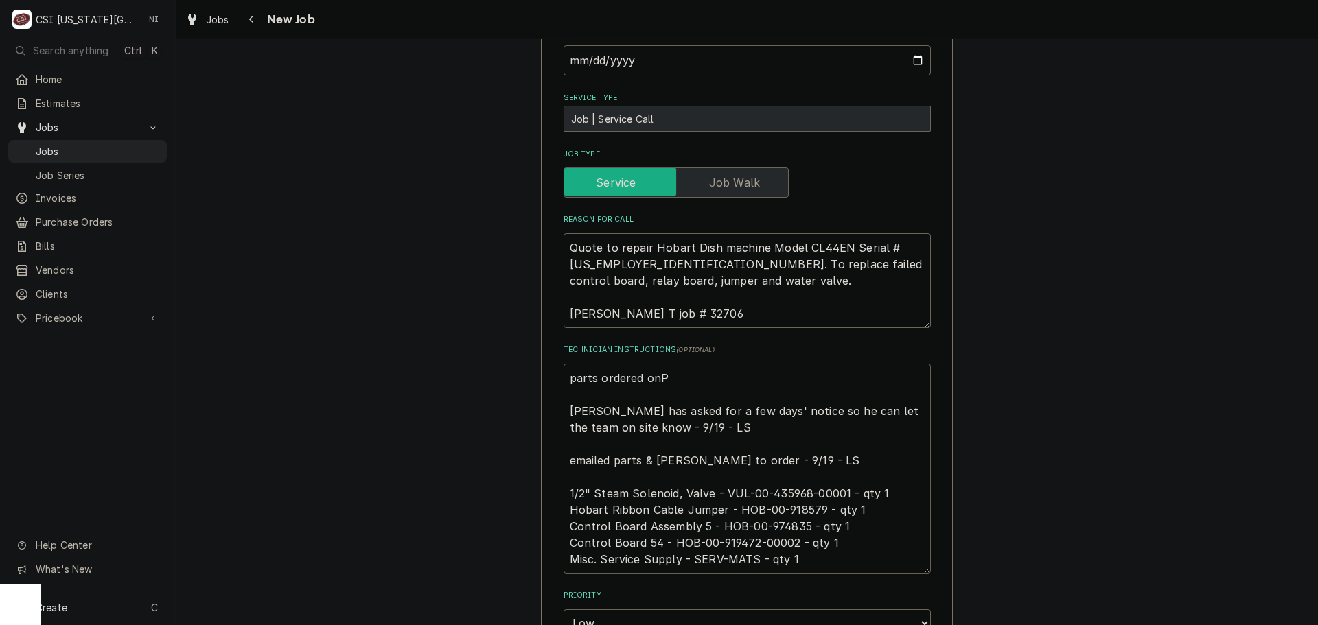
type textarea "parts ordered onPO Brad Kramer has asked for a few days' notice so he can let t…"
type textarea "x"
type textarea "parts ordered onPO Brad Kramer has asked for a few days' notice so he can let t…"
type textarea "x"
type textarea "parts ordered onPO Brad Kramer has asked for a few days' notice so he can let t…"
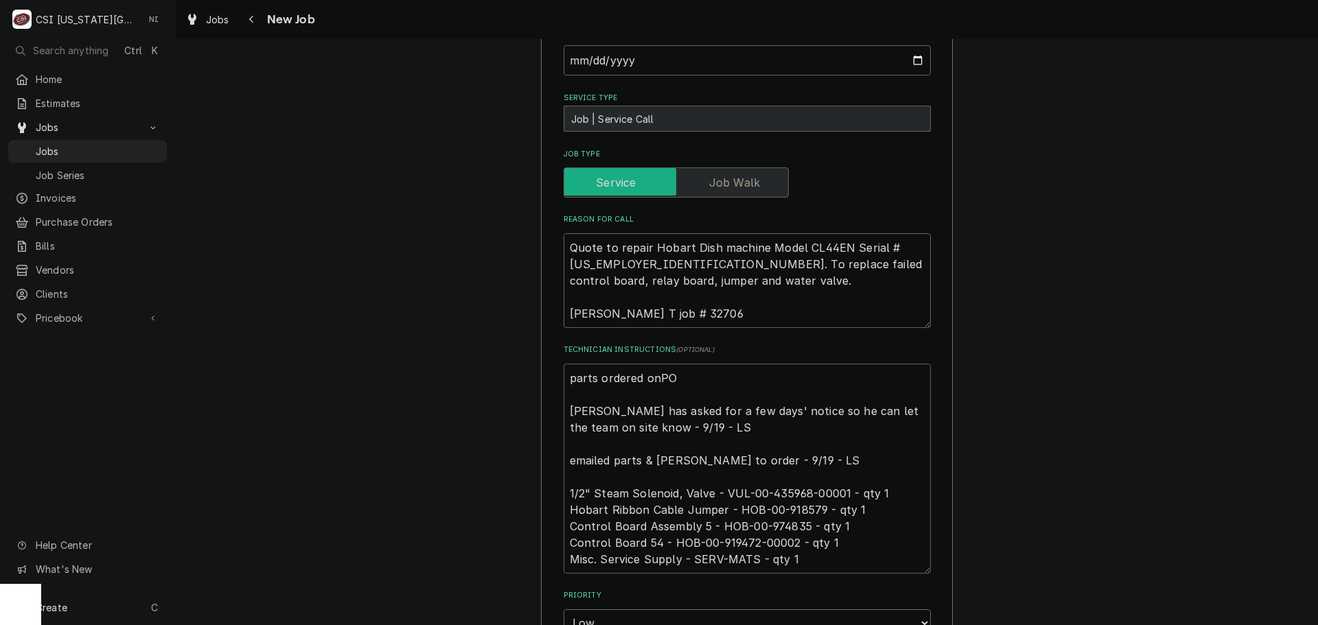
type textarea "x"
type textarea "parts ordered onP Brad Kramer has asked for a few days' notice so he can let th…"
type textarea "x"
type textarea "parts ordered on Brad Kramer has asked for a few days' notice so he can let the…"
type textarea "x"
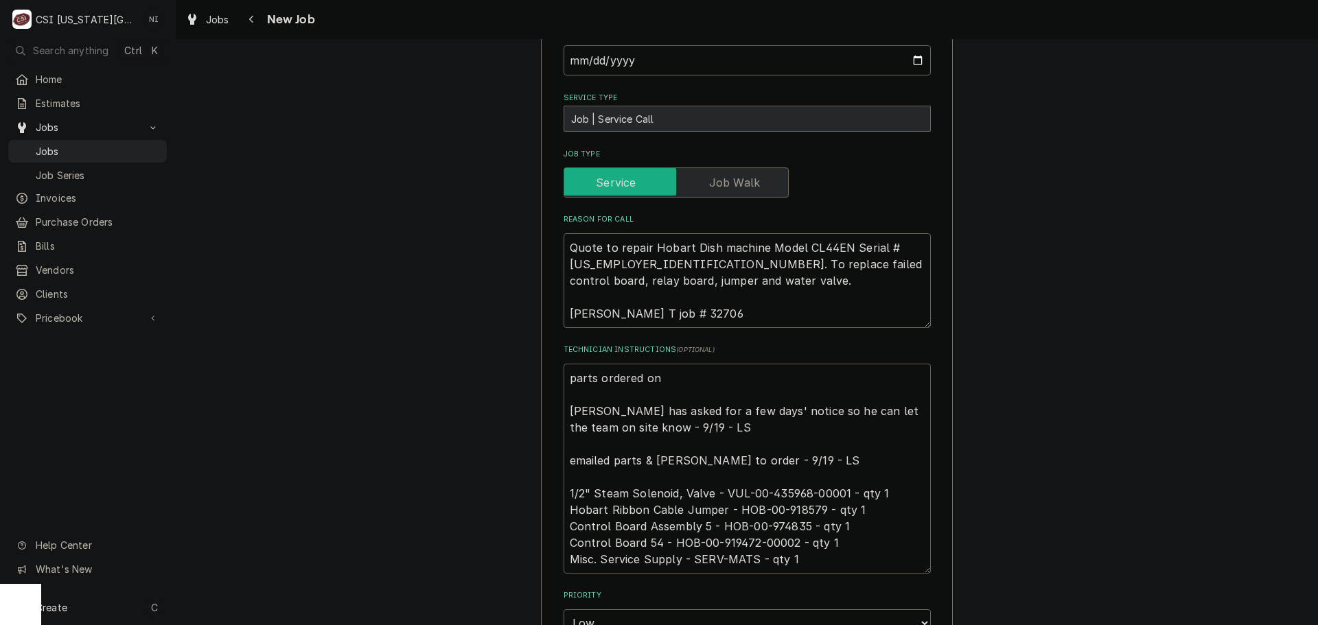
type textarea "parts ordered on Brad Kramer has asked for a few days' notice so he can let the…"
type textarea "x"
type textarea "parts ordered on P Brad Kramer has asked for a few days' notice so he can let t…"
type textarea "x"
type textarea "parts ordered on PO Brad Kramer has asked for a few days' notice so he can let …"
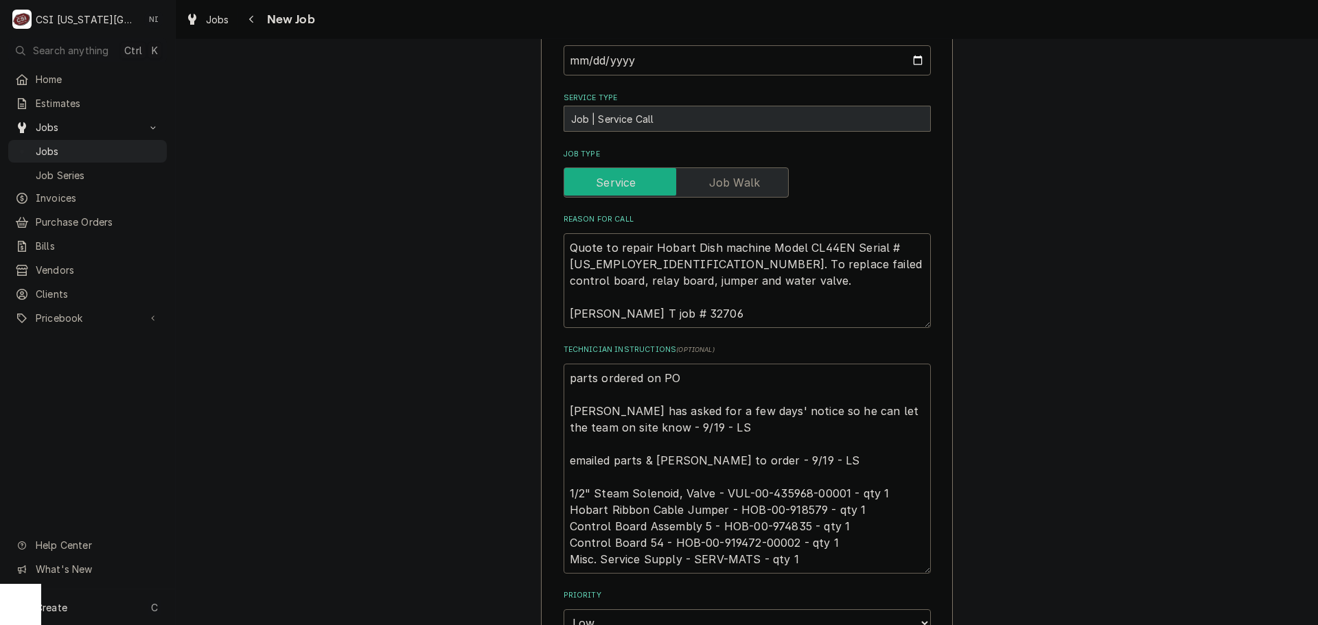
type textarea "x"
type textarea "parts ordered on PO Brad Kramer has asked for a few days' notice so he can let …"
type textarea "x"
type textarea "parts ordered on PO 3 Brad Kramer has asked for a few days' notice so he can le…"
type textarea "x"
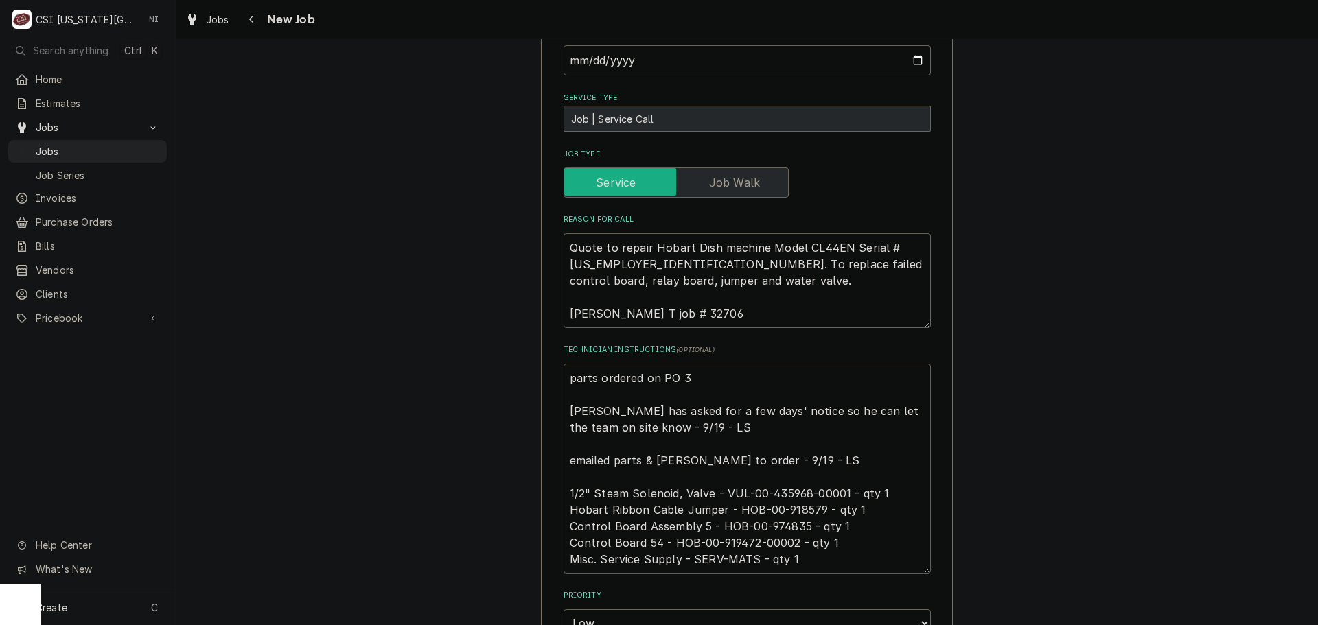
type textarea "parts ordered on PO 30 Brad Kramer has asked for a few days' notice so he can l…"
type textarea "x"
type textarea "parts ordered on PO 301 Brad Kramer has asked for a few days' notice so he can …"
type textarea "x"
type textarea "parts ordered on PO 3015 Brad Kramer has asked for a few days' notice so he can…"
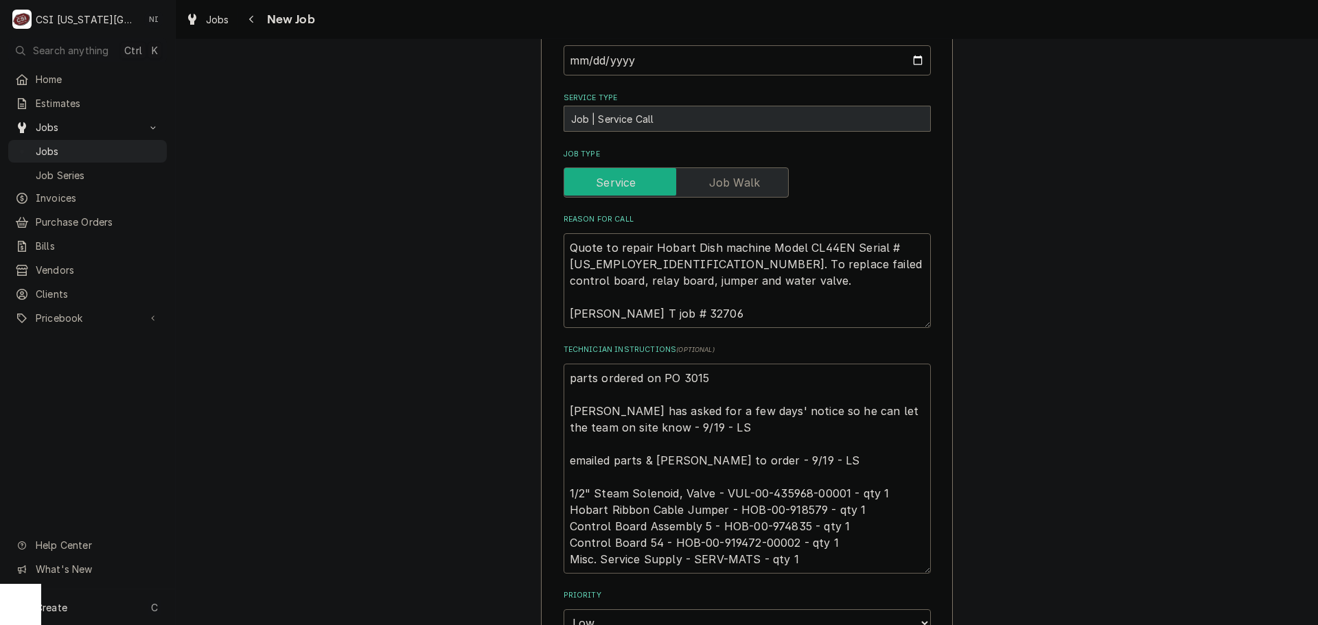
type textarea "x"
type textarea "parts ordered on PO 30156 Brad Kramer has asked for a few days' notice so he ca…"
type textarea "x"
type textarea "parts ordered on PO 301562 Brad Kramer has asked for a few days' notice so he c…"
click at [570, 364] on textarea "parts ordered on PO 301562 Brad Kramer has asked for a few days' notice so he c…" at bounding box center [747, 469] width 367 height 210
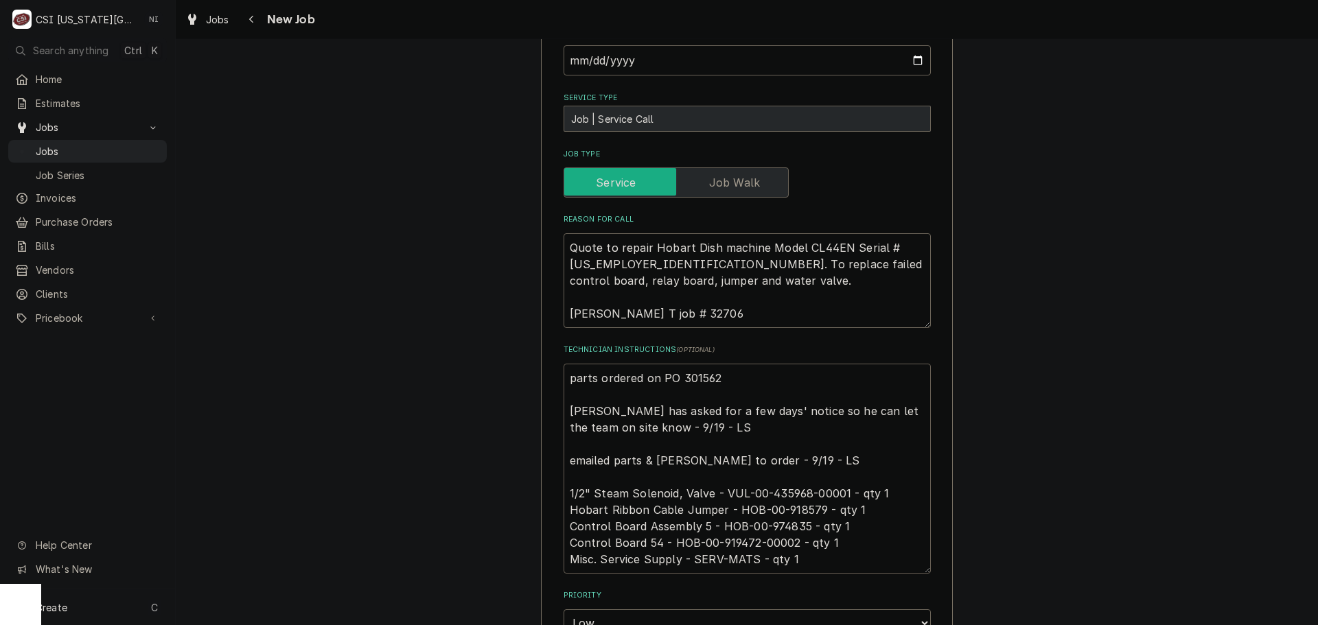
type textarea "x"
type textarea "arts ordered on PO 301562 Brad Kramer has asked for a few days' notice so he ca…"
type textarea "x"
type textarea "parts ordered on PO 301562 Brad Kramer has asked for a few days' notice so he c…"
type textarea "x"
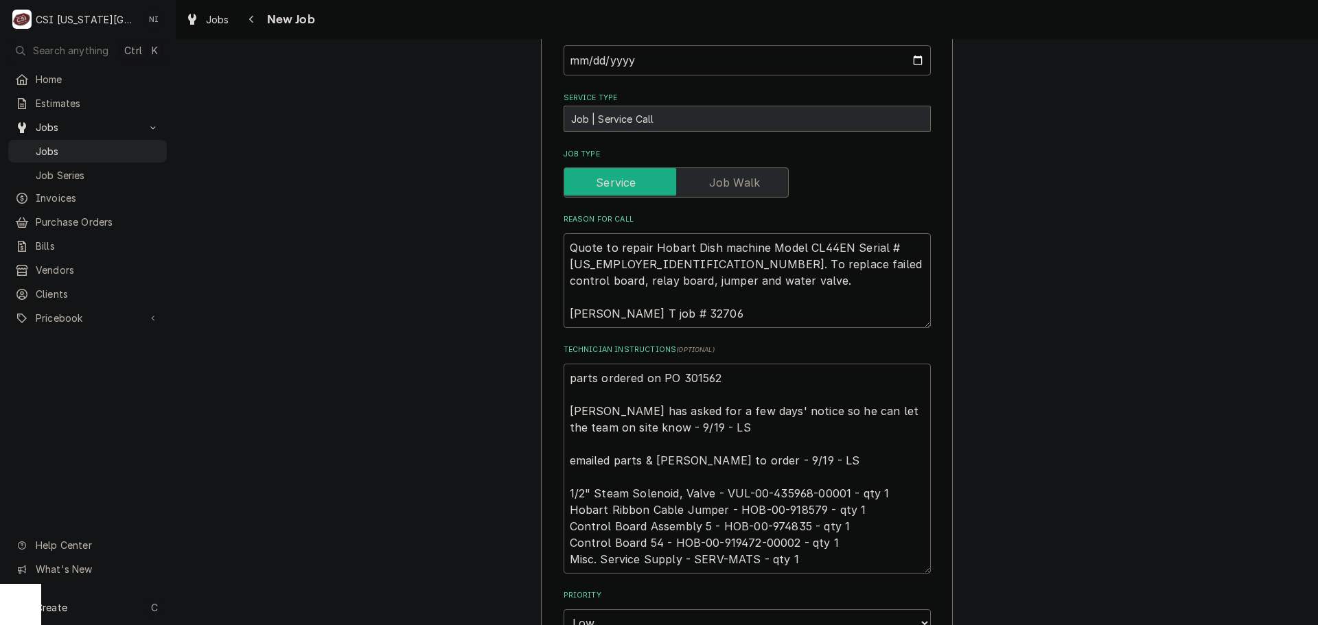
type textarea "arts ordered on PO 301562 Brad Kramer has asked for a few days' notice so he ca…"
type textarea "x"
type textarea "Parts ordered on PO 301562 Brad Kramer has asked for a few days' notice so he c…"
type textarea "x"
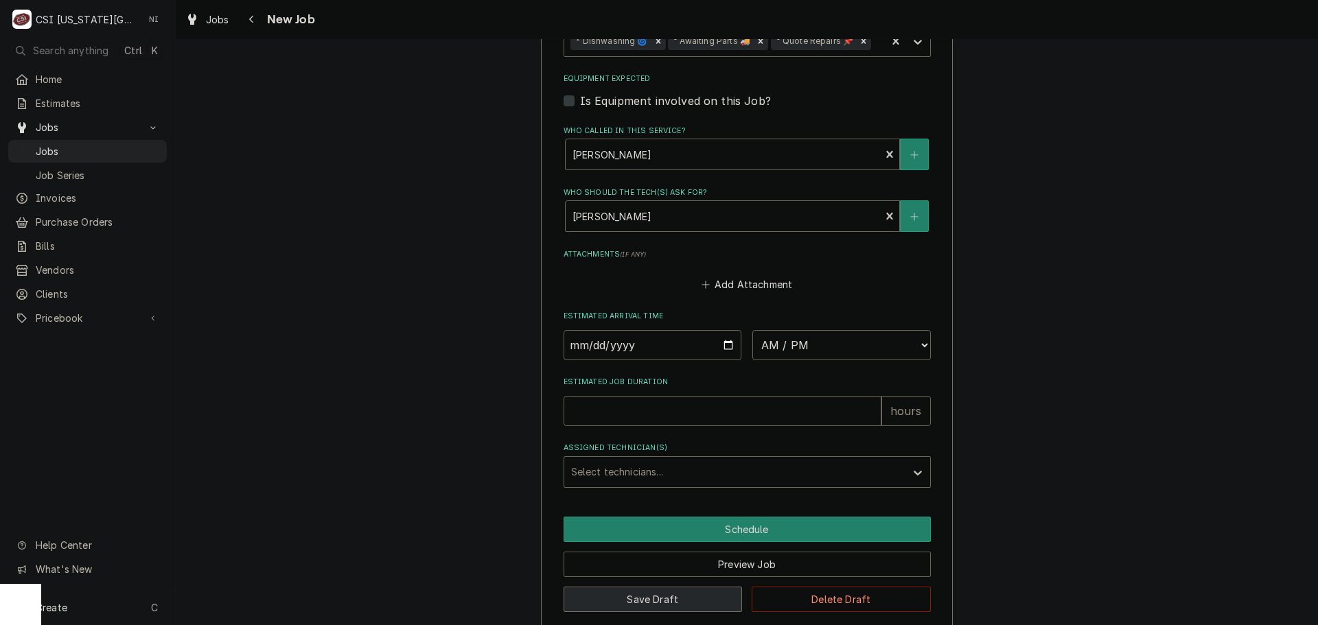
type textarea "Parts ordered on PO 301562 Brad Kramer has asked for a few days' notice so he c…"
click at [653, 588] on button "Save Draft" at bounding box center [653, 599] width 179 height 25
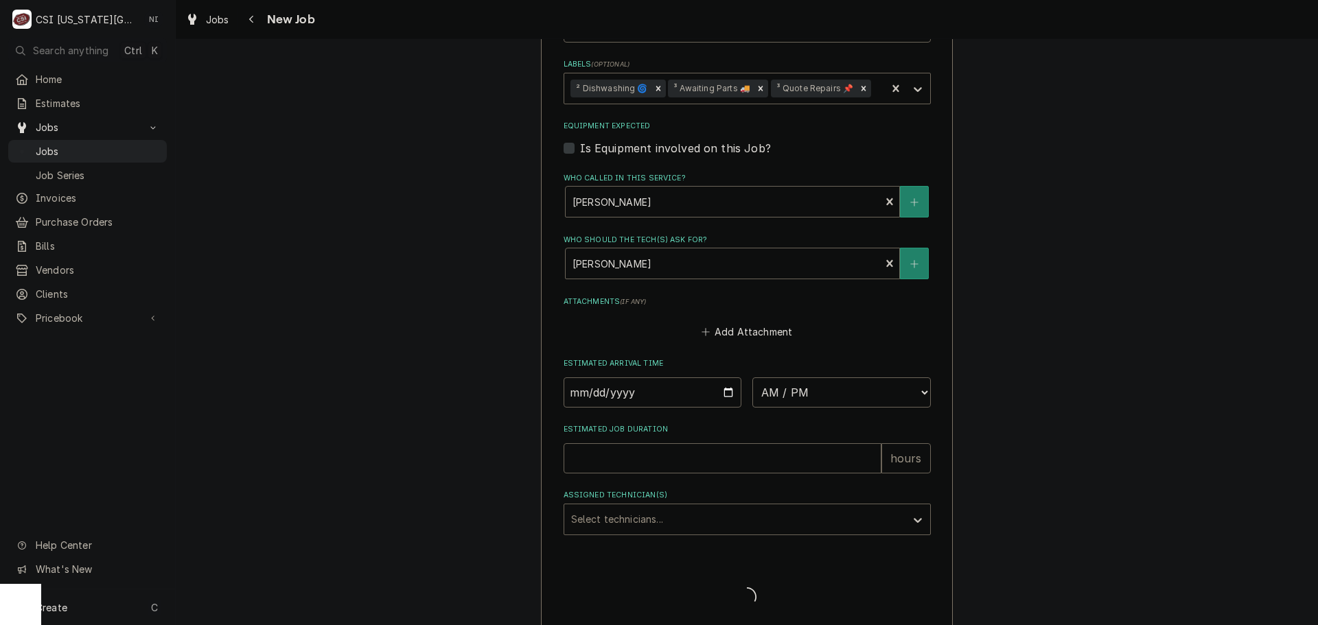
type textarea "x"
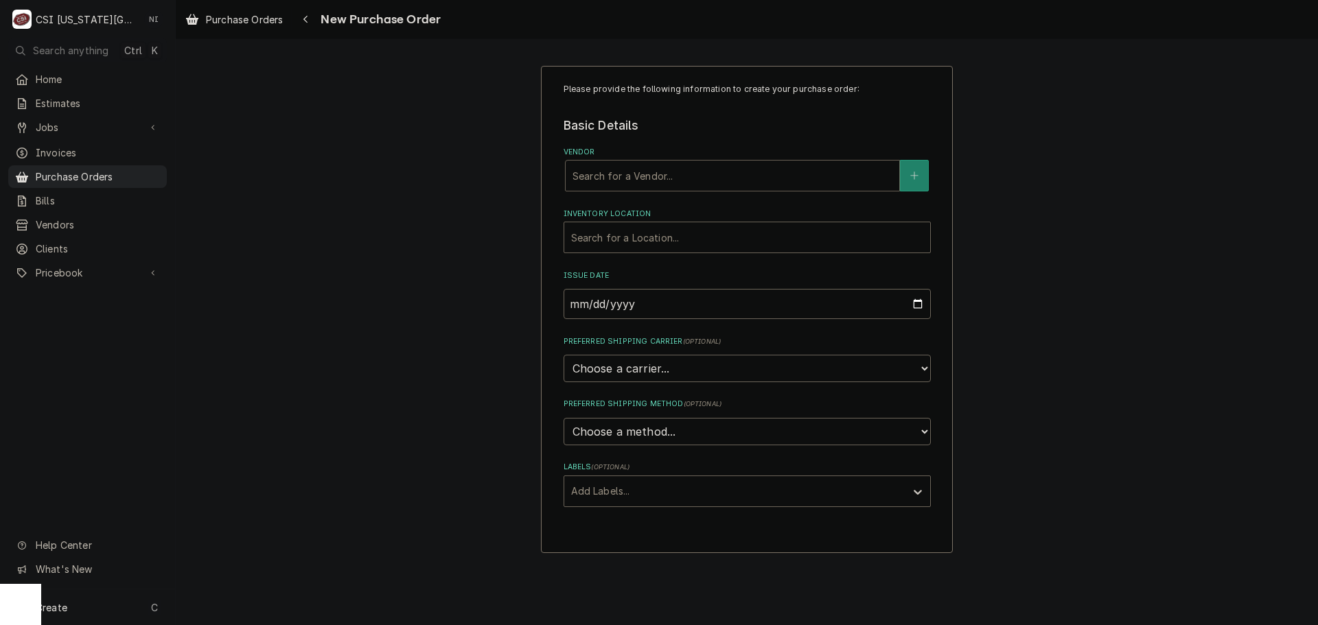
click at [627, 172] on div "Vendor" at bounding box center [732, 175] width 320 height 25
type input "partstow"
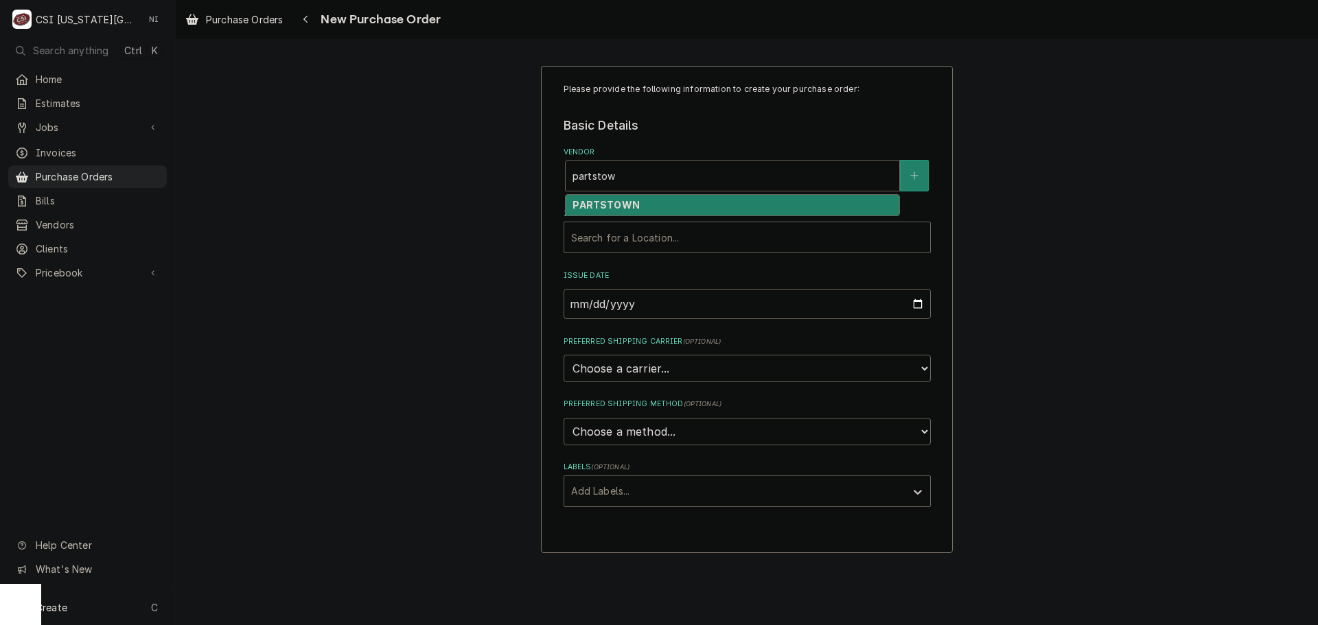
click at [601, 203] on strong "PARTSTOWN" at bounding box center [605, 205] width 67 height 12
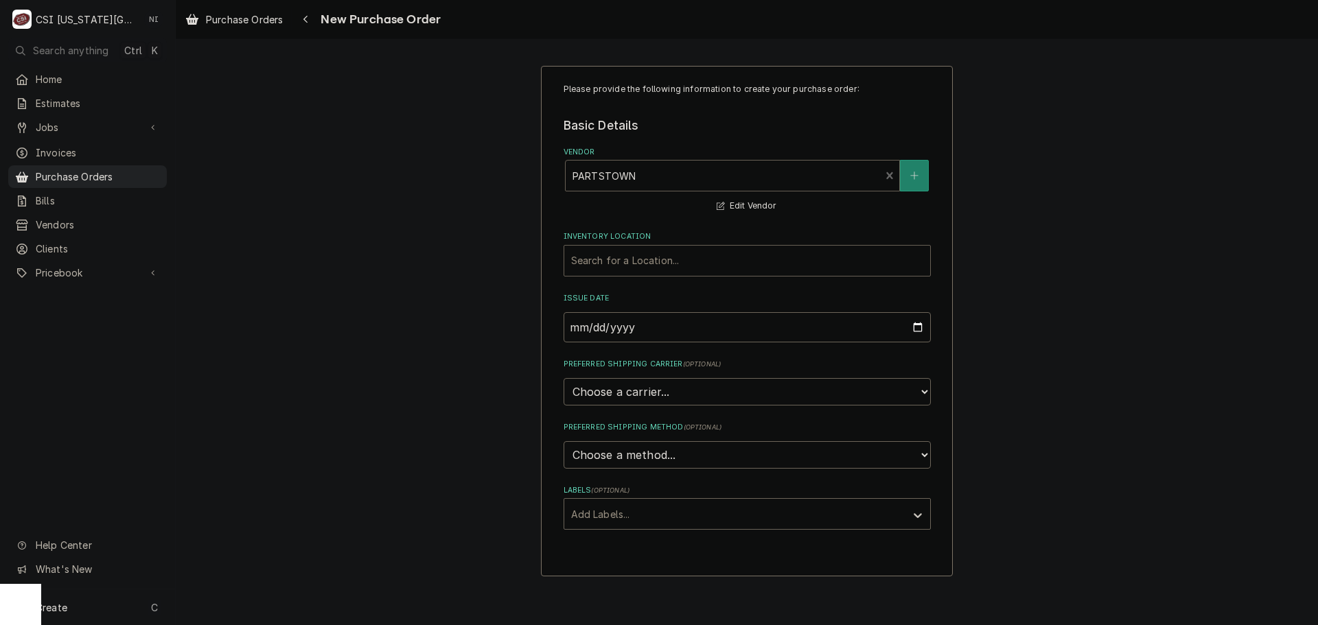
click at [610, 253] on div "Inventory Location" at bounding box center [747, 260] width 352 height 25
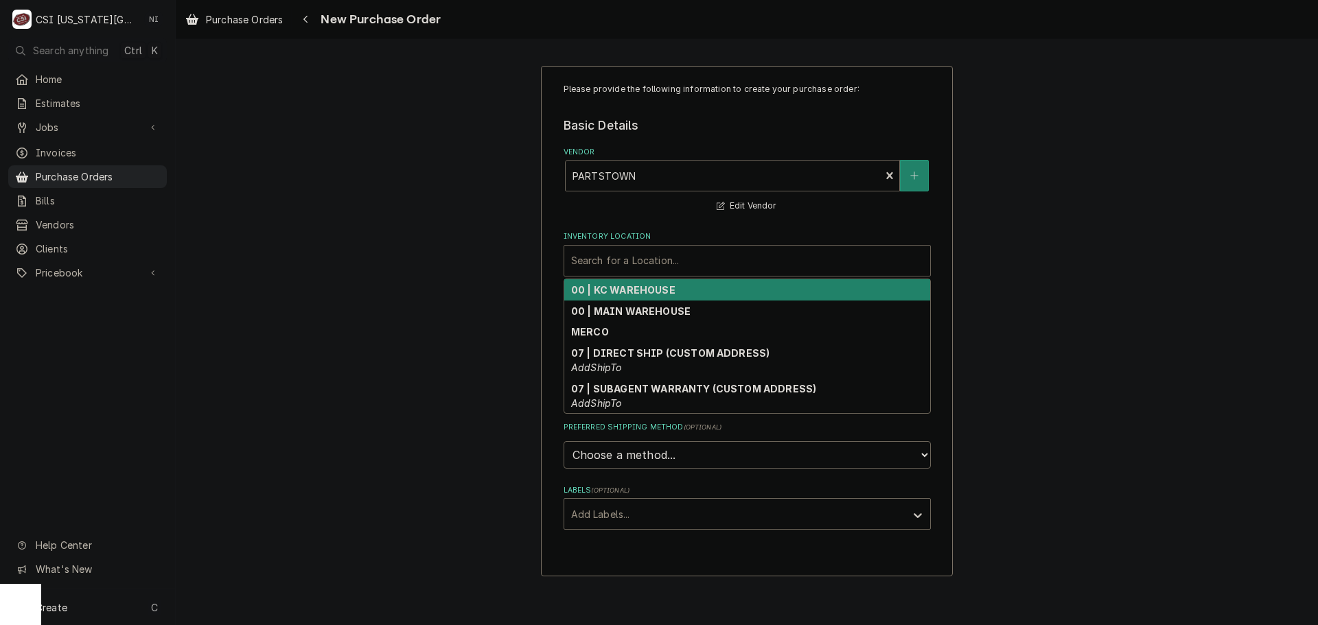
click at [610, 293] on strong "00 | KC WAREHOUSE" at bounding box center [623, 290] width 104 height 12
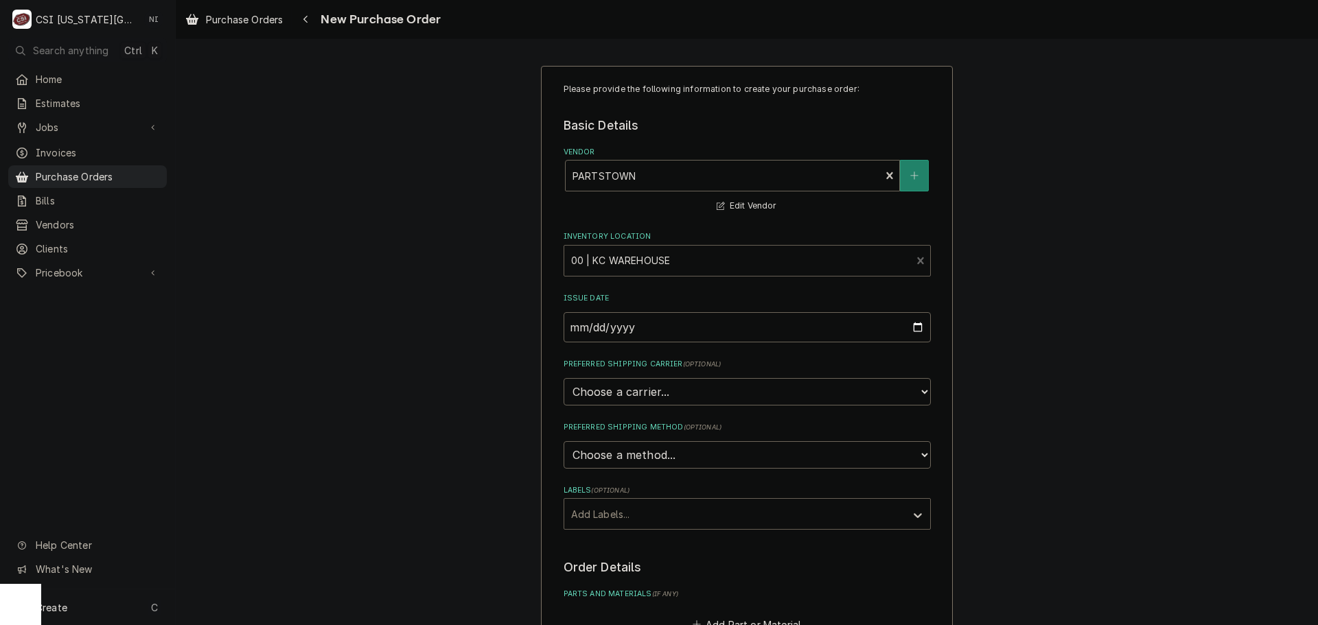
click at [630, 520] on div "Labels" at bounding box center [734, 514] width 327 height 25
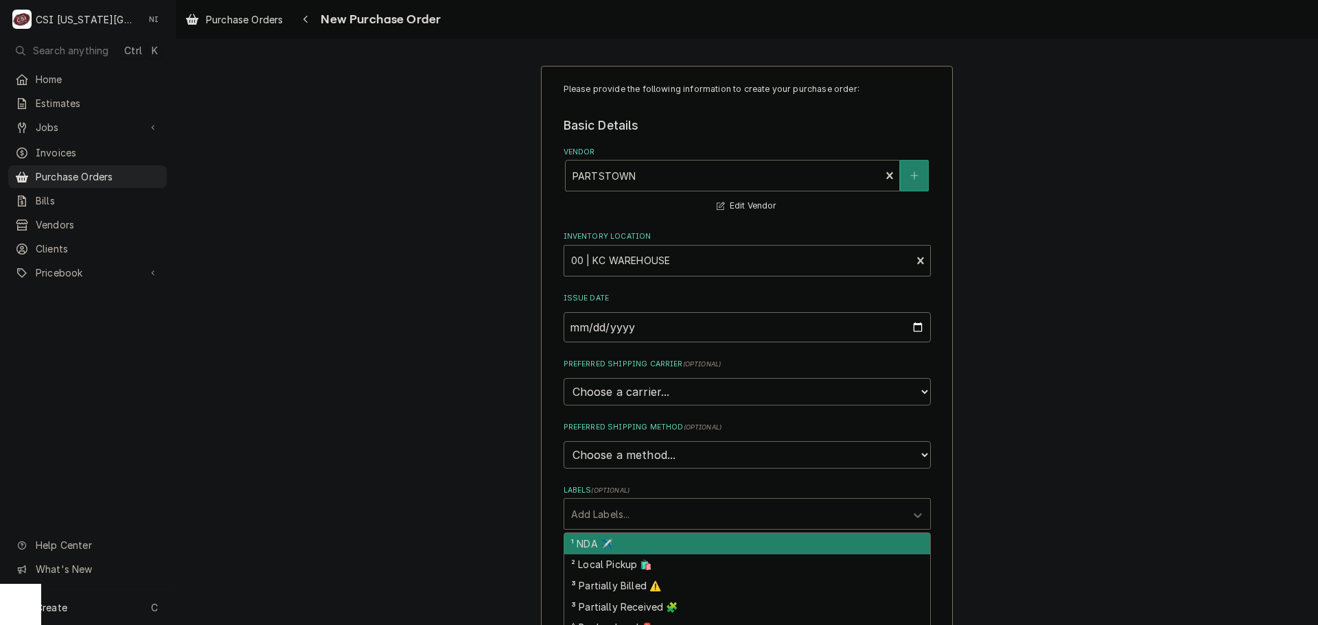
click at [1073, 389] on div "Please provide the following information to create your purchase order: Basic D…" at bounding box center [747, 520] width 1142 height 932
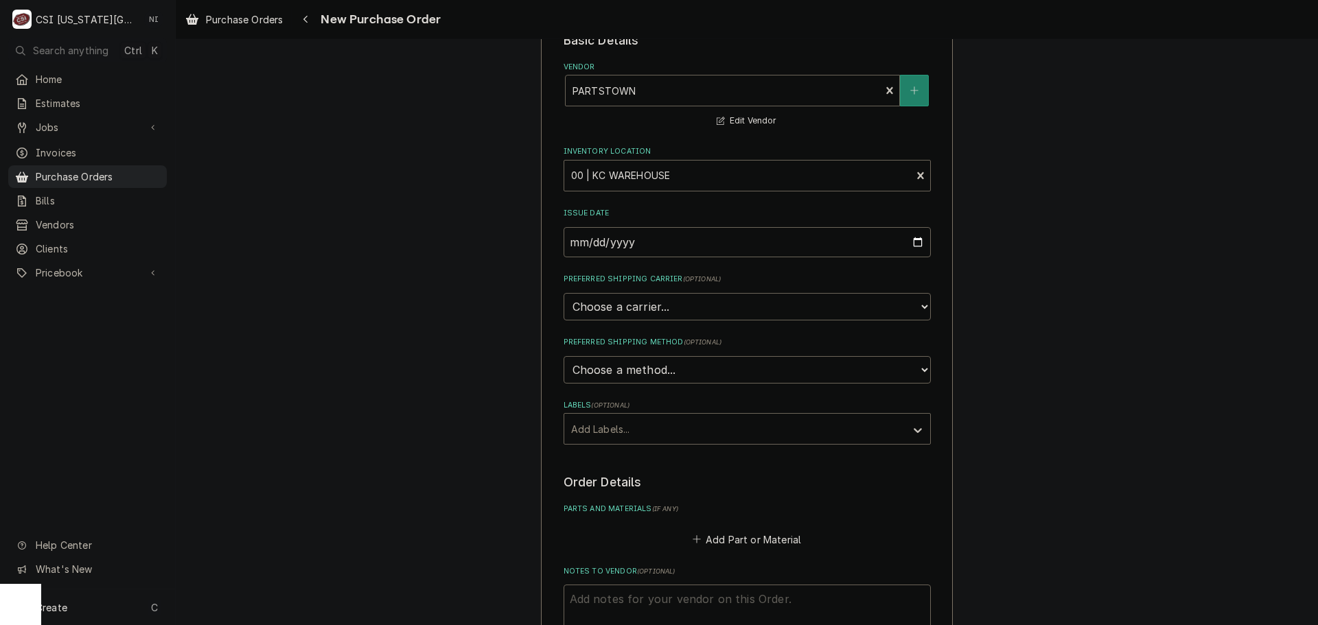
scroll to position [206, 0]
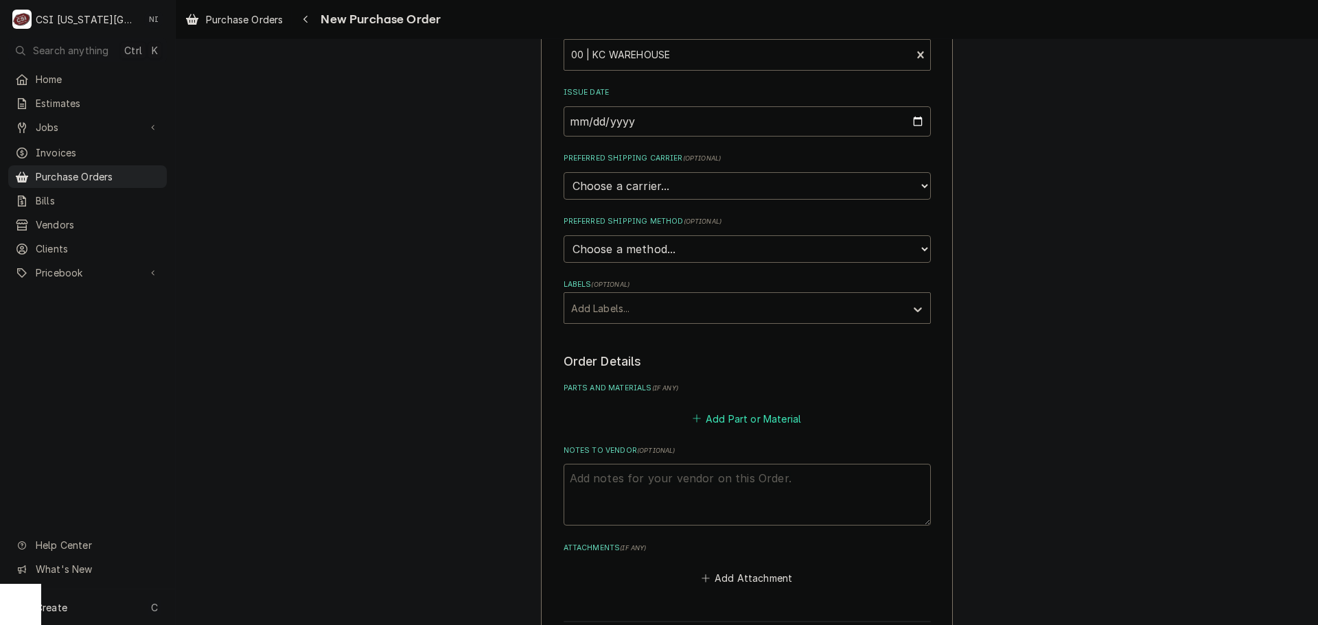
click at [732, 424] on button "Add Part or Material" at bounding box center [746, 418] width 113 height 19
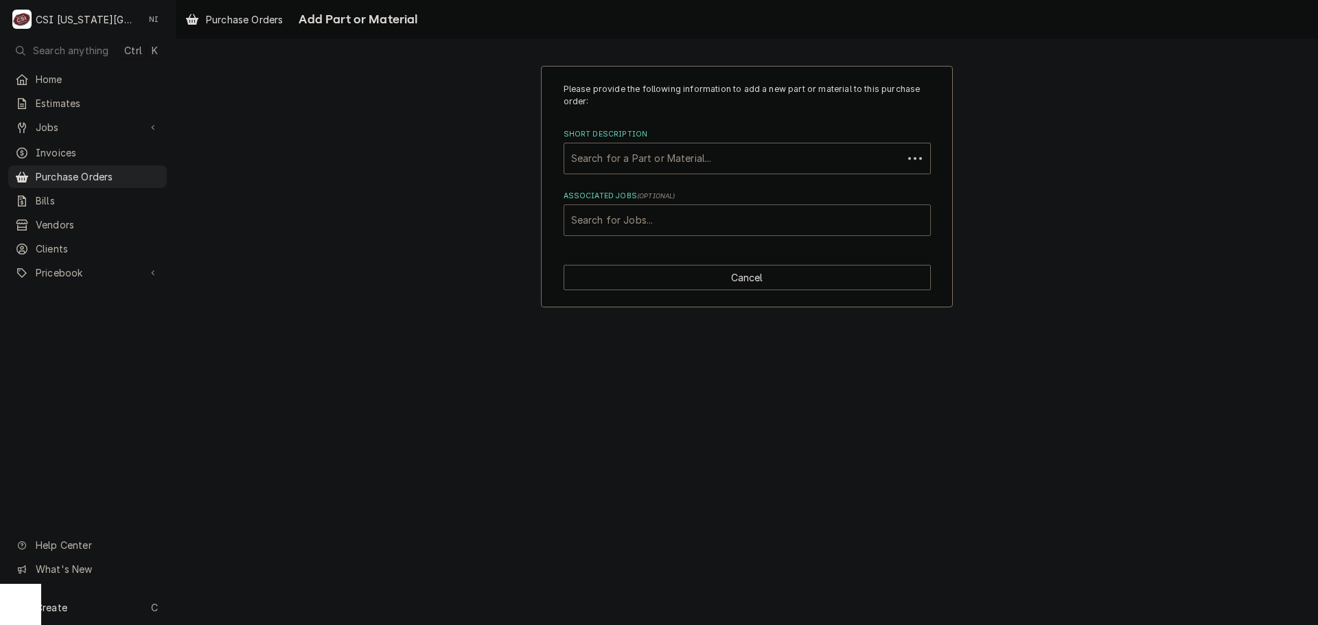
click at [708, 219] on div "Associated Jobs" at bounding box center [747, 220] width 352 height 25
type input "32875"
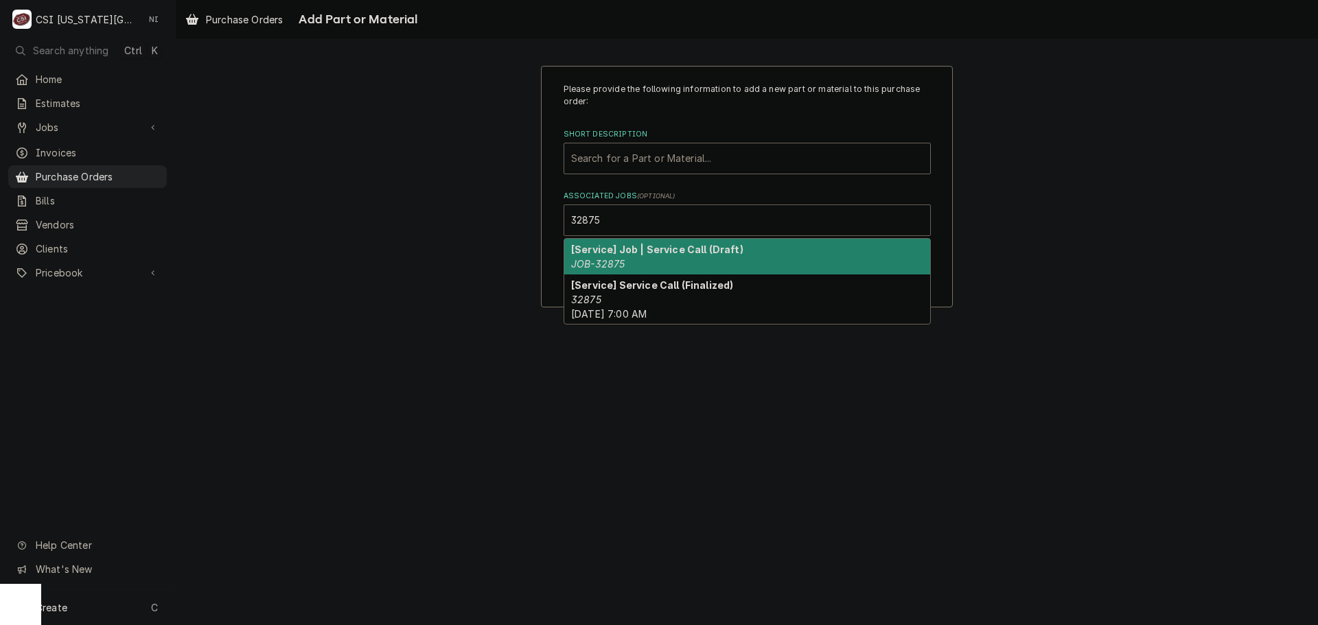
click at [667, 253] on strong "[Service] Job | Service Call (Draft)" at bounding box center [657, 250] width 172 height 12
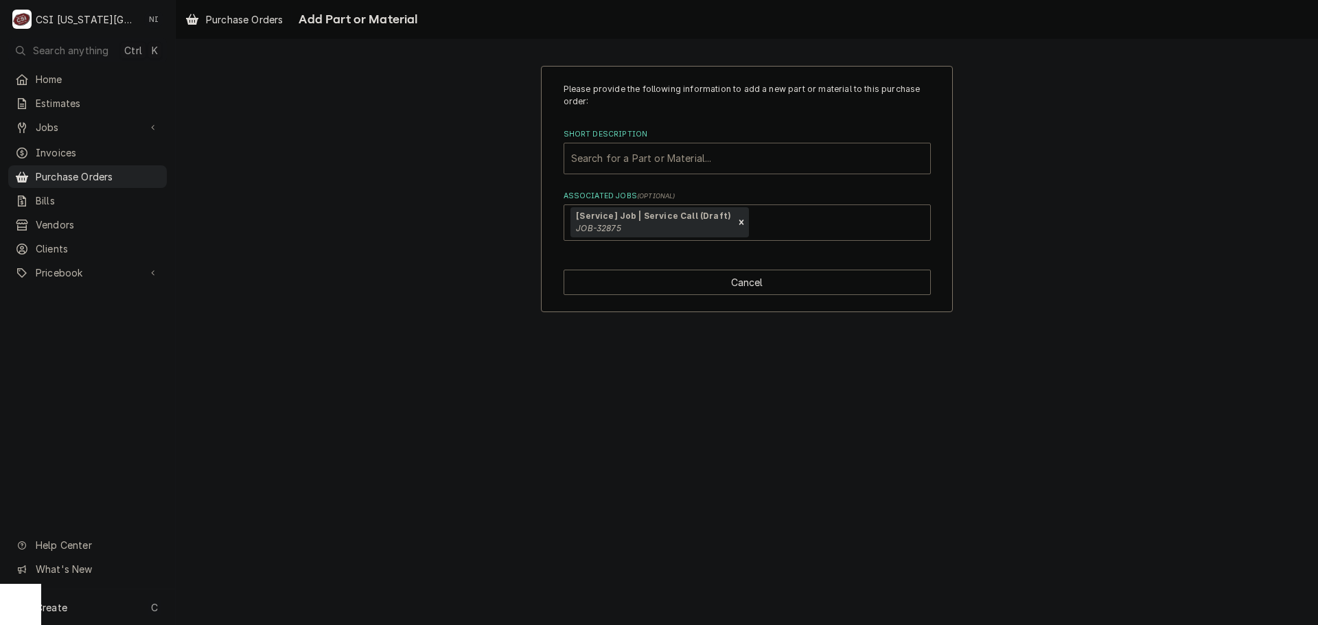
click at [671, 159] on div "Short Description" at bounding box center [747, 158] width 352 height 25
paste input "00-918579"
type input "00-918579"
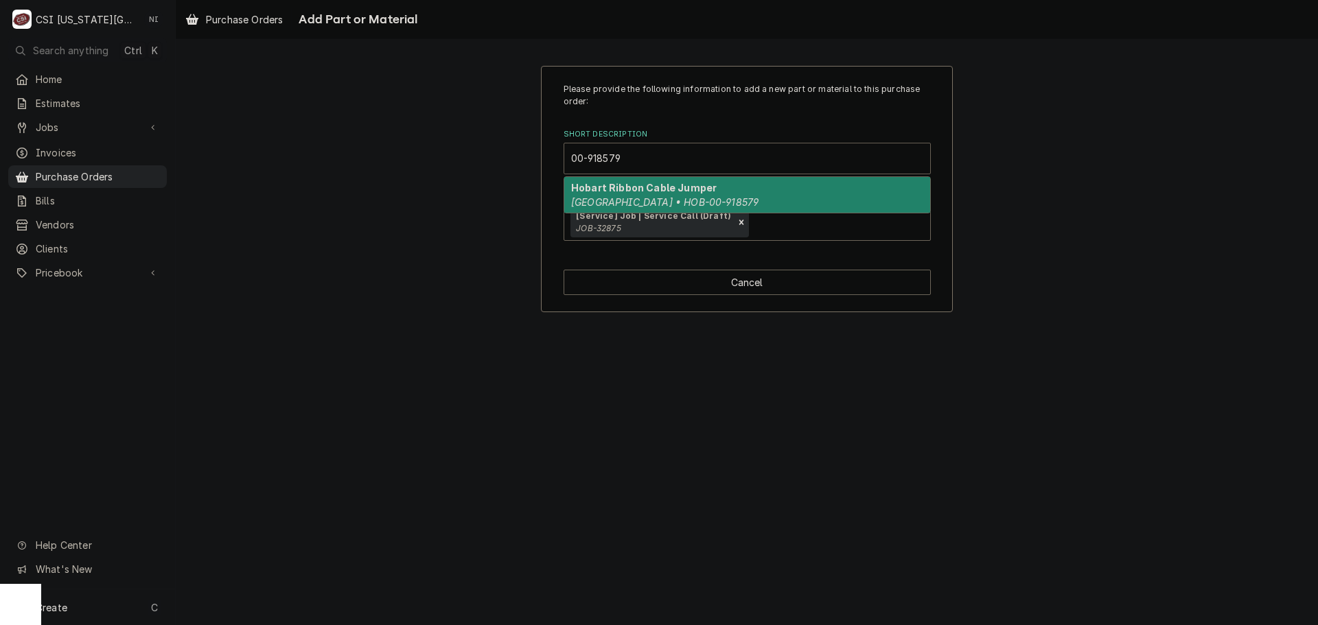
click at [640, 191] on strong "Hobart Ribbon Cable Jumper" at bounding box center [644, 188] width 146 height 12
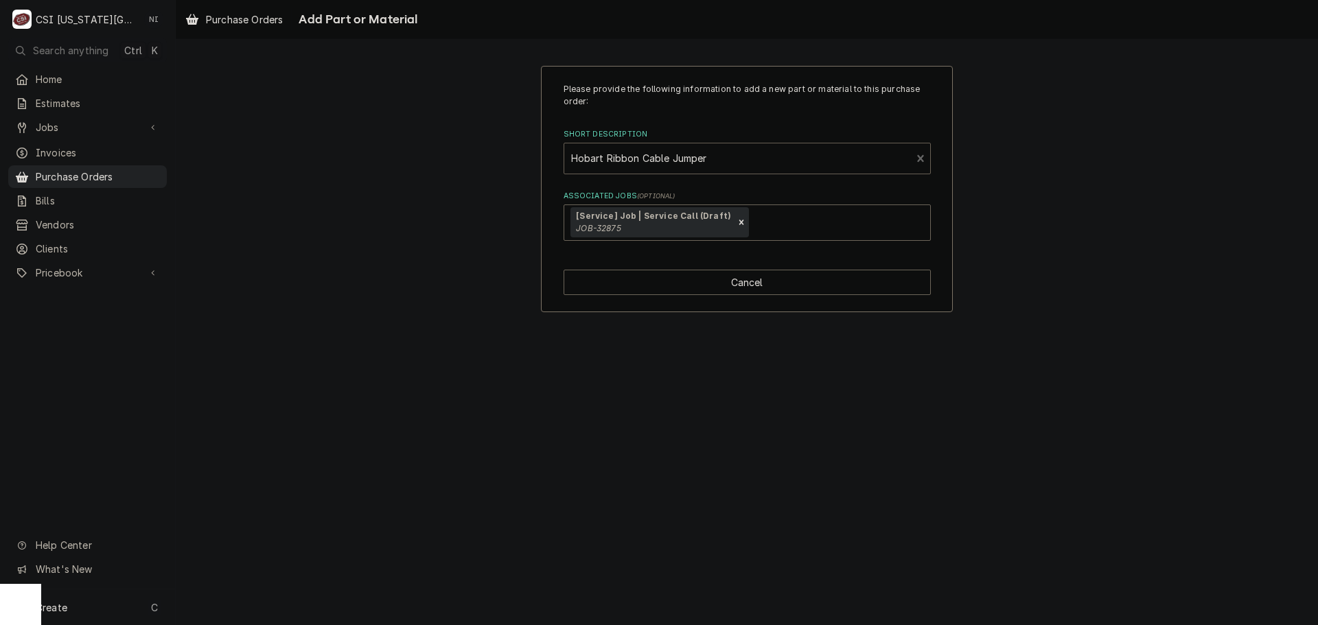
type textarea "x"
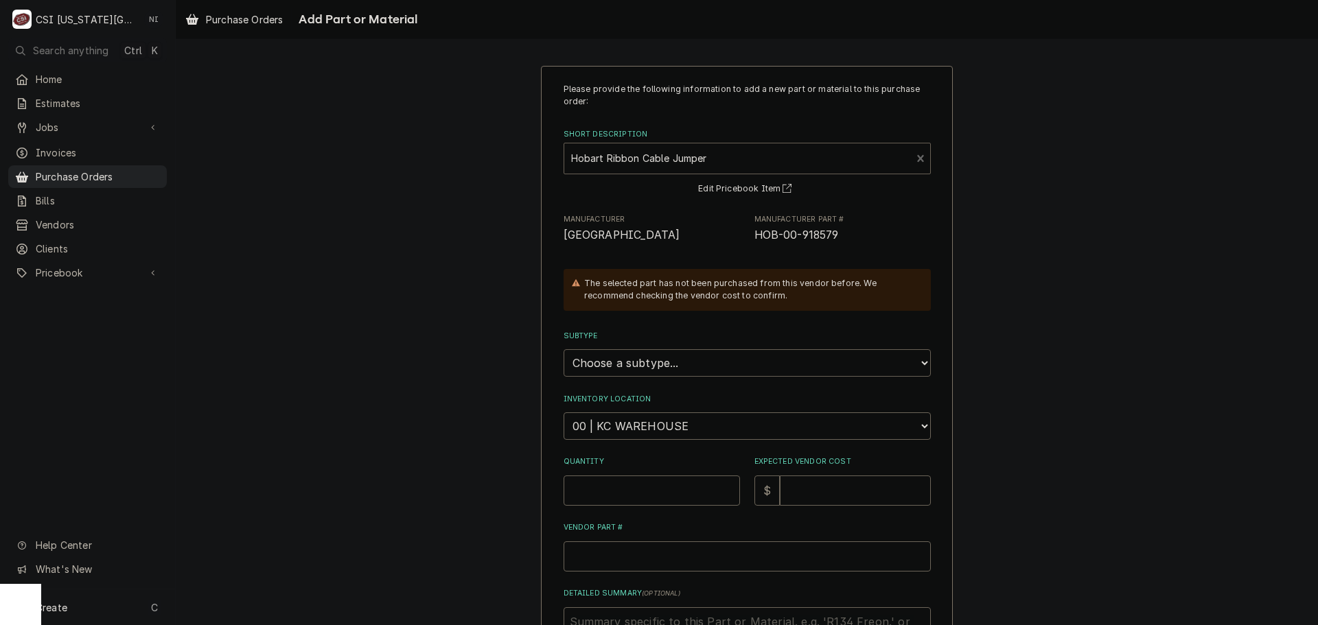
drag, startPoint x: 712, startPoint y: 368, endPoint x: 702, endPoint y: 351, distance: 19.7
click at [712, 368] on select "Choose a subtype... [#2-DUAL] AFTERHRS-WH-CHG-2 [#2-DUAL] [PERSON_NAME]-EQUIP […" at bounding box center [747, 362] width 367 height 27
select select "45"
click at [564, 349] on select "Choose a subtype... [#2-DUAL] AFTERHRS-WH-CHG-2 [#2-DUAL] [PERSON_NAME]-EQUIP […" at bounding box center [747, 362] width 367 height 27
type textarea "x"
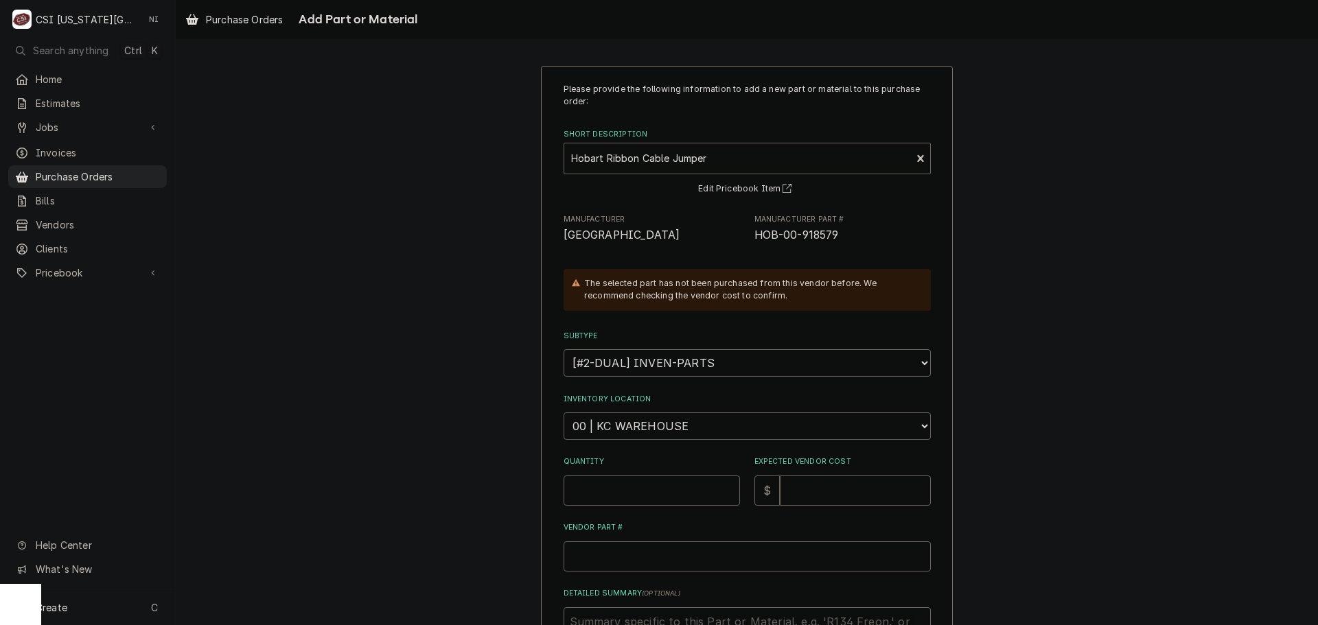
click at [673, 422] on select "Choose a location... 00 | KC WAREHOUSE 00 | MAIN WAREHOUSE 01 | [PERSON_NAME] #…" at bounding box center [747, 426] width 367 height 27
select select "2781"
click at [564, 413] on select "Choose a location... 00 | KC WAREHOUSE 00 | MAIN WAREHOUSE 01 | BRIAN BREAZIER …" at bounding box center [747, 426] width 367 height 27
click at [625, 490] on input "Quantity" at bounding box center [652, 491] width 176 height 30
type textarea "x"
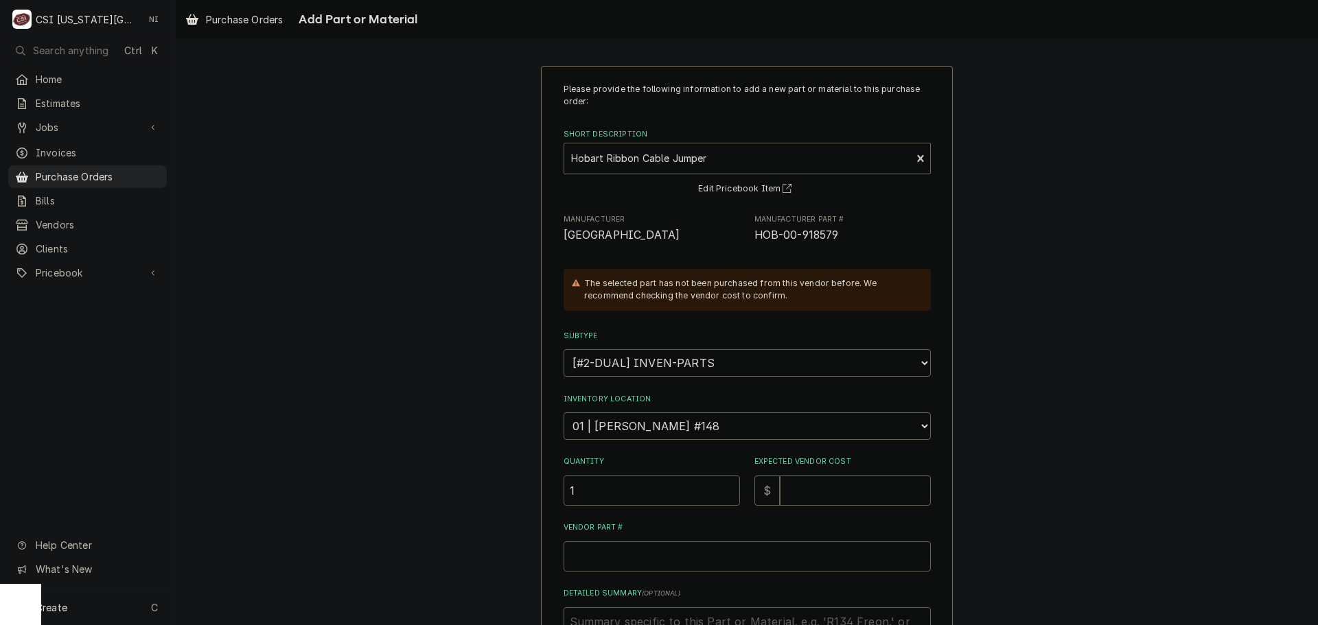
type input "1"
type textarea "x"
type input "8"
type textarea "x"
type input "87"
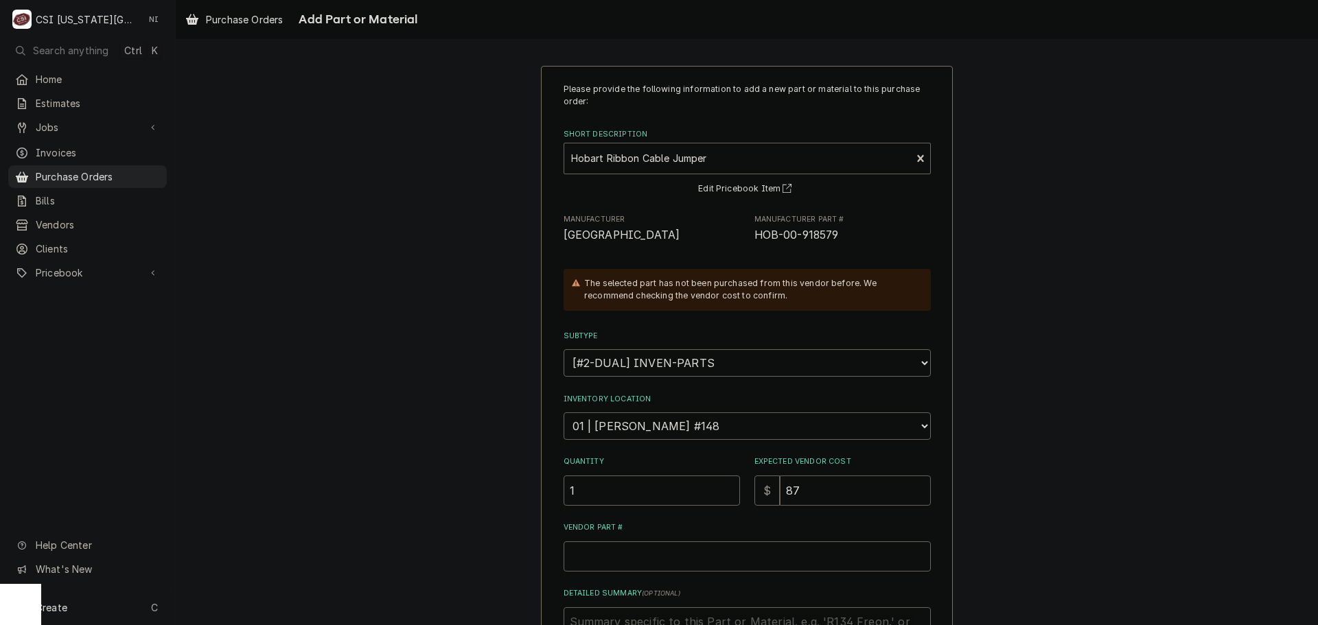
type textarea "x"
type input "87.6"
type textarea "x"
type input "87.69"
drag, startPoint x: 801, startPoint y: 234, endPoint x: 744, endPoint y: 233, distance: 57.0
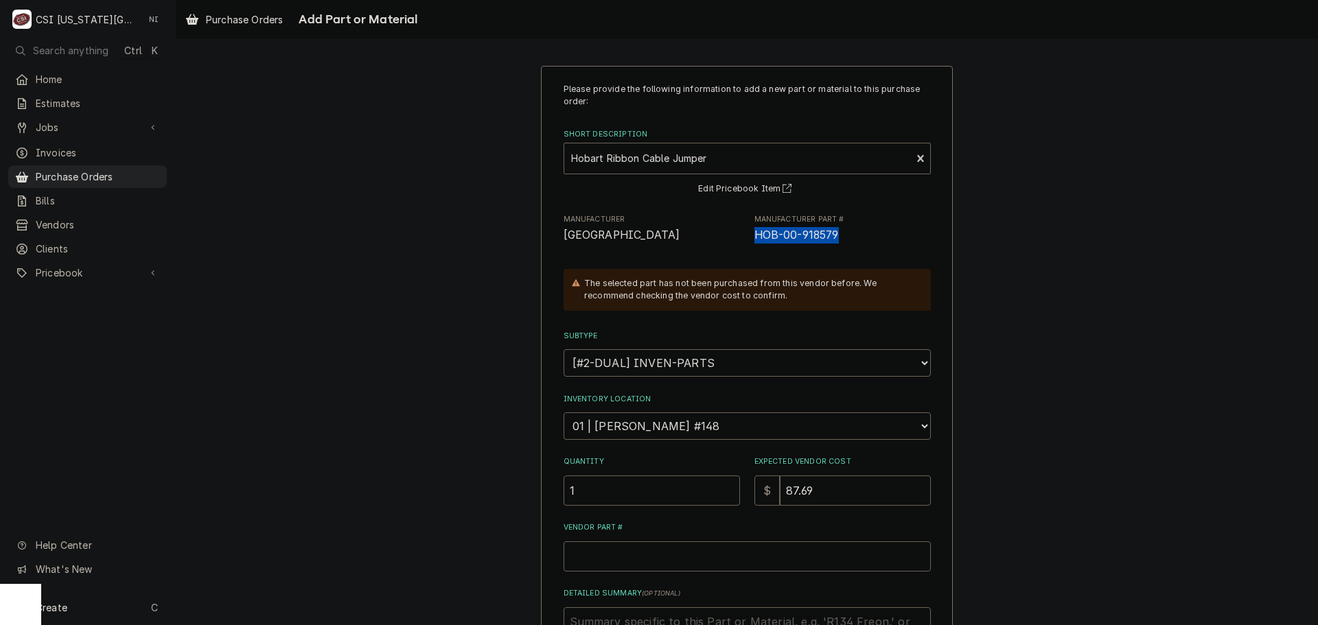
click at [744, 233] on div "Manufacturer Hobart Manufacturer Part # HOB-00-918579" at bounding box center [747, 229] width 367 height 30
copy span "HOB-00-918579"
click at [629, 567] on input "Vendor Part #" at bounding box center [747, 557] width 367 height 30
paste input "HOB-00-918579"
type textarea "x"
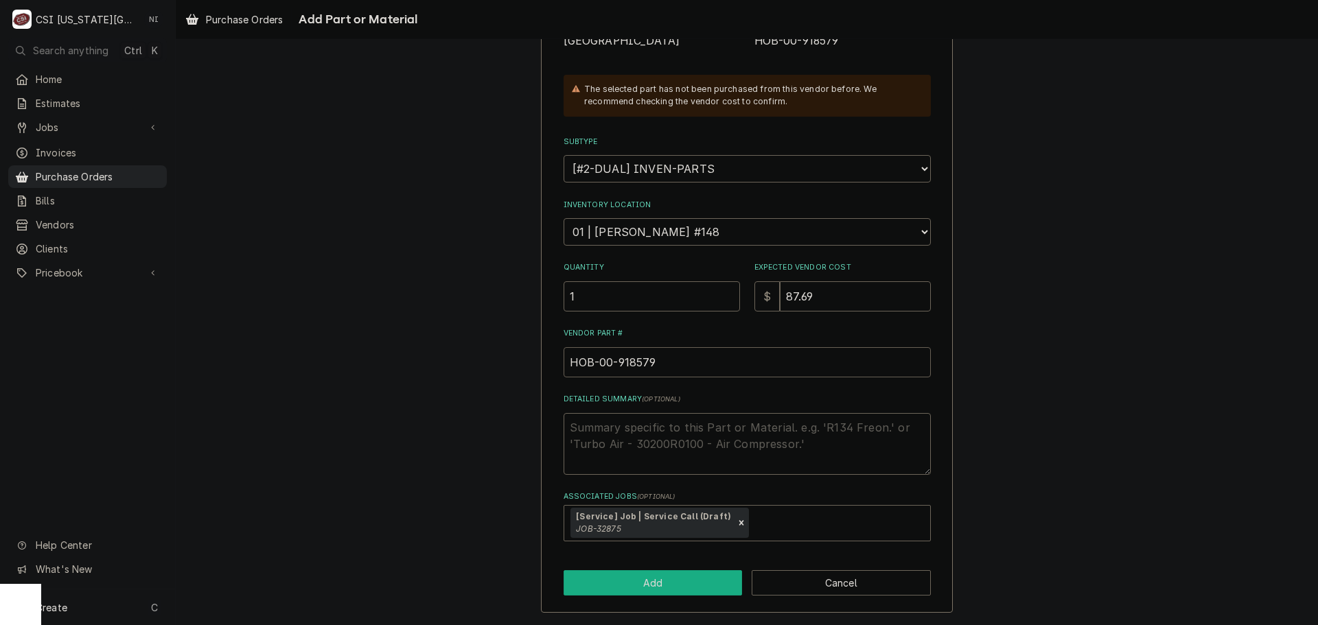
type input "HOB-00-918579"
click at [669, 587] on button "Add" at bounding box center [653, 582] width 179 height 25
type textarea "x"
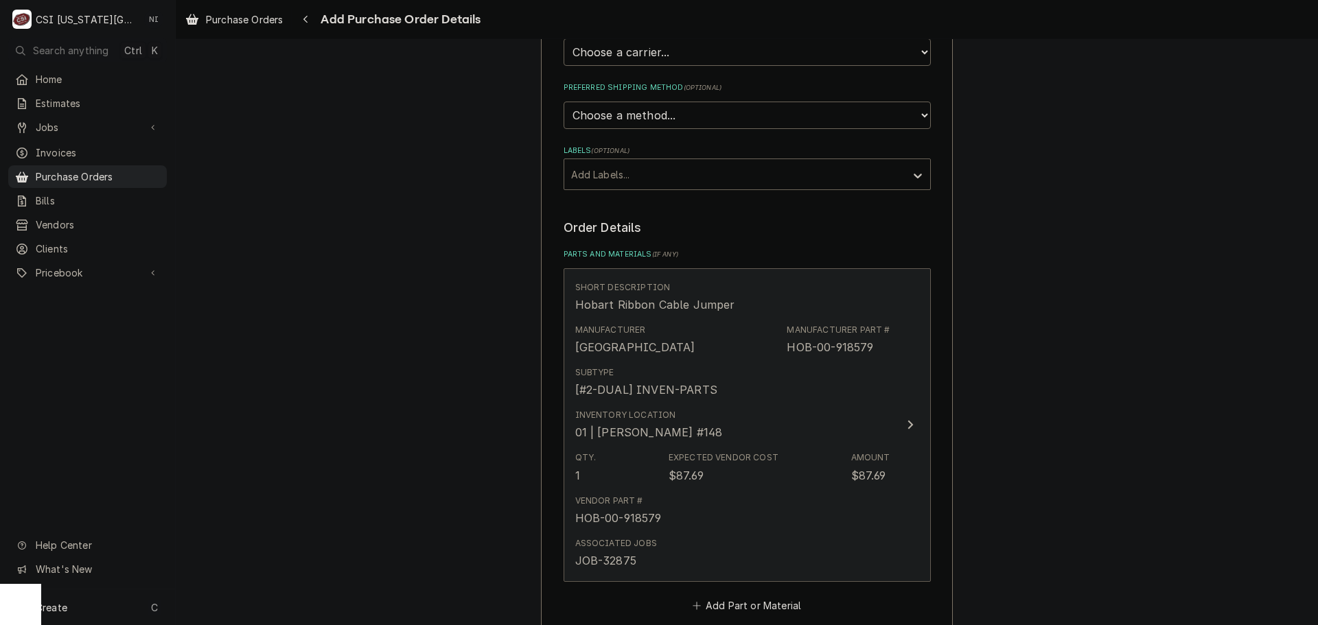
scroll to position [480, 0]
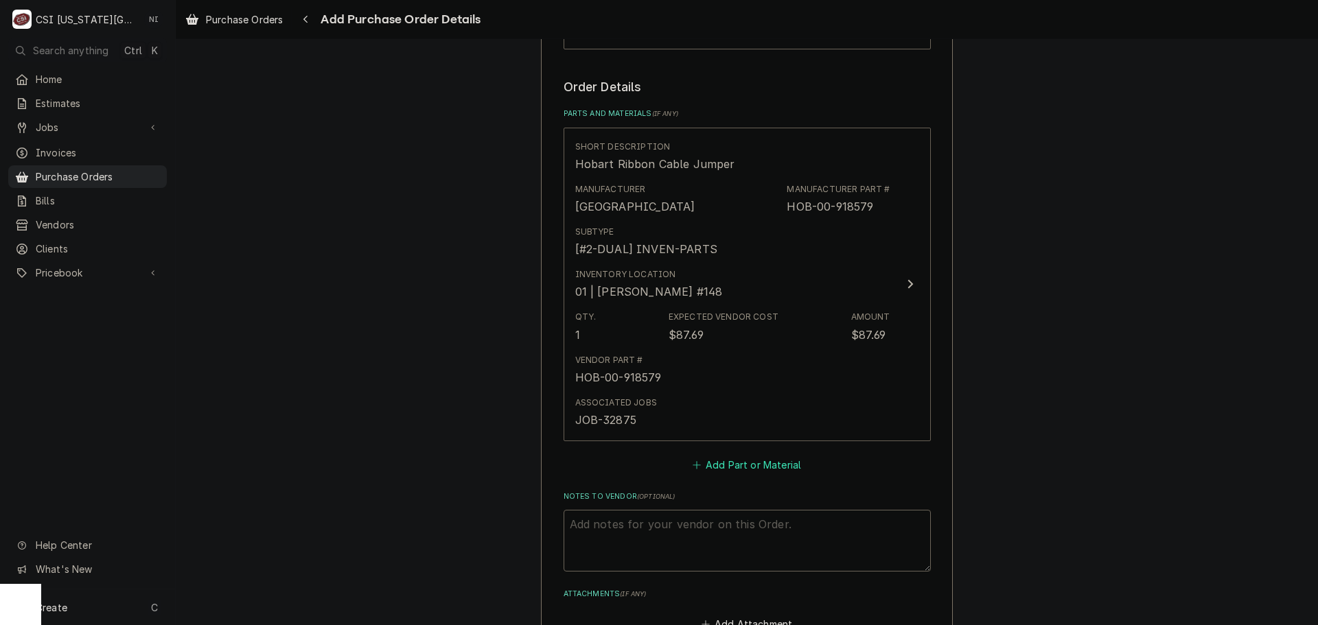
click at [739, 467] on button "Add Part or Material" at bounding box center [746, 464] width 113 height 19
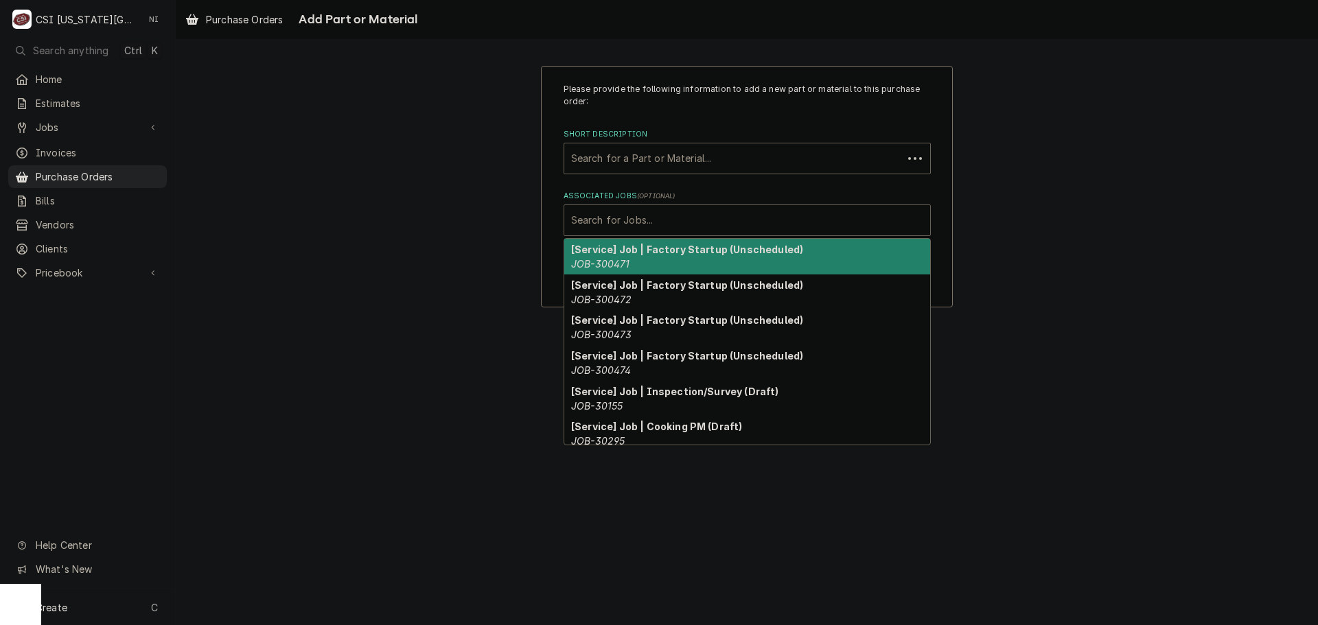
click at [680, 224] on div "Associated Jobs" at bounding box center [747, 220] width 352 height 25
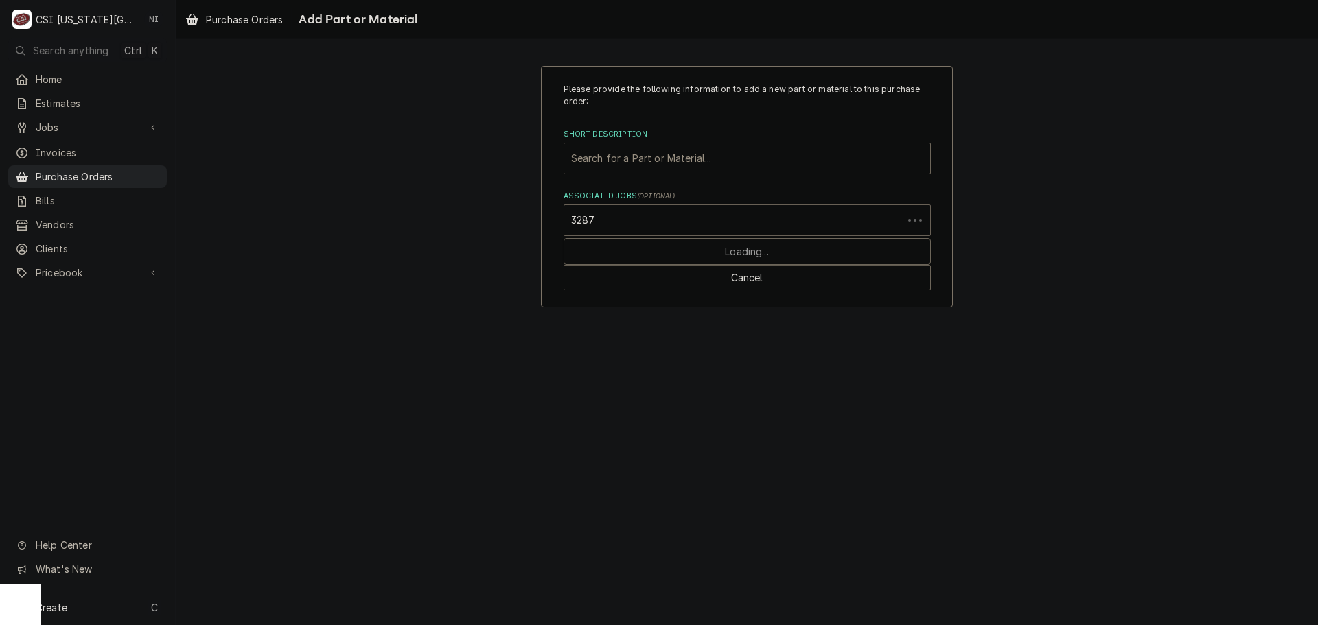
type input "32875"
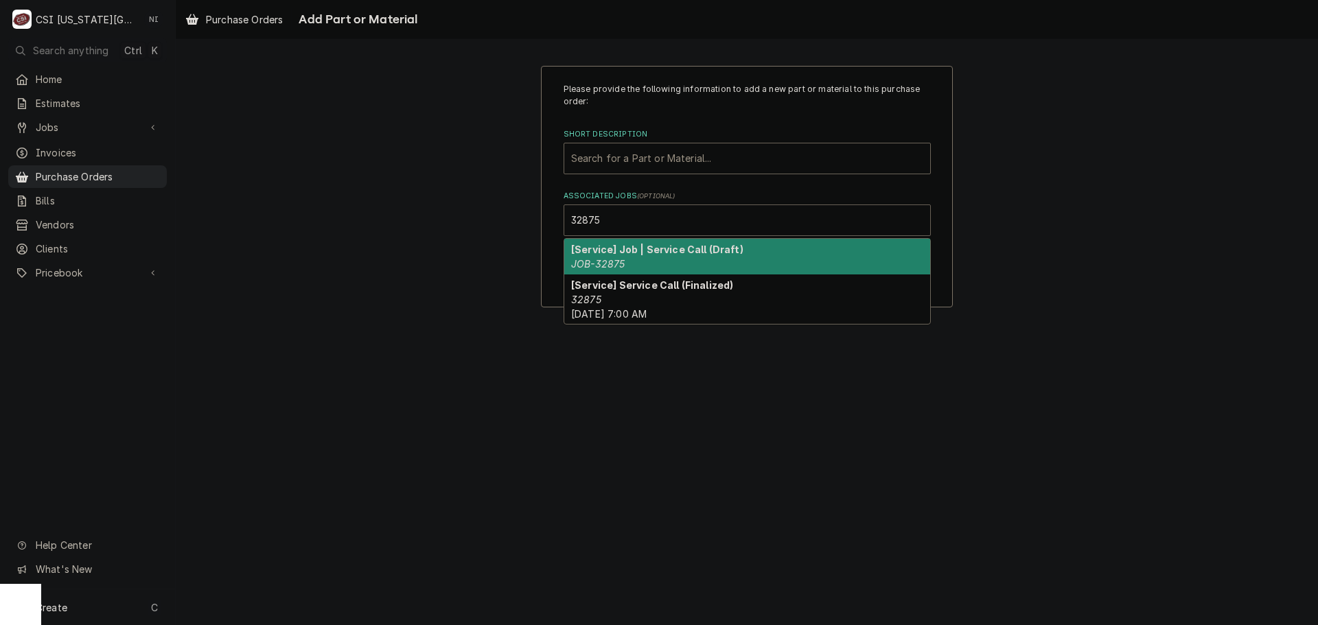
click at [605, 259] on em "JOB-32875" at bounding box center [598, 264] width 54 height 12
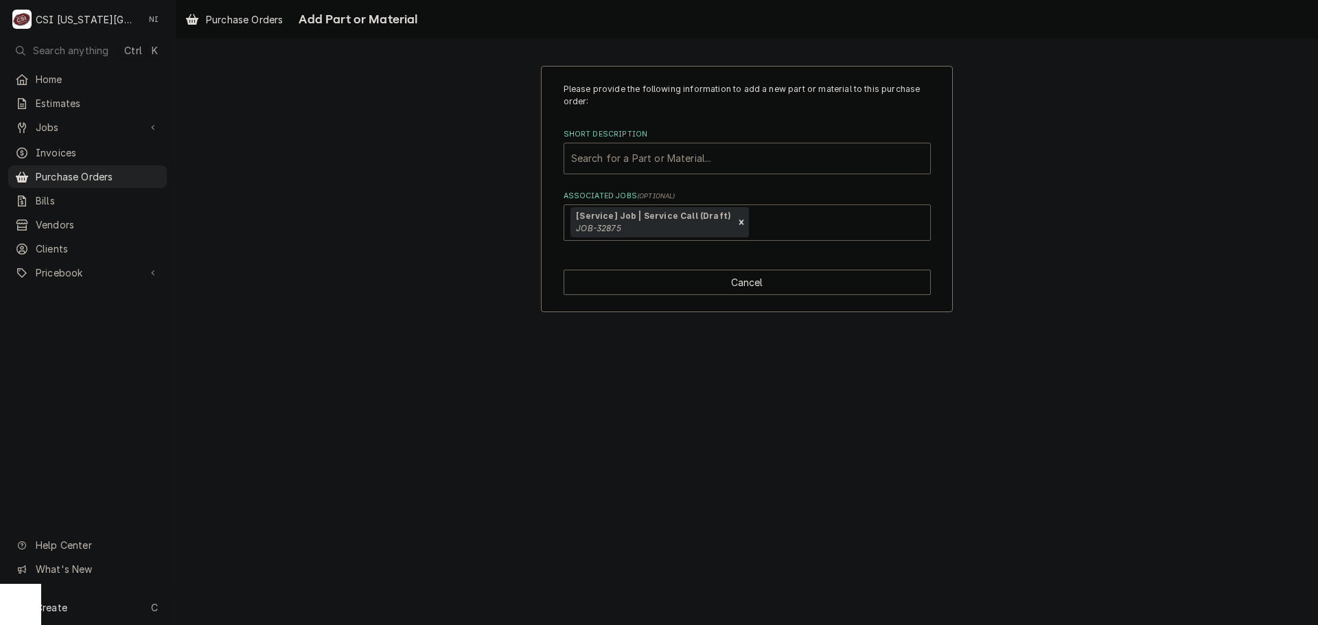
click at [635, 161] on div "Short Description" at bounding box center [747, 158] width 352 height 25
paste input "00-974835"
type input "00-974835"
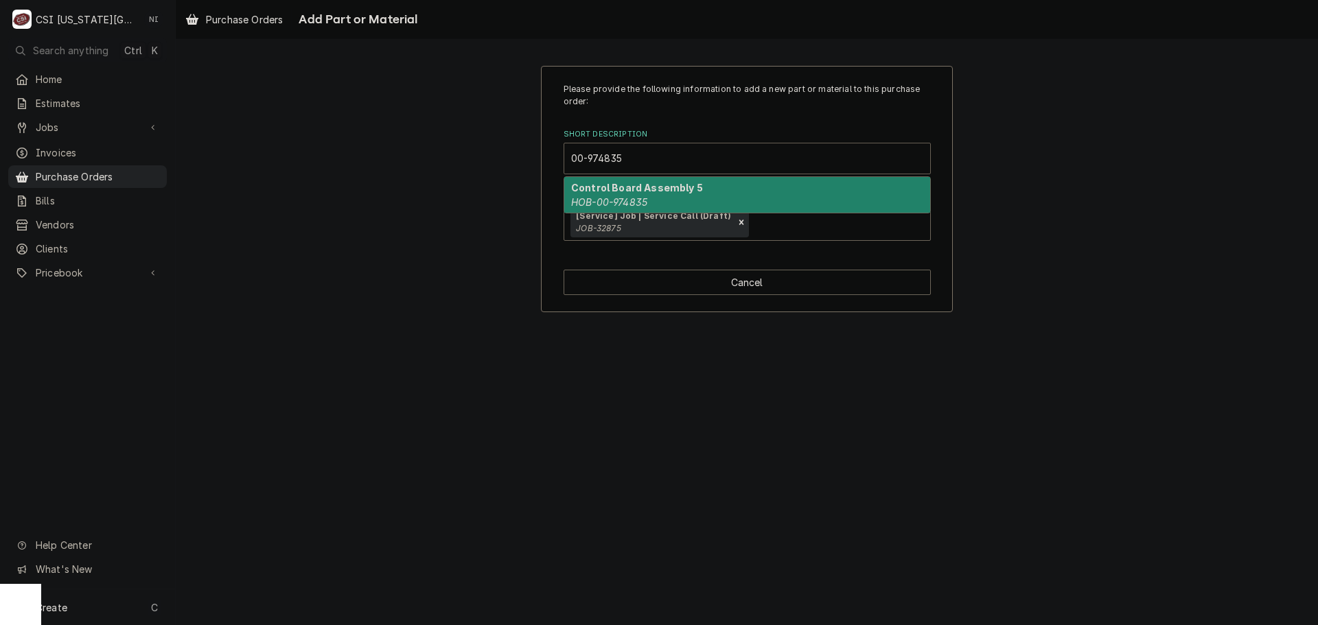
click at [634, 192] on strong "Control Board Assembly 5" at bounding box center [637, 188] width 132 height 12
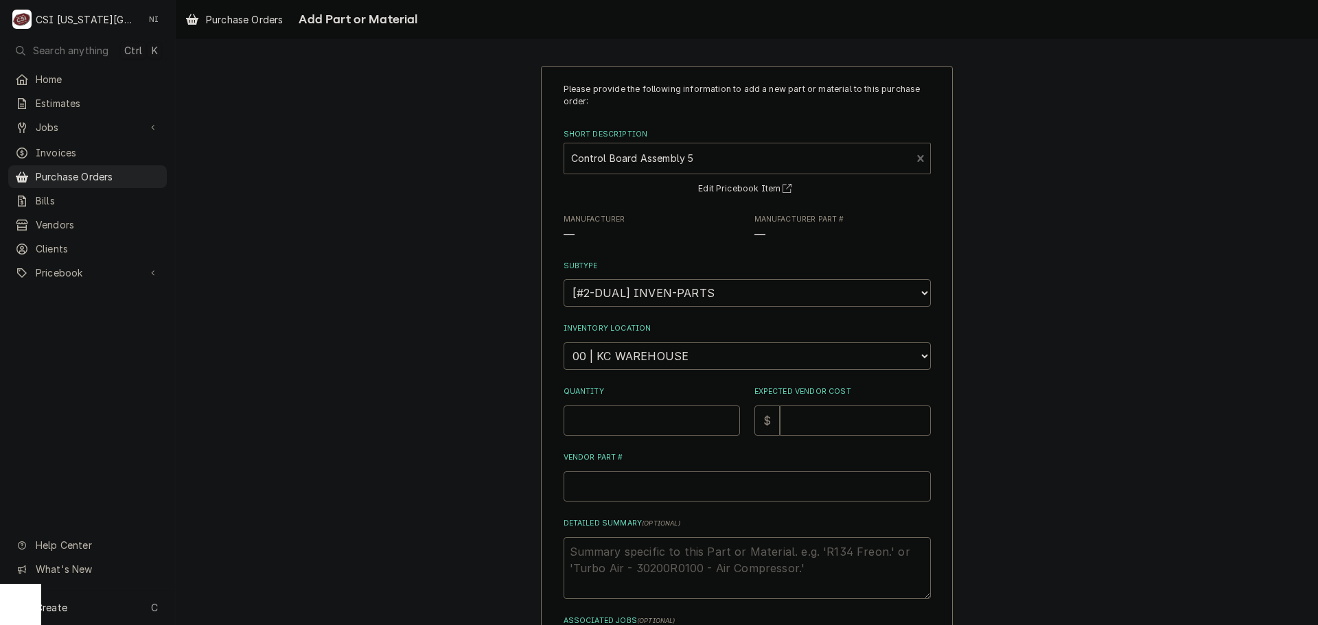
type textarea "x"
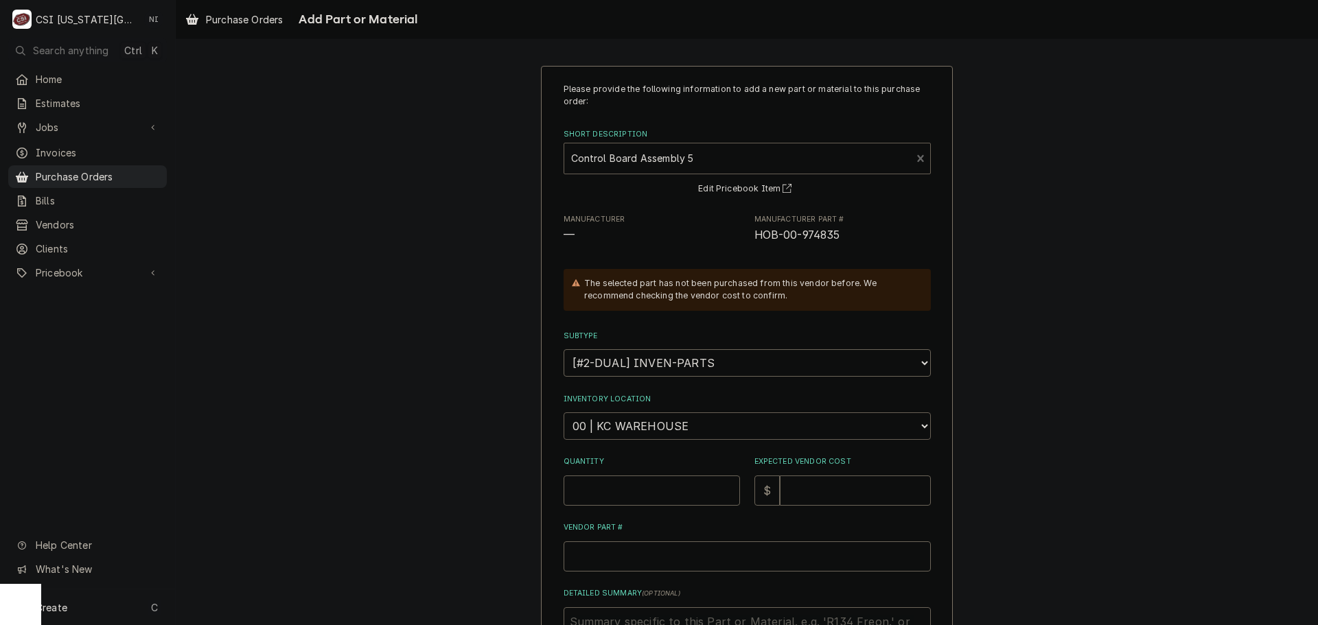
click at [651, 423] on select "Choose a location... 00 | KC WAREHOUSE 00 | MAIN WAREHOUSE 01 | BRIAN BREAZIER …" at bounding box center [747, 426] width 367 height 27
select select "2781"
click at [564, 413] on select "Choose a location... 00 | KC WAREHOUSE 00 | MAIN WAREHOUSE 01 | BRIAN BREAZIER …" at bounding box center [747, 426] width 367 height 27
click at [623, 485] on input "Quantity" at bounding box center [652, 491] width 176 height 30
type textarea "x"
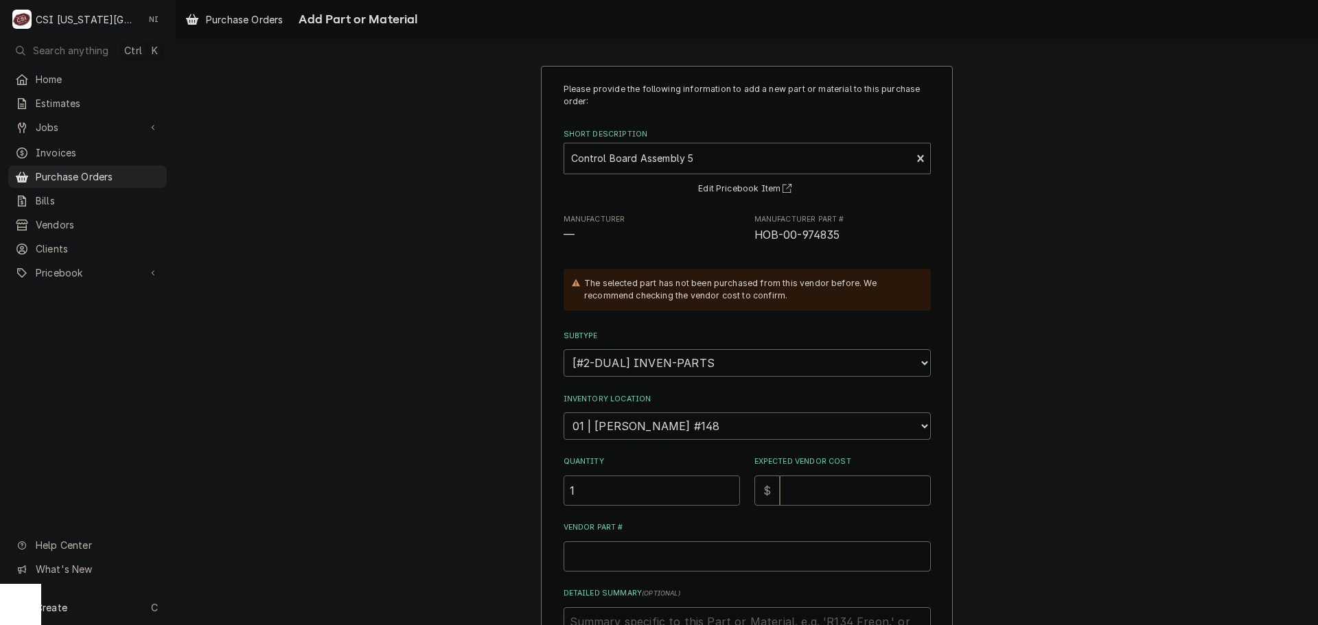
type input "1"
type textarea "x"
type input "1"
type textarea "x"
type input "11"
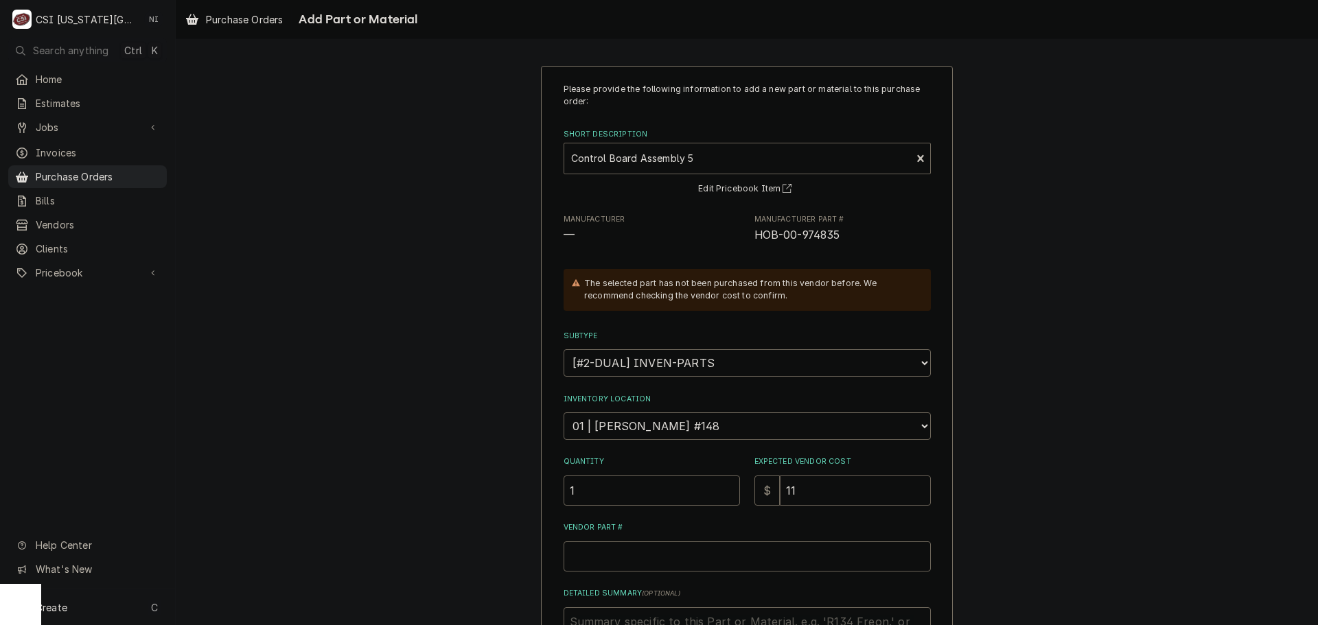
type textarea "x"
type input "110"
type textarea "x"
type input "1107"
type textarea "x"
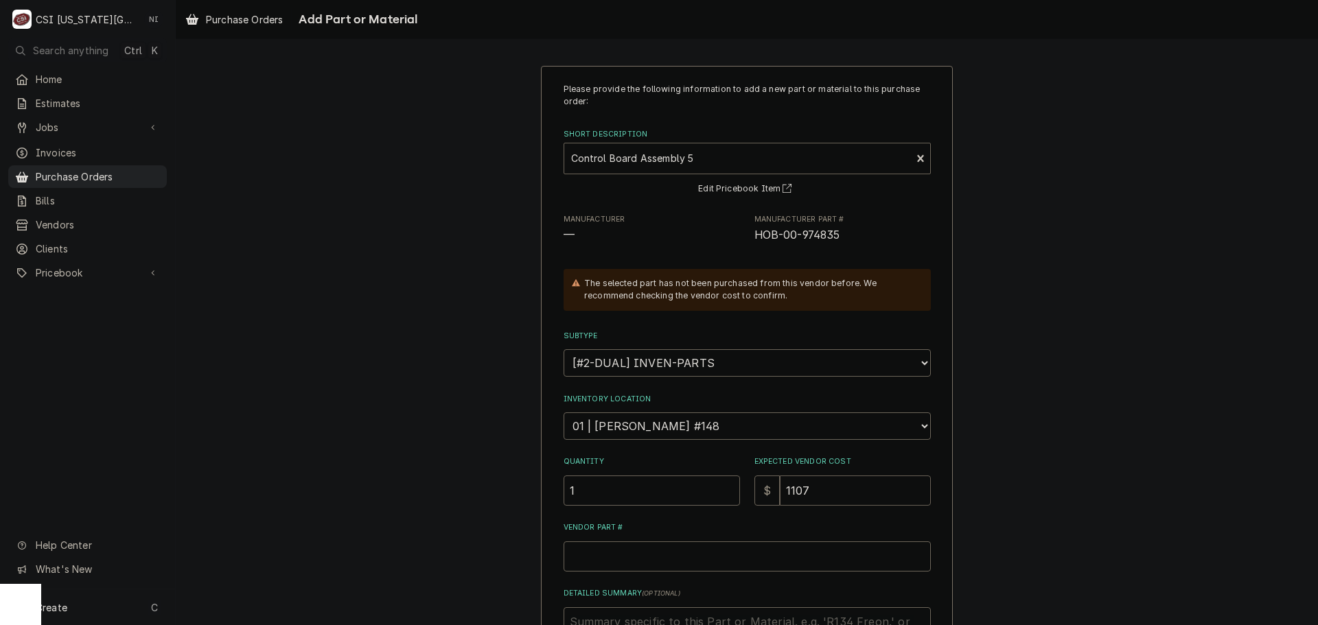
type input "1107.7"
type textarea "x"
type input "1107.76"
drag, startPoint x: 807, startPoint y: 235, endPoint x: 747, endPoint y: 239, distance: 59.8
click at [747, 239] on div "Manufacturer — Manufacturer Part # HOB-00-974835" at bounding box center [747, 229] width 367 height 30
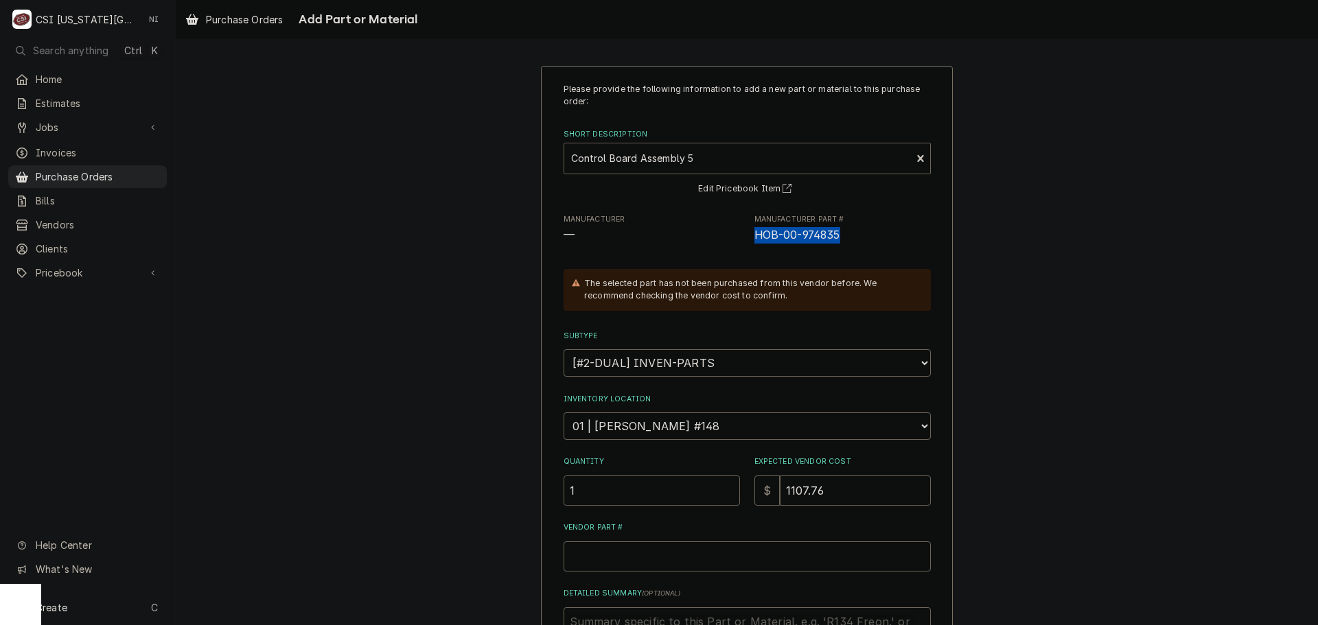
copy span "HOB-00-974835"
click at [694, 560] on input "Vendor Part #" at bounding box center [747, 557] width 367 height 30
paste input "HOB-00-974835"
type textarea "x"
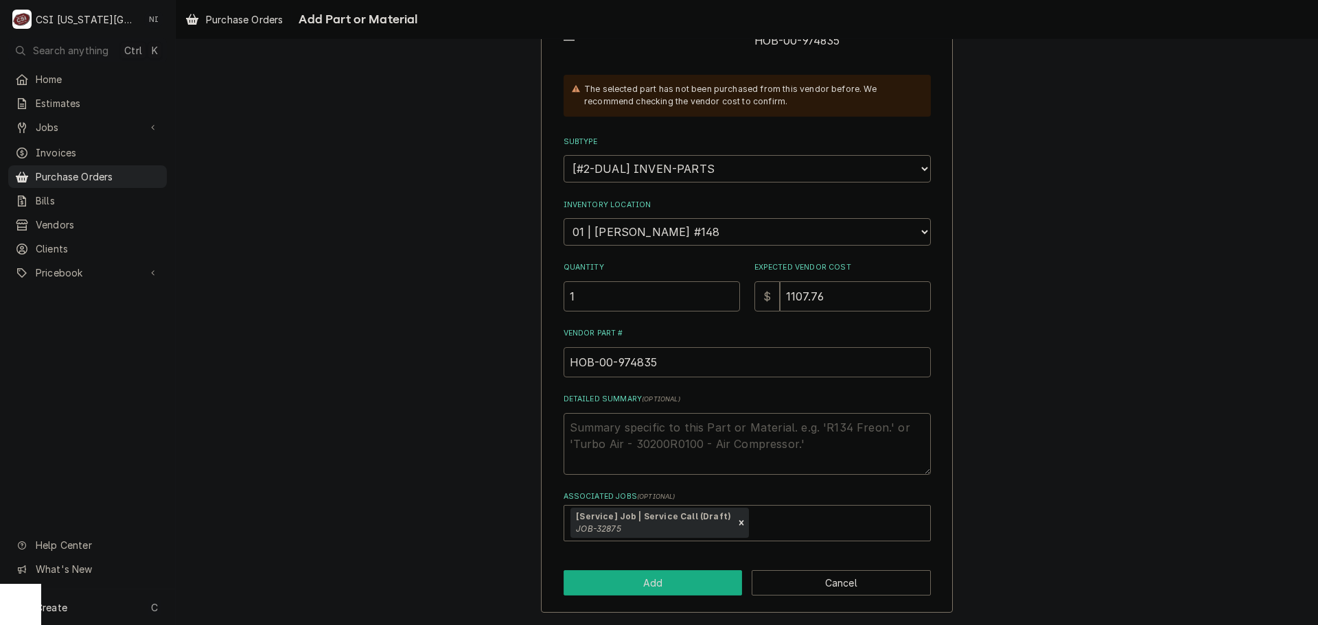
type input "HOB-00-974835"
click at [701, 577] on button "Add" at bounding box center [653, 582] width 179 height 25
type textarea "x"
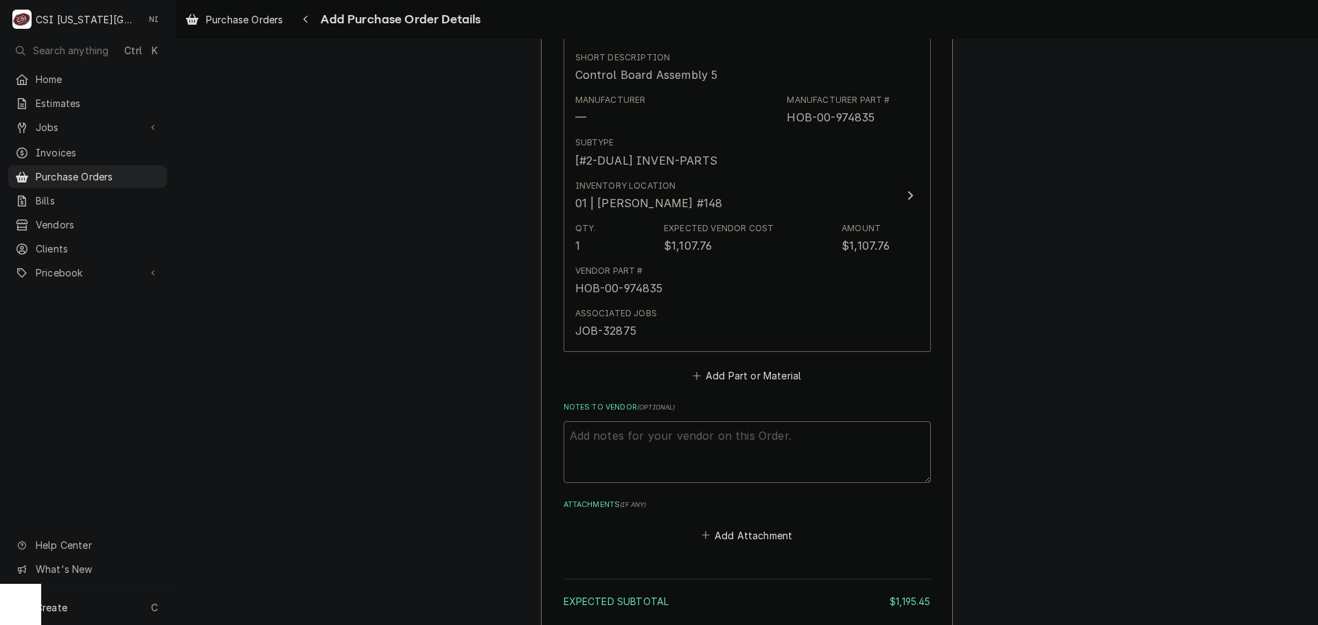
scroll to position [1002, 0]
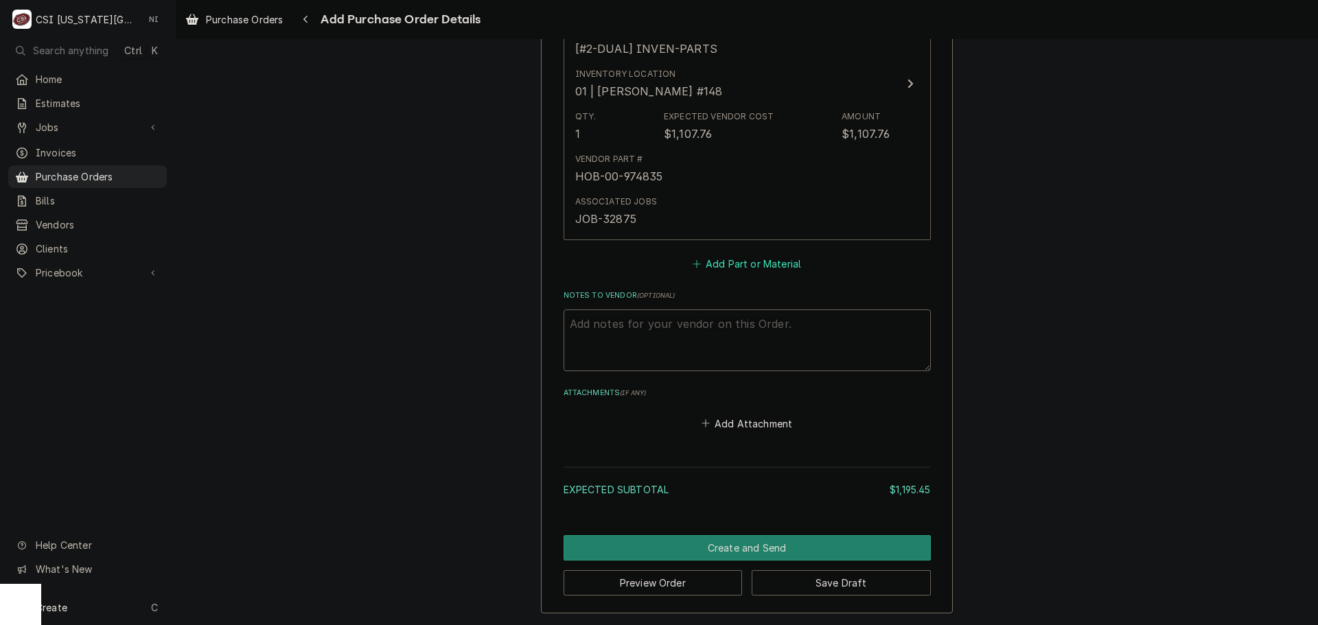
click at [743, 270] on button "Add Part or Material" at bounding box center [746, 264] width 113 height 19
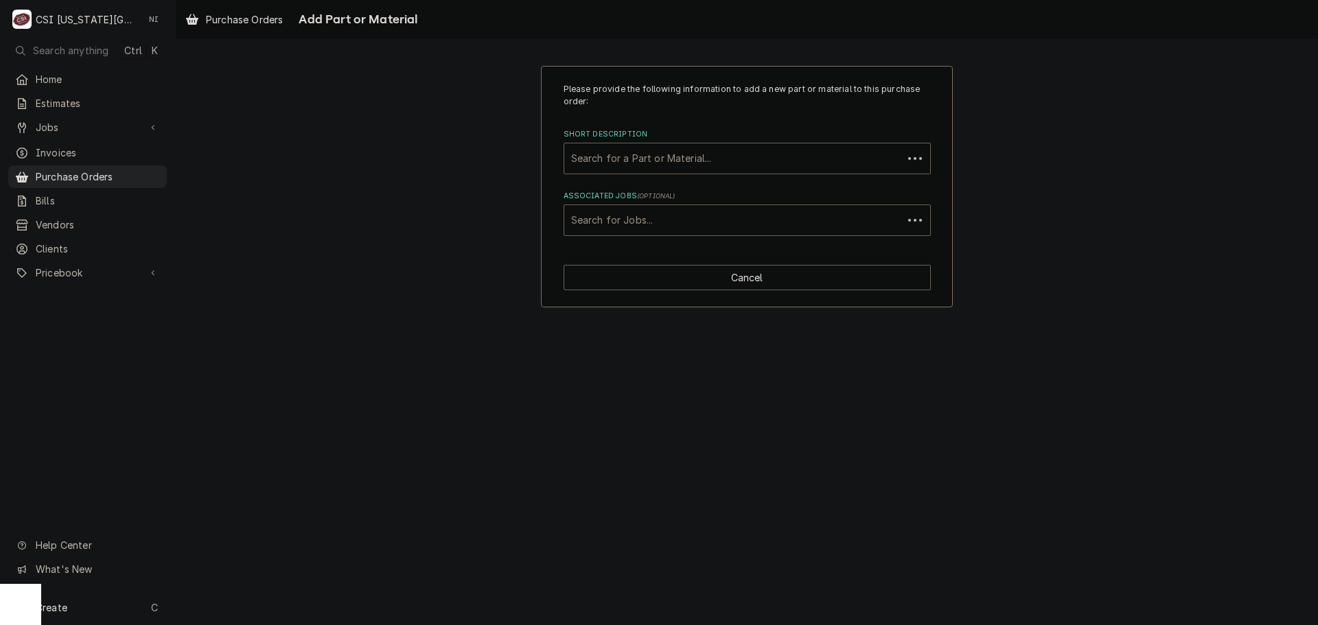
click at [691, 208] on div "Associated Jobs" at bounding box center [733, 220] width 325 height 25
type input "32875"
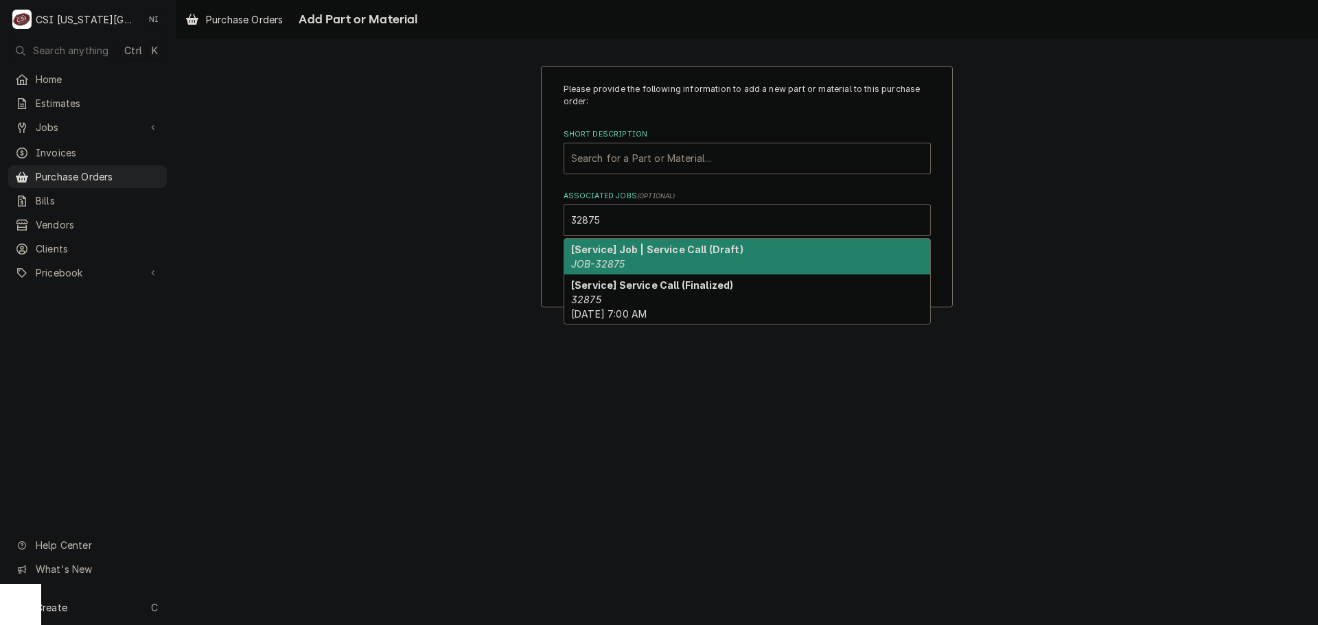
click at [623, 252] on strong "[Service] Job | Service Call (Draft)" at bounding box center [657, 250] width 172 height 12
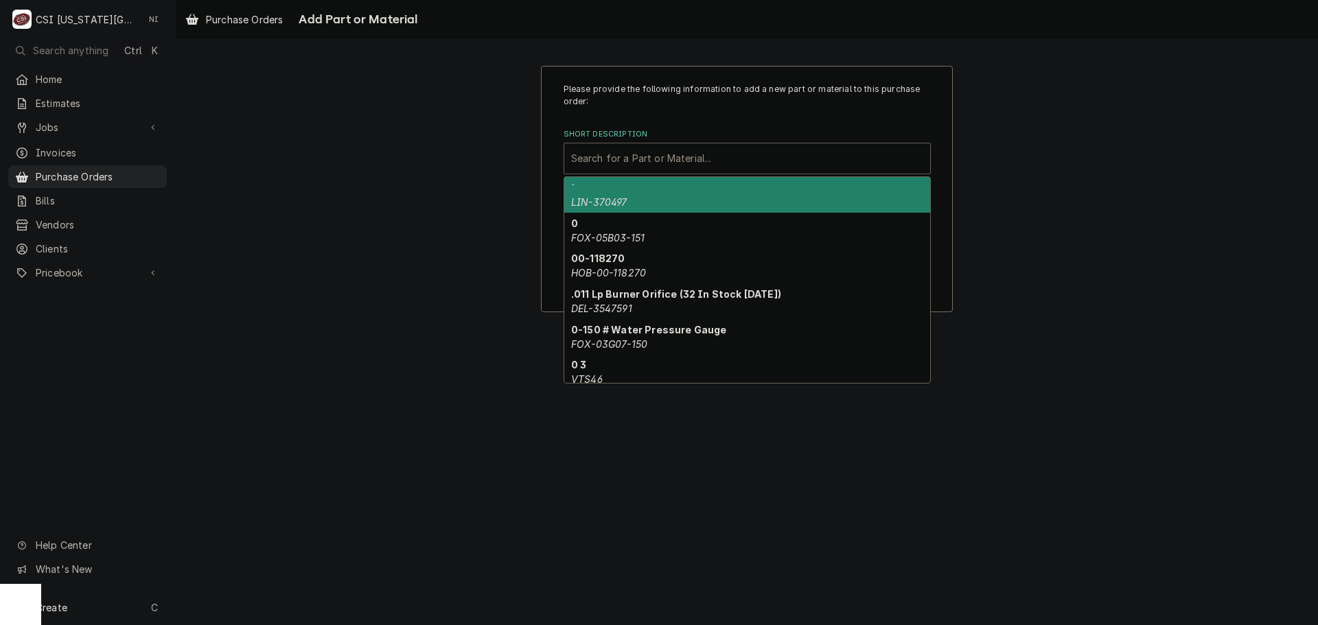
click at [621, 162] on div "Short Description" at bounding box center [747, 158] width 352 height 25
paste input "00-919472-00002"
type input "00-919472-00002"
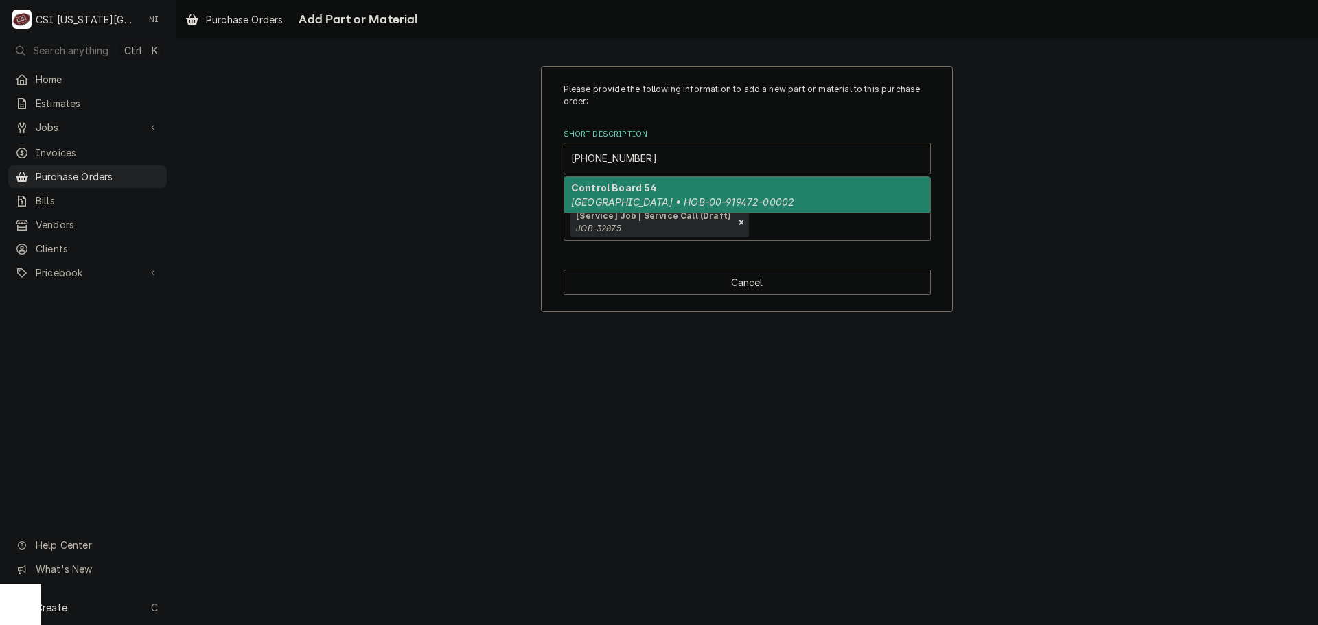
click at [609, 199] on em "Hobart • HOB-00-919472-00002" at bounding box center [682, 202] width 223 height 12
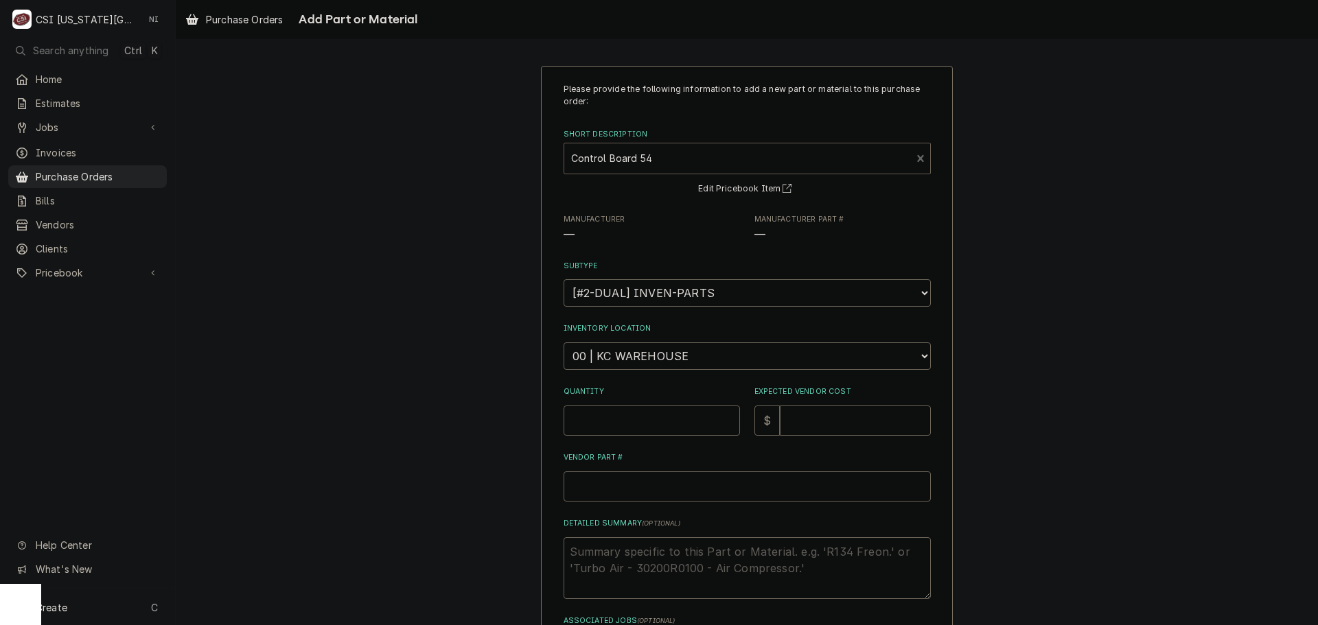
type textarea "x"
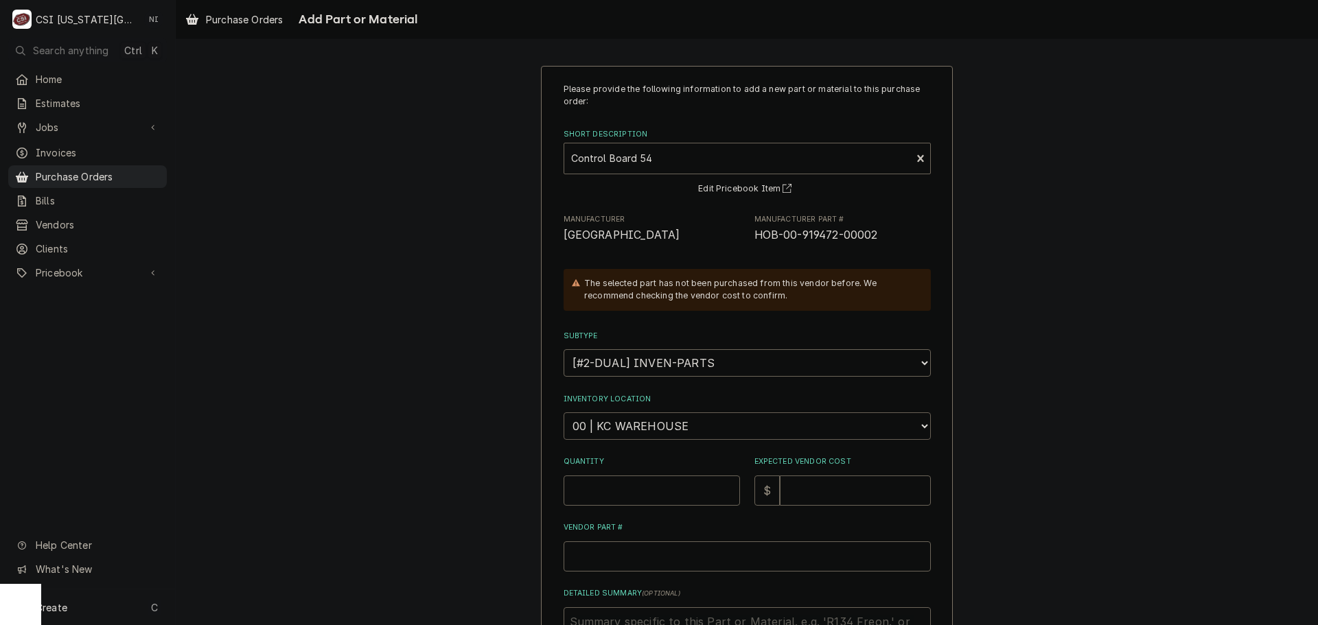
click at [634, 417] on select "Choose a location... 00 | KC WAREHOUSE 00 | MAIN WAREHOUSE 01 | BRIAN BREAZIER …" at bounding box center [747, 426] width 367 height 27
select select "2781"
click at [564, 413] on select "Choose a location... 00 | KC WAREHOUSE 00 | MAIN WAREHOUSE 01 | BRIAN BREAZIER …" at bounding box center [747, 426] width 367 height 27
click at [639, 499] on input "Quantity" at bounding box center [652, 491] width 176 height 30
type textarea "x"
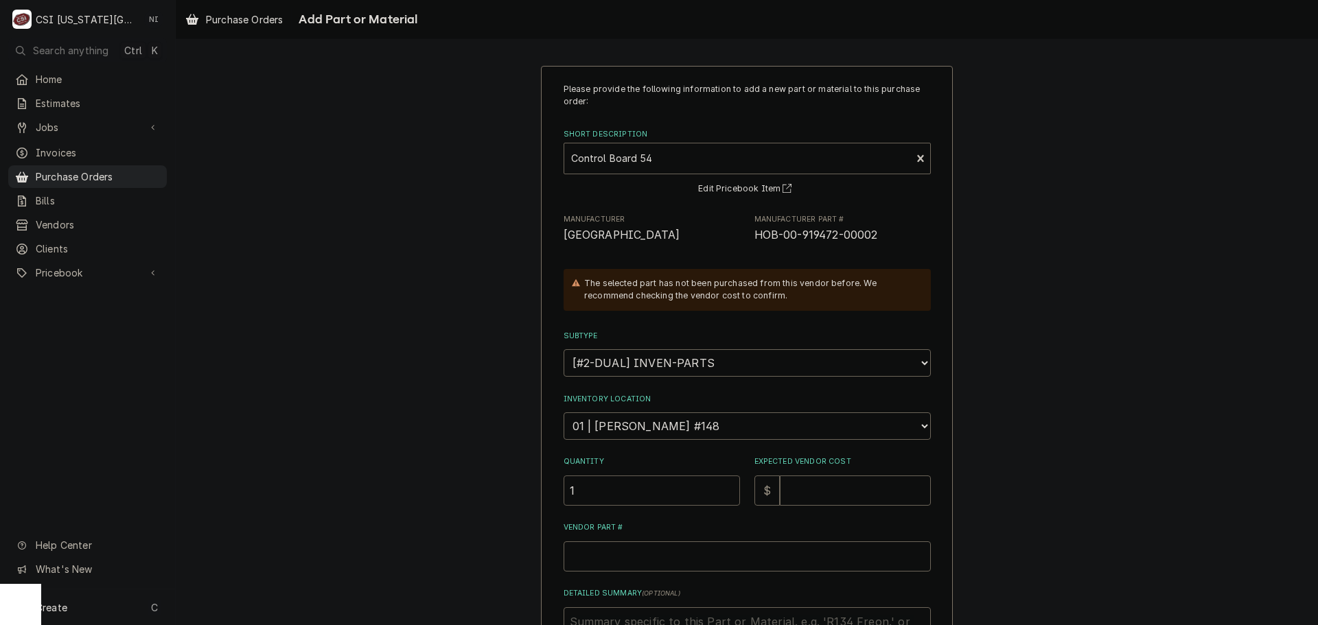
type input "1"
type textarea "x"
type input "6"
type textarea "x"
type input "63"
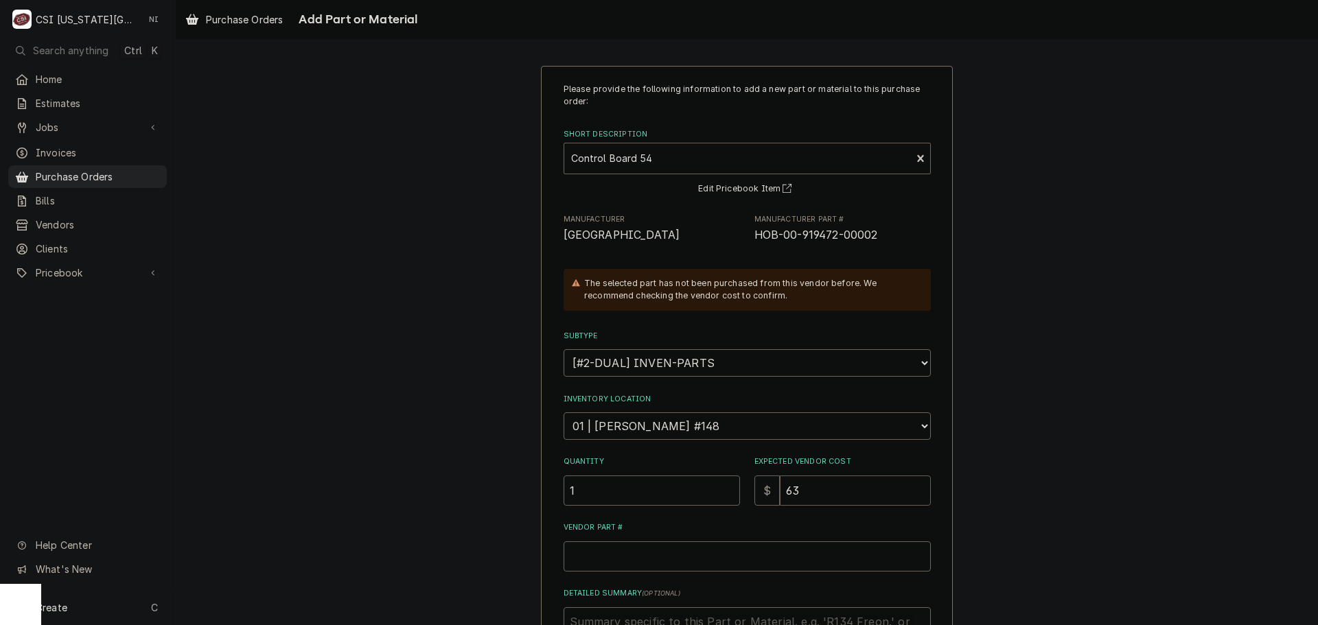
type textarea "x"
type input "635"
type textarea "x"
type input "635.8"
type textarea "x"
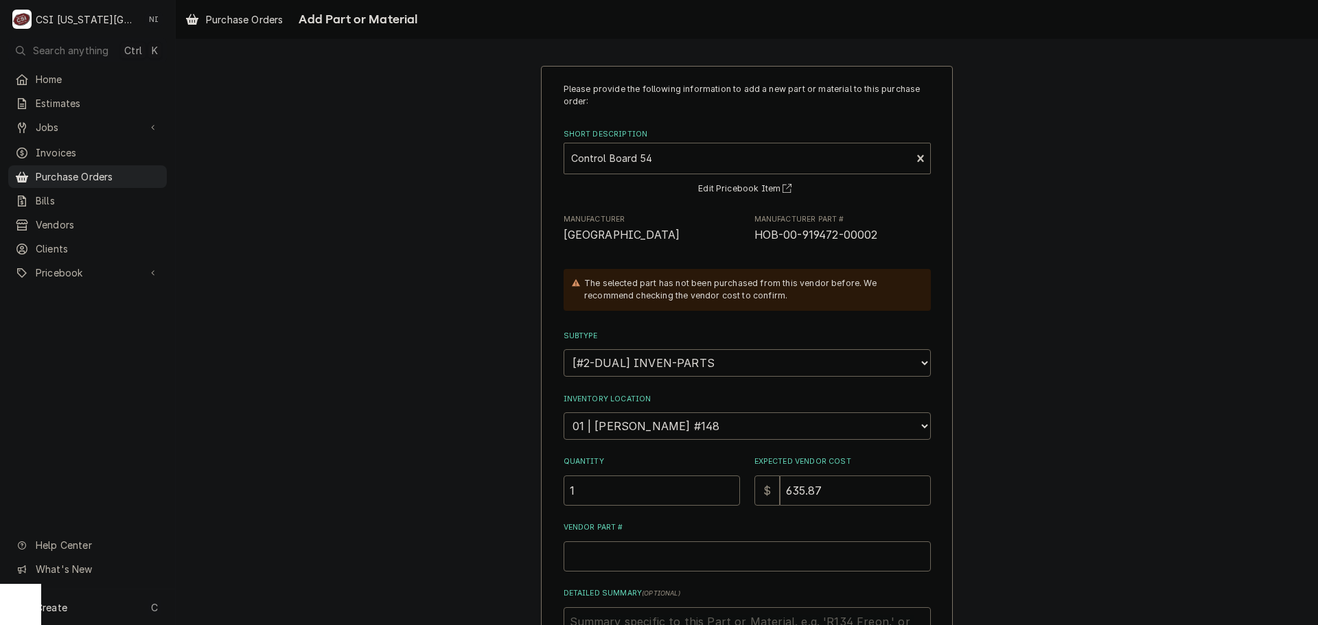
type input "635.87"
drag, startPoint x: 883, startPoint y: 233, endPoint x: 745, endPoint y: 245, distance: 137.8
click at [745, 245] on div "Please provide the following information to add a new part or material to this …" at bounding box center [747, 409] width 367 height 653
copy span "HOB-00-919472-00002"
click at [645, 564] on input "Vendor Part #" at bounding box center [747, 557] width 367 height 30
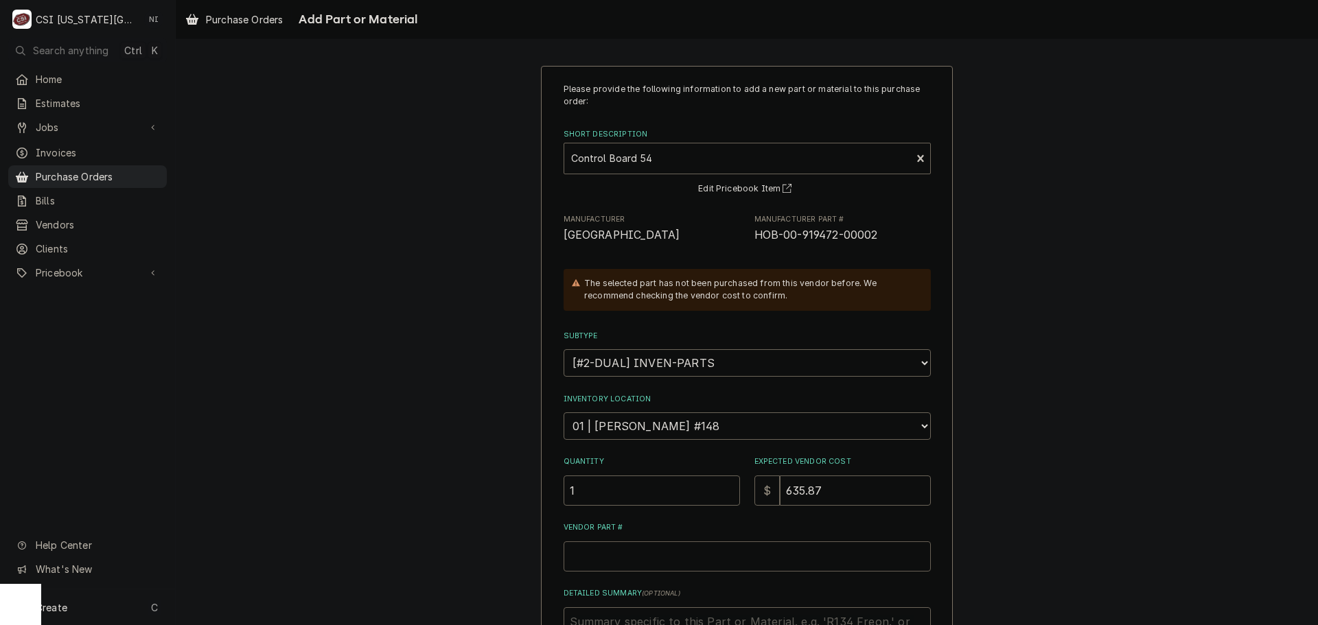
paste input "HOB-00-919472-00002"
type textarea "x"
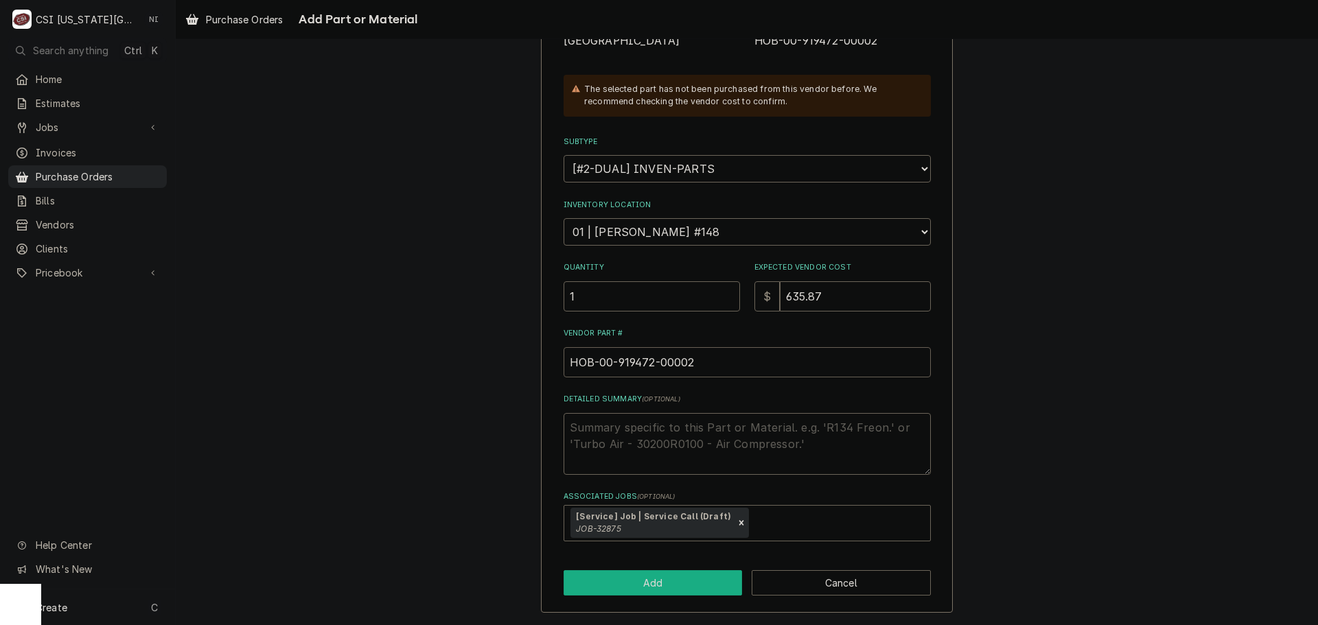
type input "HOB-00-919472-00002"
click at [691, 575] on button "Add" at bounding box center [653, 582] width 179 height 25
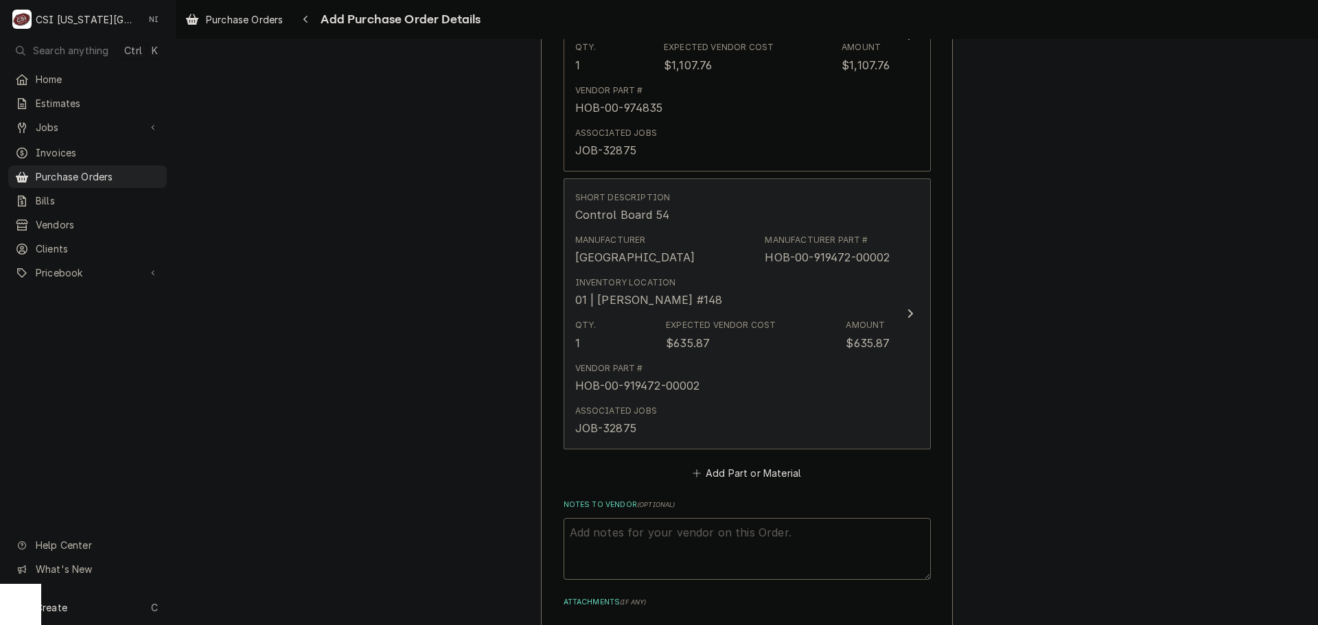
scroll to position [1071, 0]
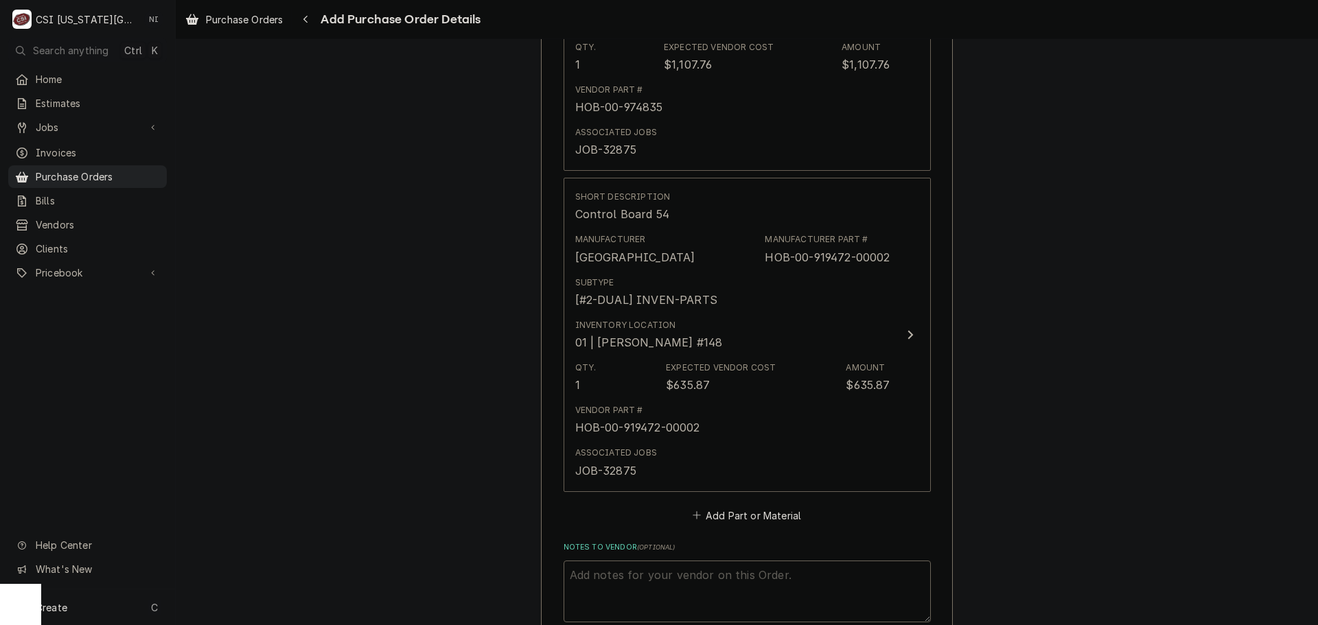
type textarea "x"
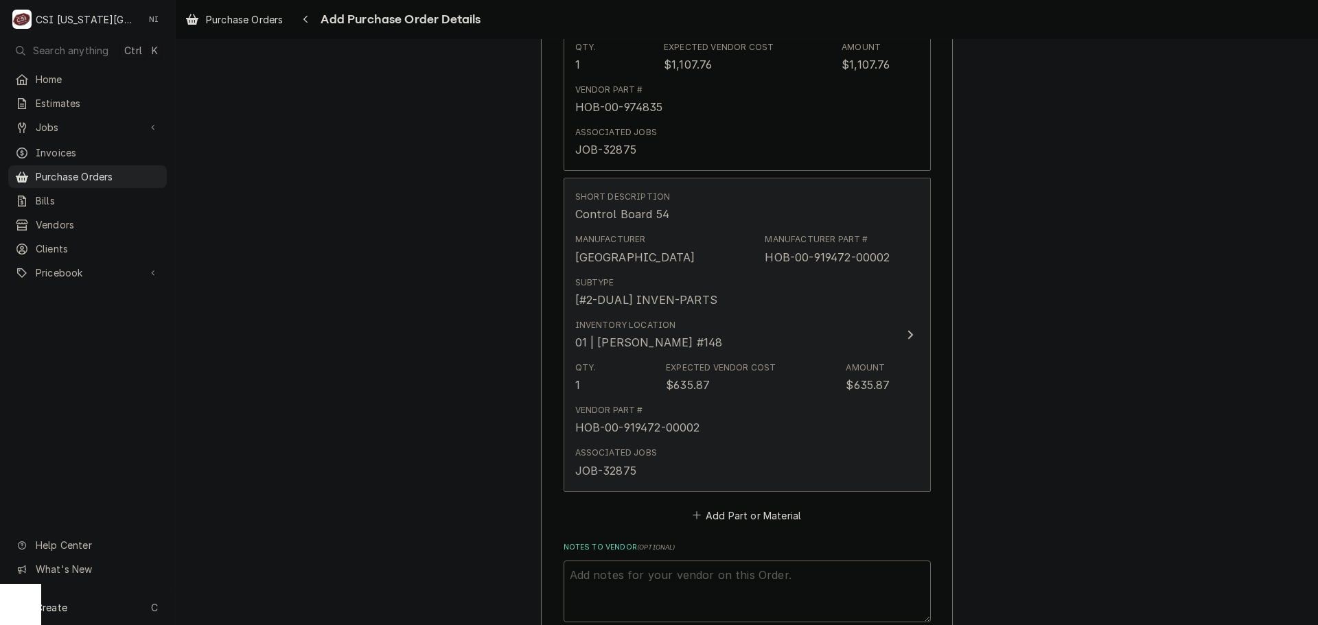
scroll to position [1277, 0]
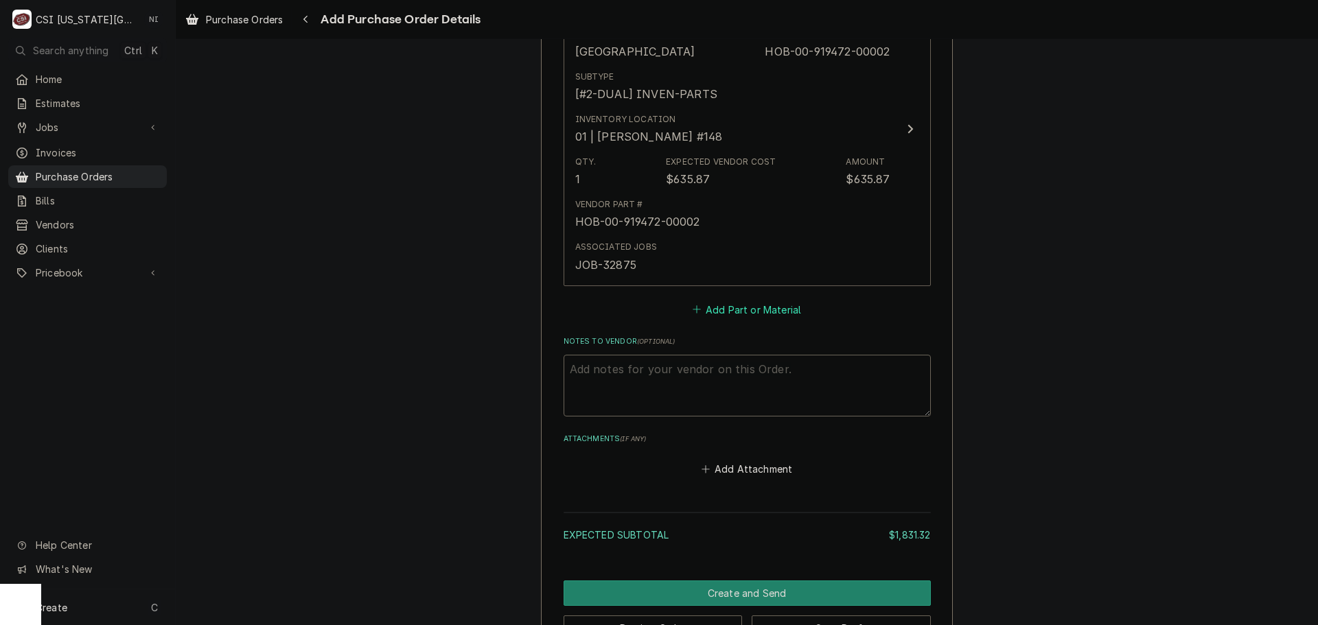
click at [753, 310] on button "Add Part or Material" at bounding box center [746, 309] width 113 height 19
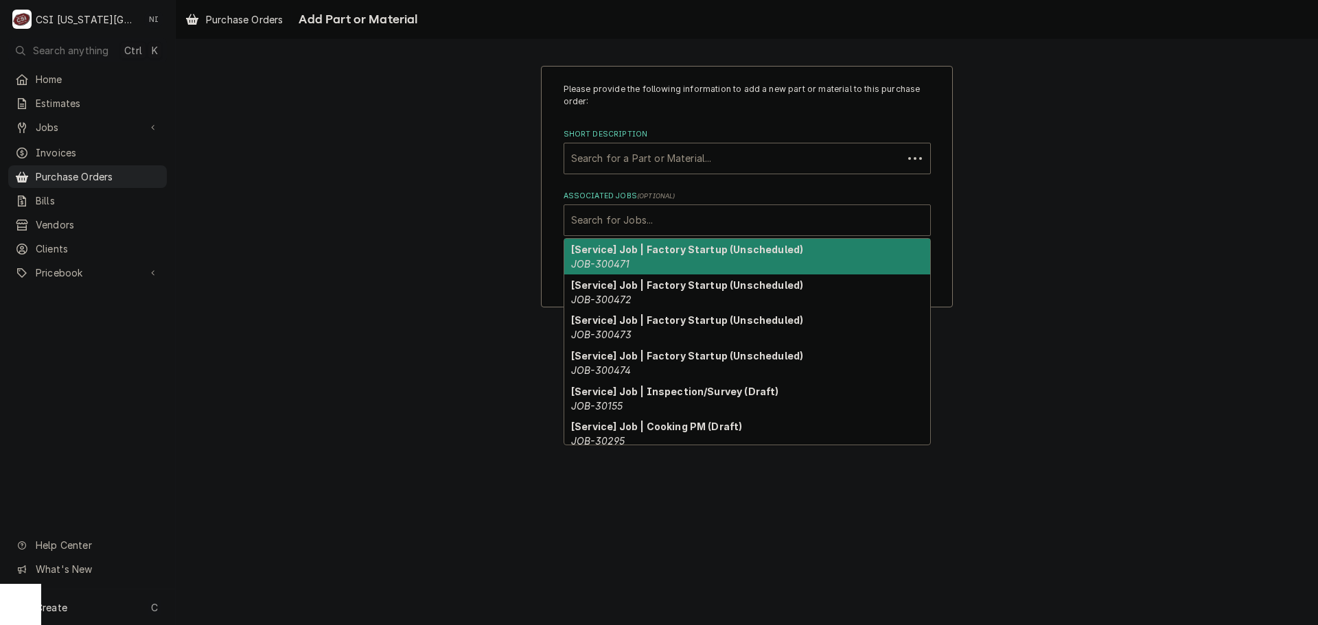
click at [707, 219] on div "Associated Jobs" at bounding box center [747, 220] width 352 height 25
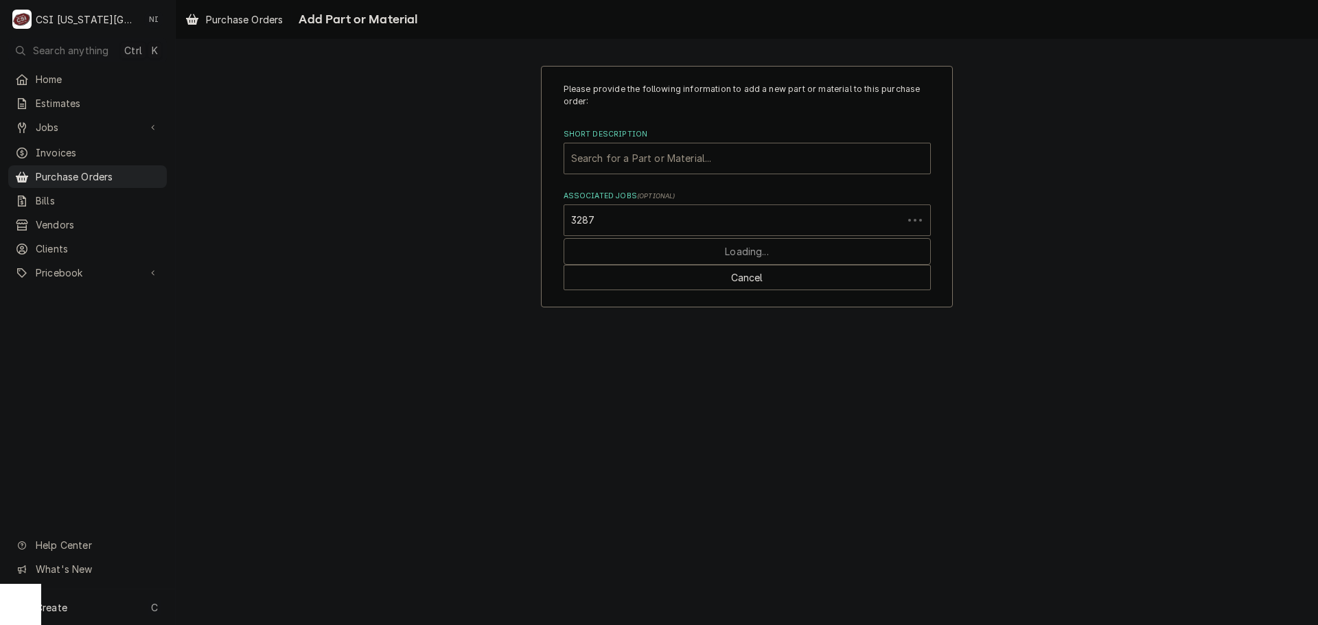
type input "32875"
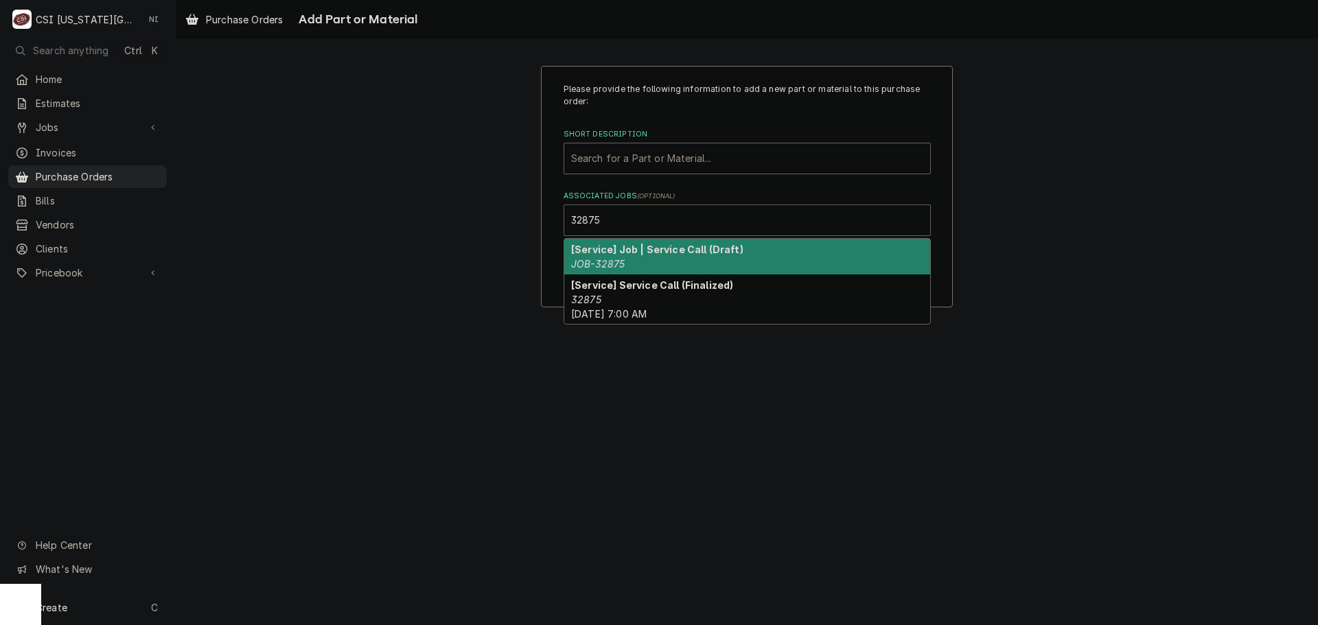
click at [649, 249] on strong "[Service] Job | Service Call (Draft)" at bounding box center [657, 250] width 172 height 12
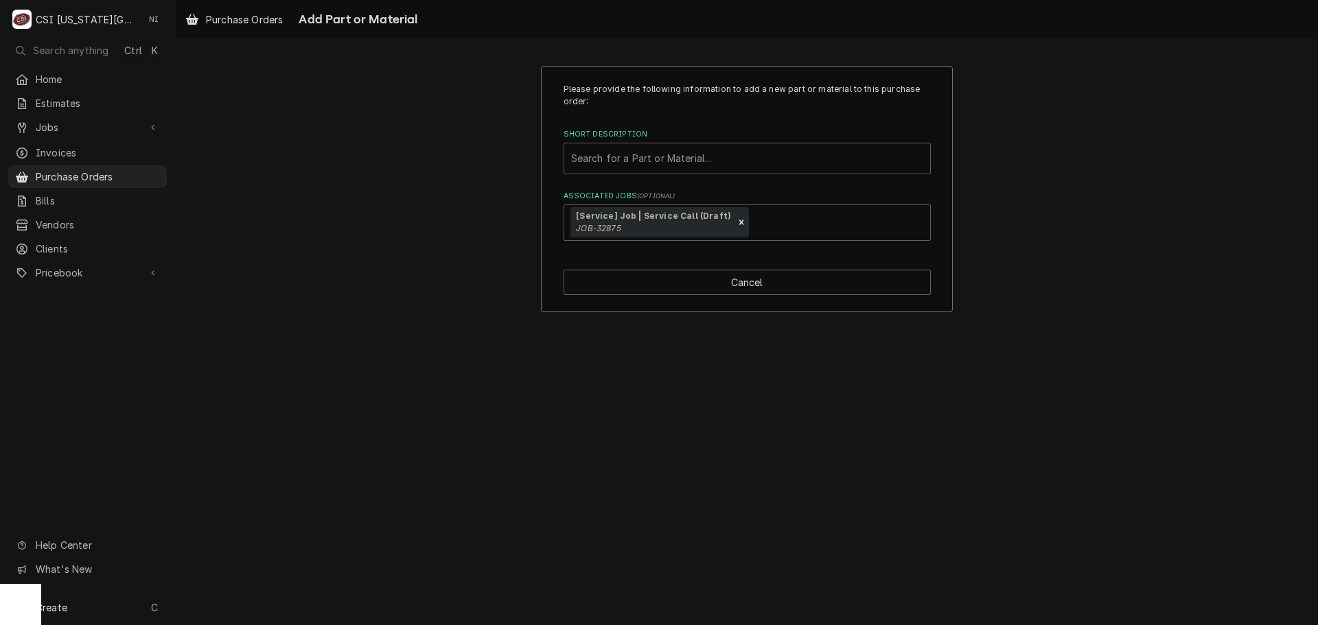
click at [654, 158] on div "Short Description" at bounding box center [747, 158] width 352 height 25
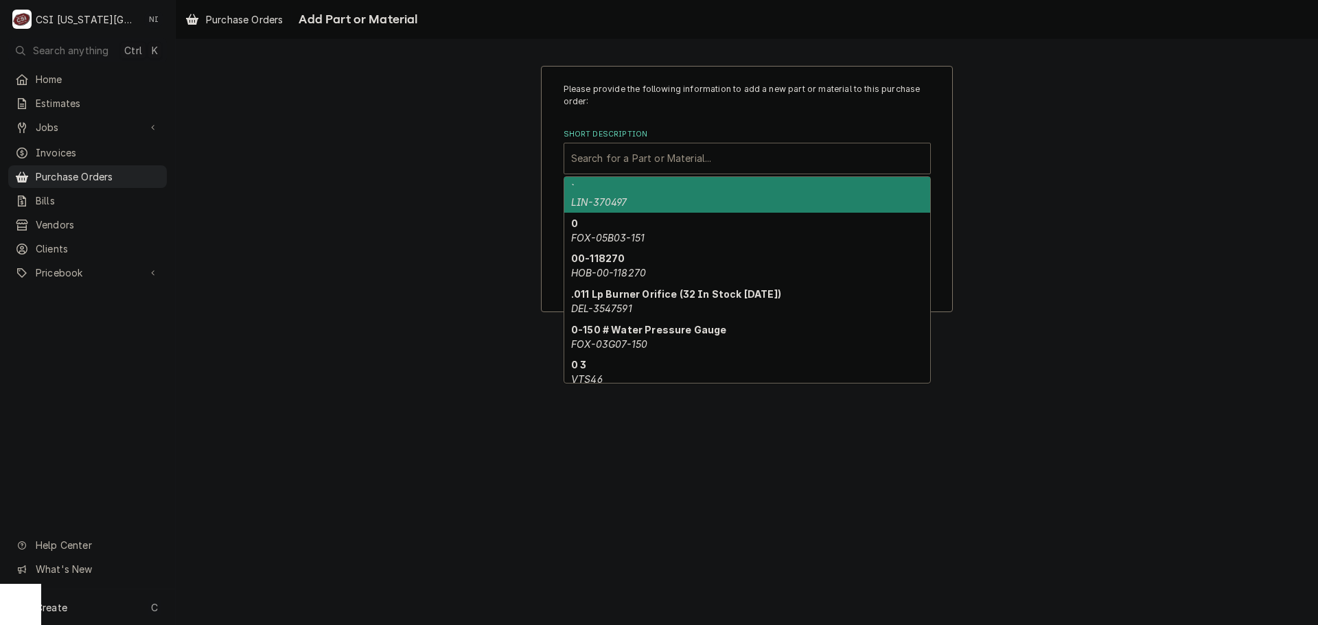
paste input "00-435968-00001"
type input "00-435968-00001"
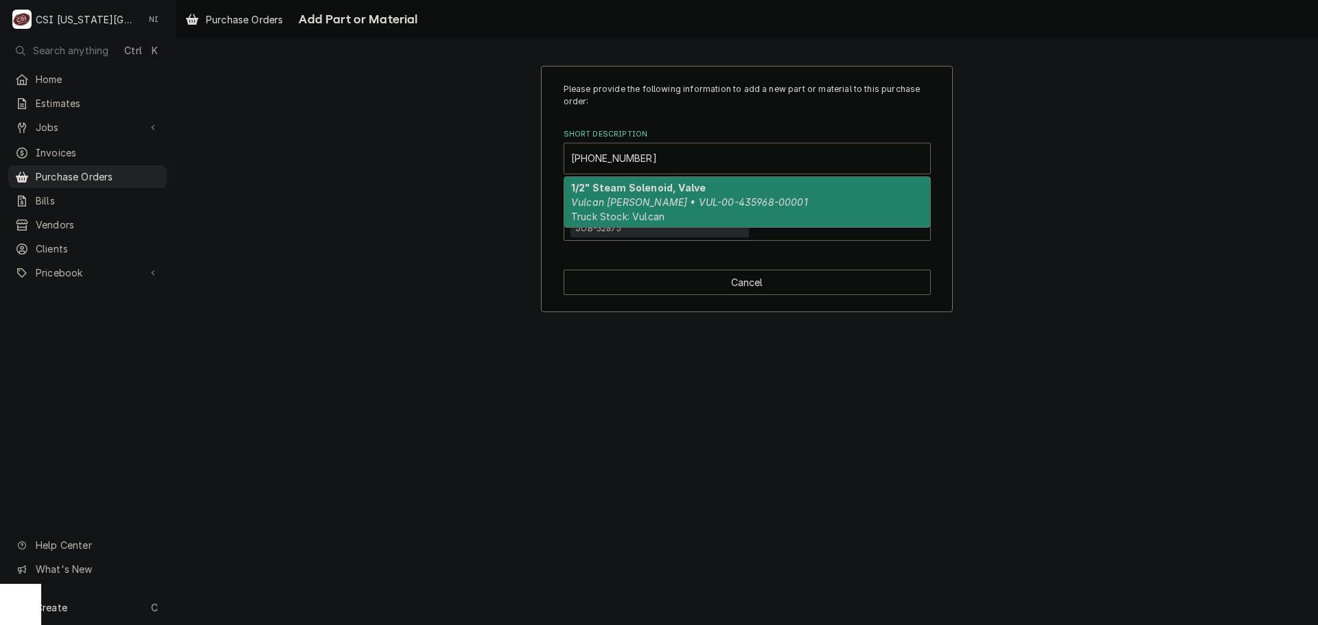
click at [636, 192] on strong "1/2" Steam Solenoid, Valve" at bounding box center [638, 188] width 135 height 12
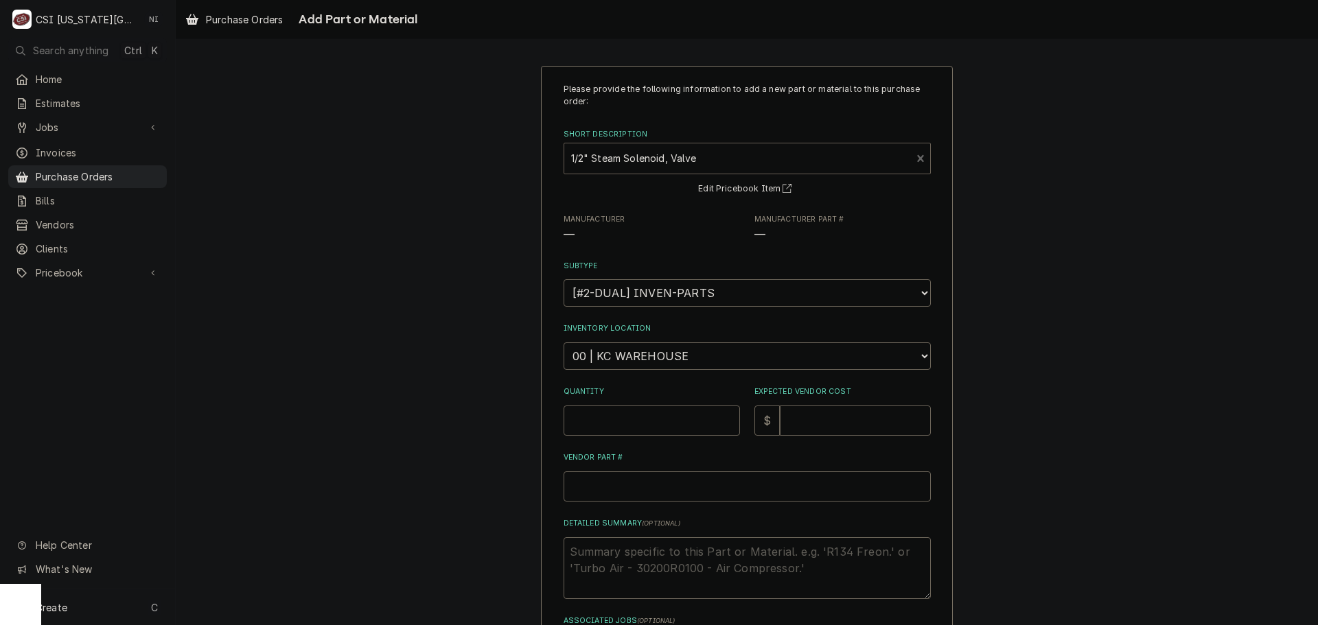
type textarea "x"
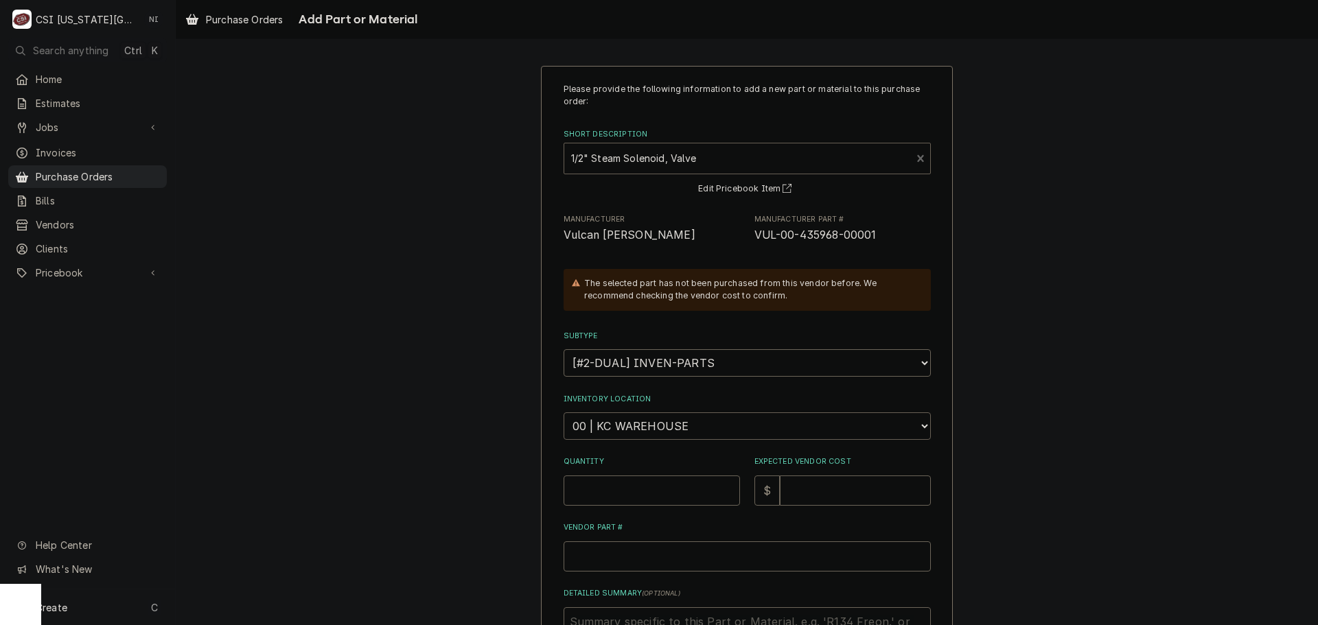
click at [647, 420] on select "Choose a location... 00 | KC WAREHOUSE 00 | MAIN WAREHOUSE 01 | BRIAN BREAZIER …" at bounding box center [747, 426] width 367 height 27
select select "2781"
click at [564, 413] on select "Choose a location... 00 | KC WAREHOUSE 00 | MAIN WAREHOUSE 01 | BRIAN BREAZIER …" at bounding box center [747, 426] width 367 height 27
click at [642, 485] on input "Quantity" at bounding box center [652, 491] width 176 height 30
type textarea "x"
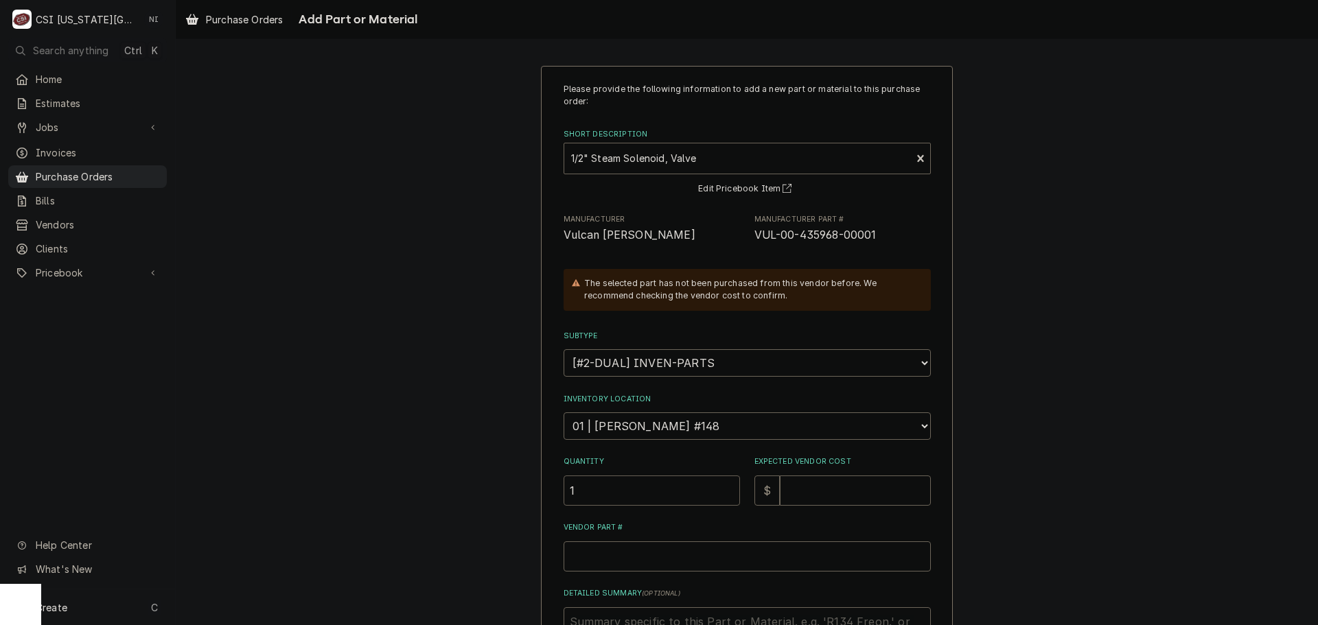
type input "1"
type textarea "x"
type input "2"
type textarea "x"
type input "23"
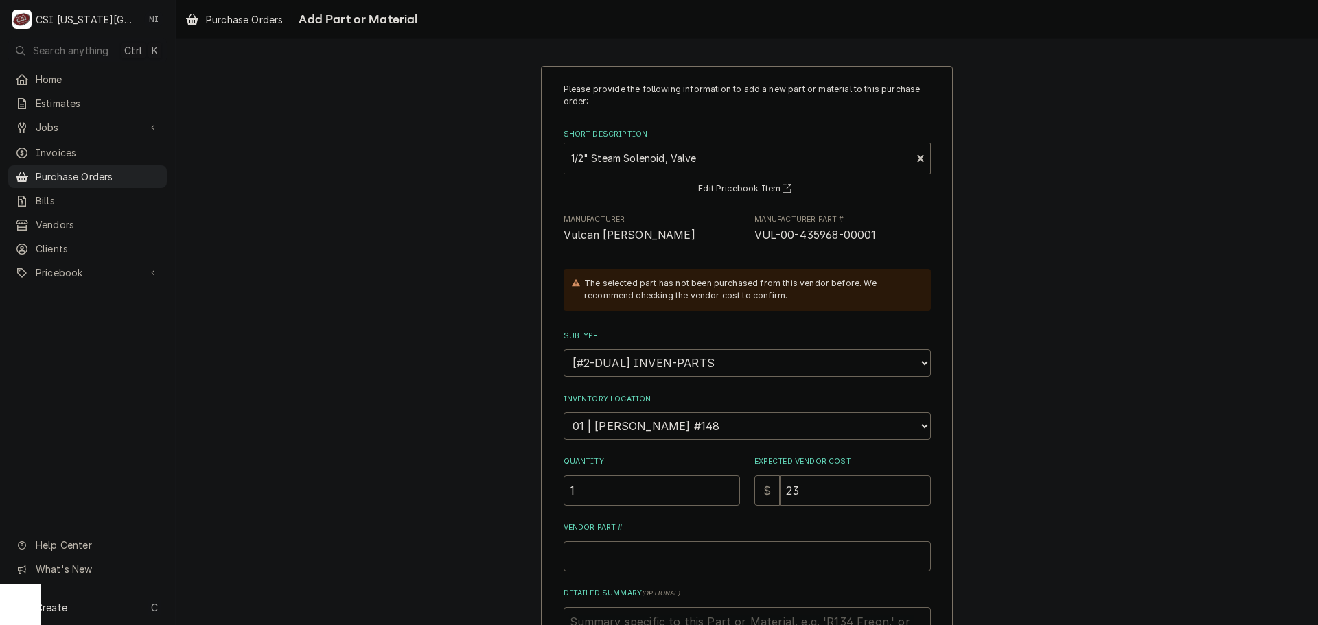
type textarea "x"
type input "235"
type textarea "x"
type input "235.9"
type textarea "x"
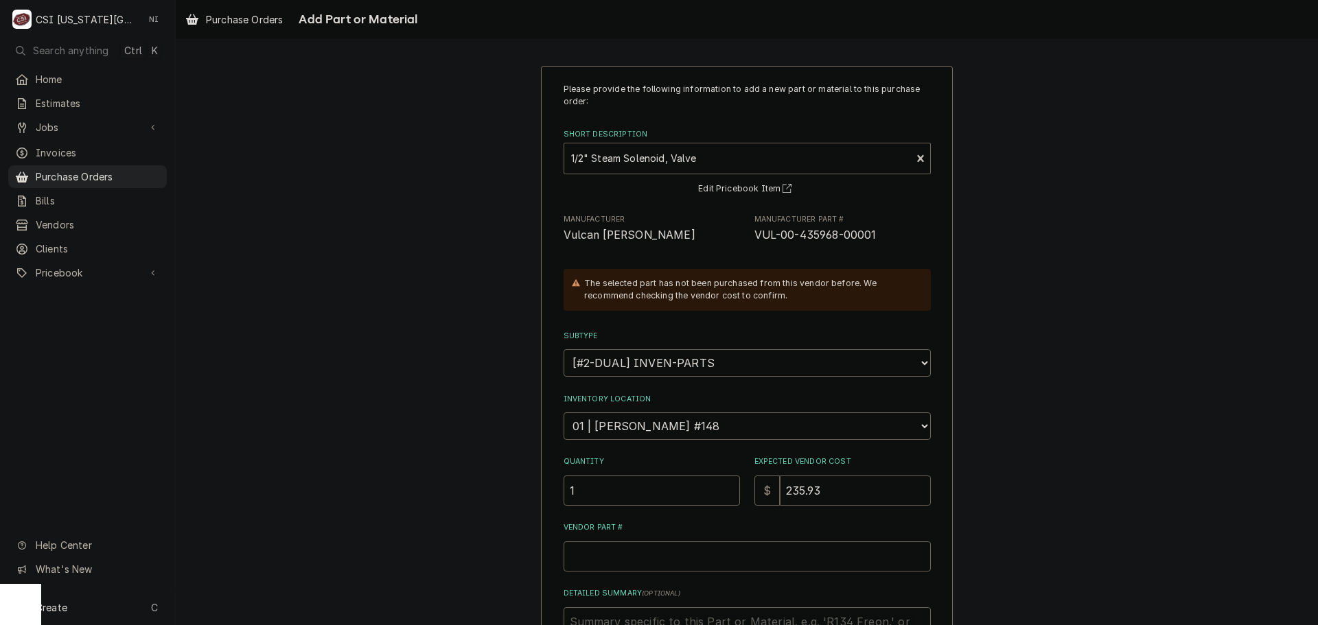
type input "235.93"
drag, startPoint x: 872, startPoint y: 244, endPoint x: 746, endPoint y: 248, distance: 126.4
click at [746, 248] on div "Please provide the following information to add a new part or material to this …" at bounding box center [747, 409] width 367 height 653
copy span "VUL-00-435968-00001"
click at [760, 561] on input "Vendor Part #" at bounding box center [747, 557] width 367 height 30
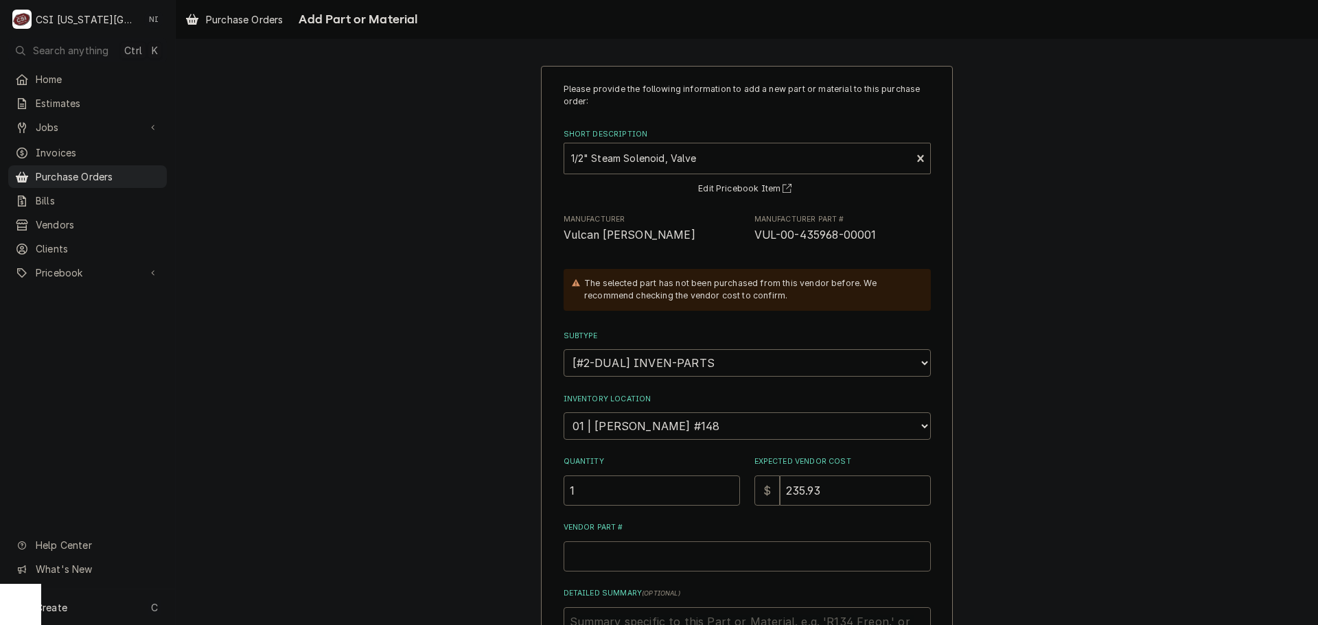
paste input "VUL-00-435968-00001"
type textarea "x"
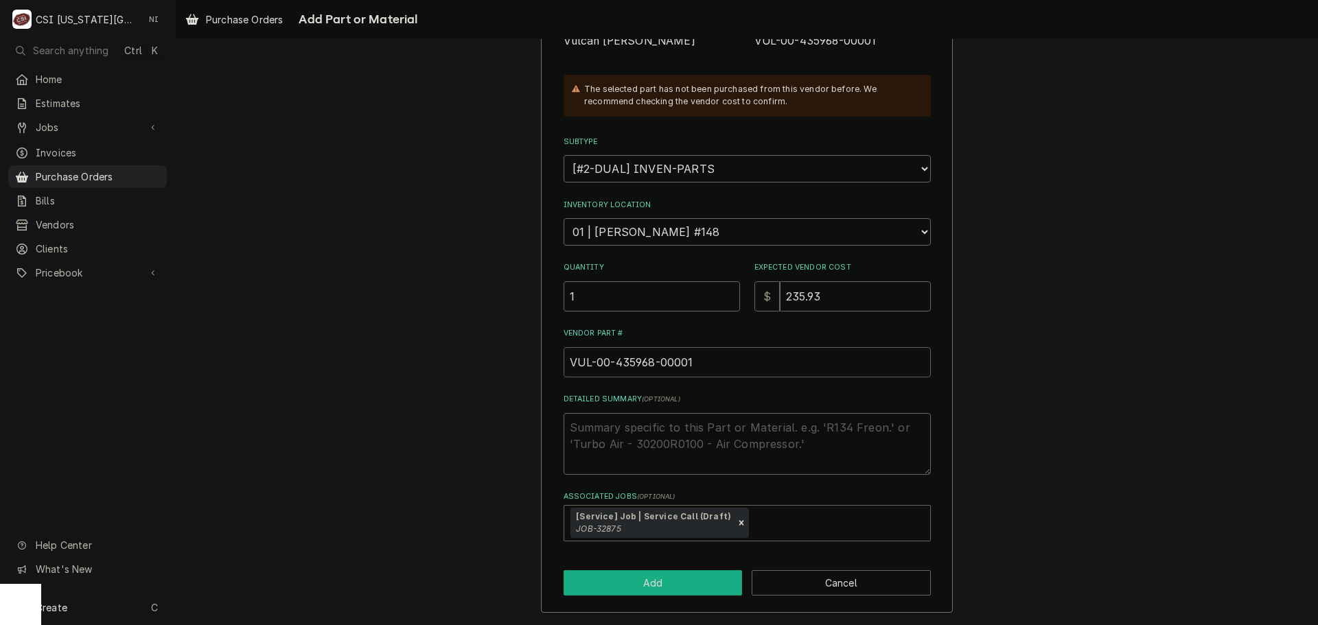
type input "VUL-00-435968-00001"
click at [654, 594] on button "Add" at bounding box center [653, 582] width 179 height 25
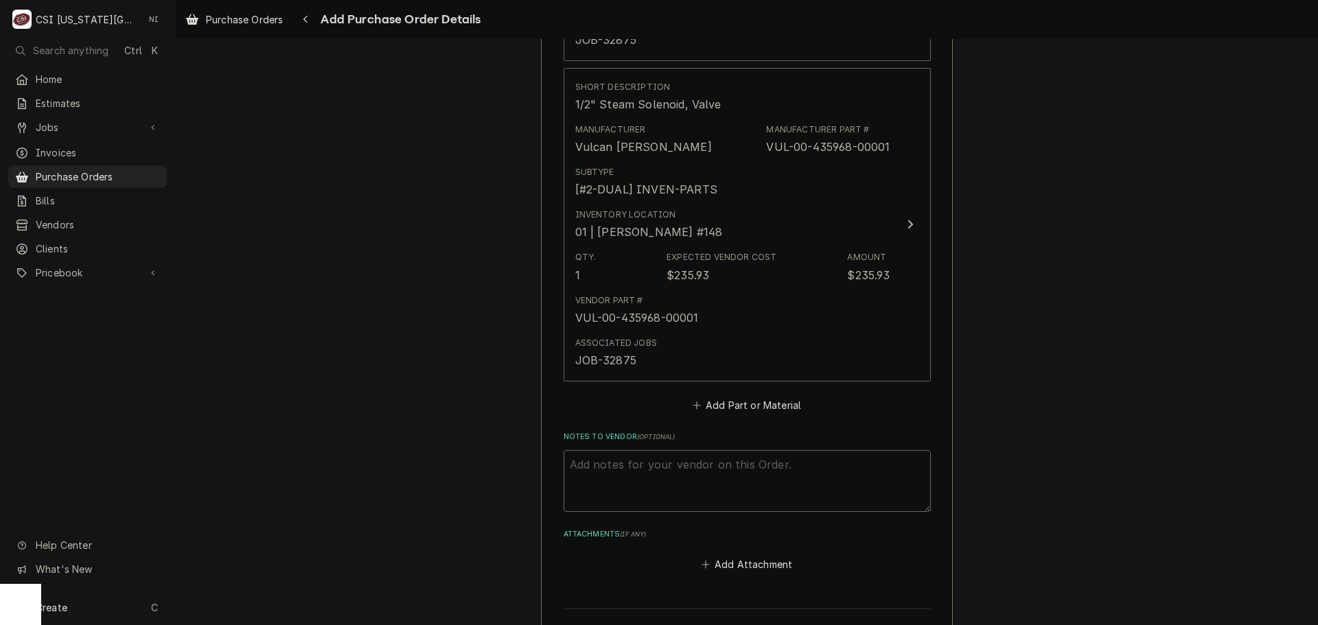
scroll to position [1644, 0]
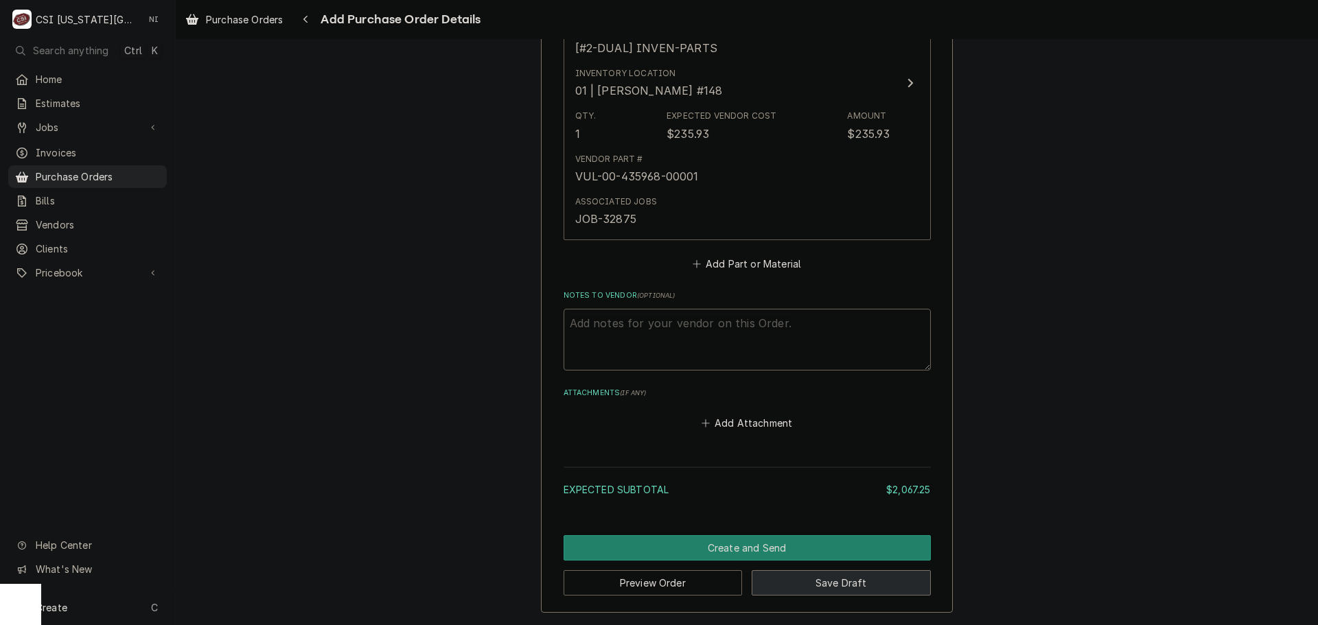
drag, startPoint x: 848, startPoint y: 581, endPoint x: 1290, endPoint y: 588, distance: 442.1
click at [848, 581] on button "Save Draft" at bounding box center [841, 582] width 179 height 25
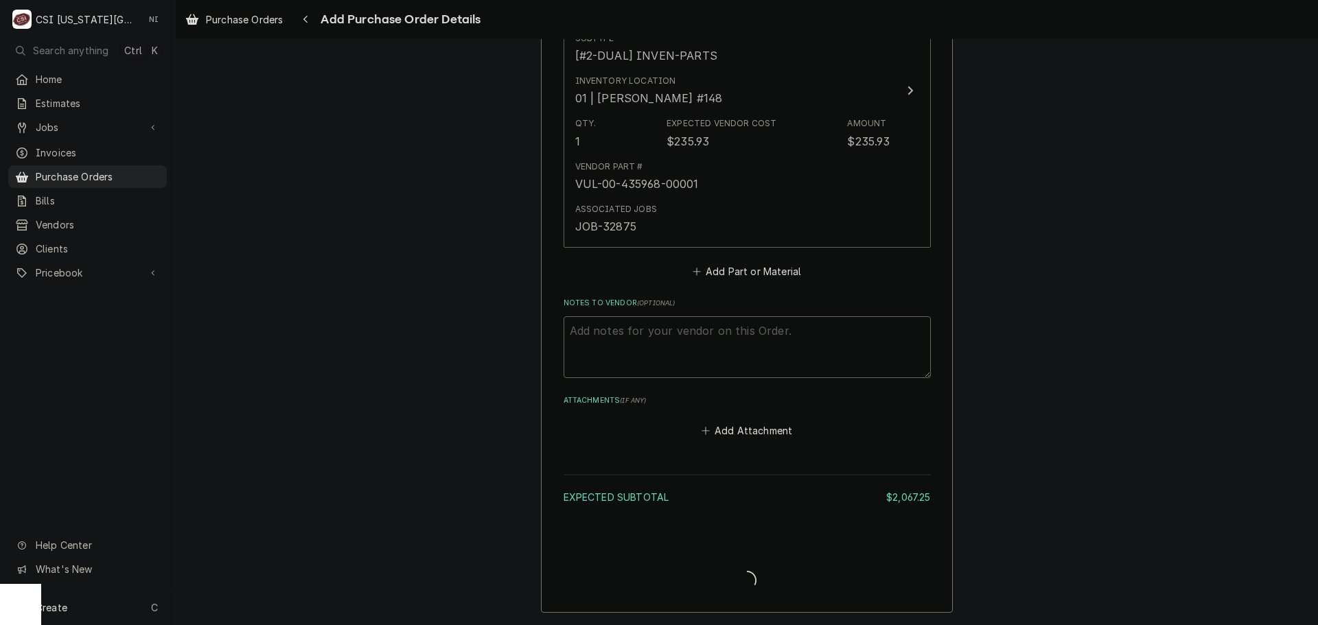
type textarea "x"
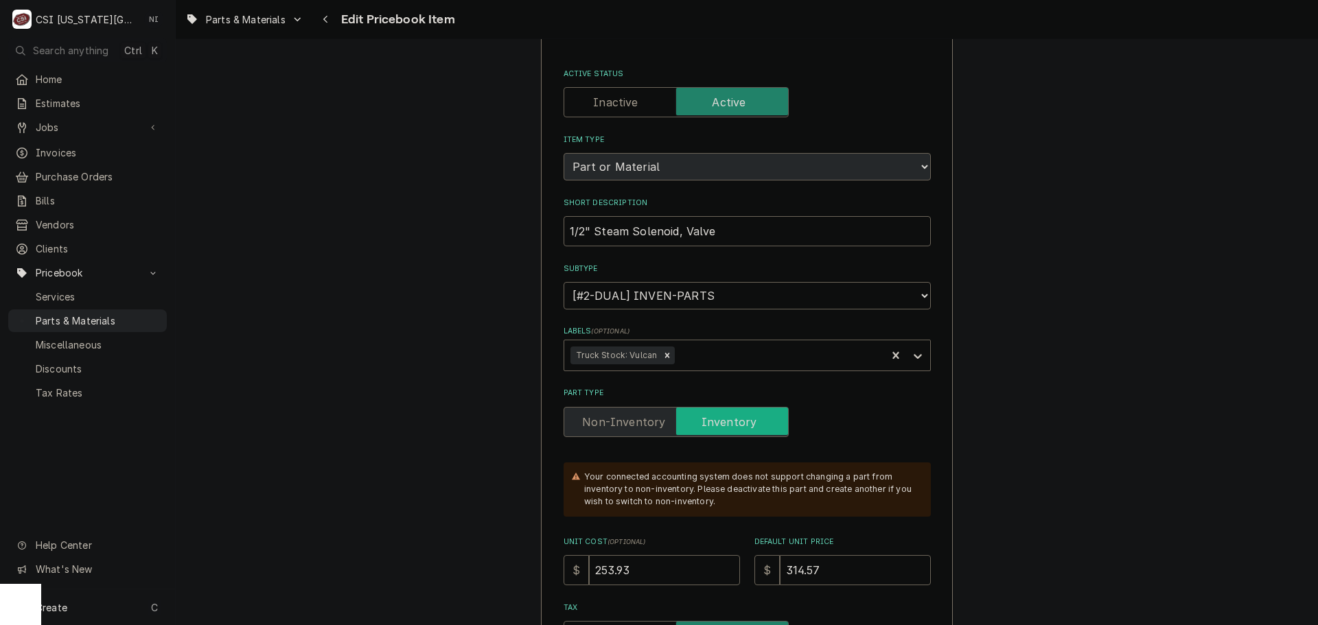
scroll to position [137, 0]
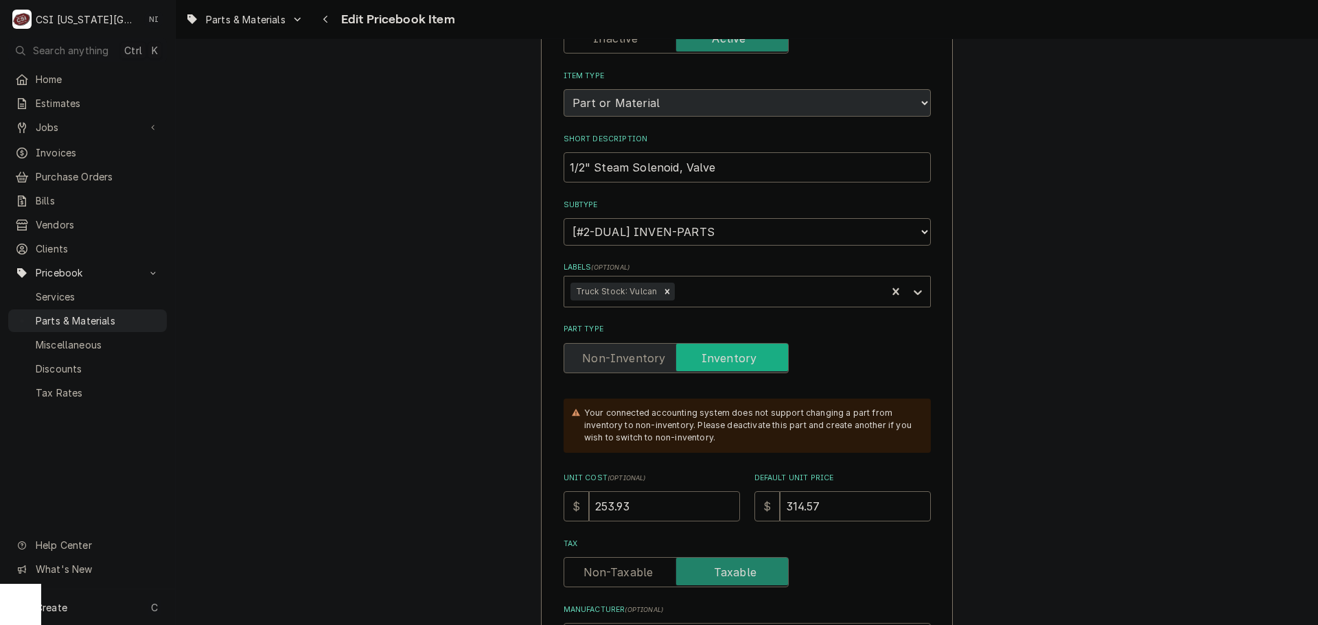
click at [607, 504] on input "253.93" at bounding box center [664, 506] width 151 height 30
type textarea "x"
type input "25.93"
type textarea "x"
type input "2.93"
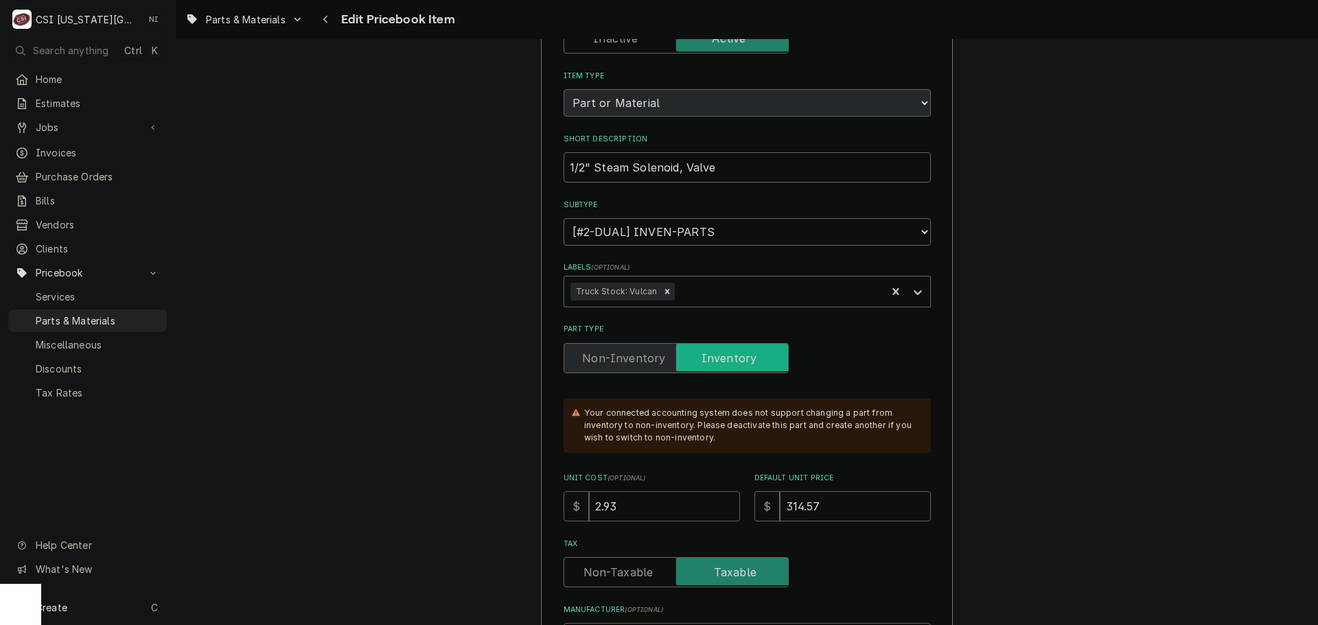
type textarea "x"
type input "23.93"
type textarea "x"
type input "235.93"
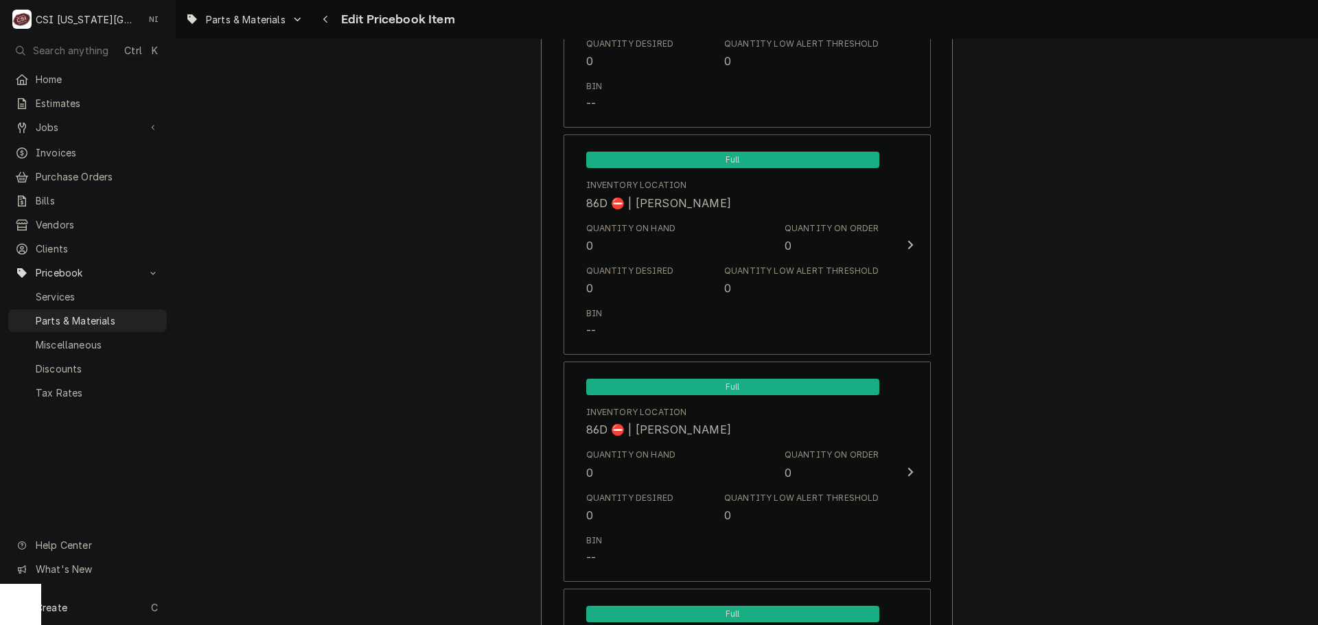
scroll to position [13305, 0]
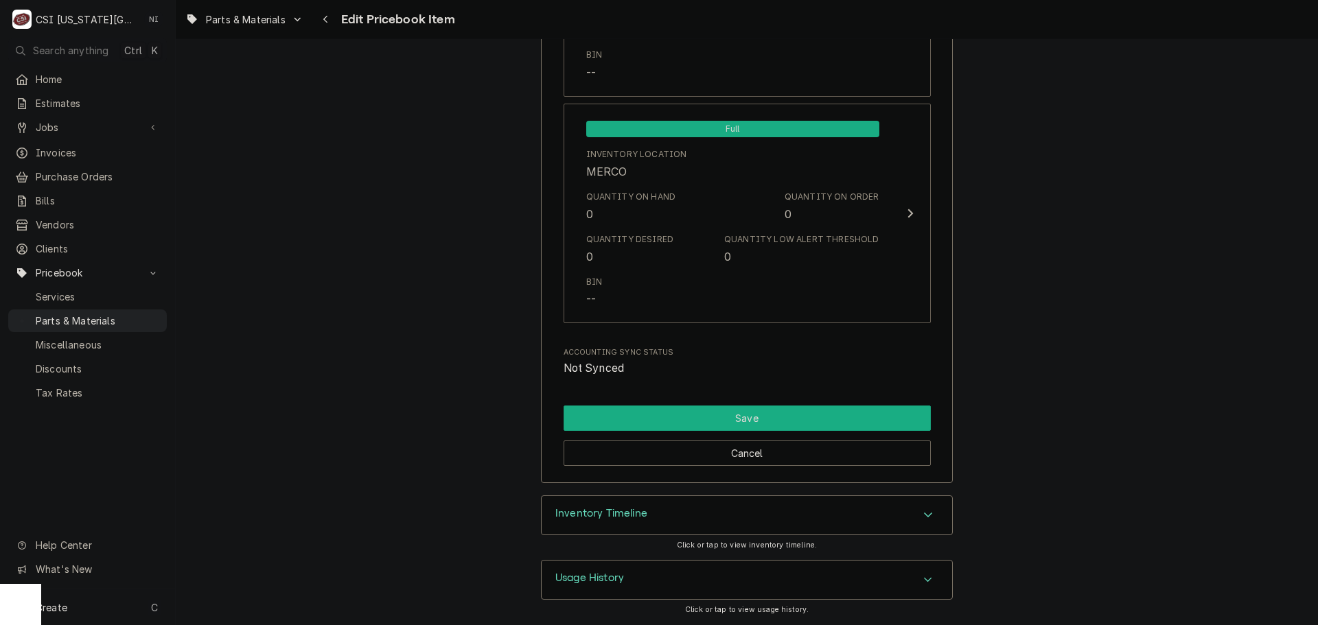
click at [739, 415] on button "Save" at bounding box center [747, 418] width 367 height 25
type textarea "x"
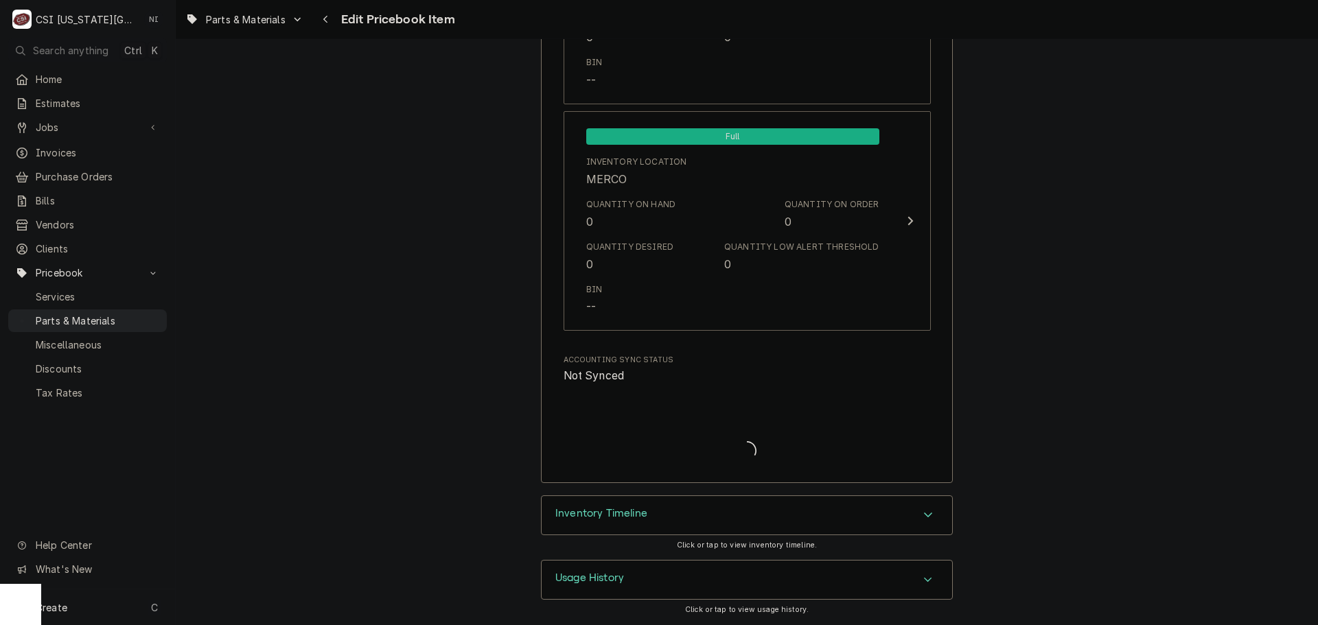
scroll to position [13298, 0]
